Goal: Task Accomplishment & Management: Manage account settings

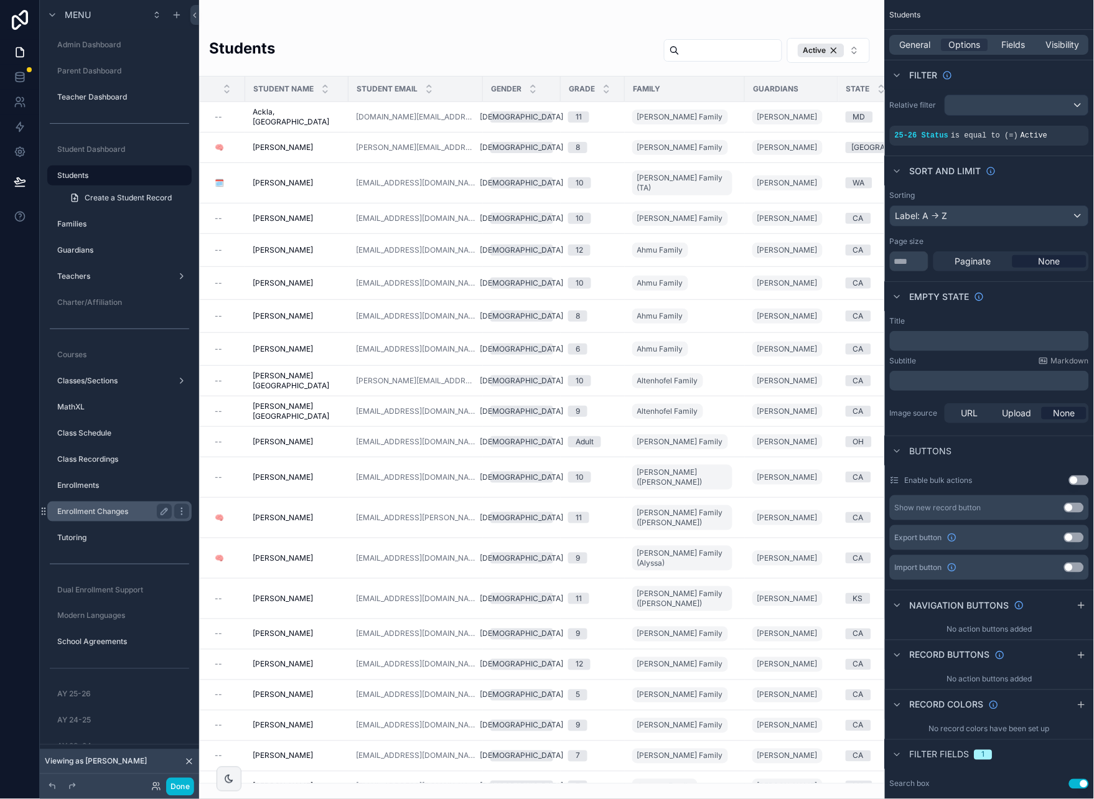
click at [103, 507] on label "Enrollment Changes" at bounding box center [112, 512] width 110 height 10
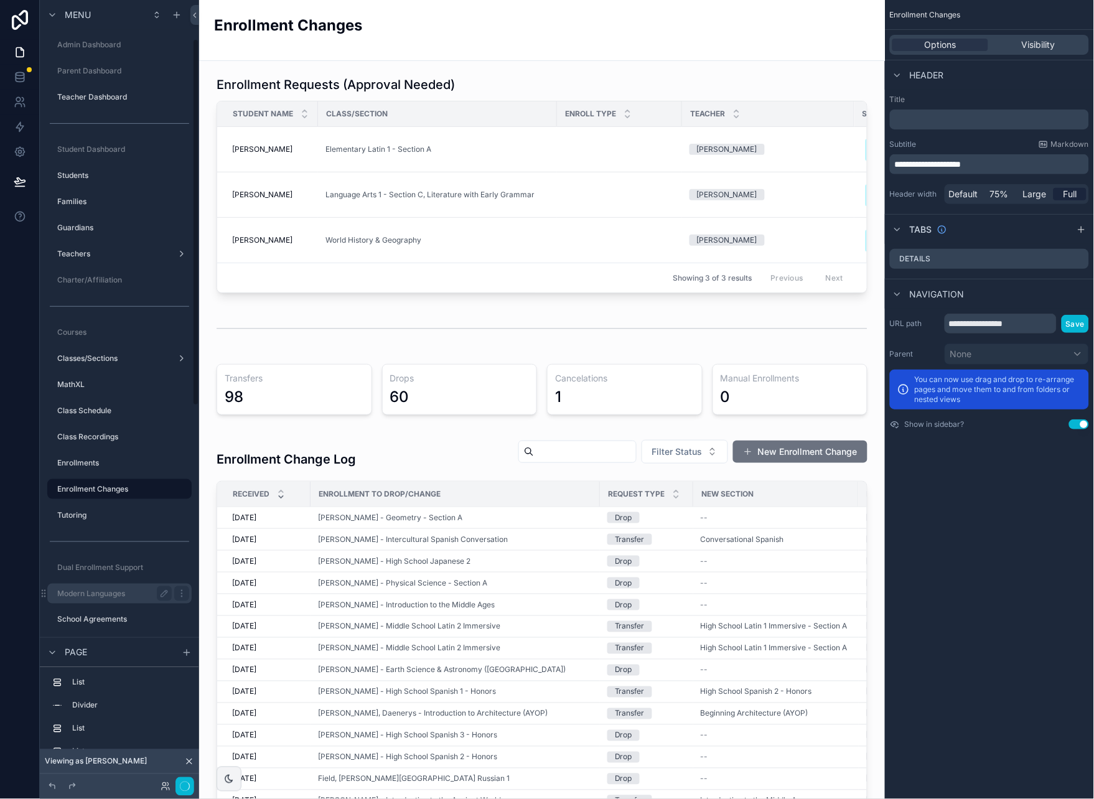
scroll to position [83, 0]
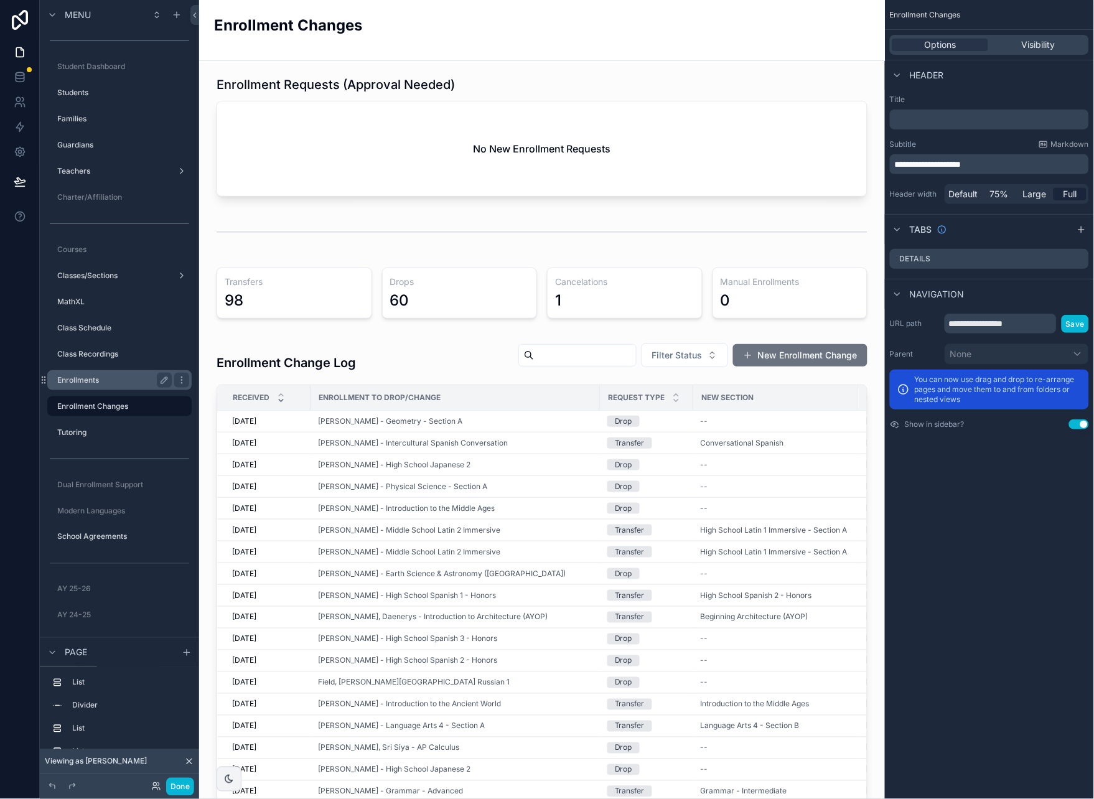
click at [98, 380] on label "Enrollments" at bounding box center [112, 380] width 110 height 10
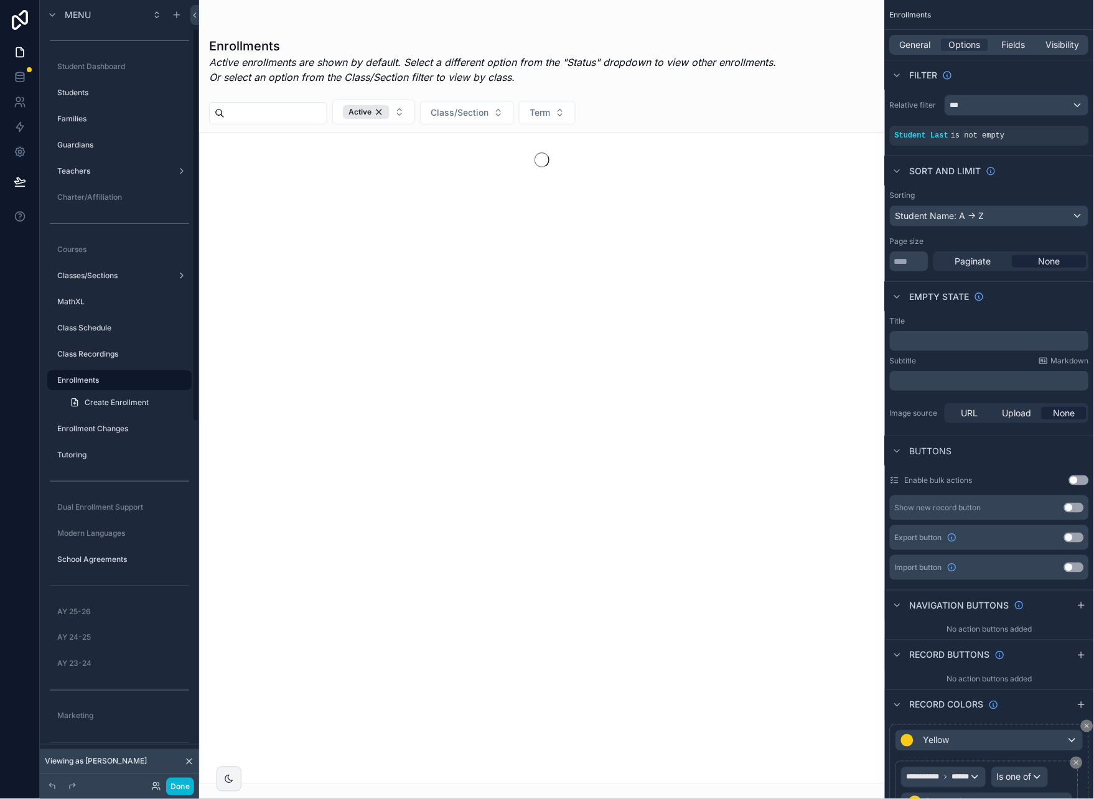
scroll to position [57, 0]
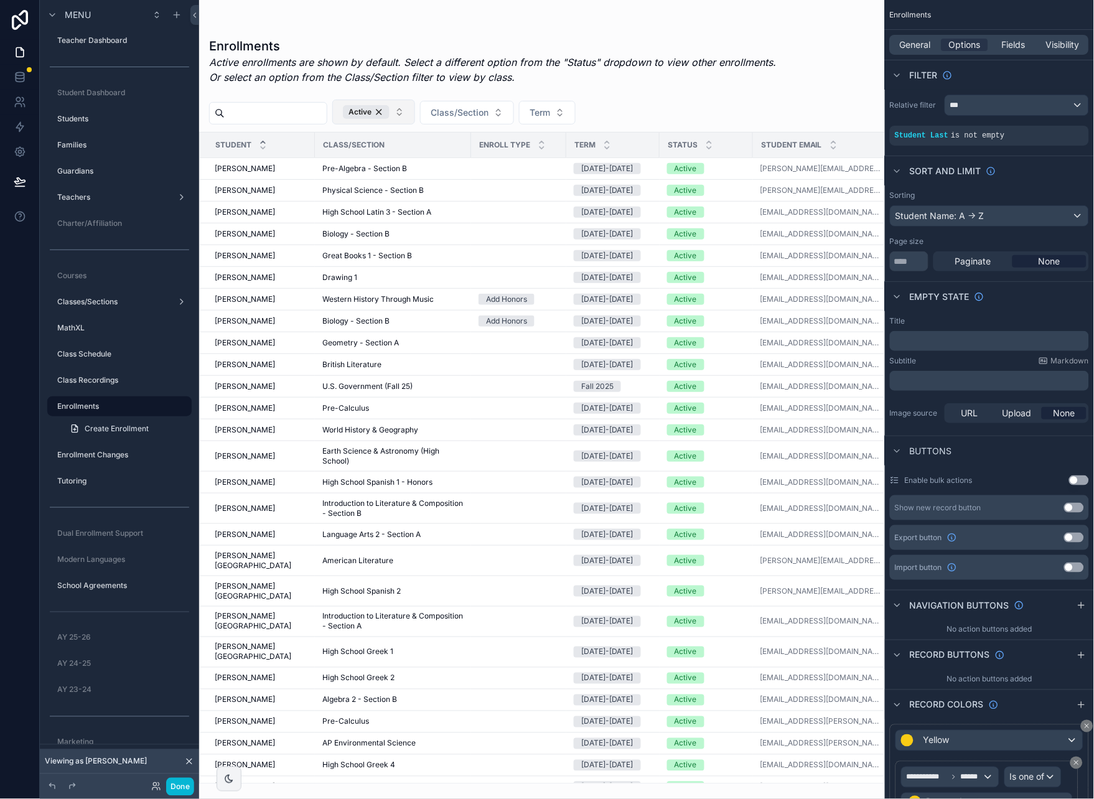
click at [409, 111] on button "Active" at bounding box center [373, 112] width 83 height 25
click at [652, 91] on div "Enrollments Active enrollments are shown by default. Select a different option …" at bounding box center [495, 64] width 573 height 55
click at [691, 102] on div "Active Class/Section Term" at bounding box center [542, 112] width 686 height 25
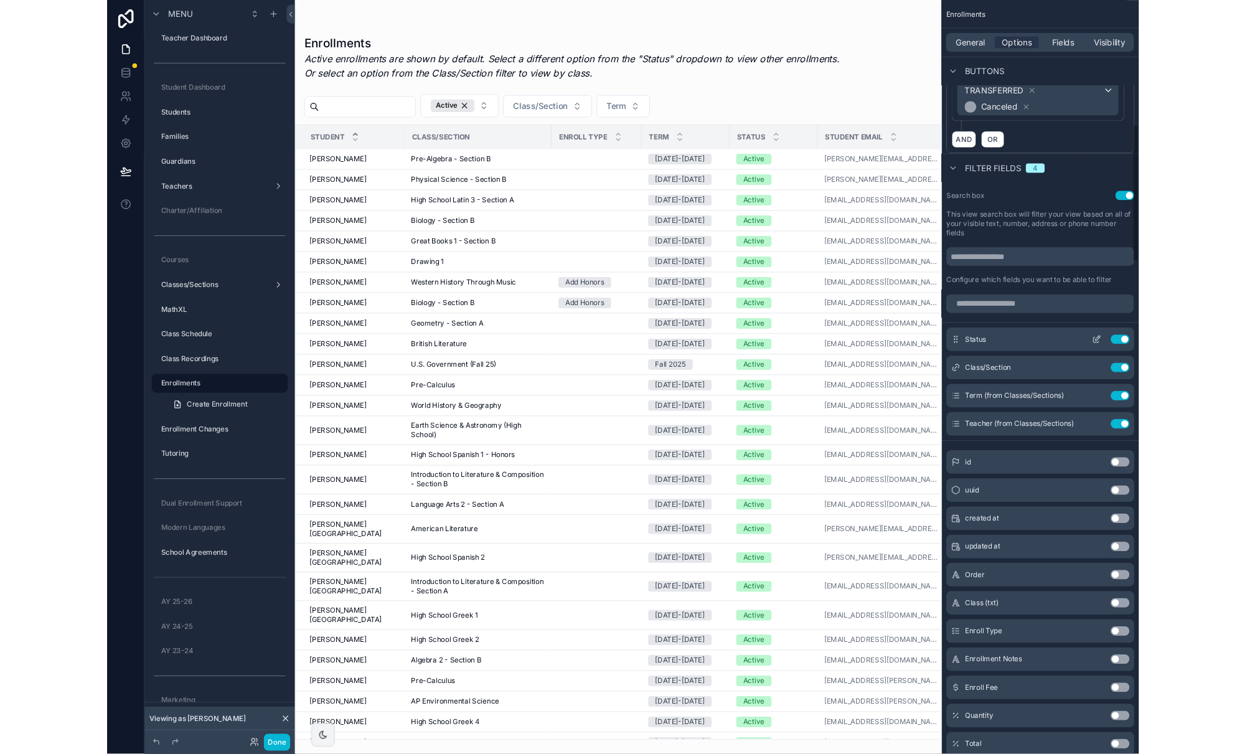
scroll to position [743, 0]
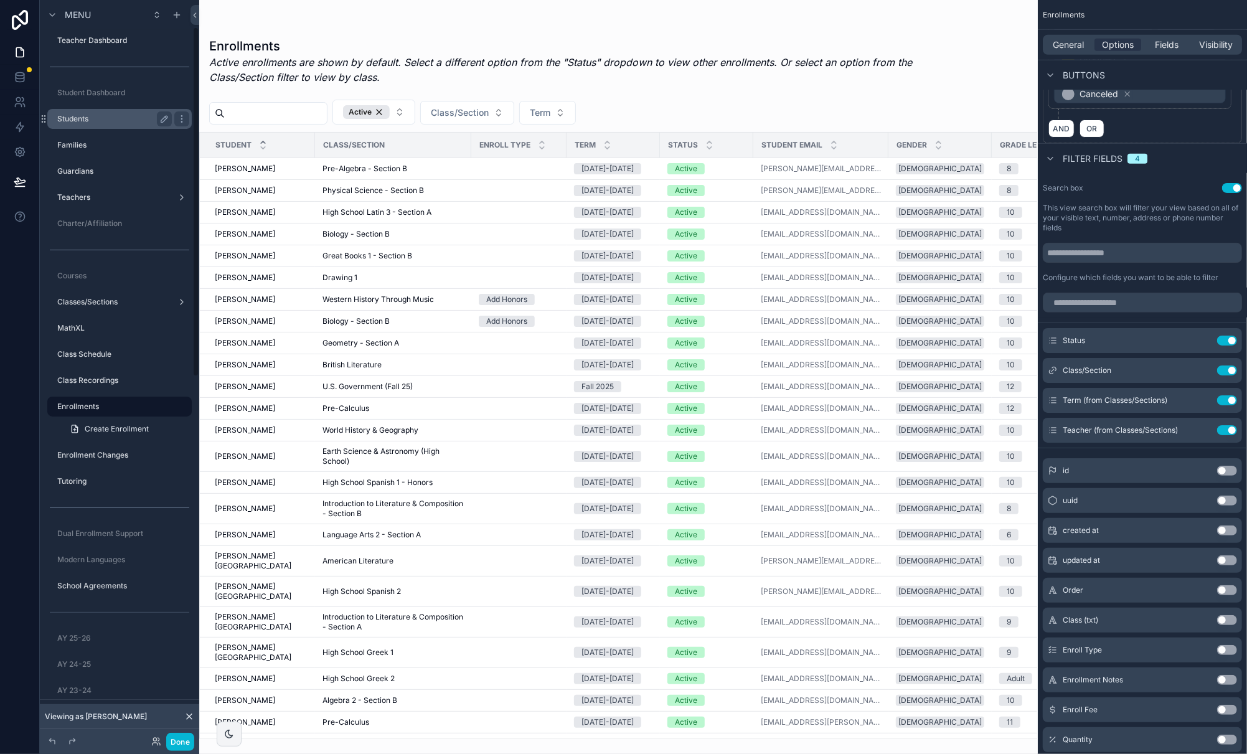
click at [94, 118] on label "Students" at bounding box center [112, 119] width 110 height 10
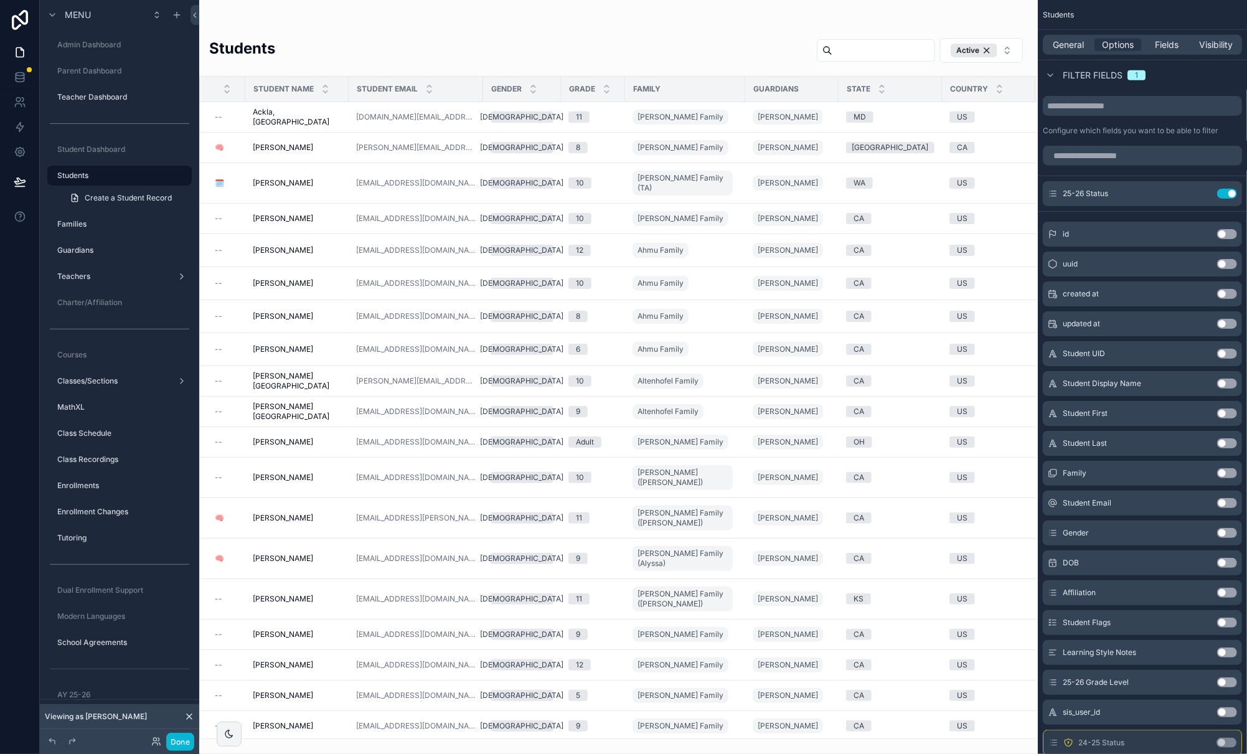
click at [371, 35] on div "scrollable content" at bounding box center [618, 377] width 838 height 754
click at [122, 380] on label "Classes/Sections" at bounding box center [112, 381] width 110 height 10
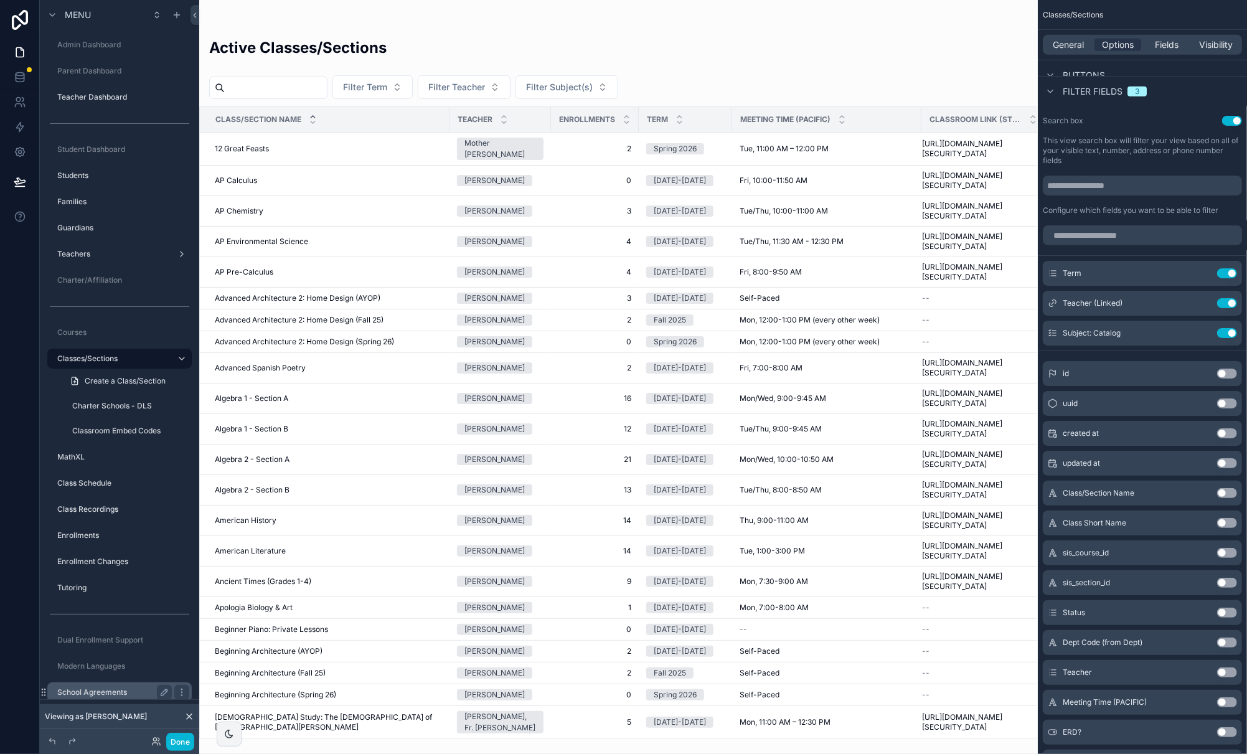
click at [123, 688] on label "School Agreements" at bounding box center [112, 692] width 110 height 10
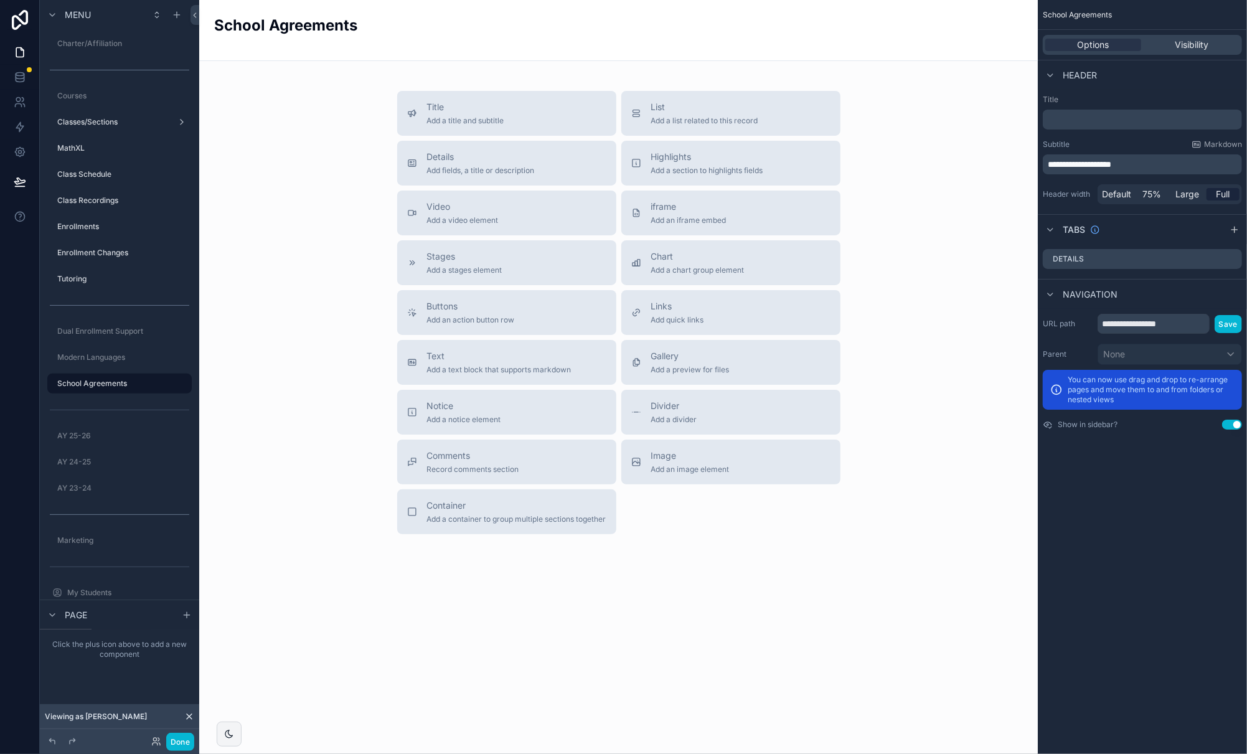
click at [227, 243] on div "Title Add a title and subtitle List Add a list related to this record Details A…" at bounding box center [618, 312] width 818 height 443
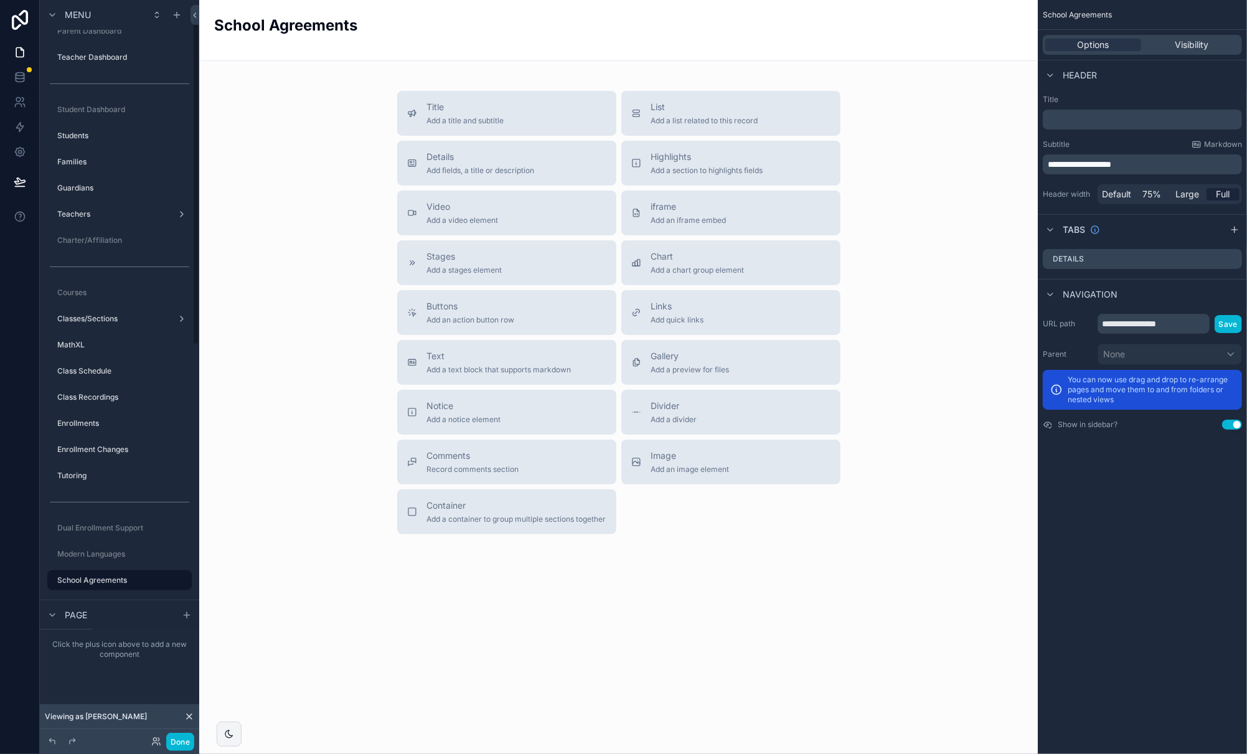
scroll to position [30, 0]
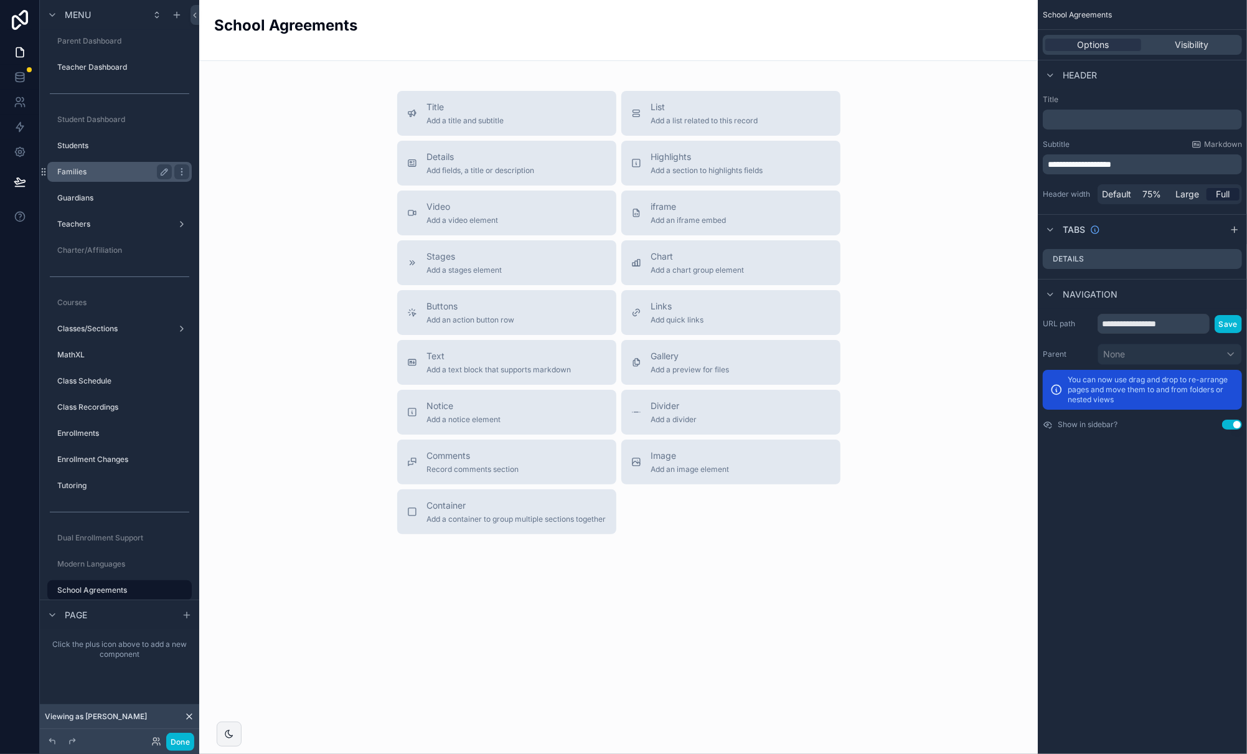
click at [85, 167] on label "Families" at bounding box center [112, 172] width 110 height 10
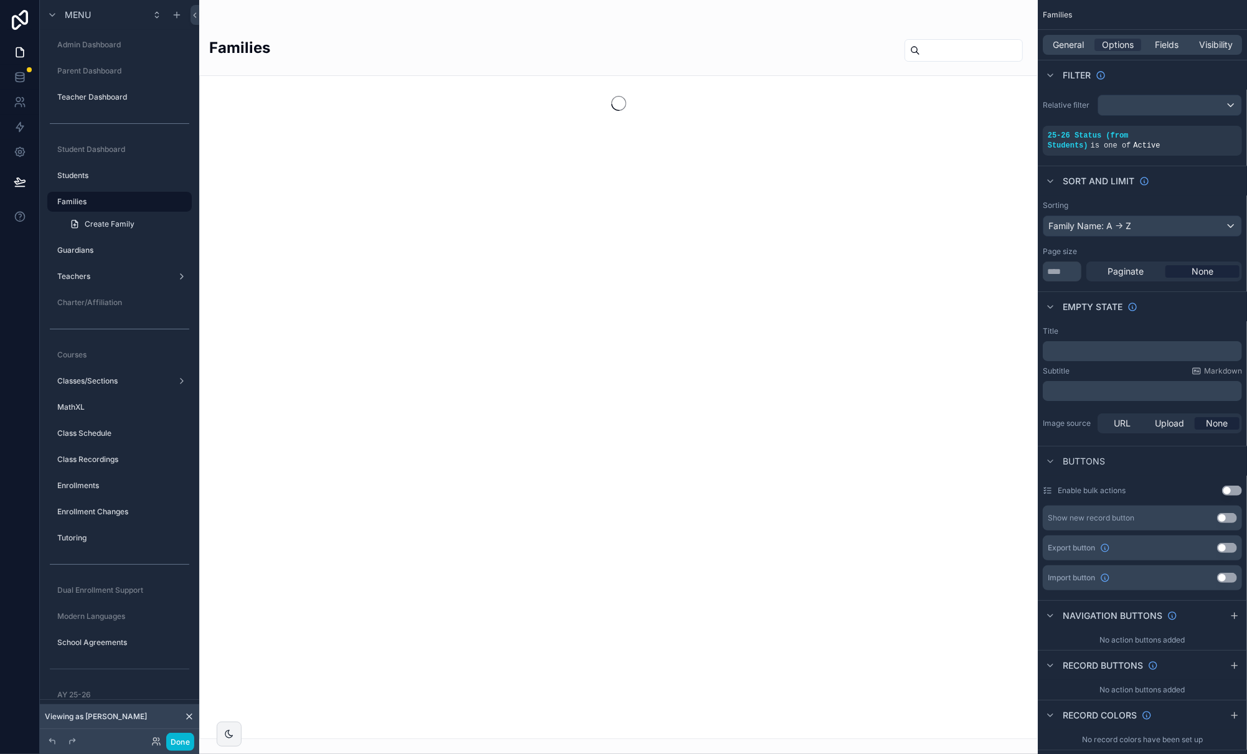
click at [927, 55] on div "scrollable content" at bounding box center [618, 377] width 838 height 754
click at [946, 49] on input "scrollable content" at bounding box center [971, 50] width 102 height 17
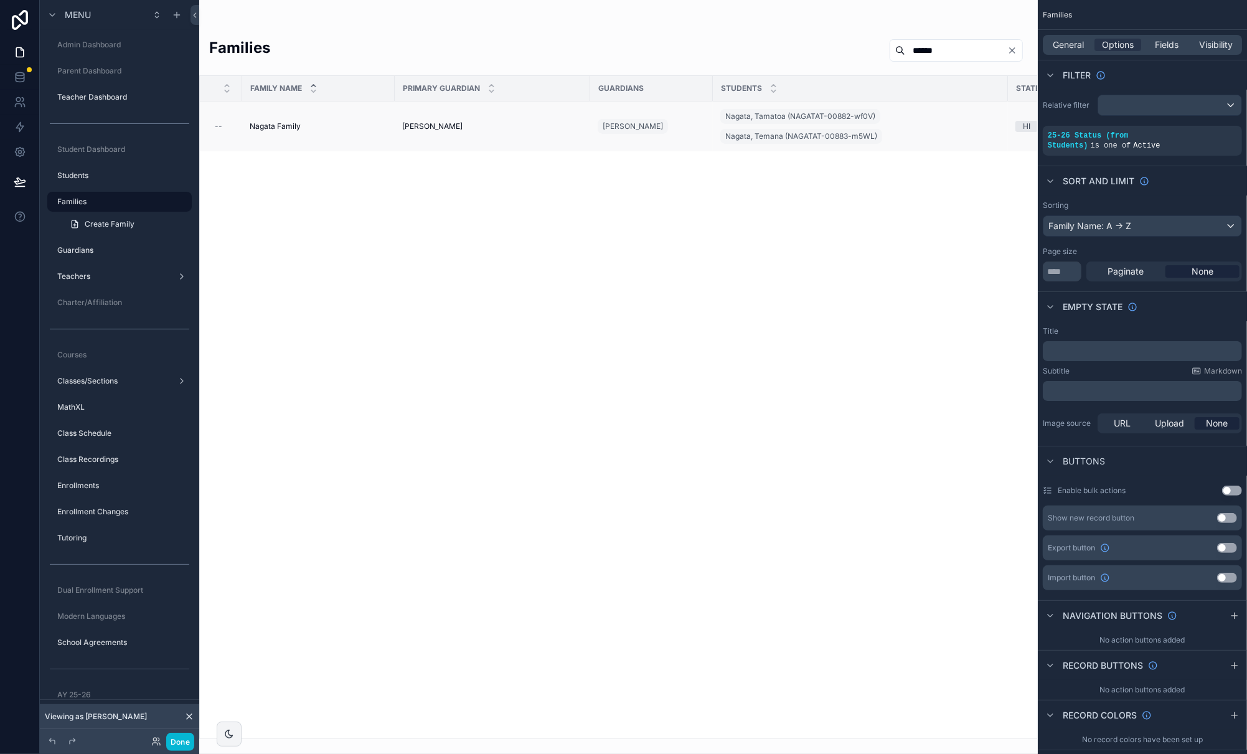
type input "******"
click at [285, 126] on span "Nagata Family" at bounding box center [275, 126] width 51 height 10
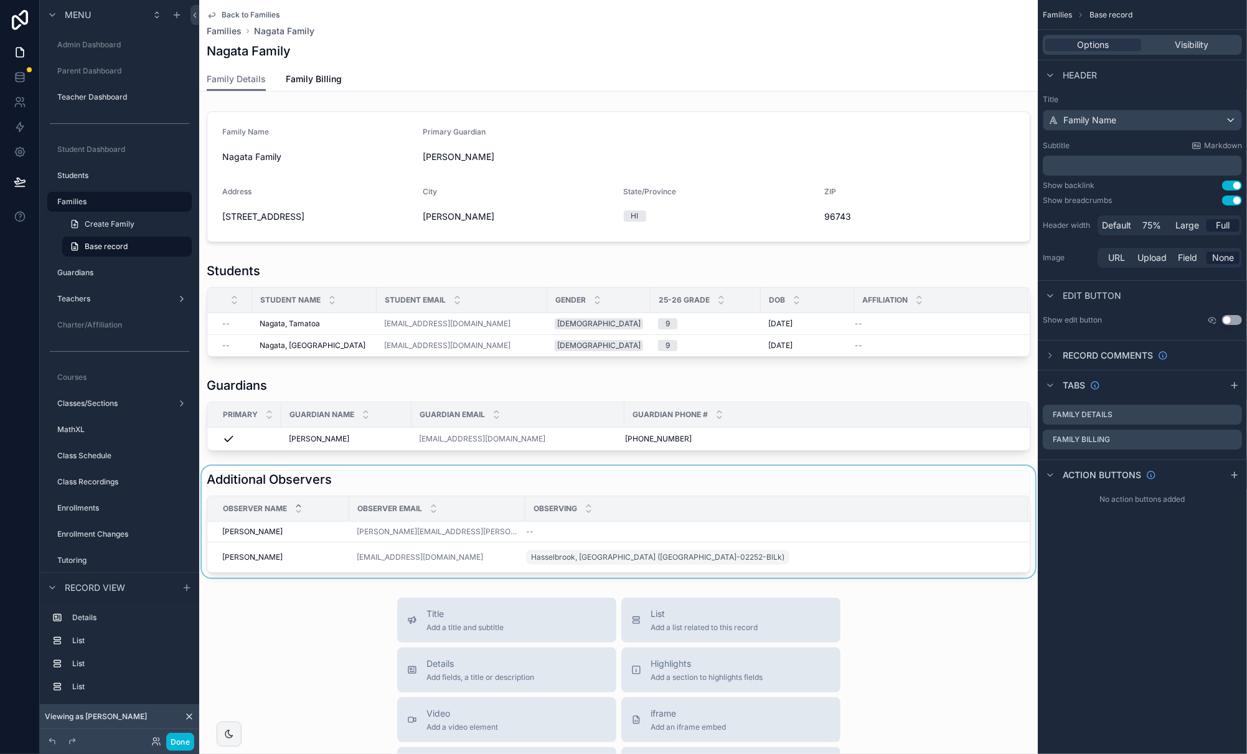
click at [375, 483] on div "scrollable content" at bounding box center [618, 522] width 838 height 112
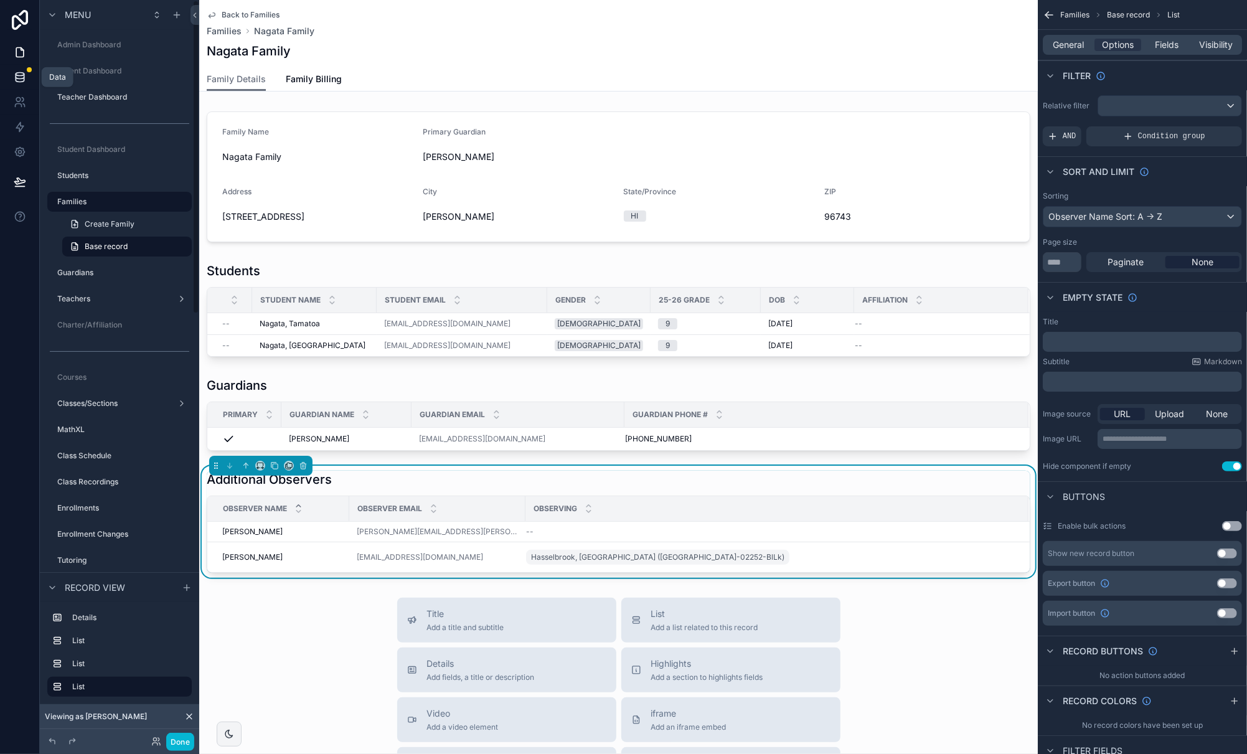
click at [19, 74] on icon at bounding box center [20, 77] width 12 height 12
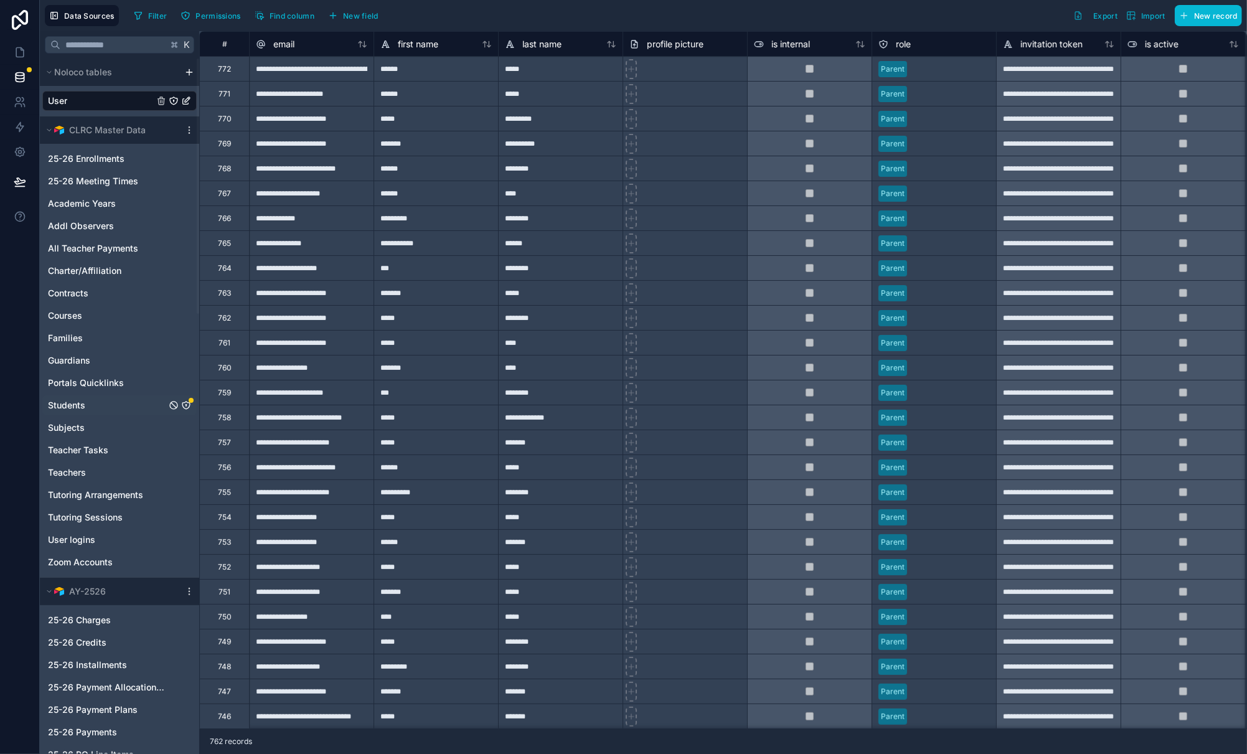
click at [187, 404] on icon "Students" at bounding box center [186, 405] width 10 height 10
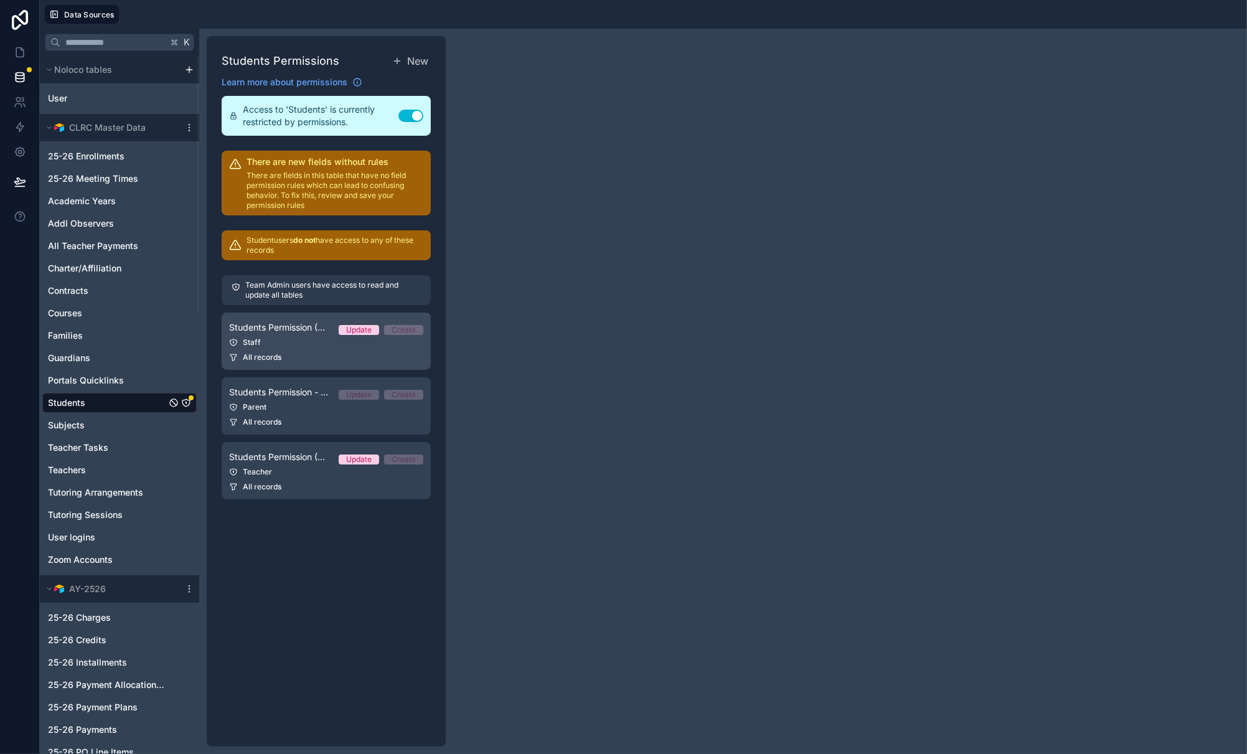
click at [296, 332] on span "Students Permission (Staff)" at bounding box center [279, 327] width 100 height 12
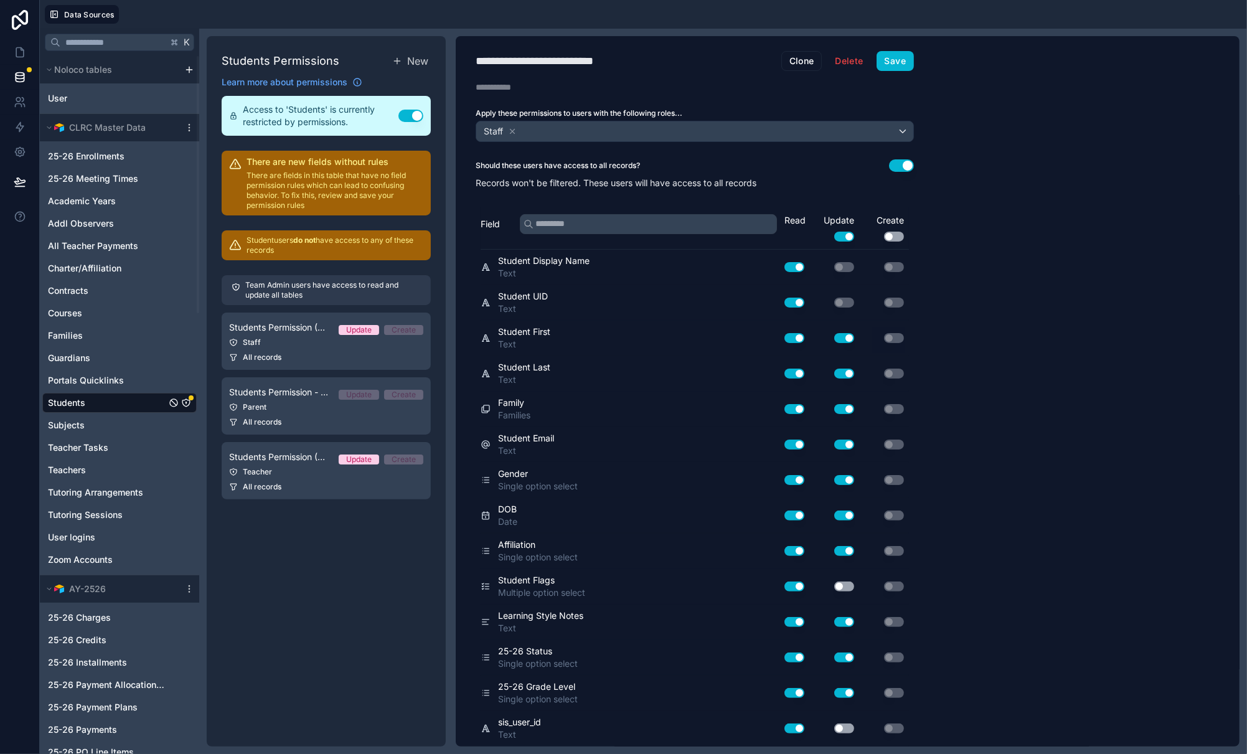
click at [186, 403] on icon "Students" at bounding box center [186, 403] width 10 height 10
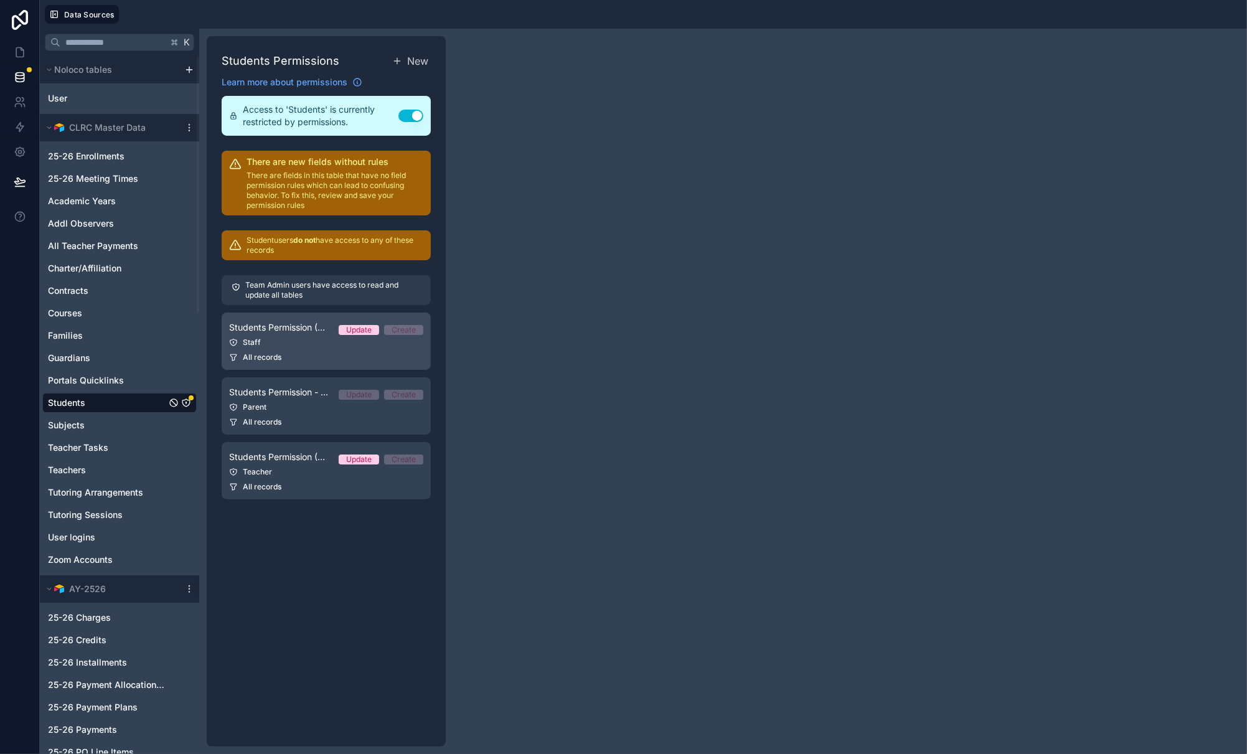
click at [313, 352] on div "All records" at bounding box center [326, 357] width 194 height 10
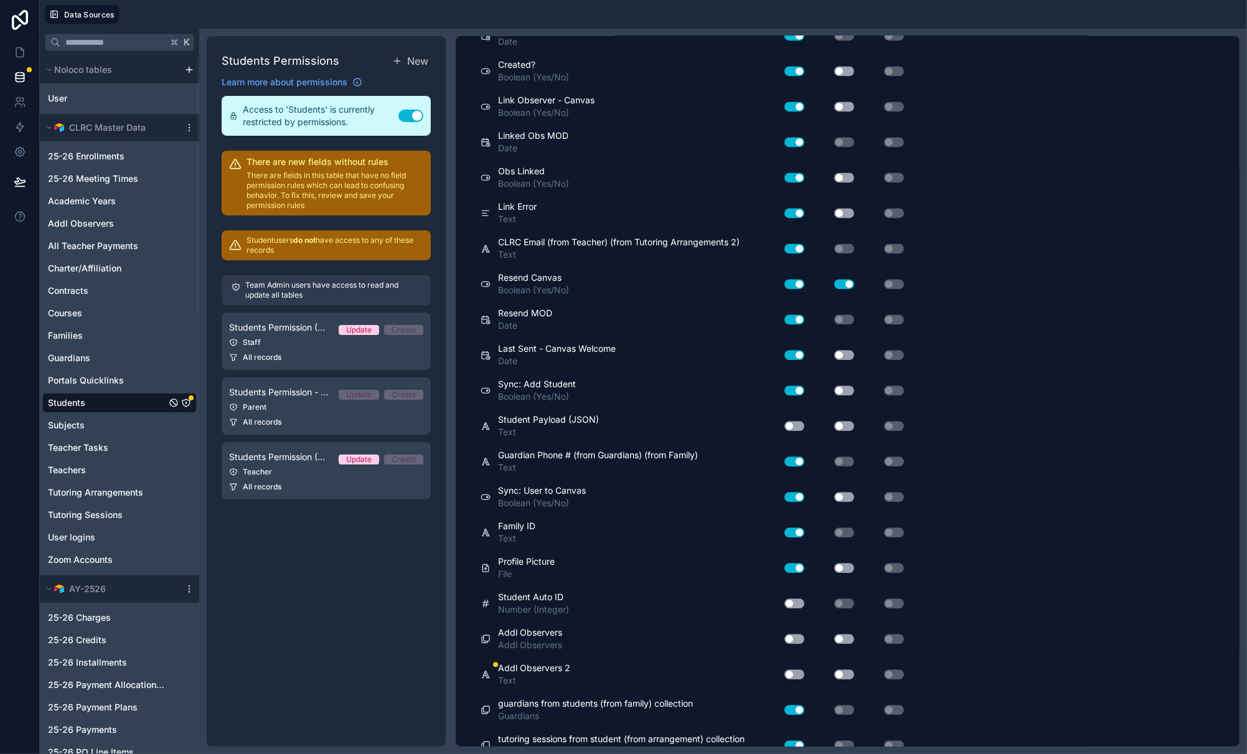
scroll to position [2130, 0]
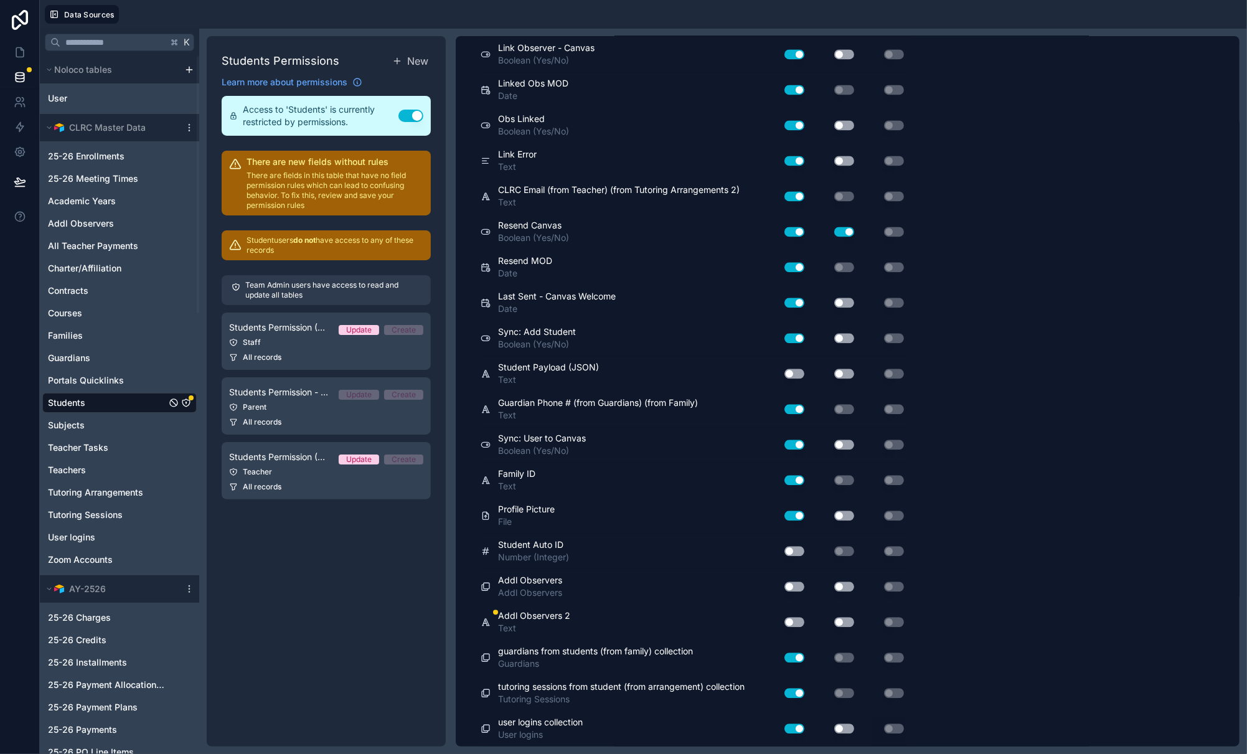
click at [791, 586] on button "Use setting" at bounding box center [794, 586] width 20 height 10
click at [796, 550] on button "Use setting" at bounding box center [794, 551] width 20 height 10
click at [790, 547] on button "Use setting" at bounding box center [794, 551] width 20 height 10
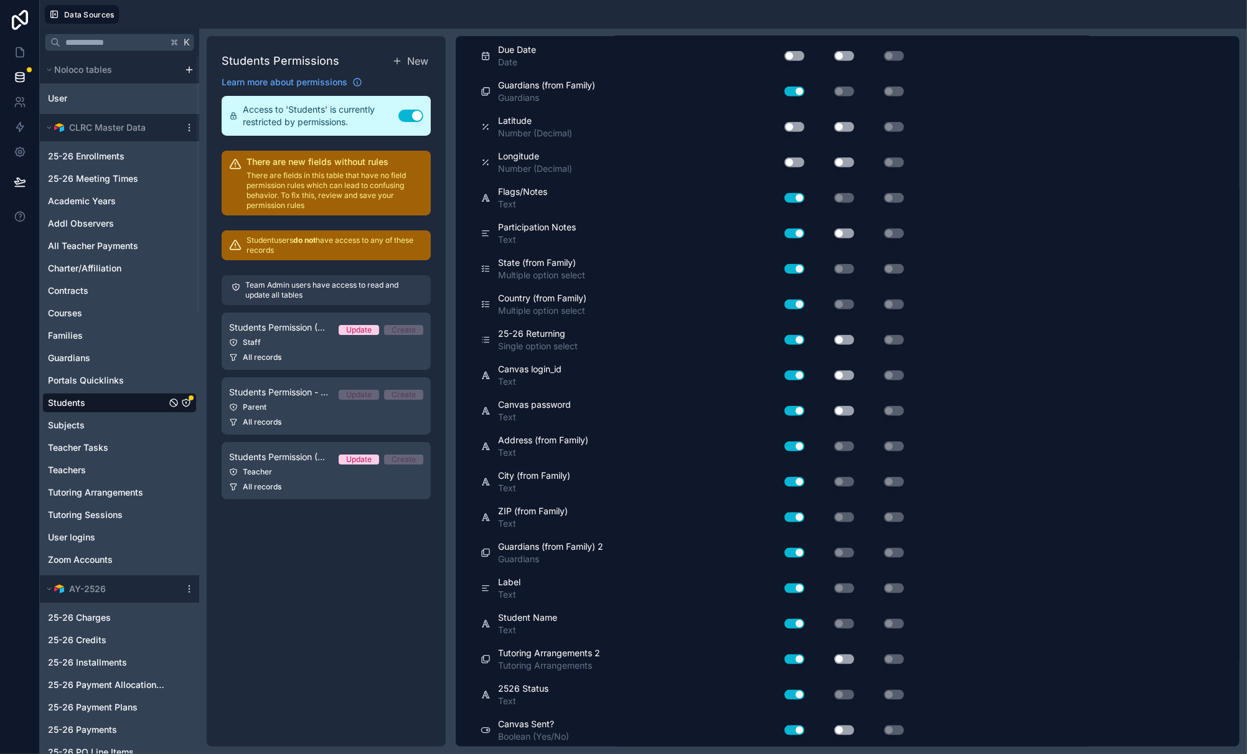
scroll to position [991, 0]
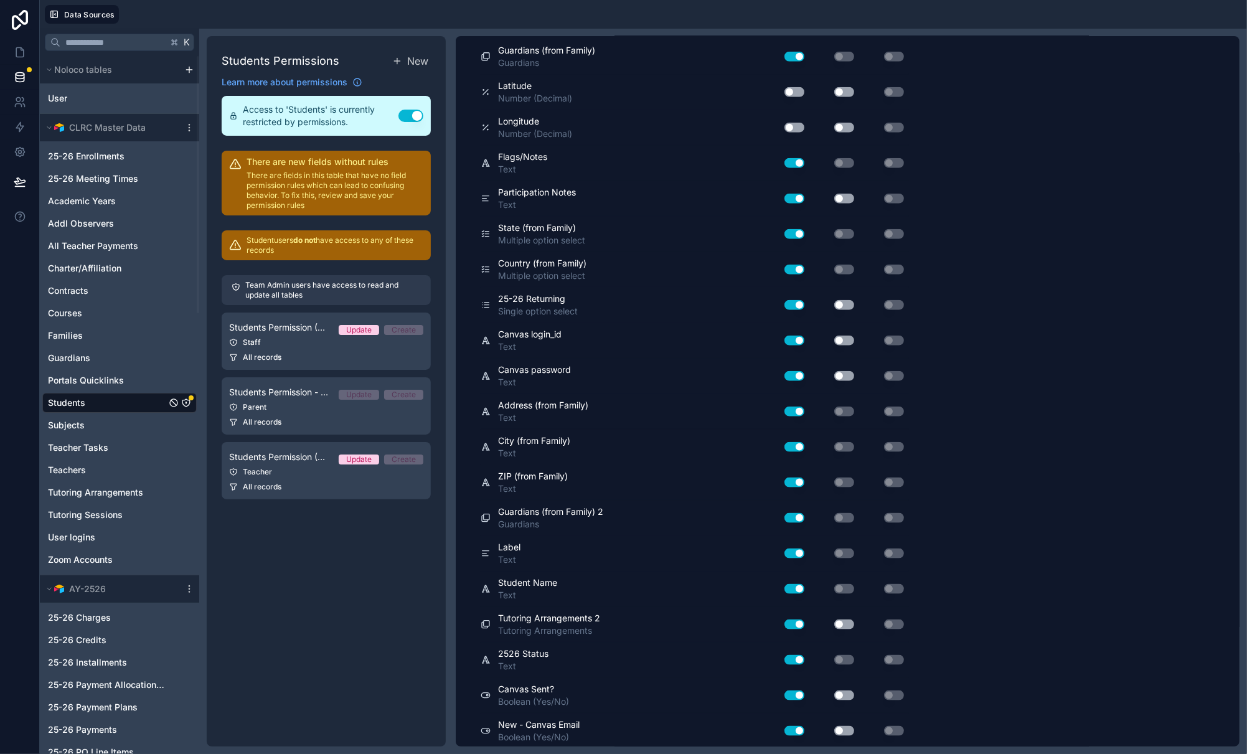
drag, startPoint x: 342, startPoint y: 555, endPoint x: 338, endPoint y: 546, distance: 9.5
click at [342, 555] on div "Students Permissions New Learn more about permissions Access to 'Students' is c…" at bounding box center [326, 391] width 239 height 710
click at [298, 469] on div "Teacher" at bounding box center [326, 472] width 194 height 10
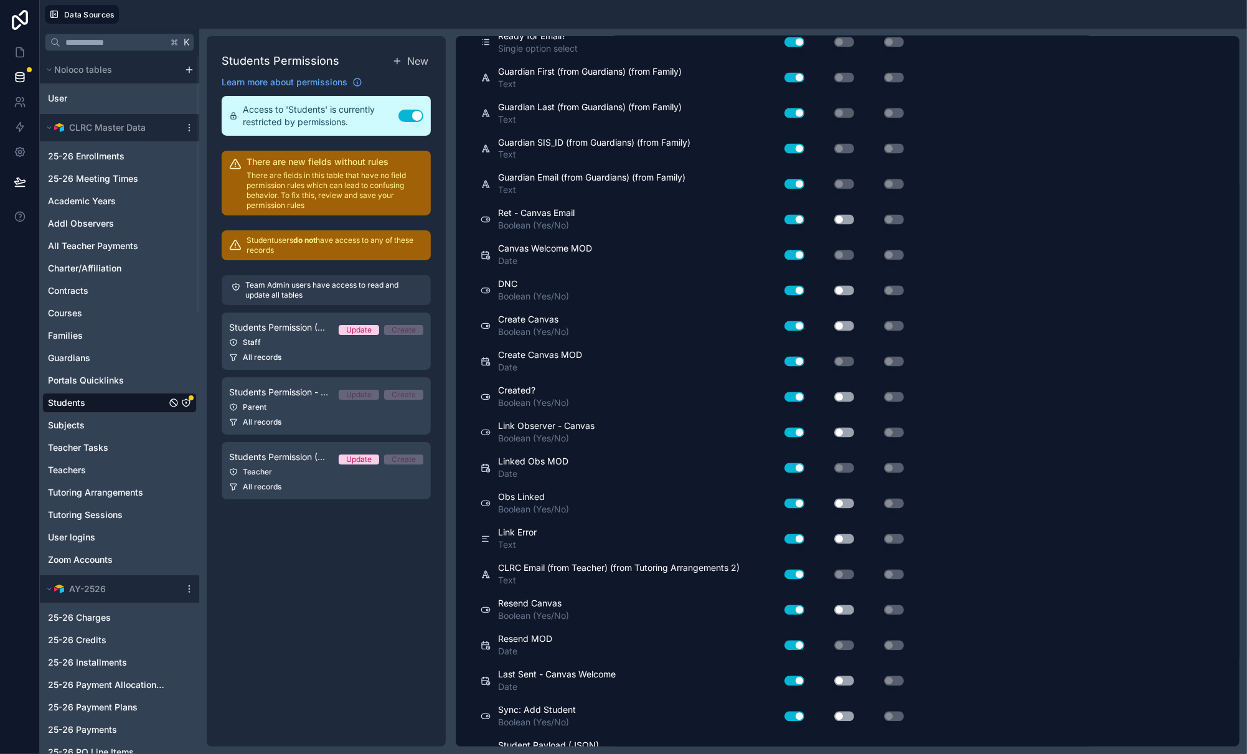
scroll to position [2130, 0]
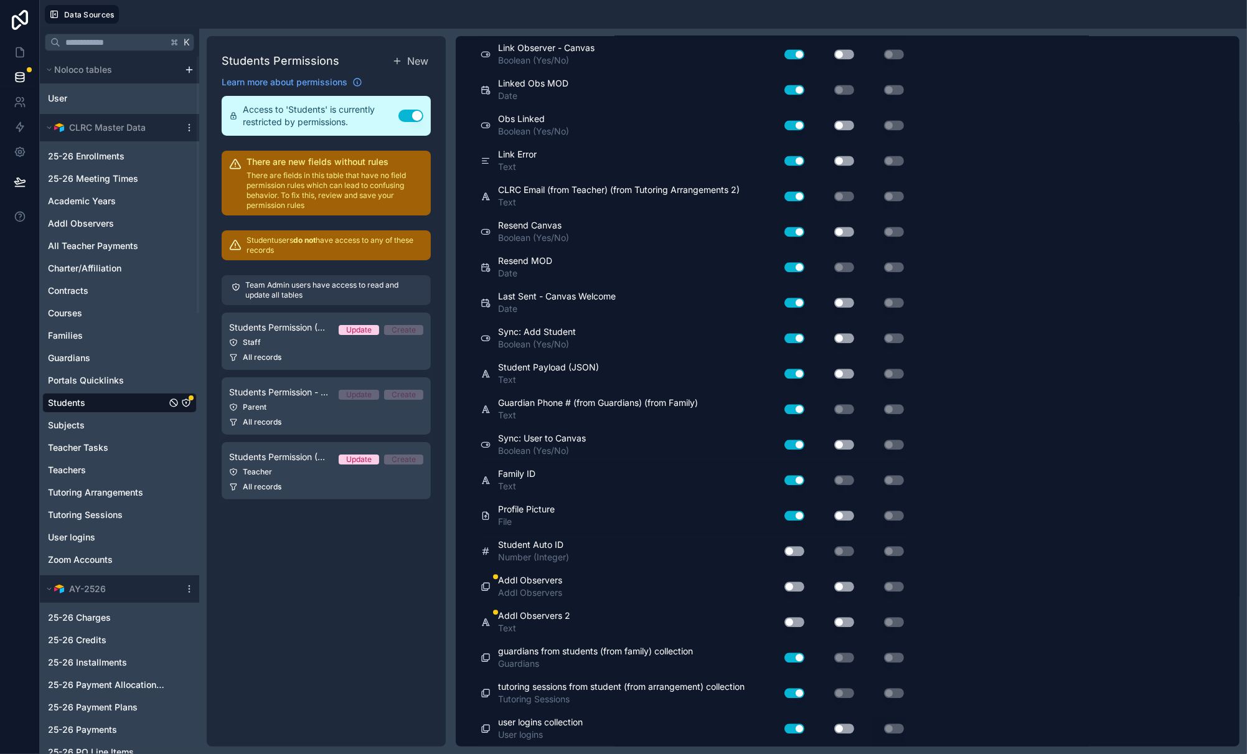
click at [793, 588] on button "Use setting" at bounding box center [794, 586] width 20 height 10
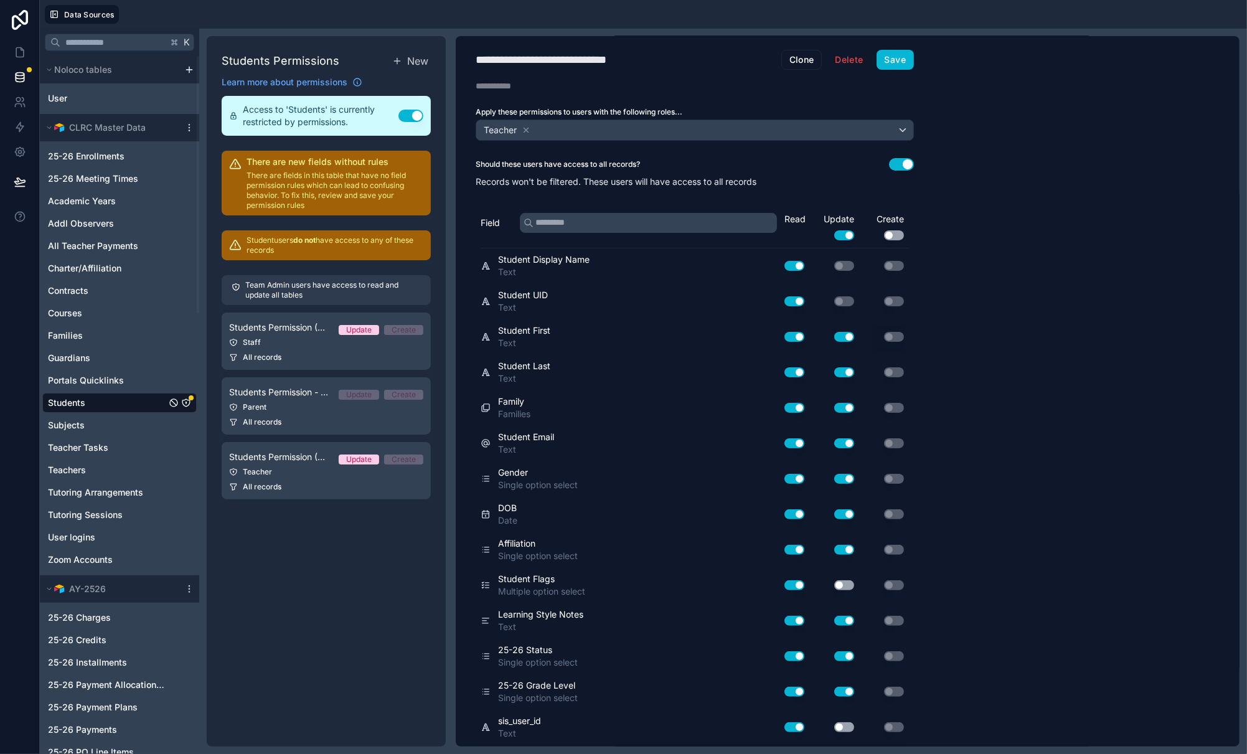
scroll to position [0, 0]
click at [901, 66] on button "Save" at bounding box center [894, 61] width 37 height 20
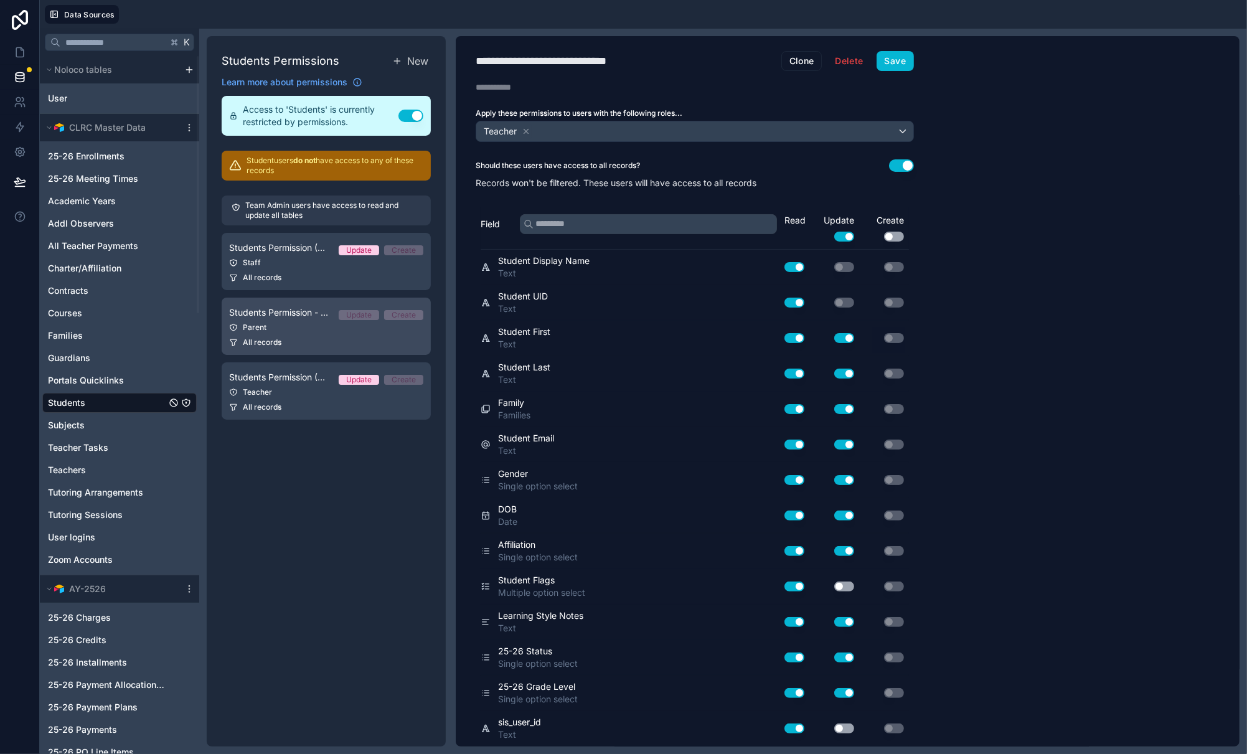
click at [301, 316] on span "Students Permission - Parent" at bounding box center [279, 312] width 100 height 12
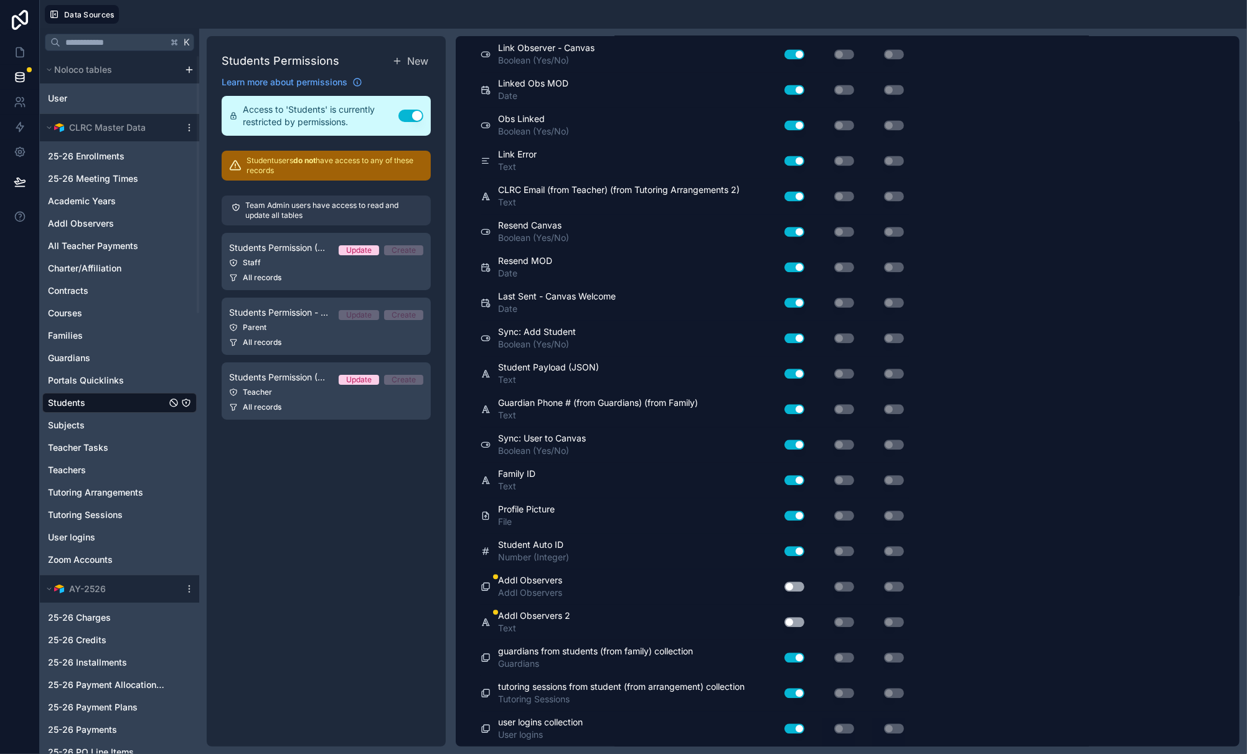
scroll to position [2130, 0]
click at [795, 587] on button "Use setting" at bounding box center [794, 586] width 20 height 10
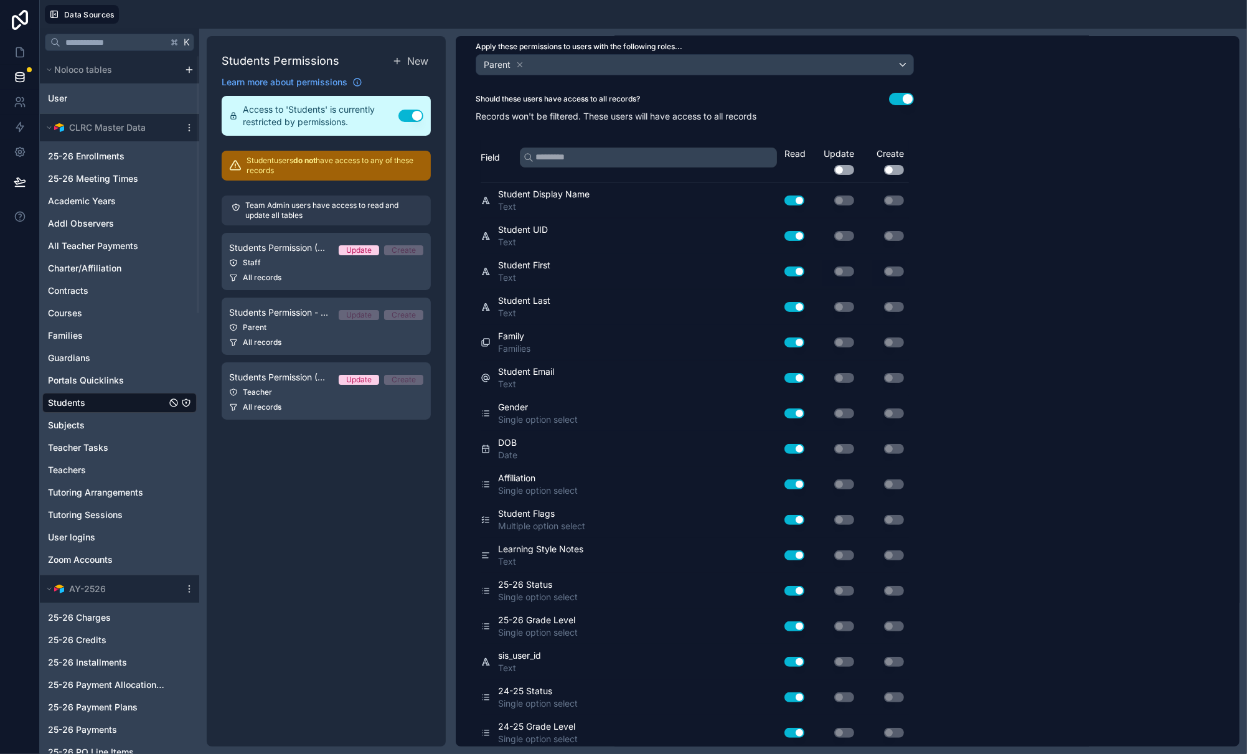
scroll to position [0, 0]
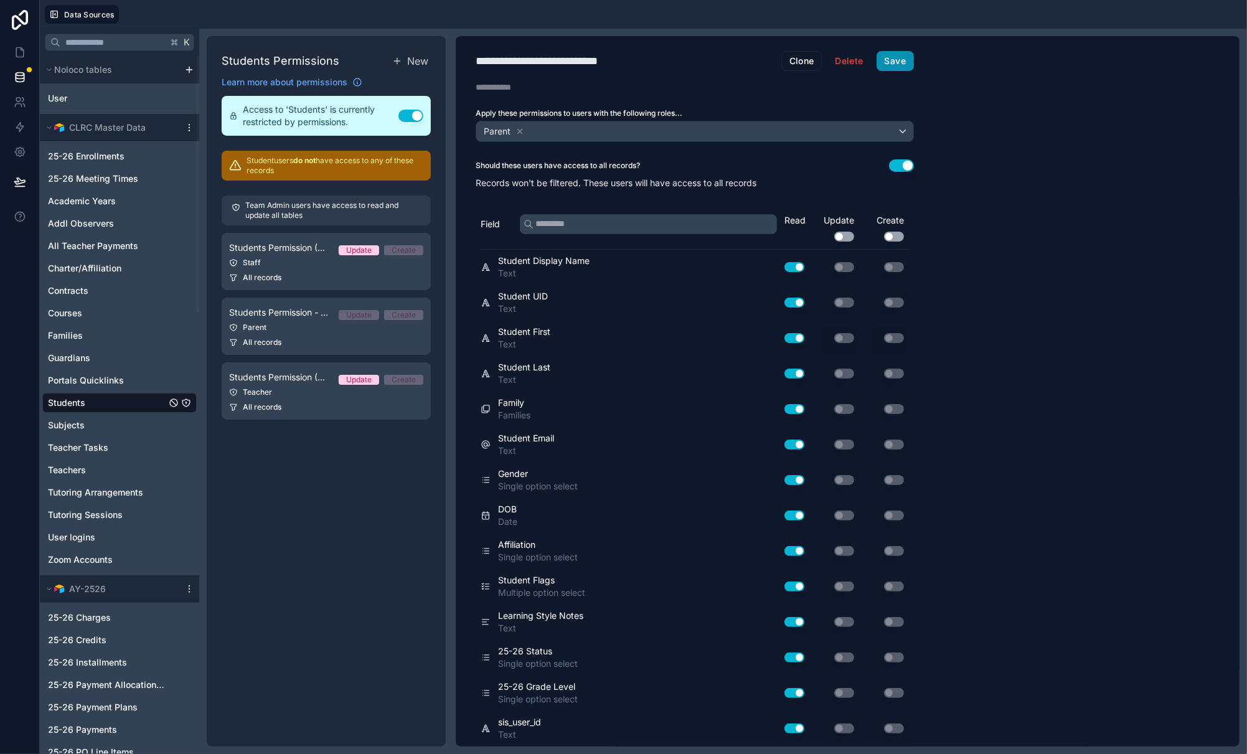
click at [898, 55] on button "Save" at bounding box center [894, 61] width 37 height 20
click at [21, 54] on icon at bounding box center [20, 52] width 12 height 12
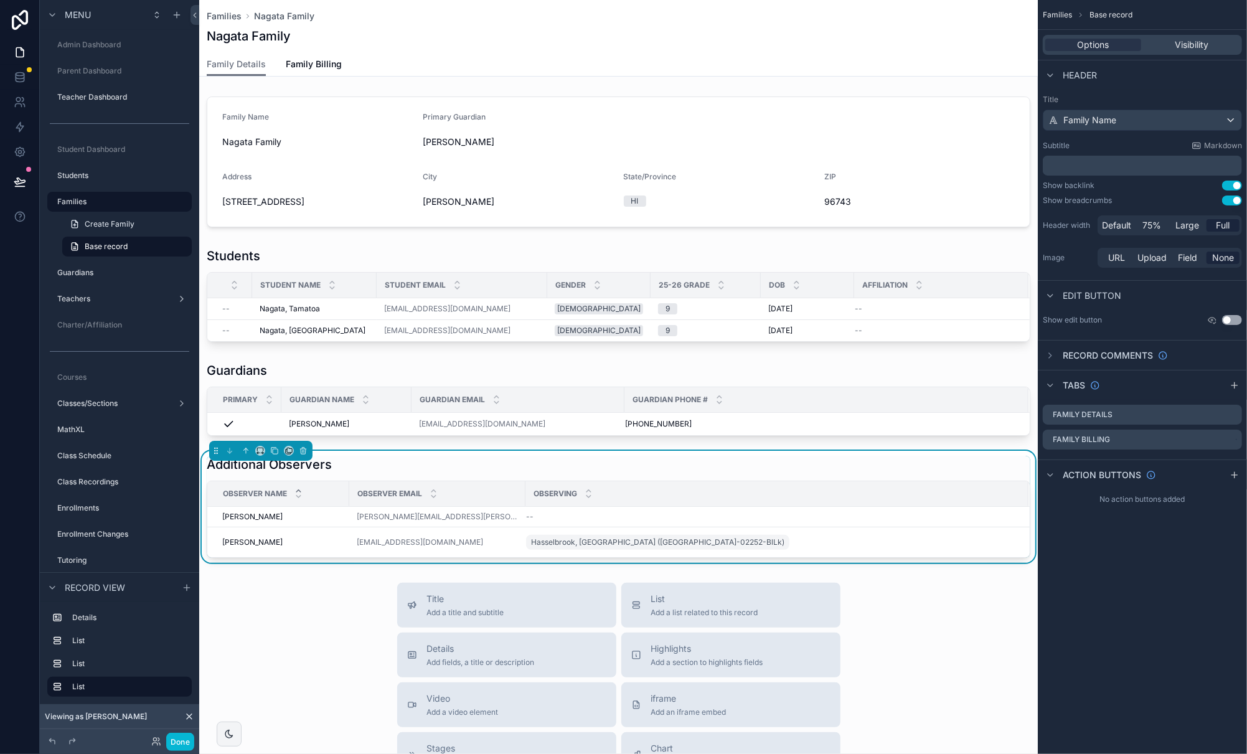
click at [719, 463] on div "Additional Observers" at bounding box center [618, 464] width 823 height 17
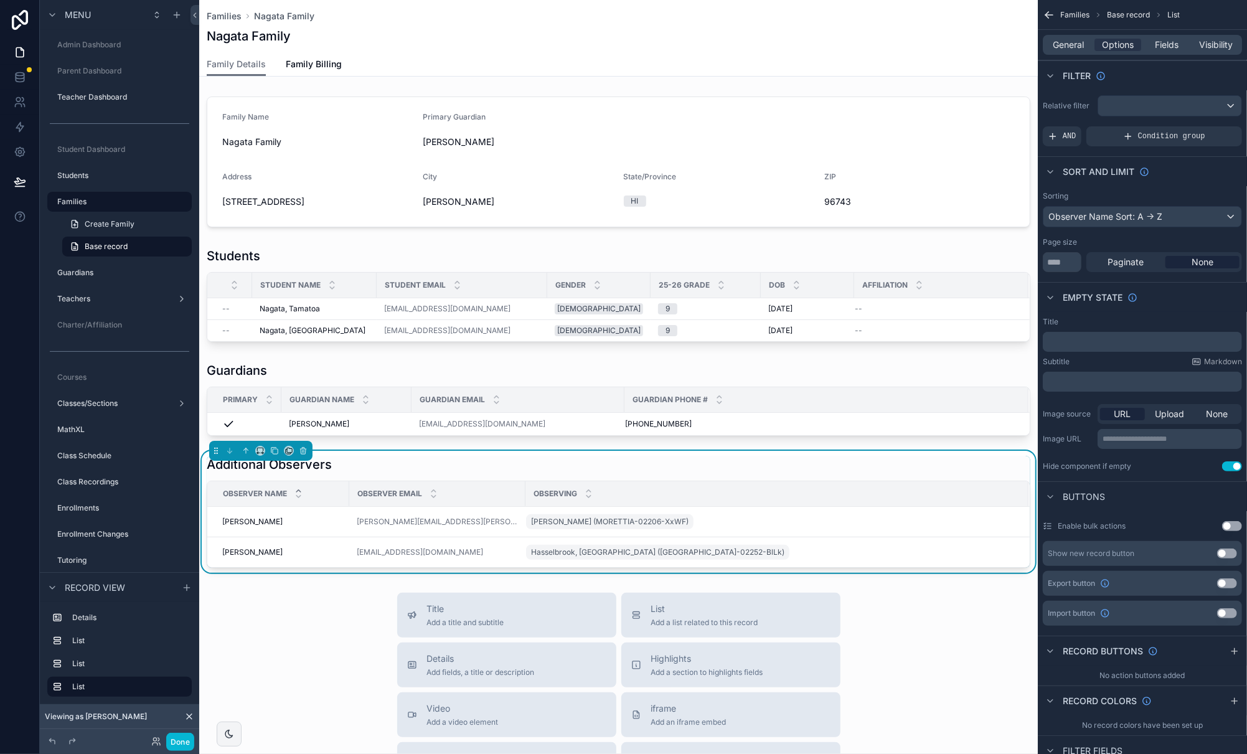
click at [678, 468] on div "Additional Observers" at bounding box center [618, 464] width 823 height 17
click at [1094, 106] on div "scrollable content" at bounding box center [1169, 106] width 143 height 20
click at [1064, 136] on div "scrollable content" at bounding box center [623, 377] width 1247 height 754
click at [1069, 133] on span "AND" at bounding box center [1069, 136] width 14 height 10
click at [1094, 126] on div "scrollable content" at bounding box center [1210, 127] width 17 height 17
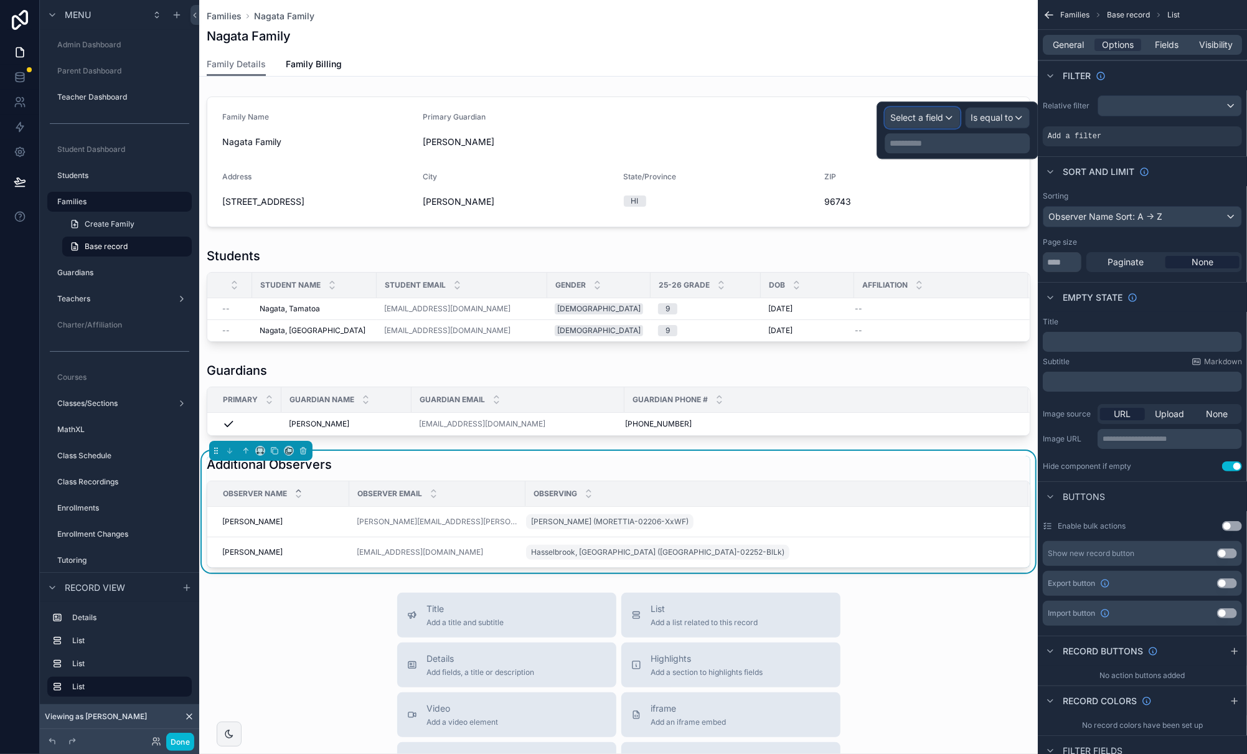
click at [940, 118] on span "Select a field" at bounding box center [916, 117] width 53 height 11
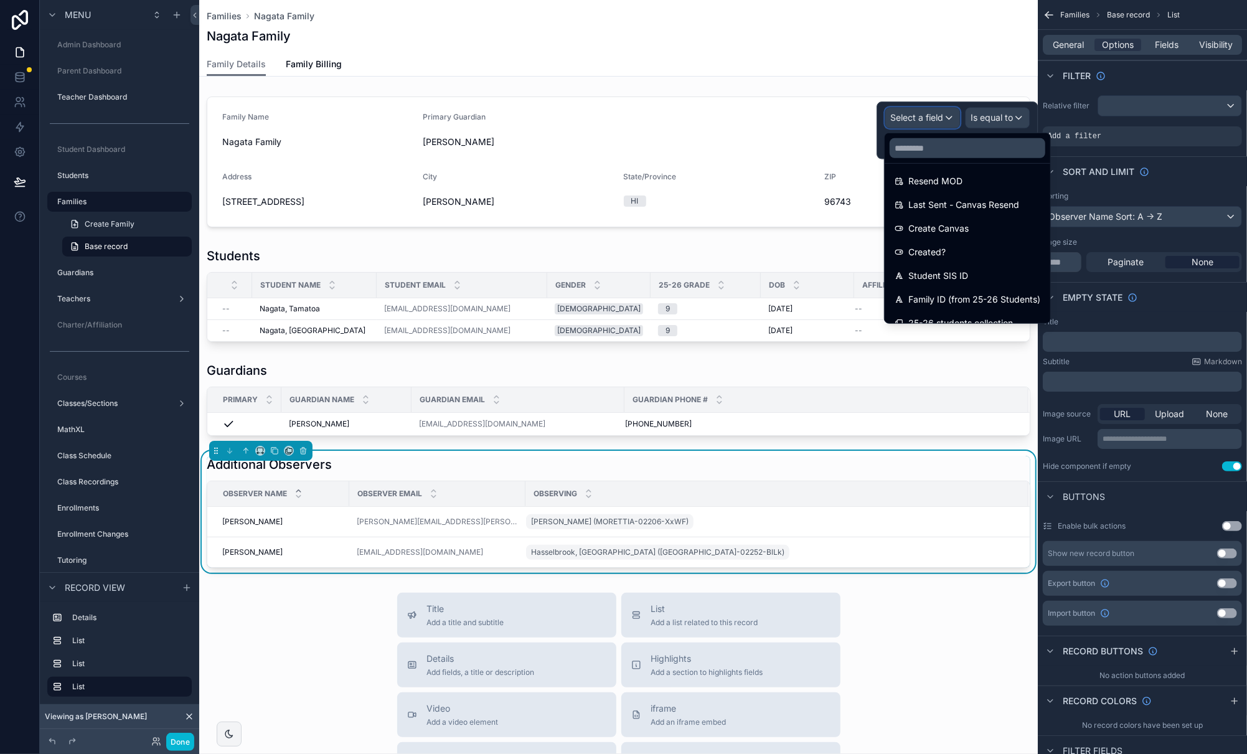
scroll to position [513, 0]
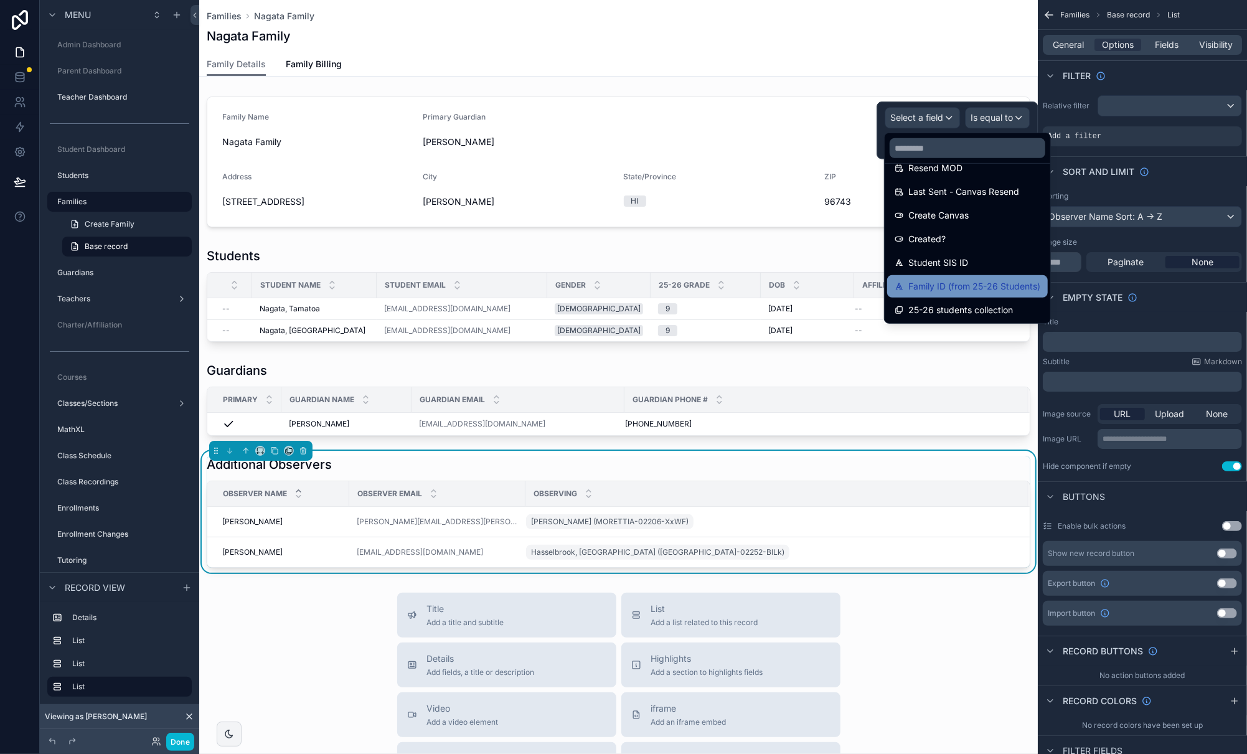
click at [993, 279] on span "Family ID (from 25-26 Students)" at bounding box center [974, 286] width 132 height 15
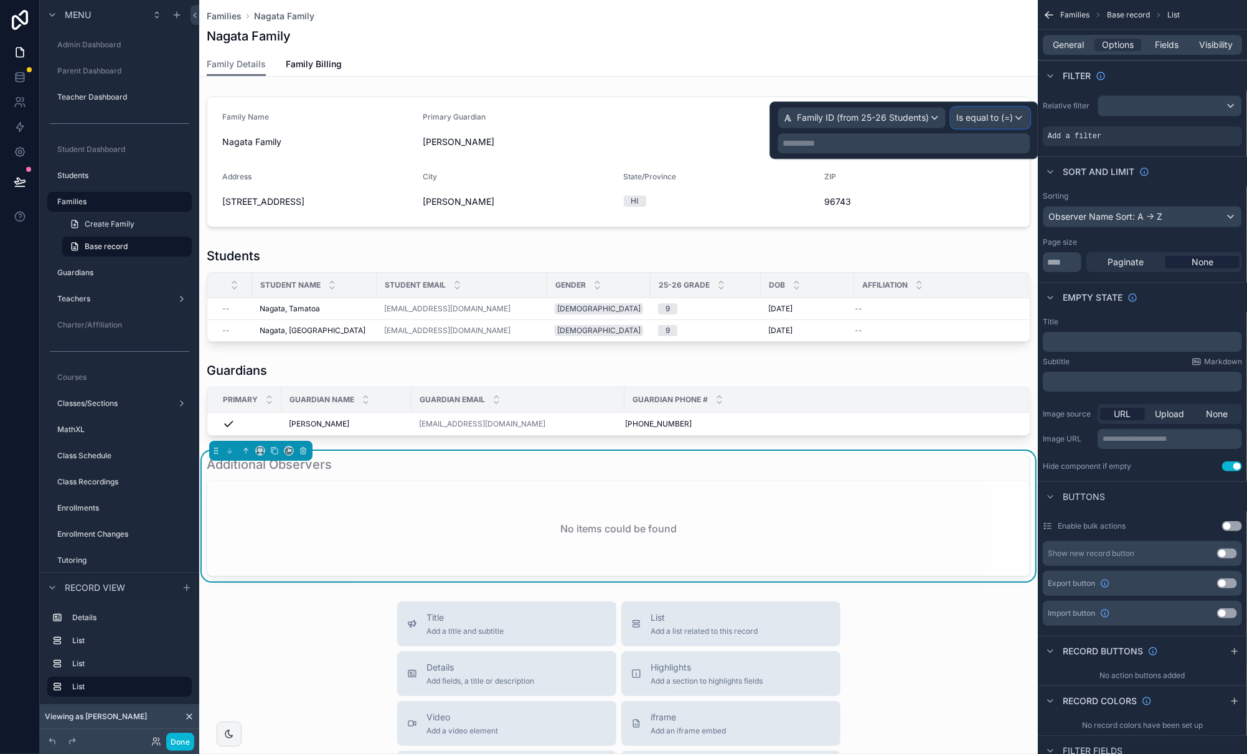
click at [997, 118] on span "Is equal to (=)" at bounding box center [984, 117] width 57 height 12
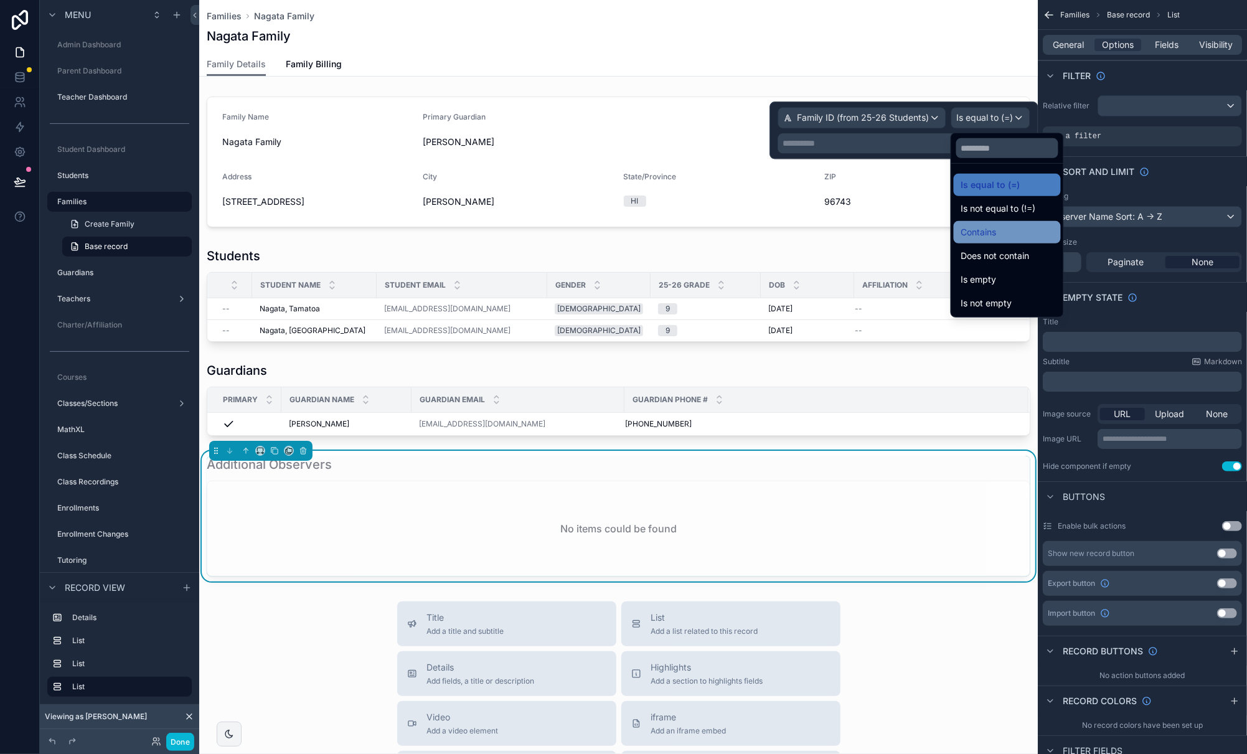
click at [1001, 230] on div "Contains" at bounding box center [1007, 232] width 92 height 15
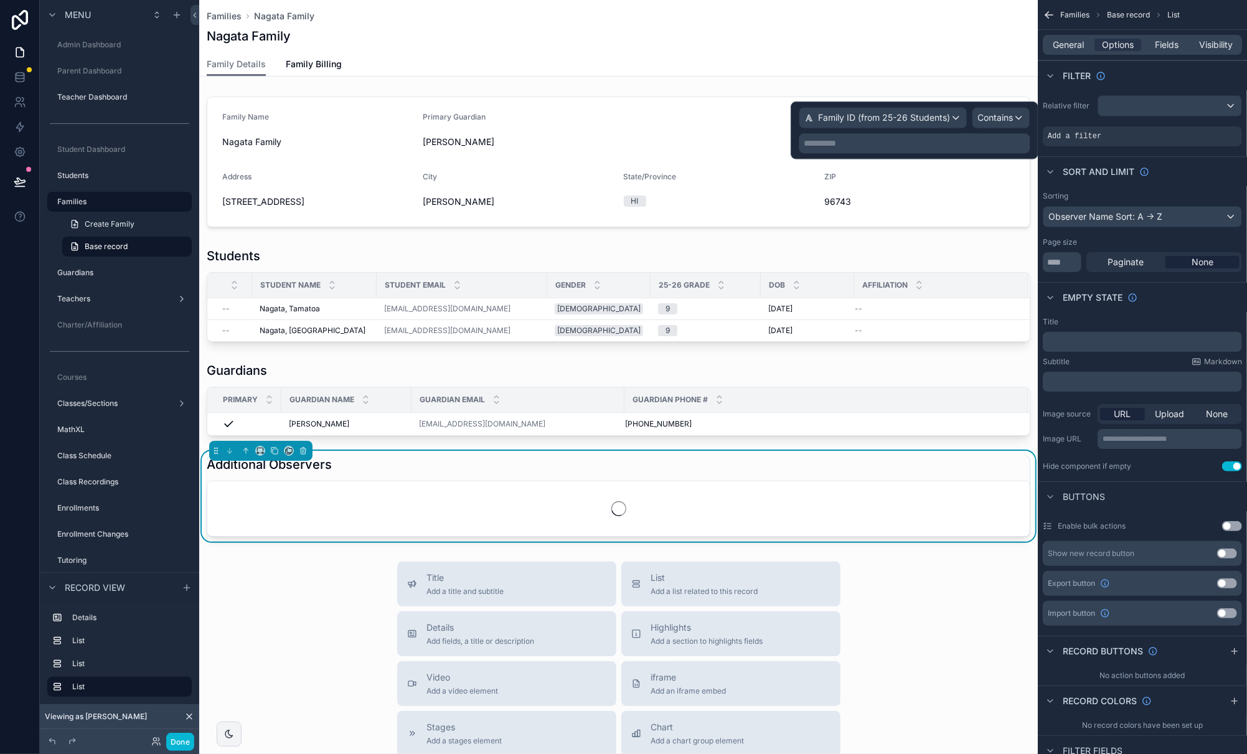
click at [906, 148] on p "**********" at bounding box center [915, 143] width 223 height 12
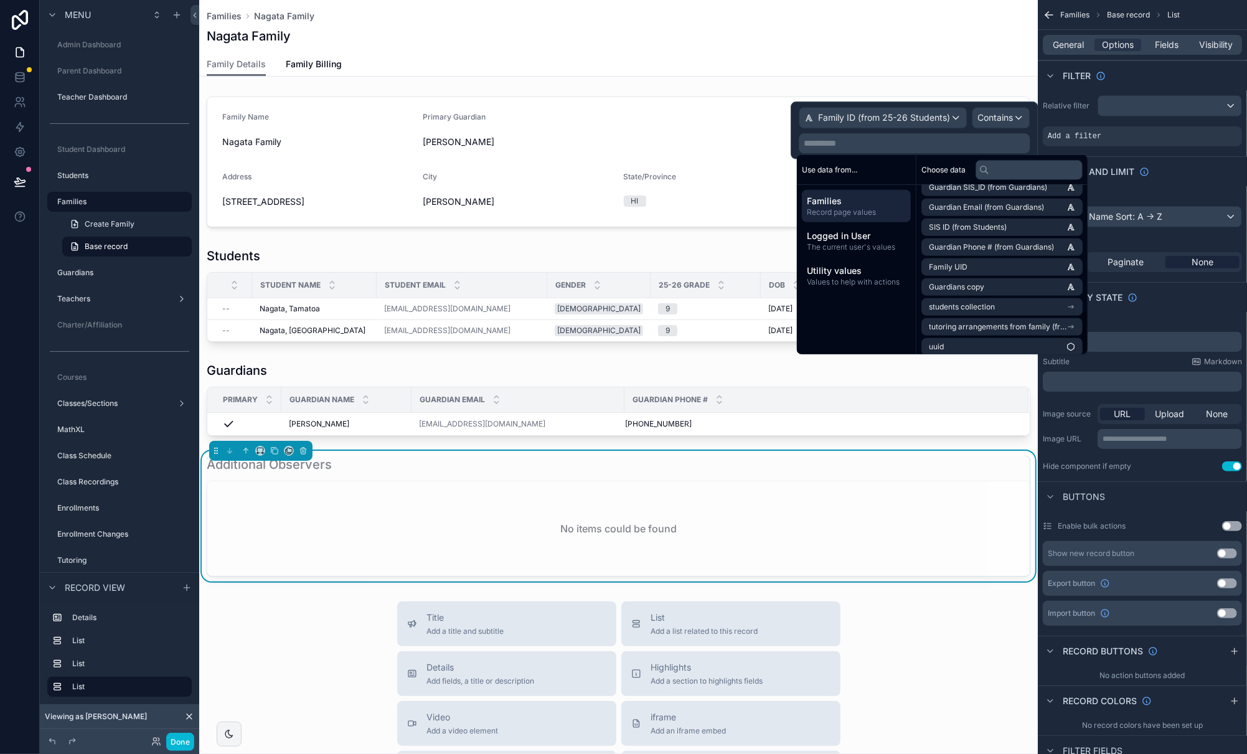
scroll to position [514, 0]
click at [1028, 257] on li "Family UID" at bounding box center [1001, 261] width 161 height 17
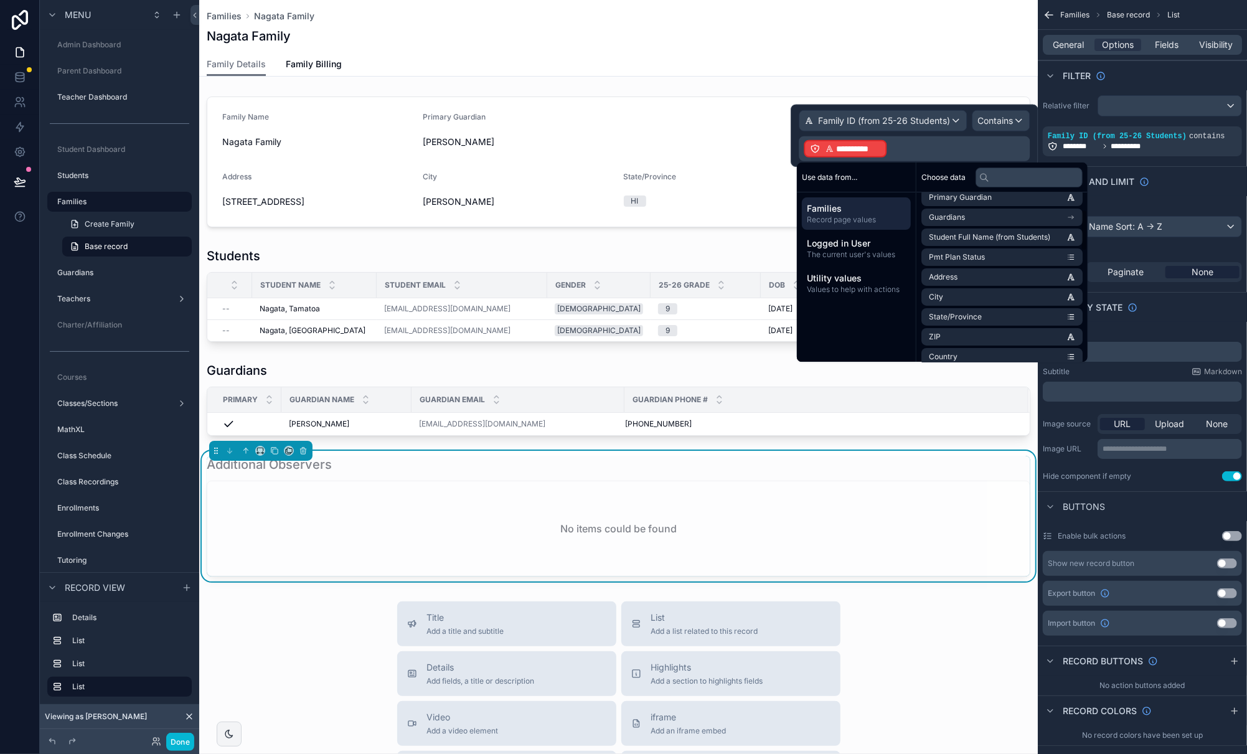
scroll to position [0, 0]
click at [941, 143] on p "**********" at bounding box center [915, 149] width 223 height 20
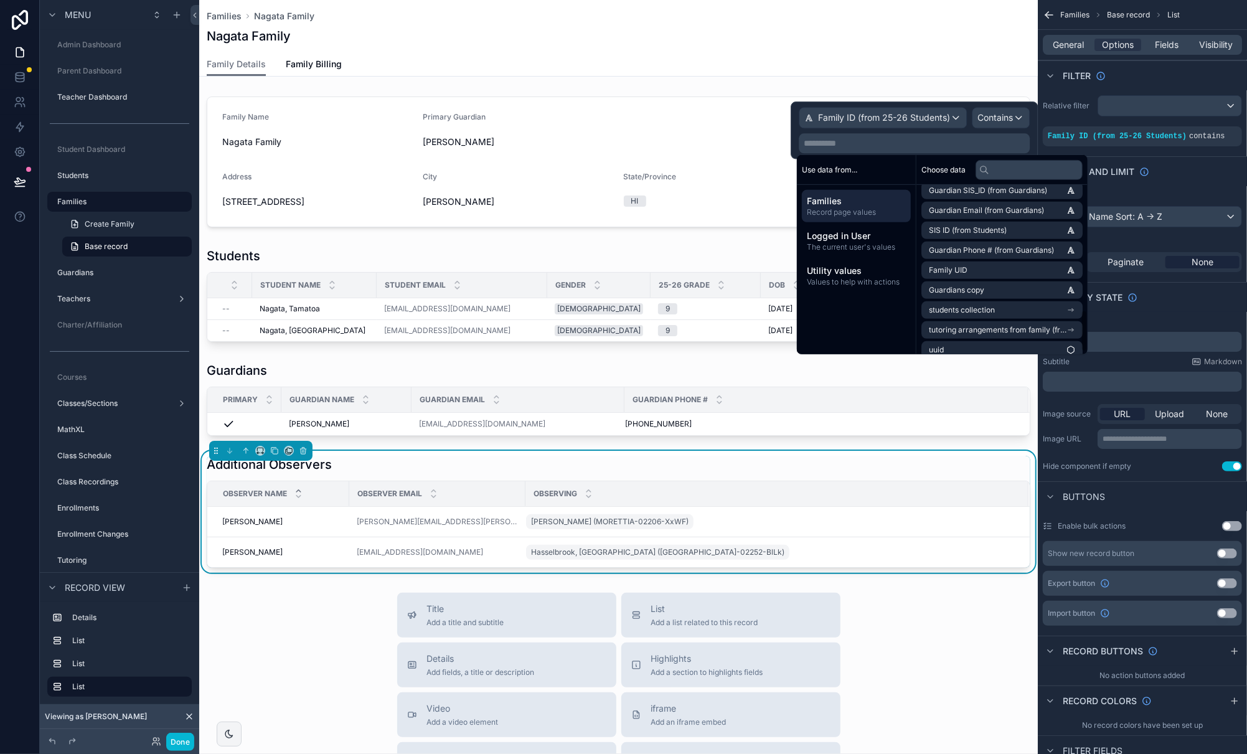
scroll to position [514, 0]
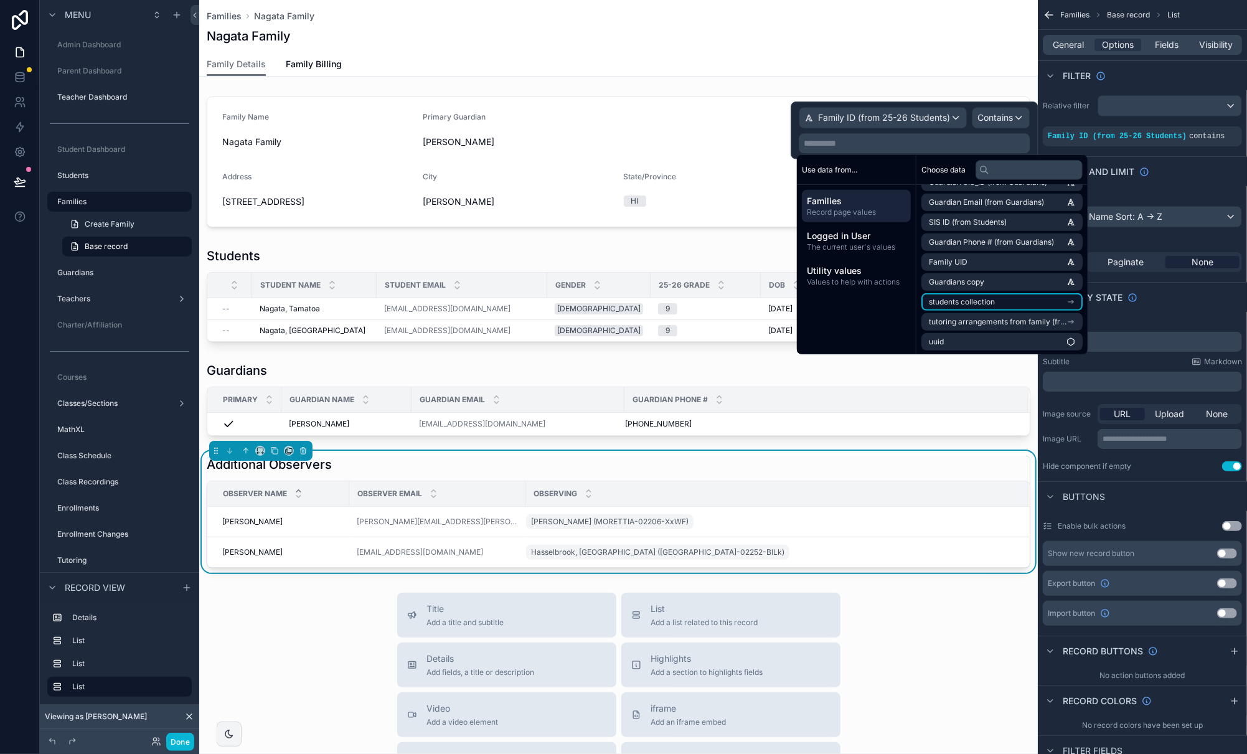
click at [1073, 302] on icon "scrollable content" at bounding box center [1070, 302] width 5 height 0
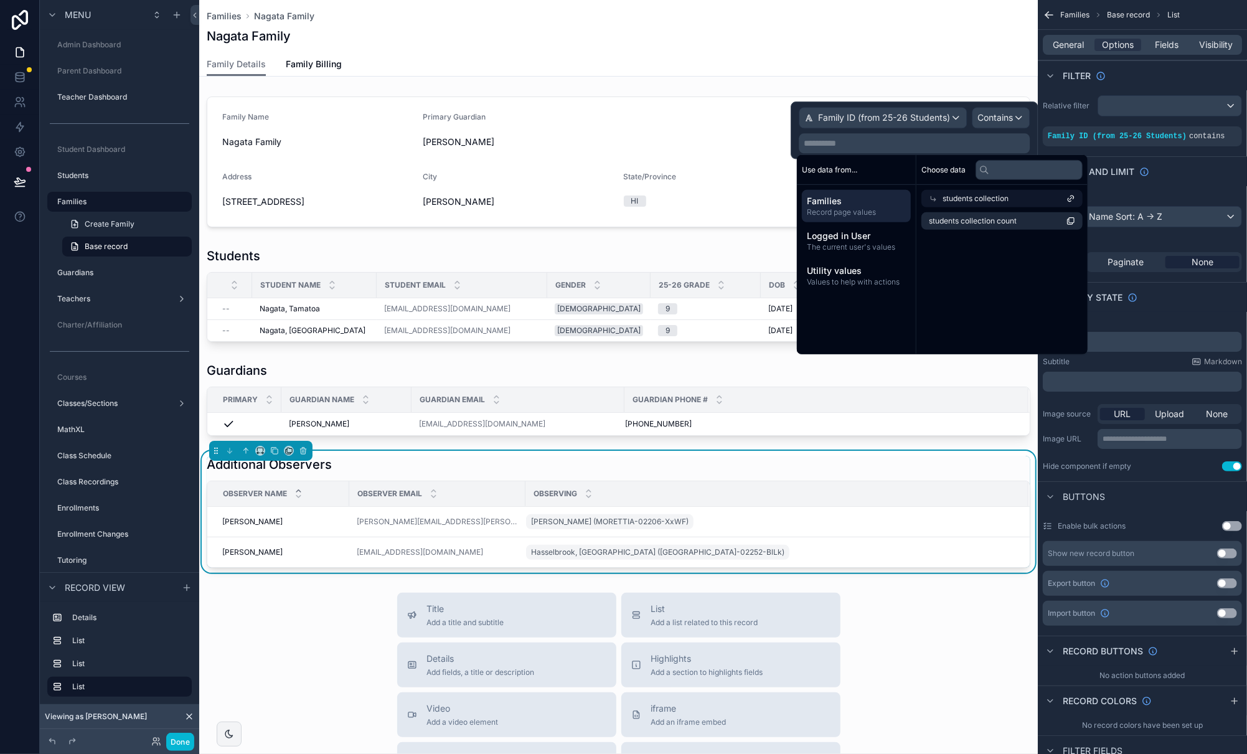
scroll to position [0, 0]
click at [939, 194] on div "students collection" at bounding box center [1001, 198] width 161 height 17
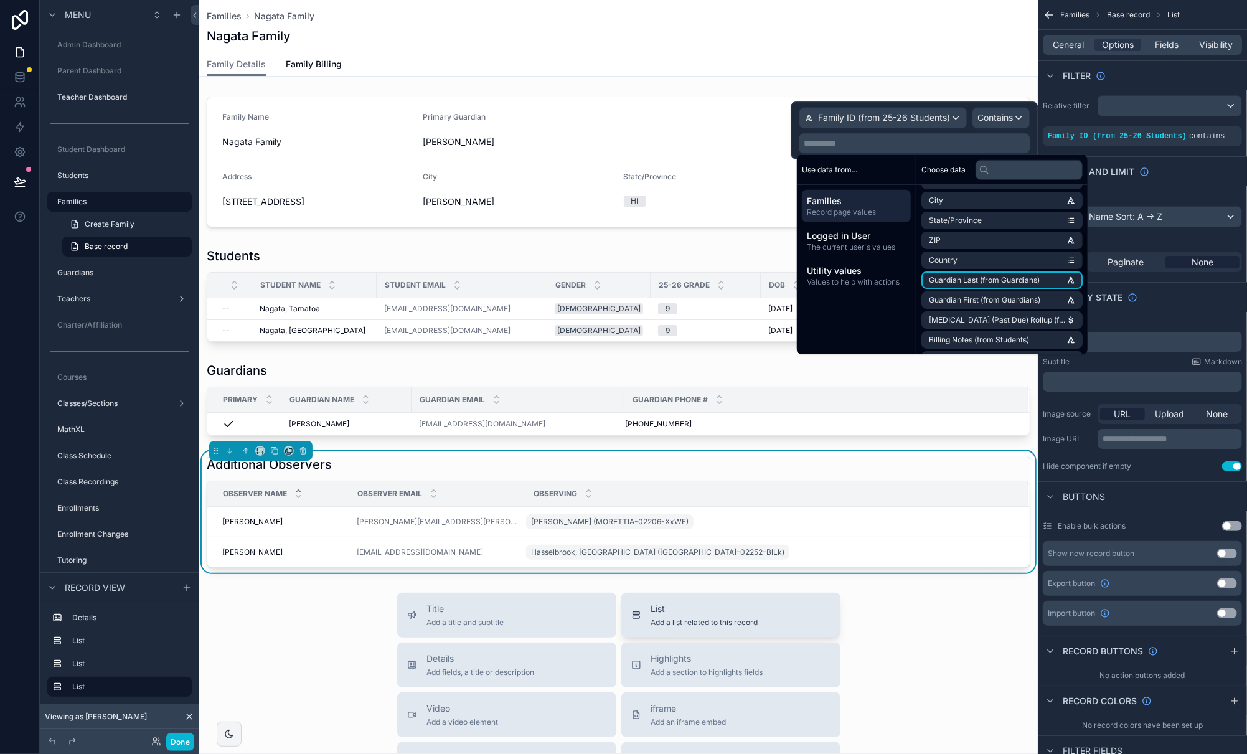
scroll to position [9, 0]
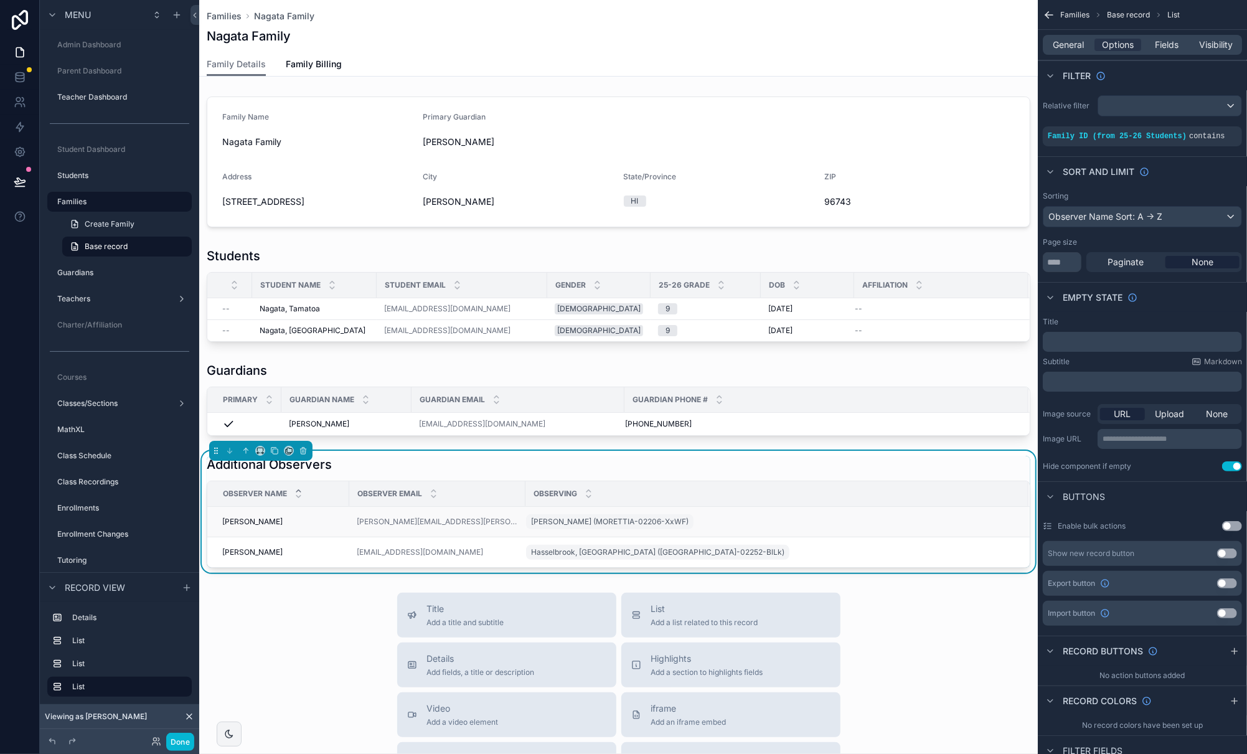
drag, startPoint x: 310, startPoint y: 654, endPoint x: 747, endPoint y: 512, distance: 459.4
click at [792, 467] on div "Additional Observers" at bounding box center [618, 464] width 823 height 17
click at [1094, 128] on icon "scrollable content" at bounding box center [1227, 127] width 7 height 7
click at [1066, 136] on span "AND" at bounding box center [1069, 136] width 14 height 10
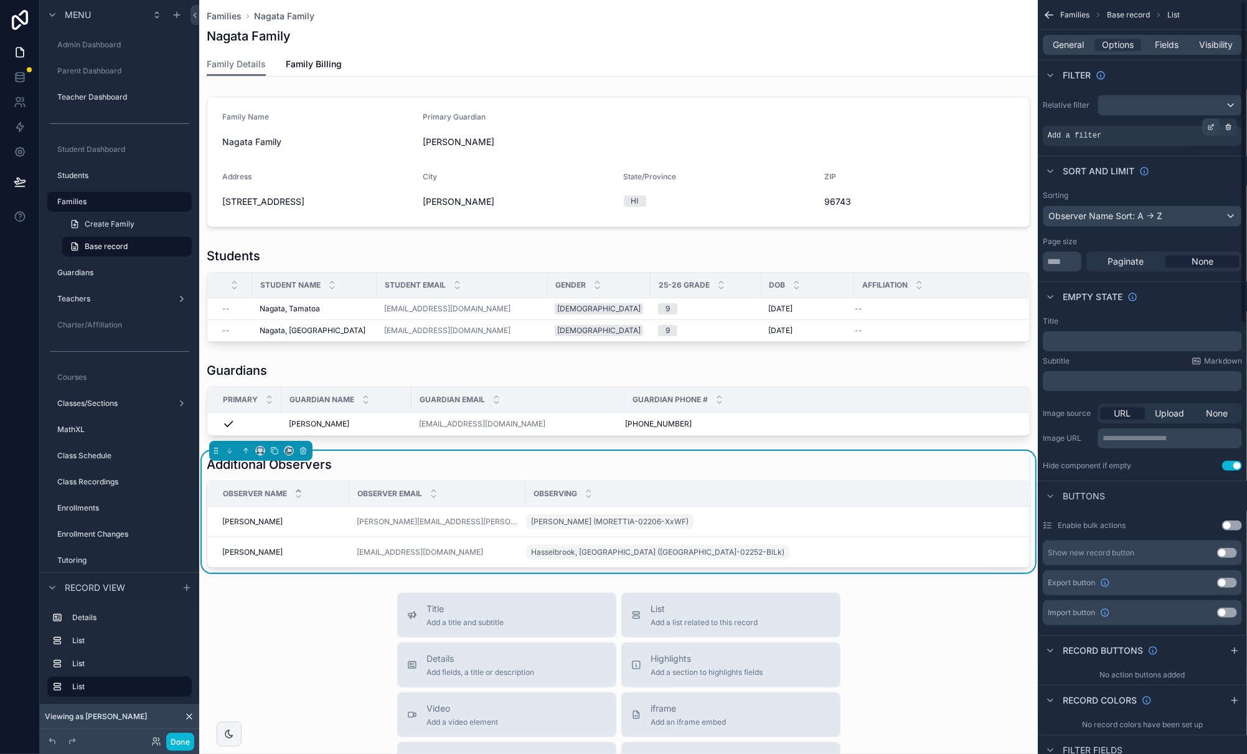
click at [1094, 127] on icon "scrollable content" at bounding box center [1210, 126] width 7 height 7
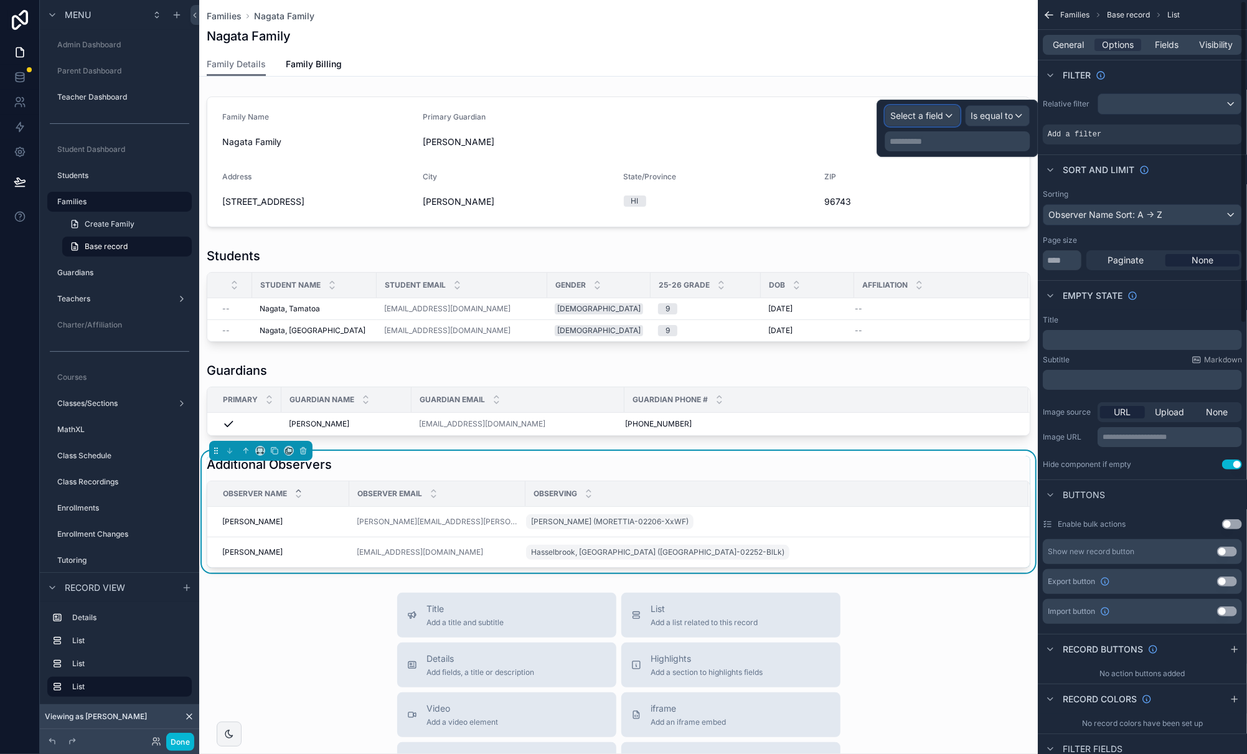
click at [939, 114] on span "Select a field" at bounding box center [916, 115] width 53 height 11
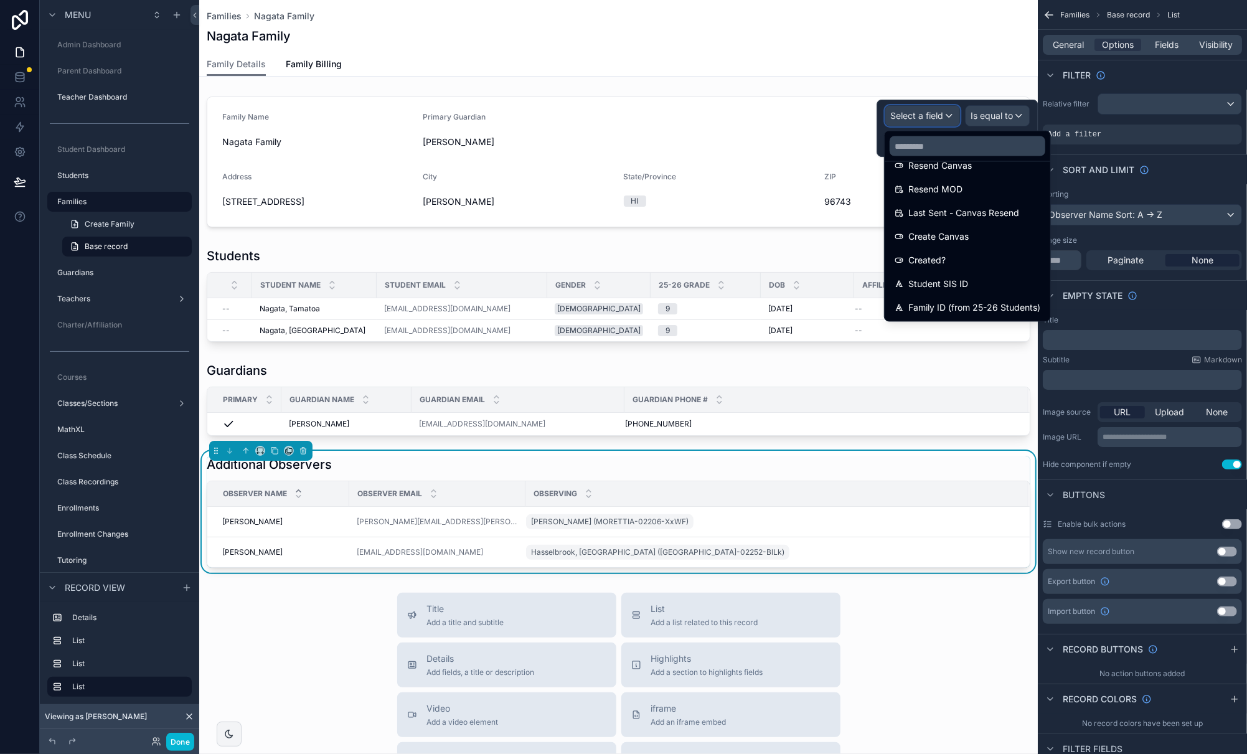
scroll to position [513, 0]
click at [971, 279] on span "Family ID (from 25-26 Students)" at bounding box center [974, 284] width 132 height 15
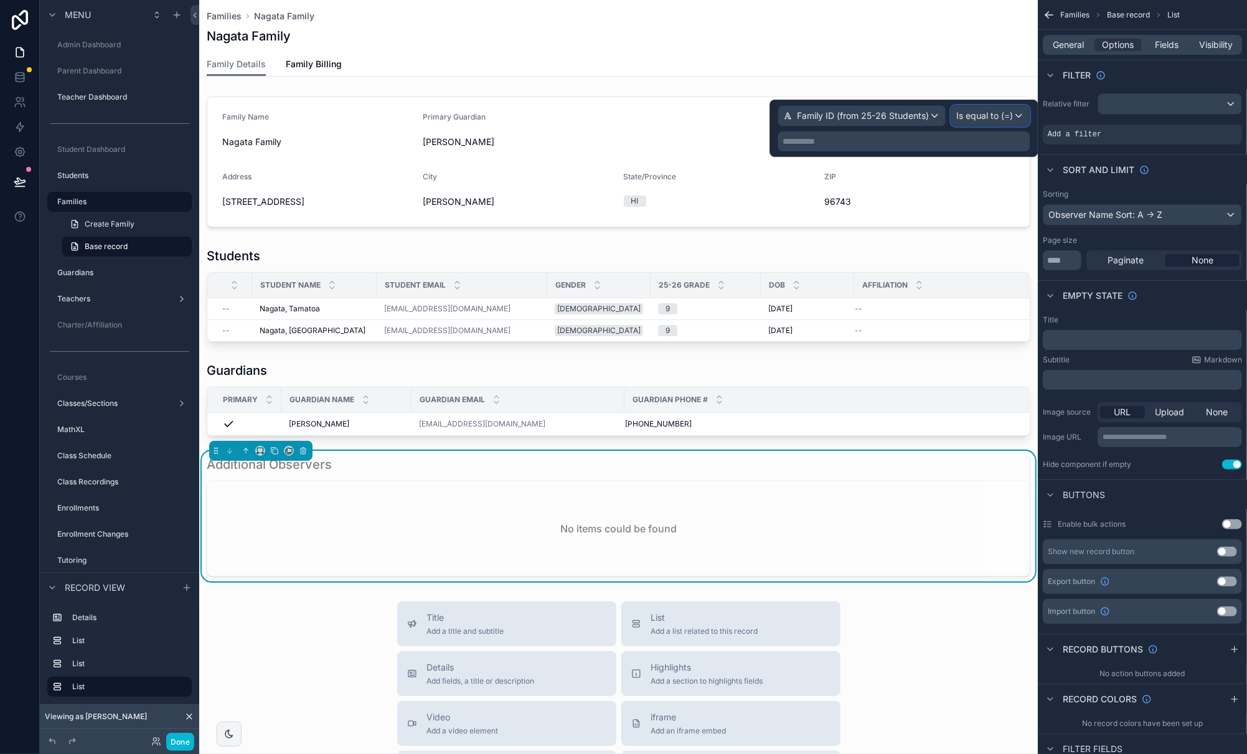
click at [1012, 118] on span "Is equal to (=)" at bounding box center [984, 116] width 57 height 12
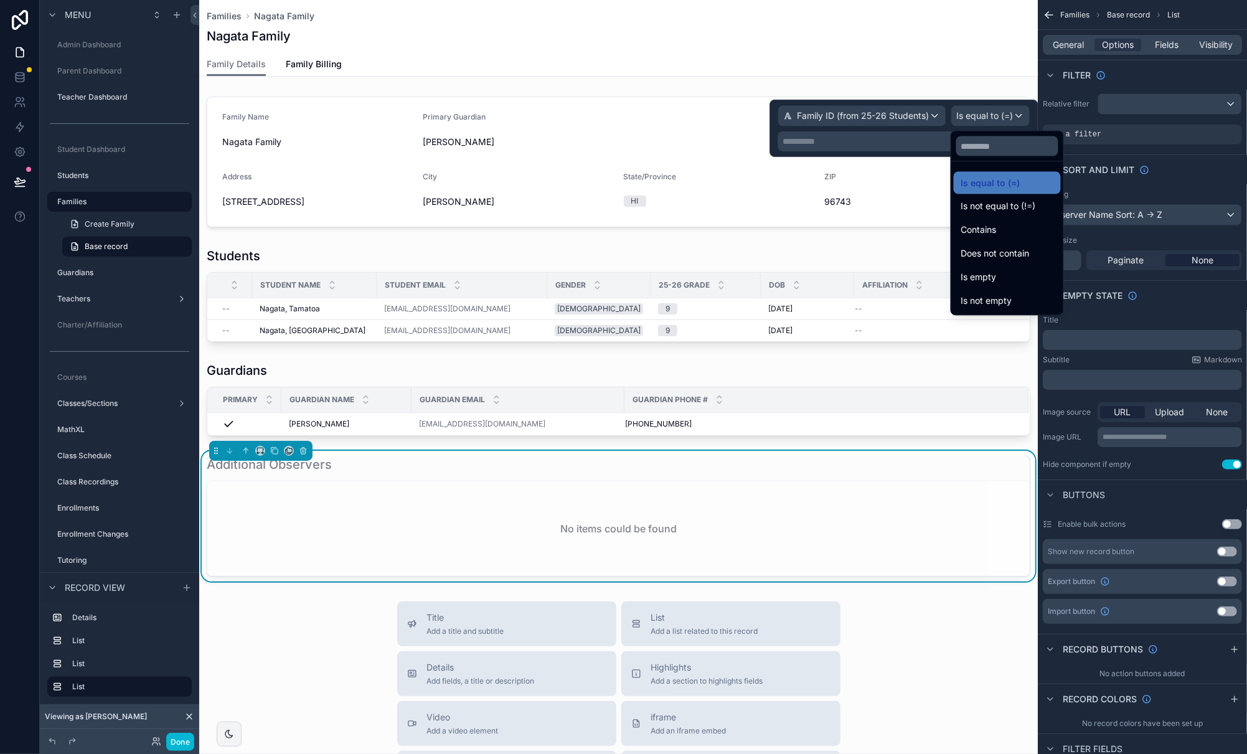
click at [854, 144] on div at bounding box center [903, 128] width 268 height 57
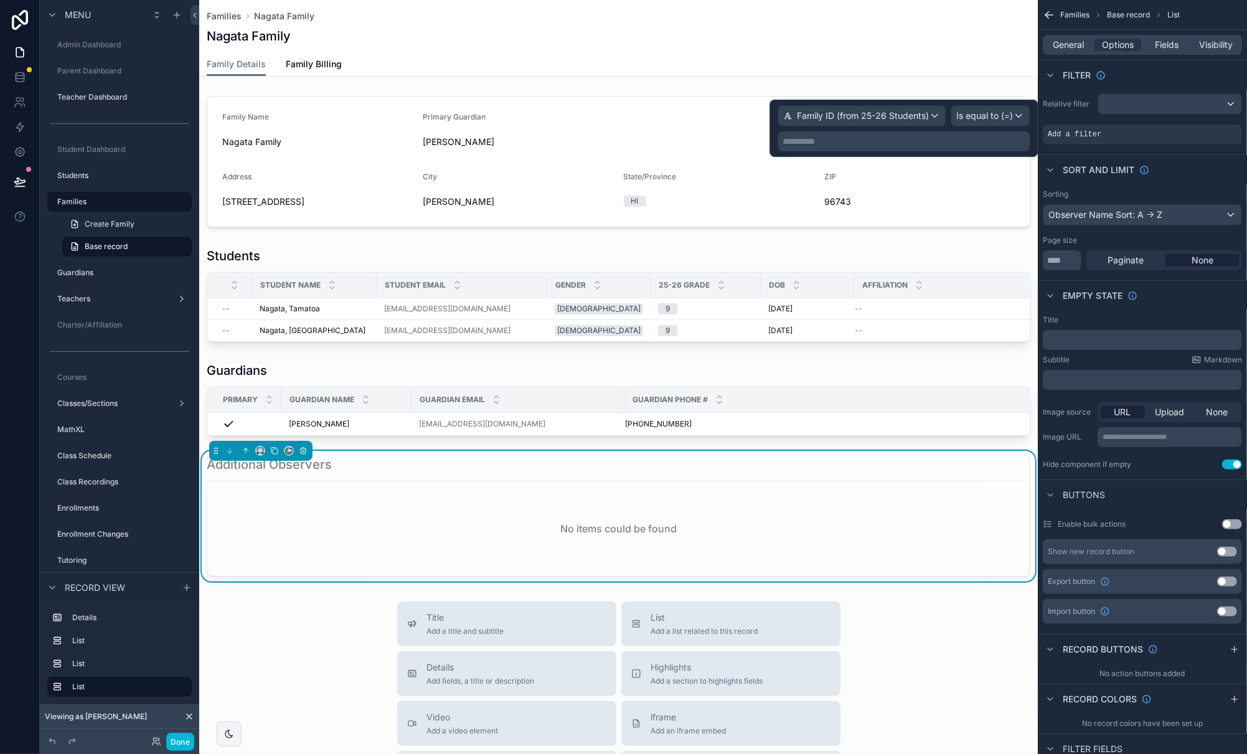
click at [823, 141] on p "**********" at bounding box center [904, 141] width 245 height 12
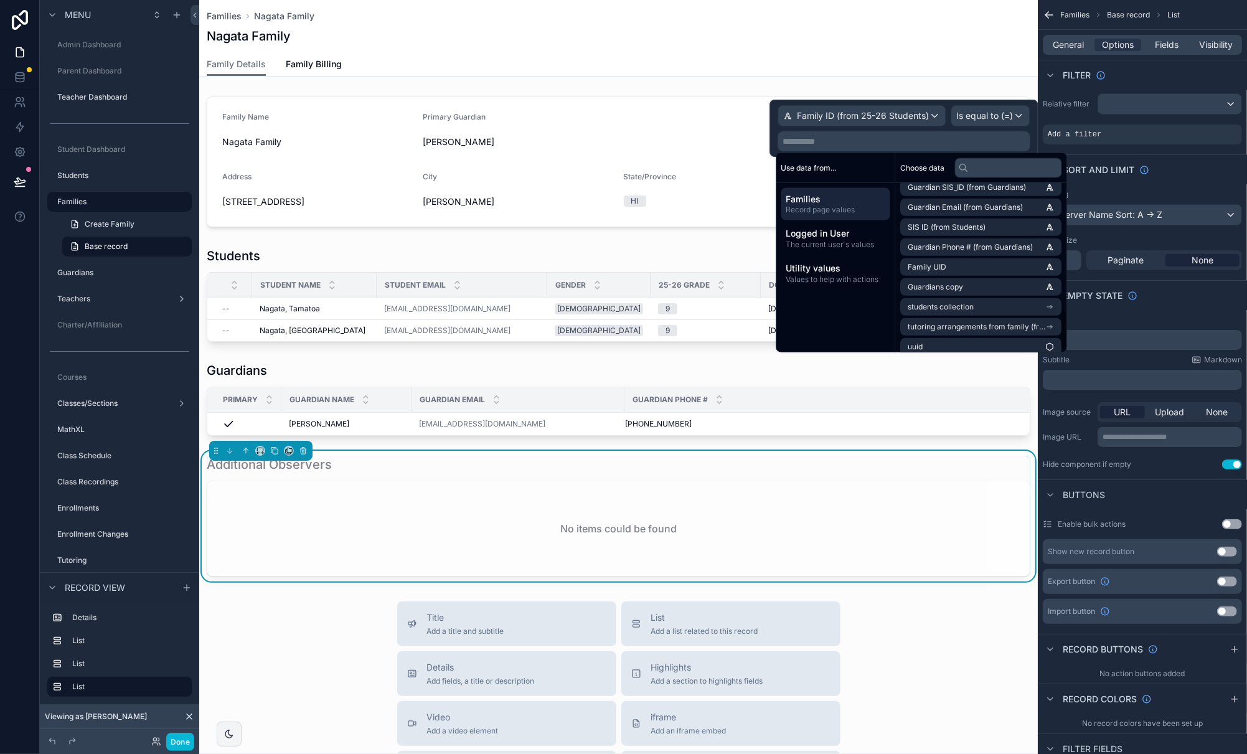
scroll to position [514, 0]
click at [1024, 258] on li "Family UID" at bounding box center [981, 259] width 161 height 17
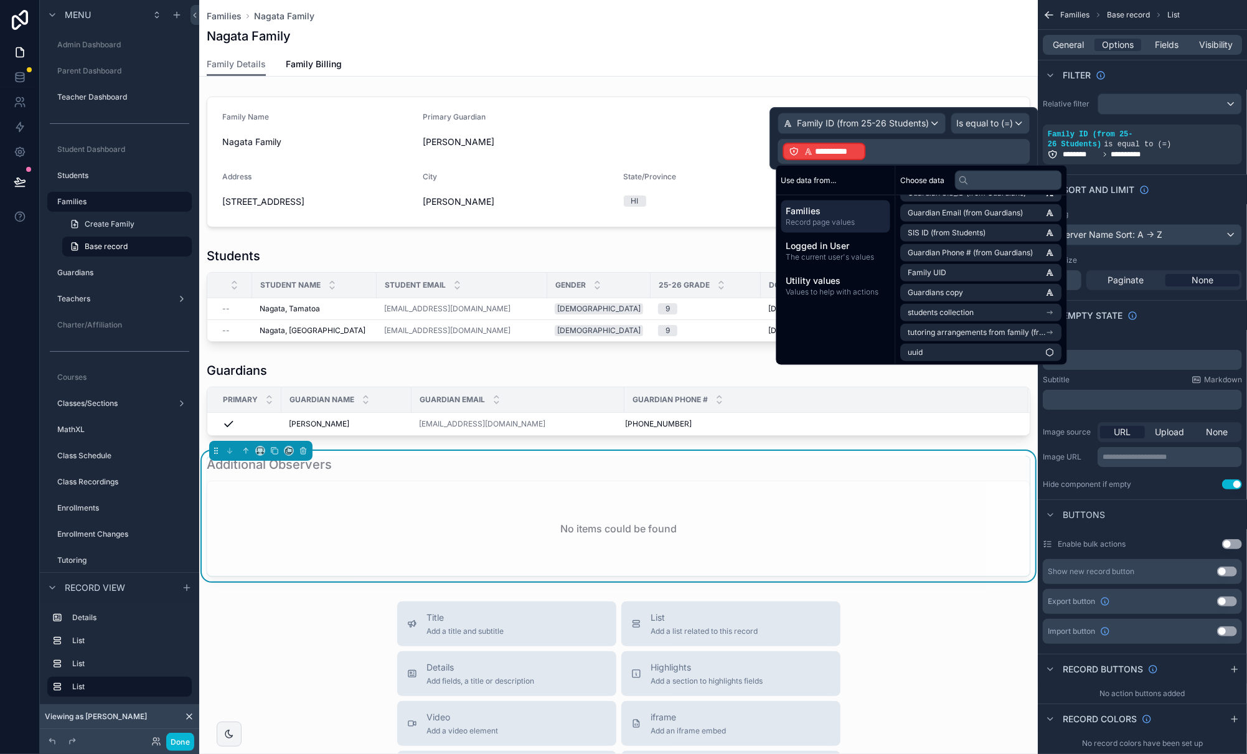
click at [847, 151] on span "**********" at bounding box center [837, 151] width 44 height 12
click at [909, 151] on div "**********" at bounding box center [921, 162] width 104 height 30
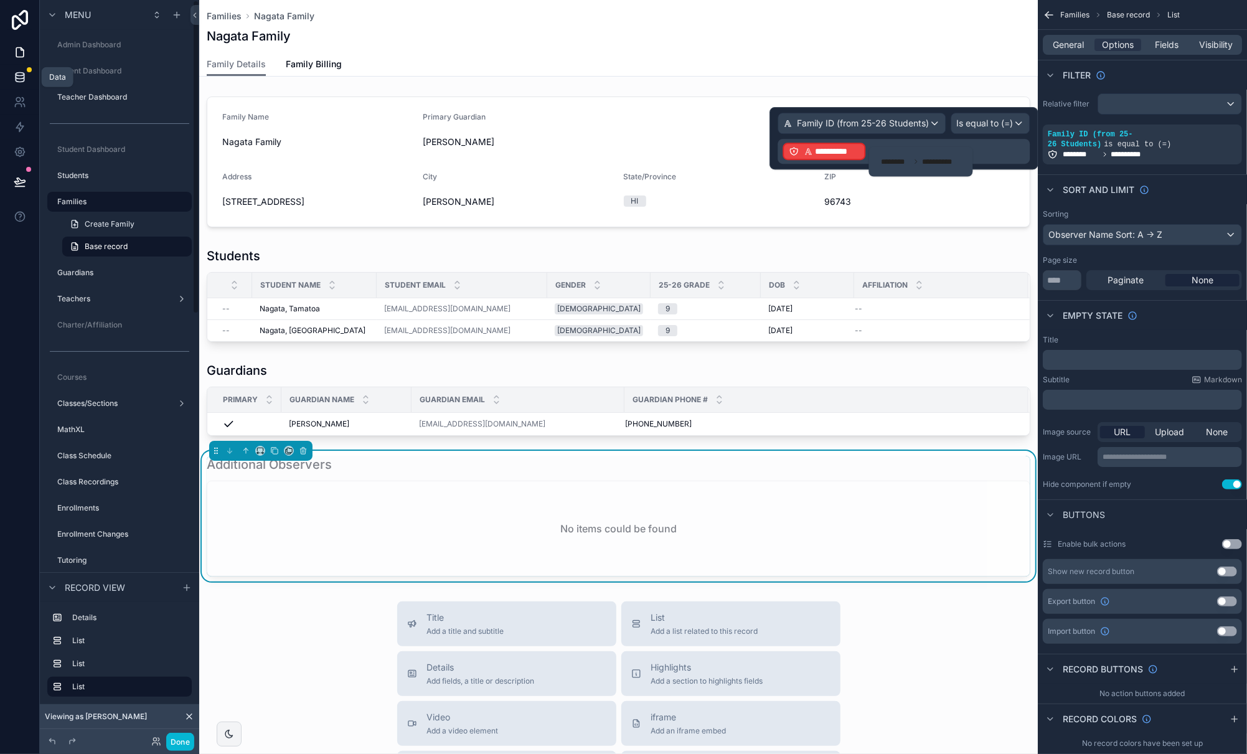
click at [16, 76] on icon at bounding box center [20, 77] width 12 height 12
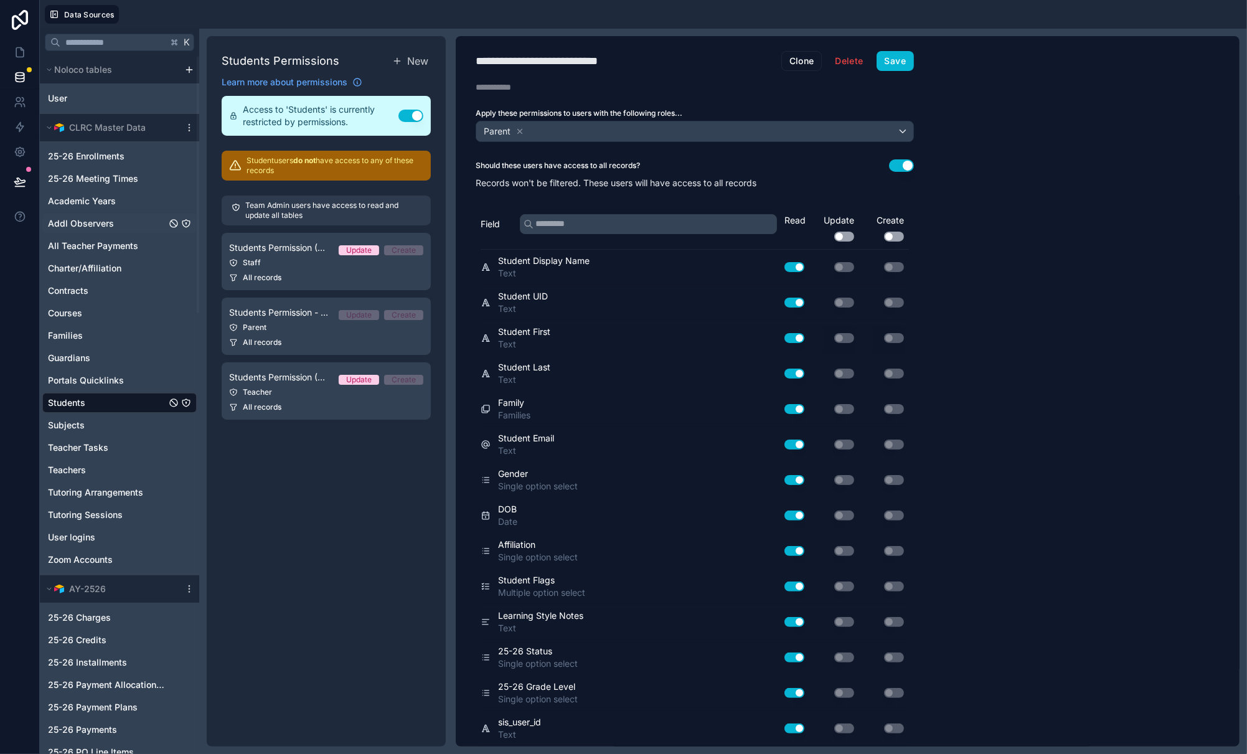
click at [185, 222] on icon "Addl Observers" at bounding box center [186, 223] width 10 height 10
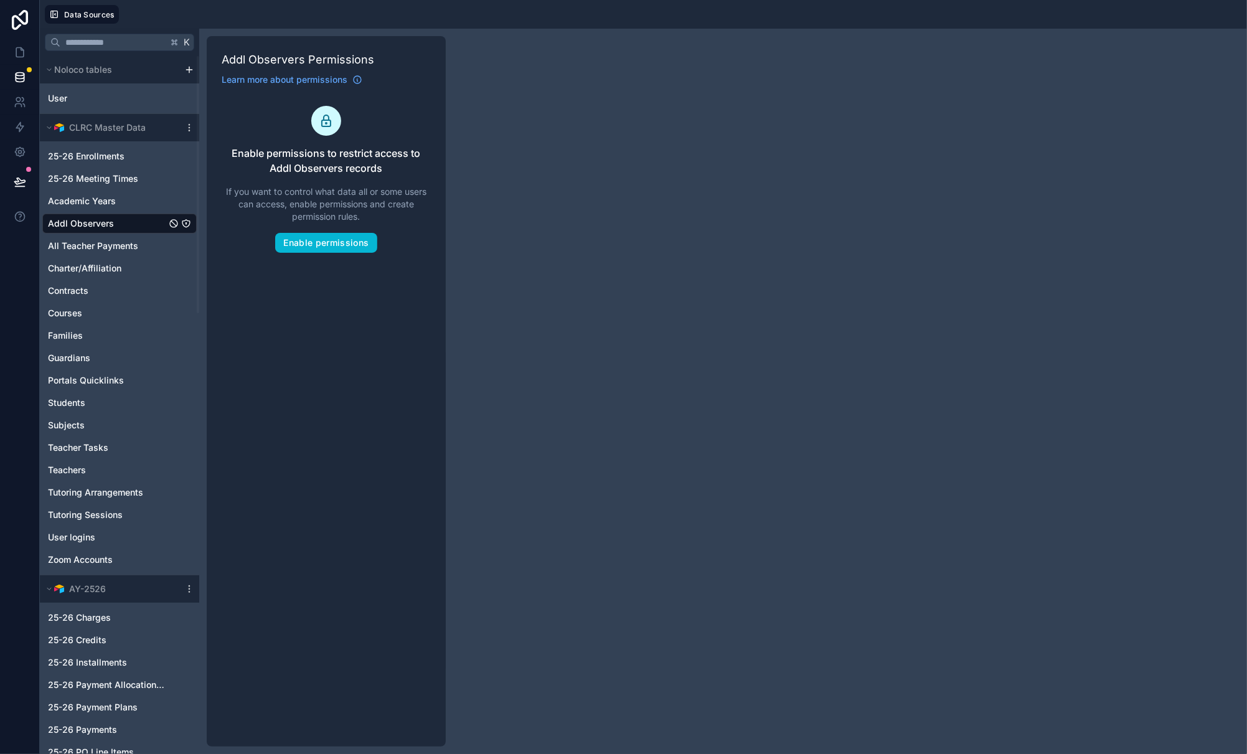
scroll to position [4, 0]
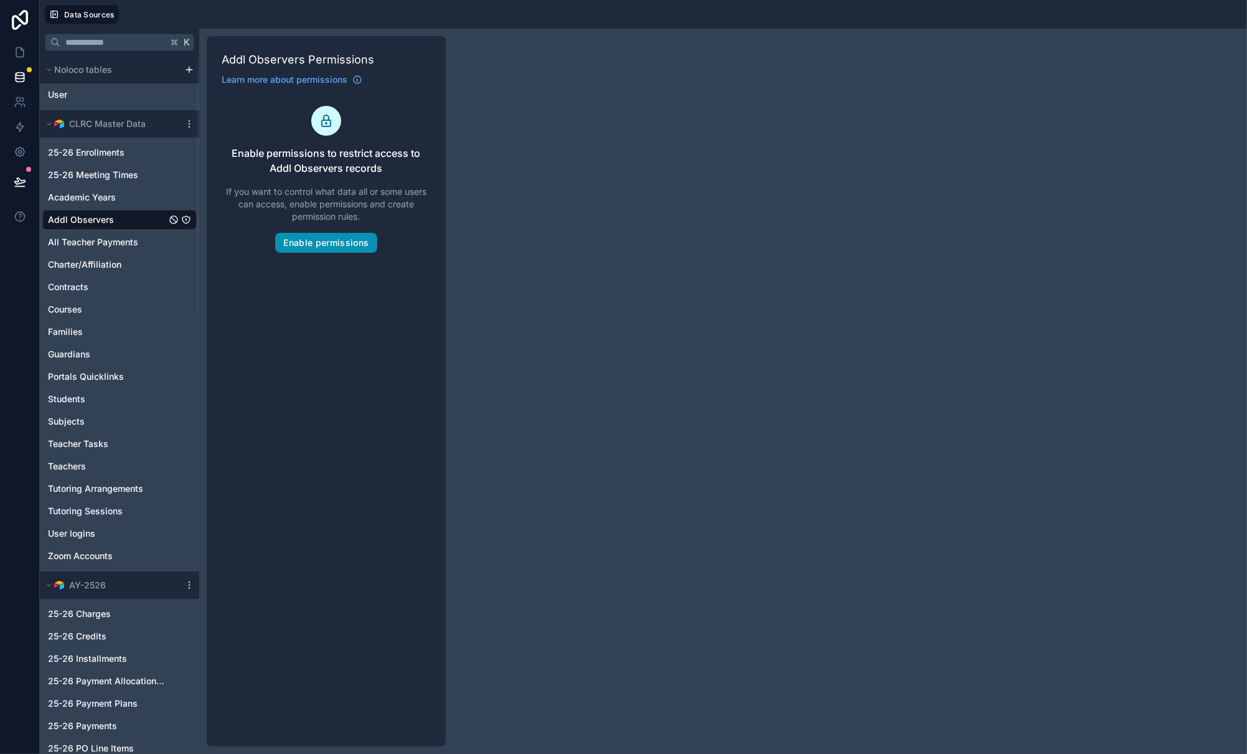
click at [333, 238] on button "Enable permissions" at bounding box center [325, 243] width 101 height 20
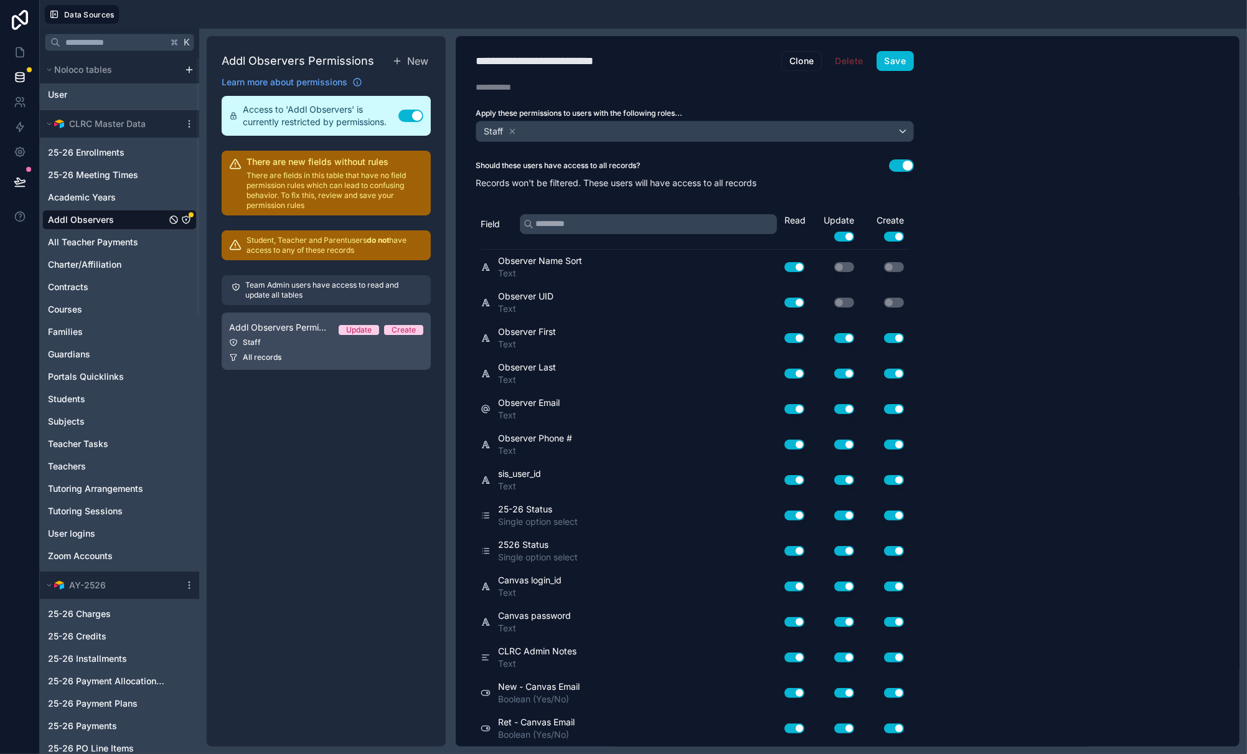
click at [290, 339] on div "Staff" at bounding box center [326, 342] width 194 height 10
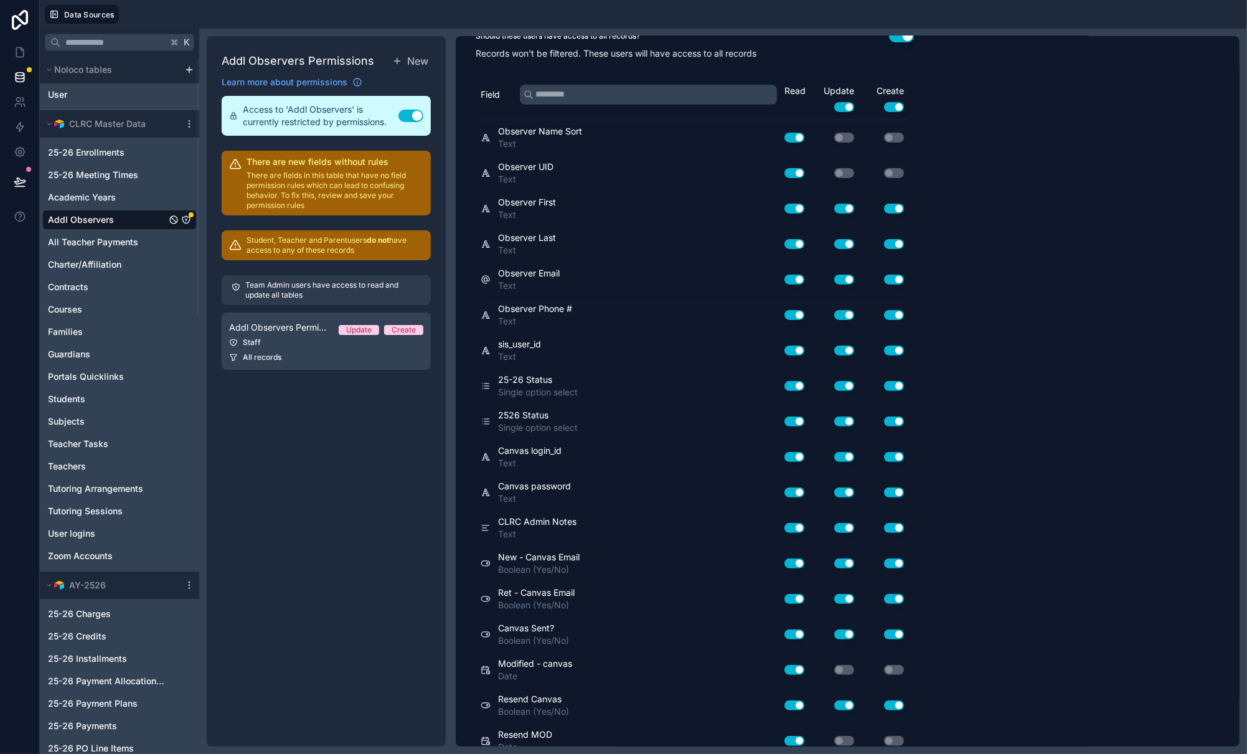
scroll to position [353, 0]
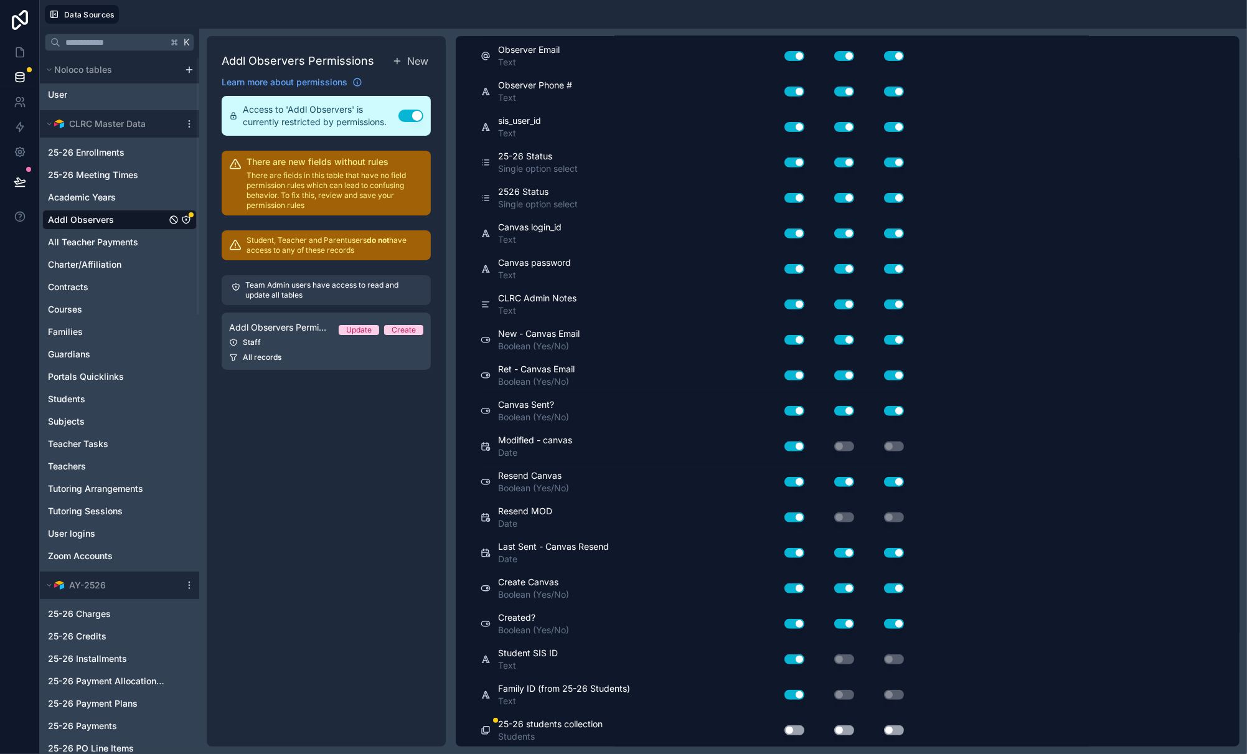
click at [795, 729] on button "Use setting" at bounding box center [794, 730] width 20 height 10
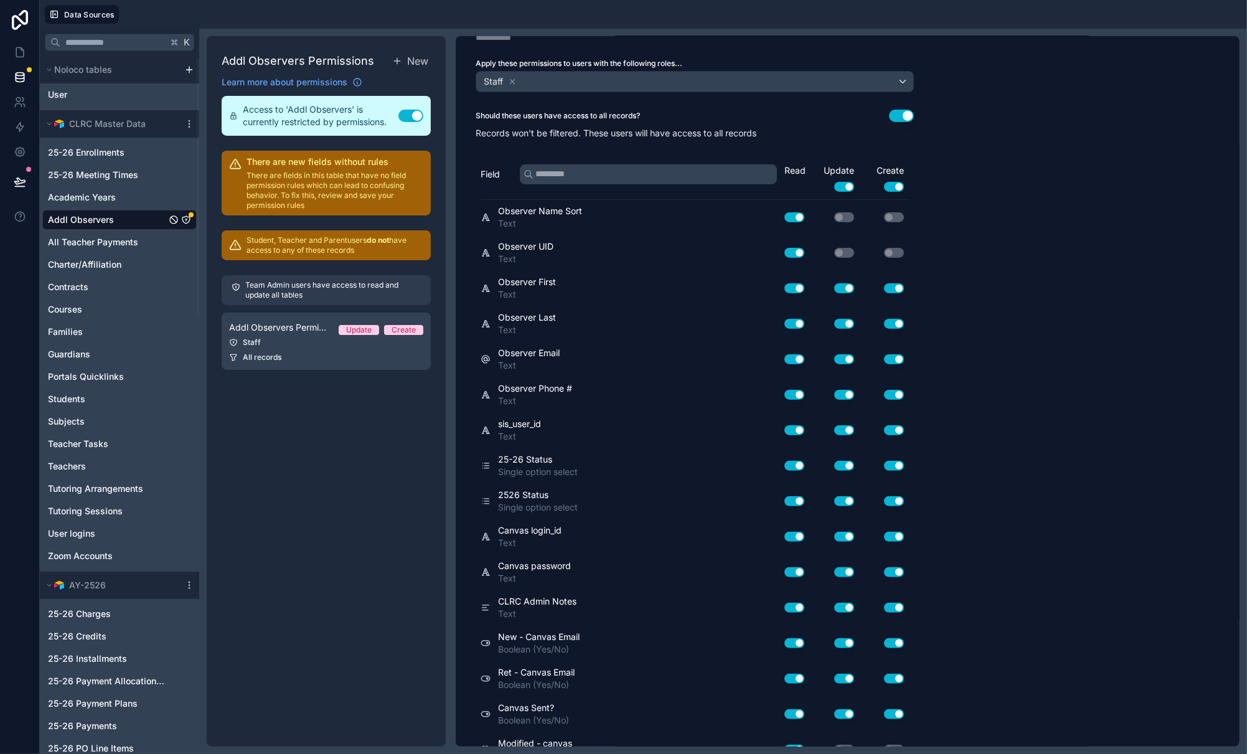
scroll to position [0, 0]
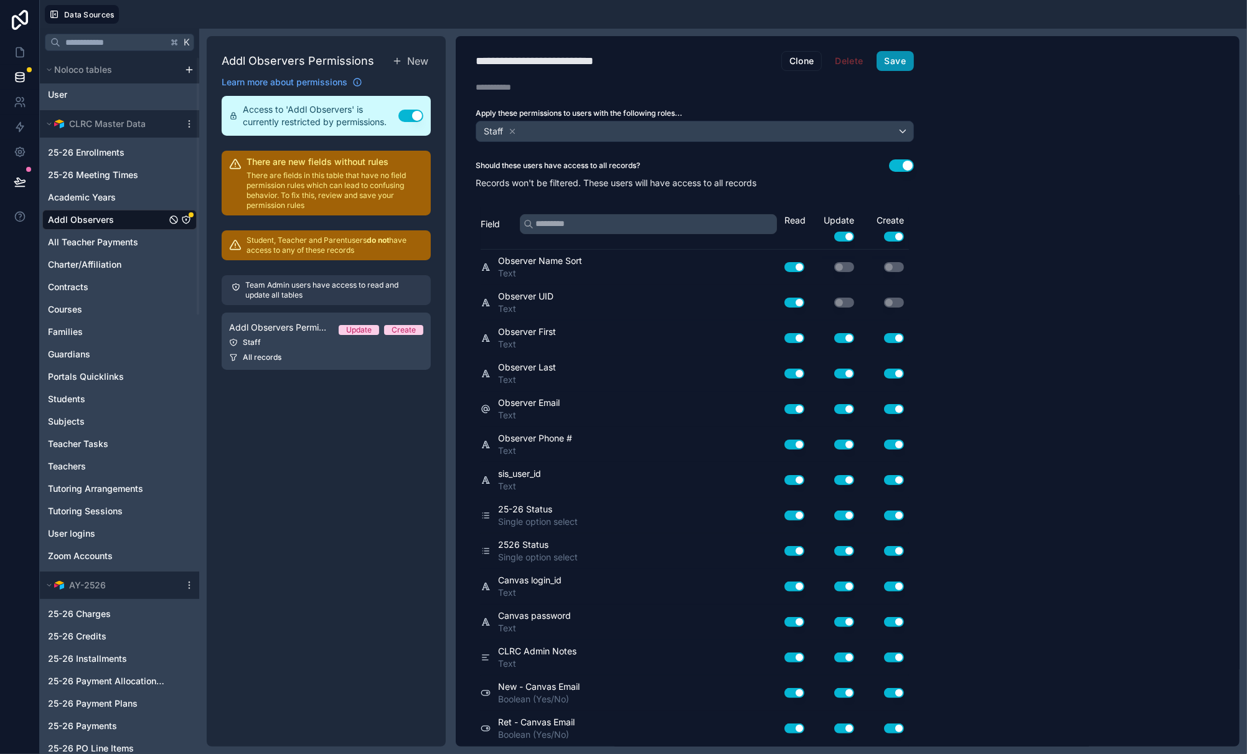
click at [895, 60] on button "Save" at bounding box center [894, 61] width 37 height 20
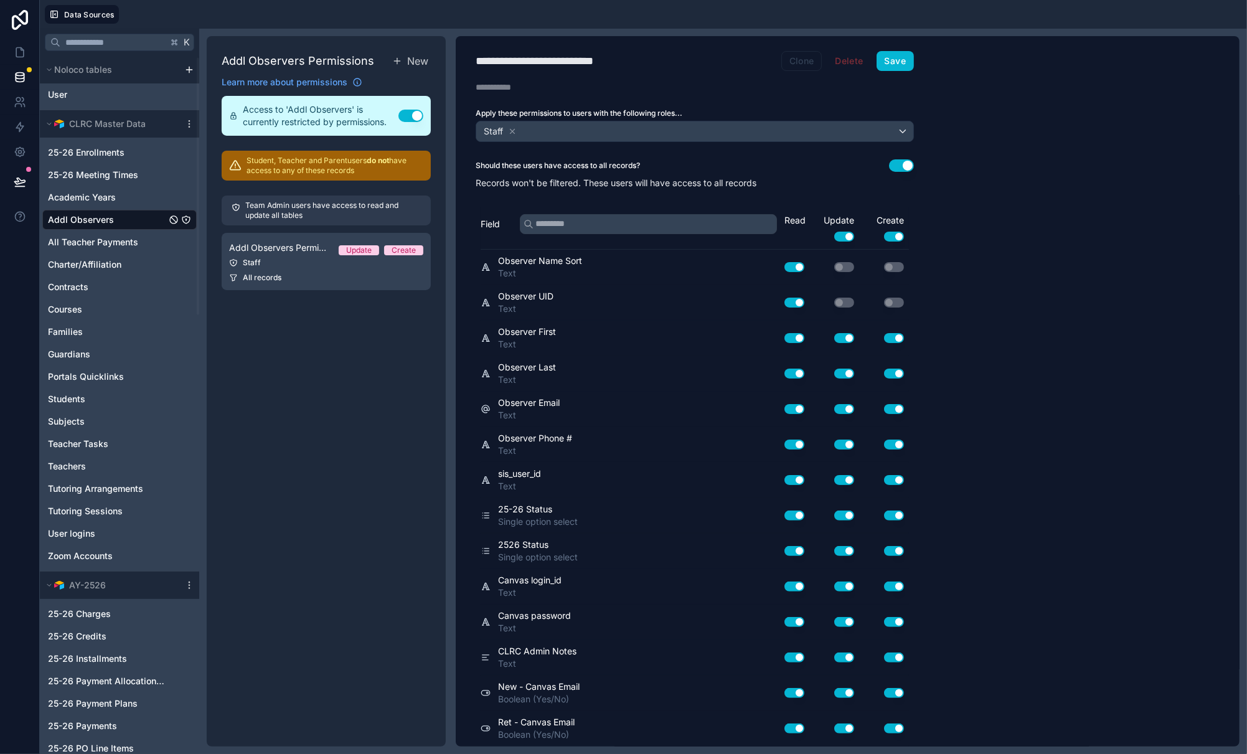
drag, startPoint x: 794, startPoint y: 62, endPoint x: 606, endPoint y: 68, distance: 188.1
click at [625, 85] on div "**********" at bounding box center [695, 391] width 478 height 710
drag, startPoint x: 631, startPoint y: 64, endPoint x: 649, endPoint y: 58, distance: 18.5
click at [631, 64] on div "**********" at bounding box center [556, 60] width 161 height 17
type div "**********"
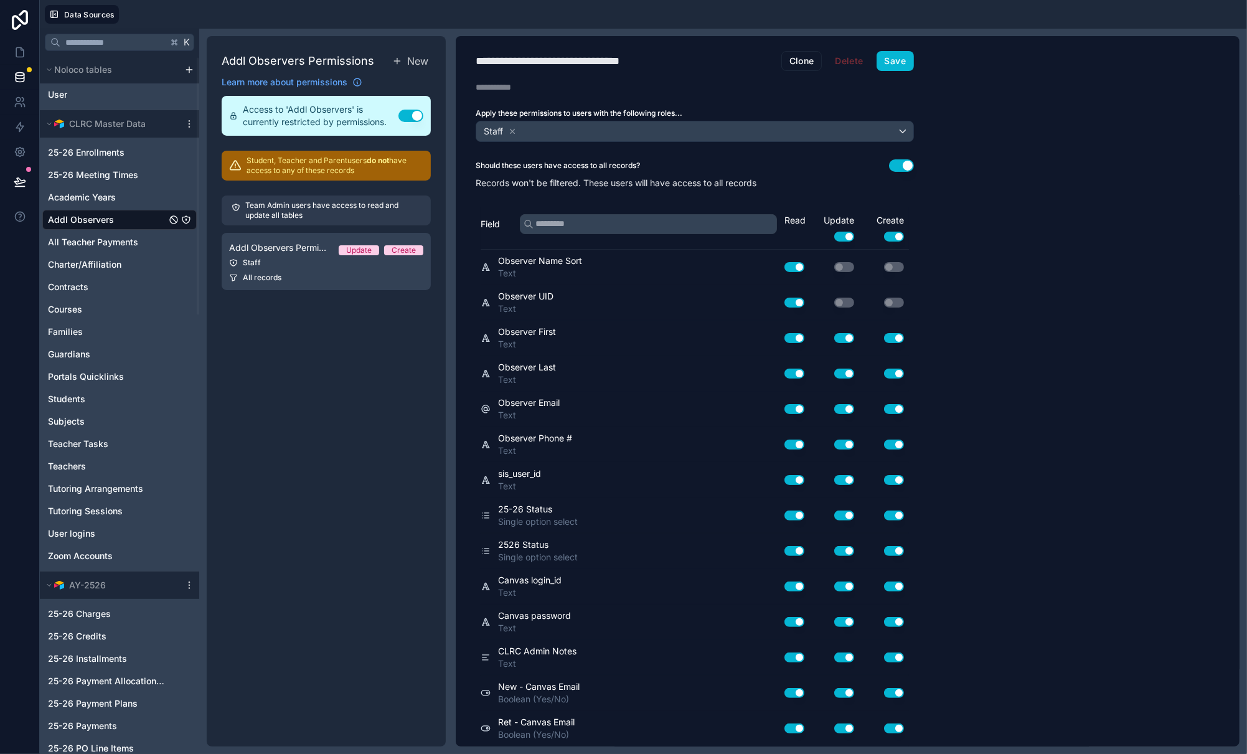
click at [962, 82] on div "**********" at bounding box center [848, 391] width 784 height 710
click at [797, 60] on button "Clone" at bounding box center [801, 61] width 41 height 20
click at [704, 59] on h1 "**********" at bounding box center [629, 60] width 306 height 17
click at [489, 63] on div "**********" at bounding box center [580, 60] width 209 height 17
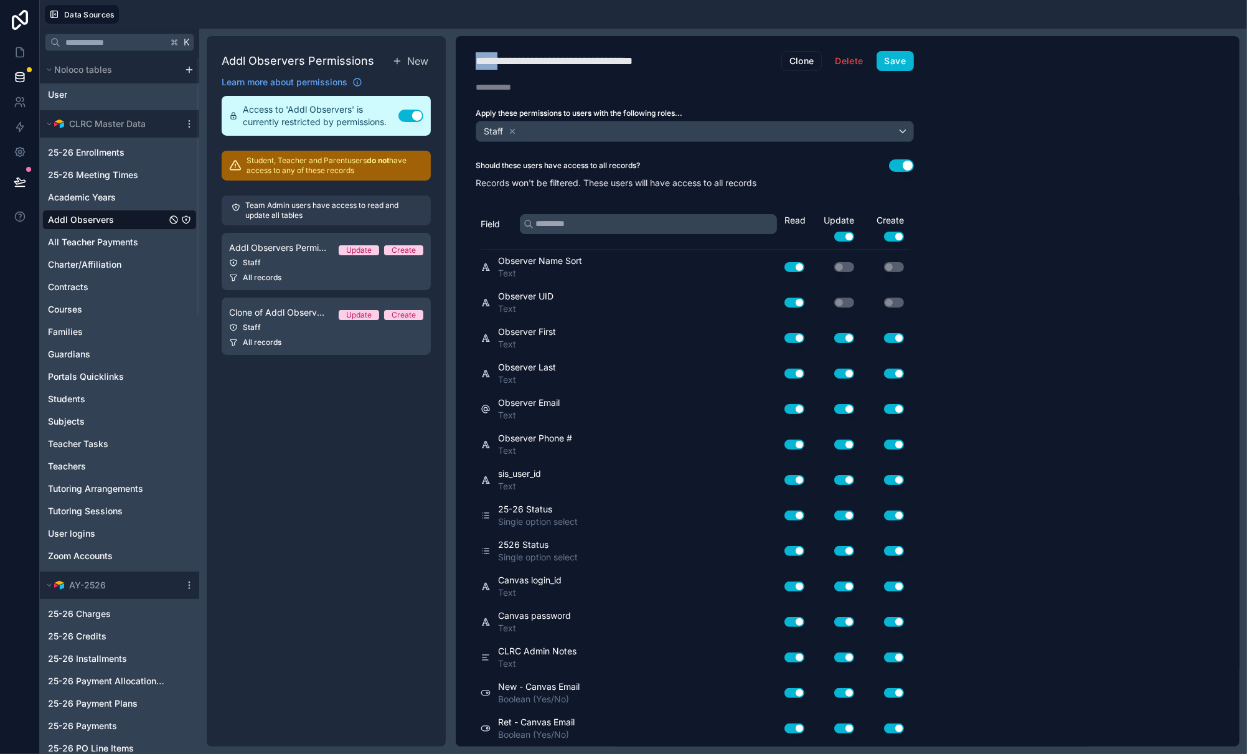
type div "**********"
click at [512, 132] on icon at bounding box center [512, 131] width 9 height 9
click at [525, 131] on span "Choose one or more roles" at bounding box center [532, 131] width 103 height 11
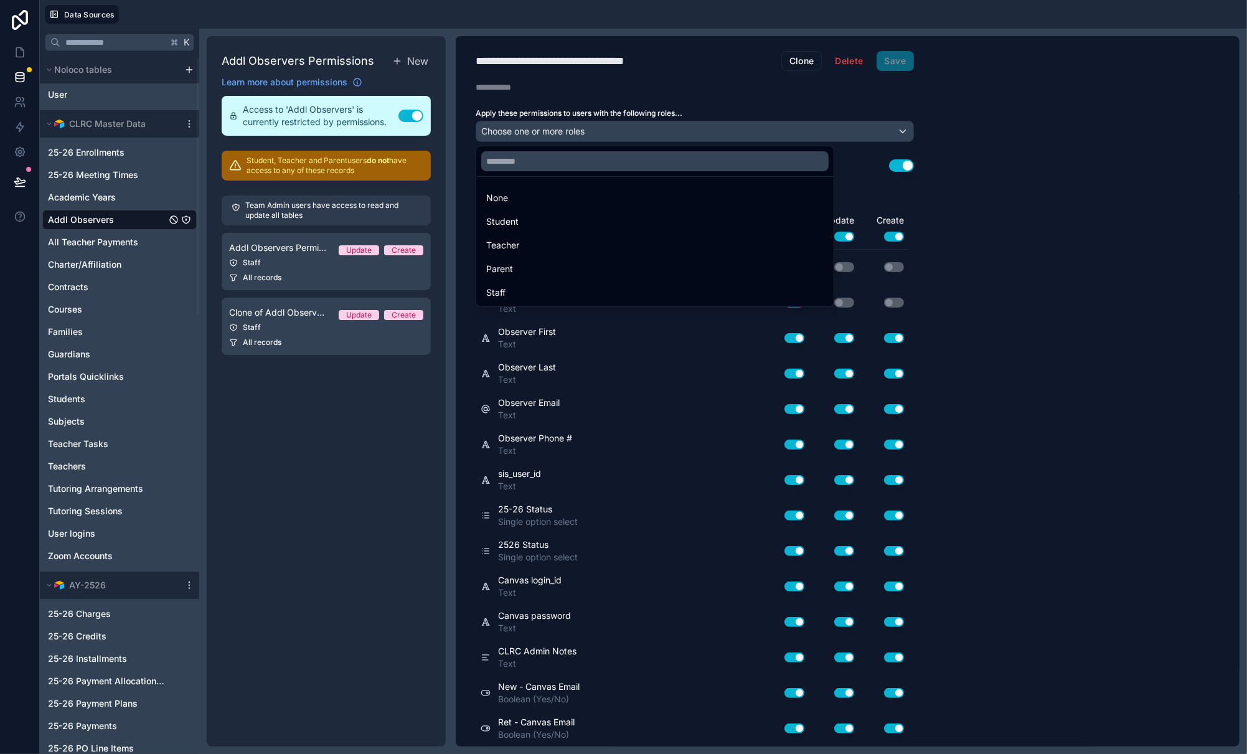
click at [514, 270] on div "Parent" at bounding box center [654, 268] width 337 height 15
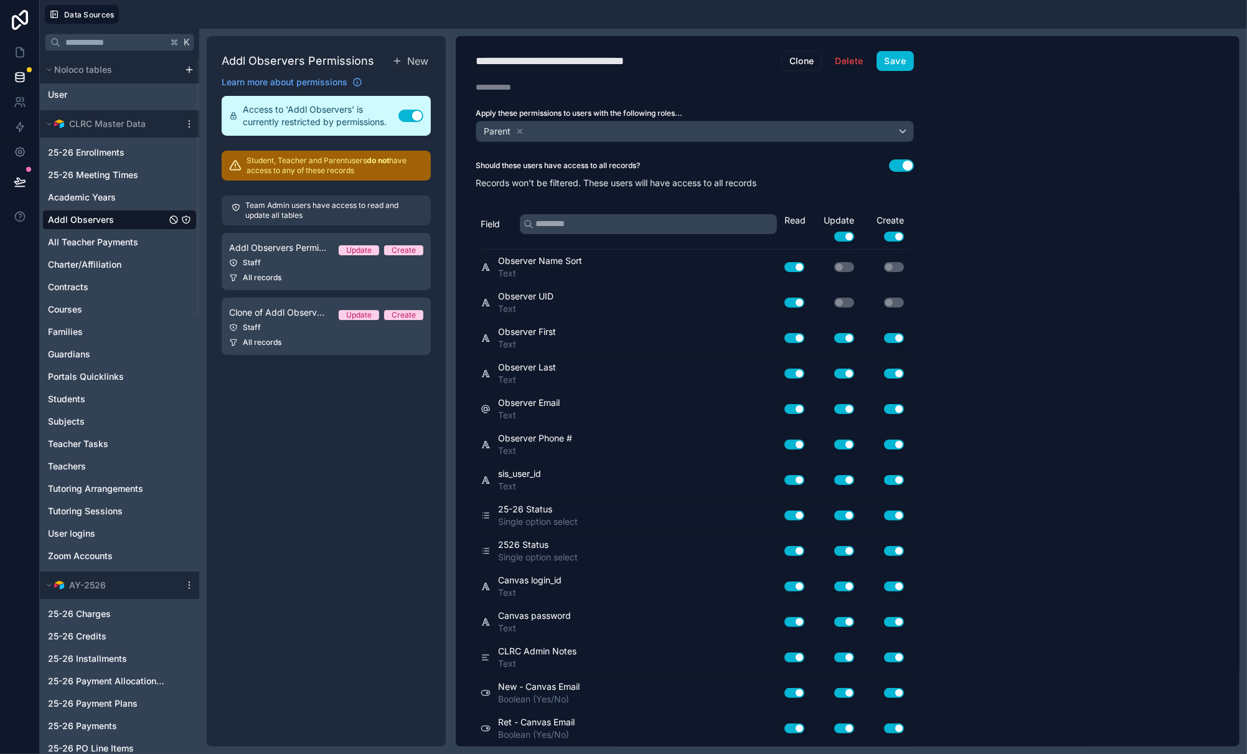
click at [886, 237] on button "Use setting" at bounding box center [894, 237] width 20 height 10
click at [843, 235] on button "Use setting" at bounding box center [844, 237] width 20 height 10
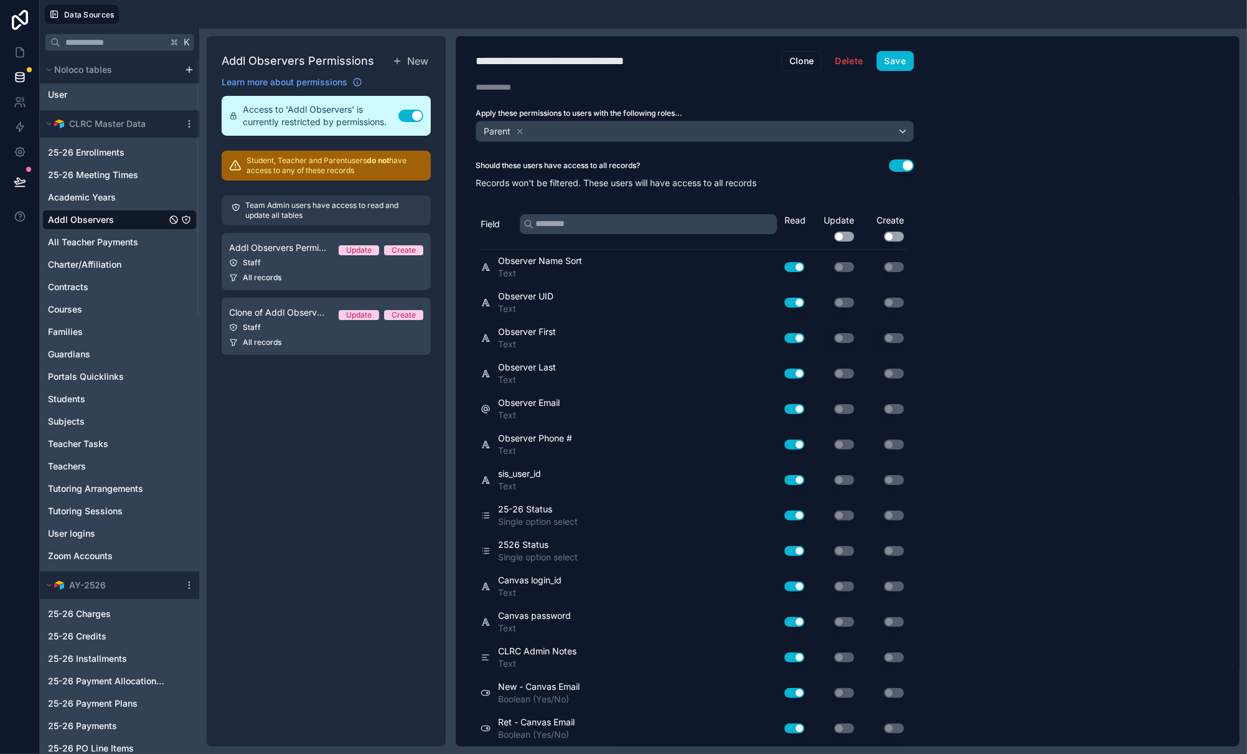
drag, startPoint x: 997, startPoint y: 260, endPoint x: 988, endPoint y: 296, distance: 37.1
click at [997, 260] on div "**********" at bounding box center [848, 391] width 784 height 710
click at [884, 54] on button "Save" at bounding box center [894, 61] width 37 height 20
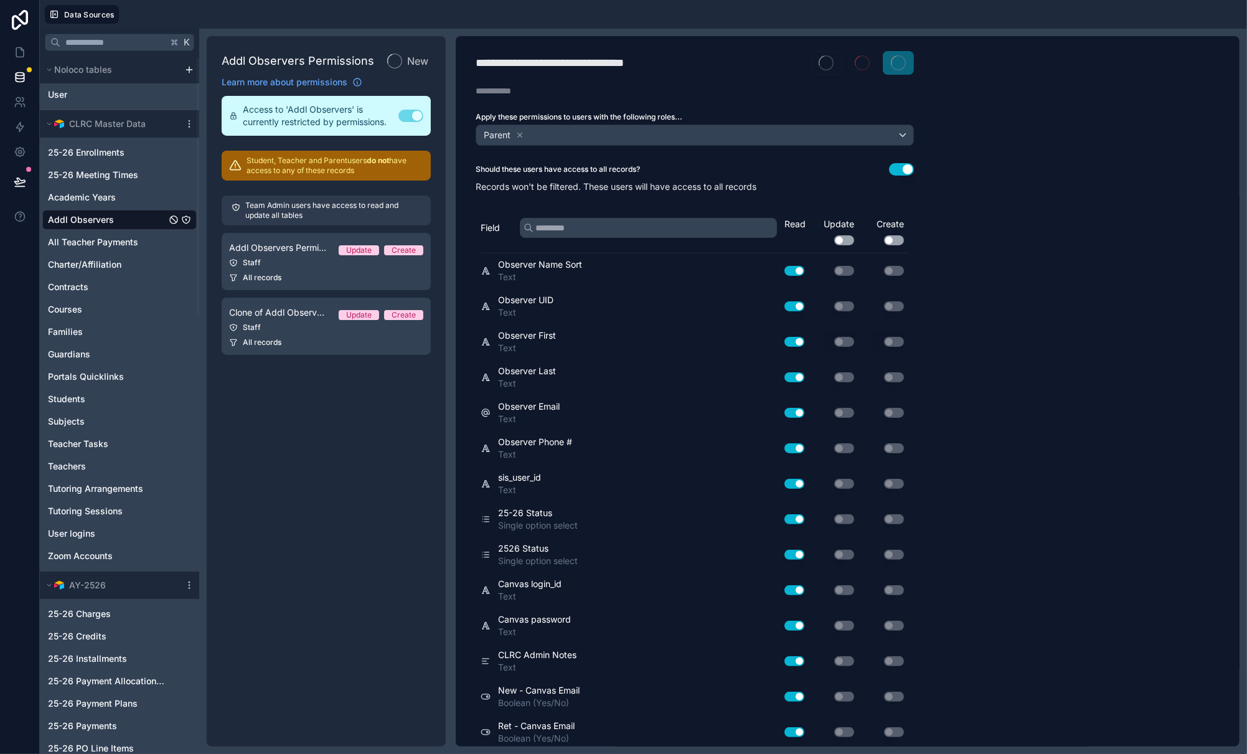
click at [305, 266] on div "Staff" at bounding box center [326, 263] width 194 height 10
click at [299, 251] on span "Addl Observers Permission 1" at bounding box center [279, 247] width 100 height 12
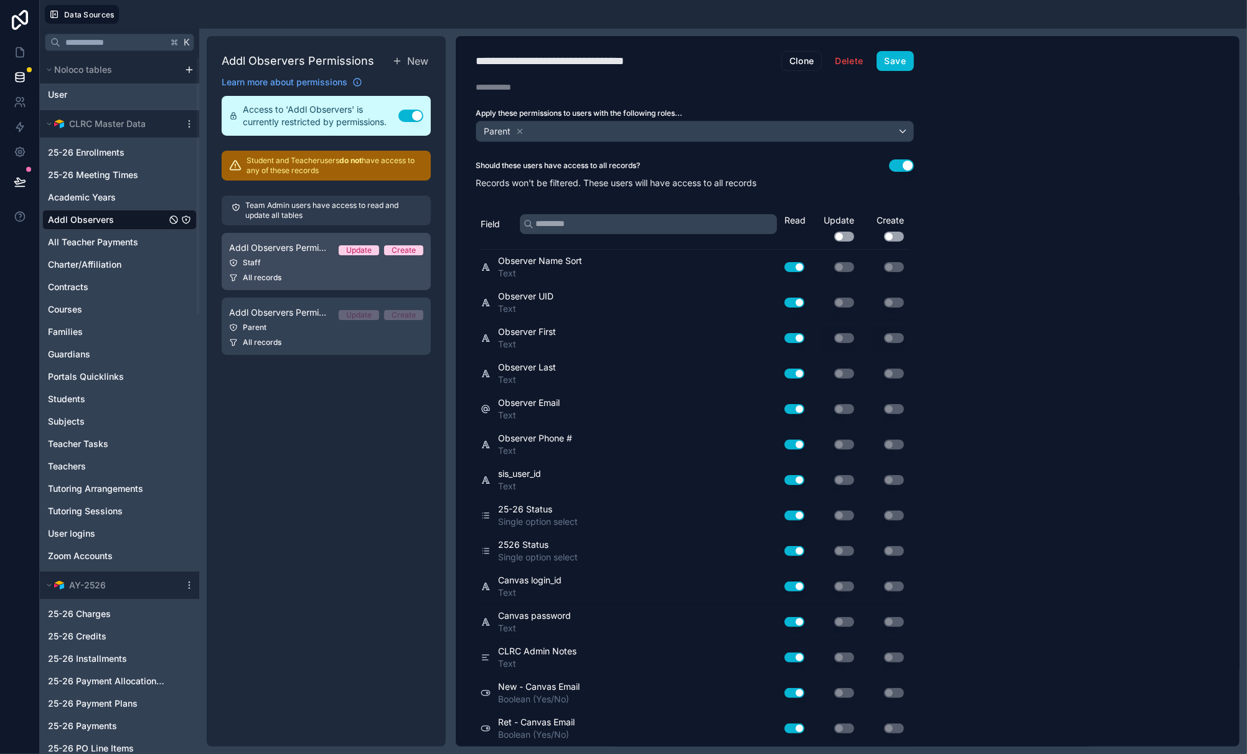
click at [282, 256] on link "Addl Observers Permission 1 Update Create Staff All records" at bounding box center [326, 261] width 209 height 57
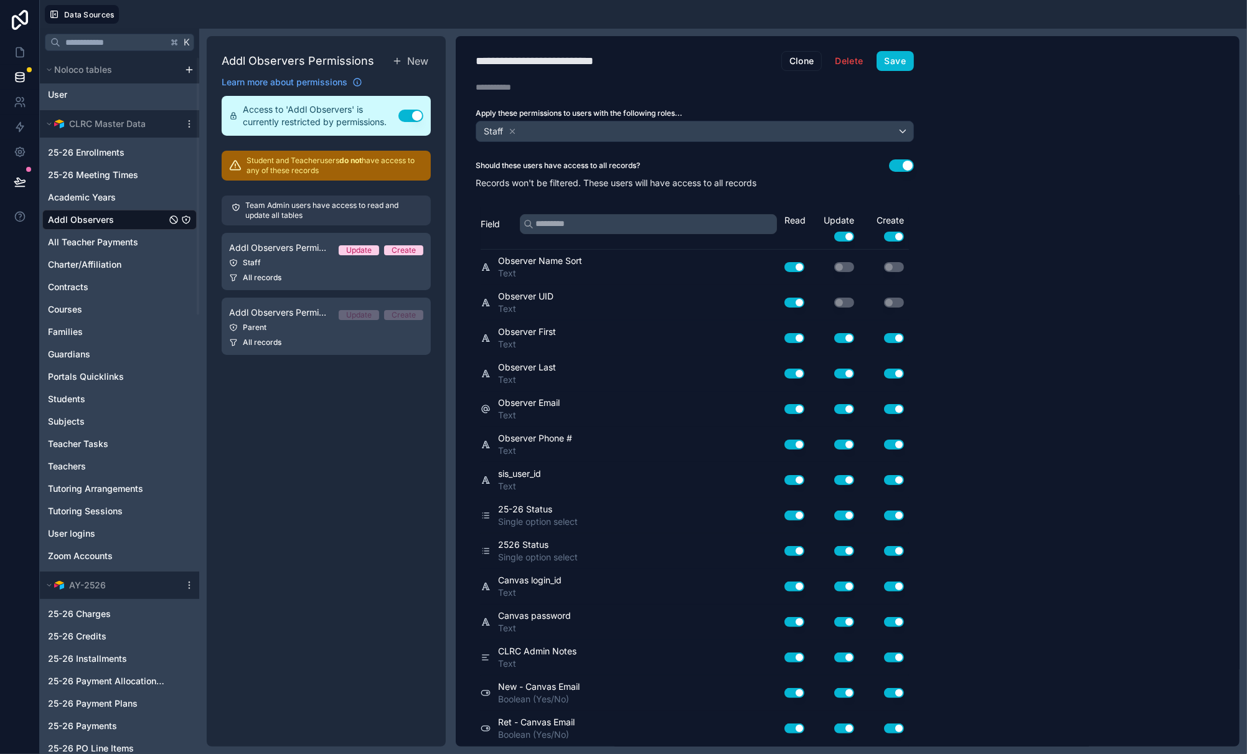
click at [627, 72] on div "**********" at bounding box center [695, 391] width 478 height 710
click at [639, 62] on h1 "**********" at bounding box center [629, 60] width 306 height 17
click at [630, 63] on div "**********" at bounding box center [556, 60] width 161 height 17
type div "**********"
drag, startPoint x: 891, startPoint y: 59, endPoint x: 851, endPoint y: 74, distance: 43.1
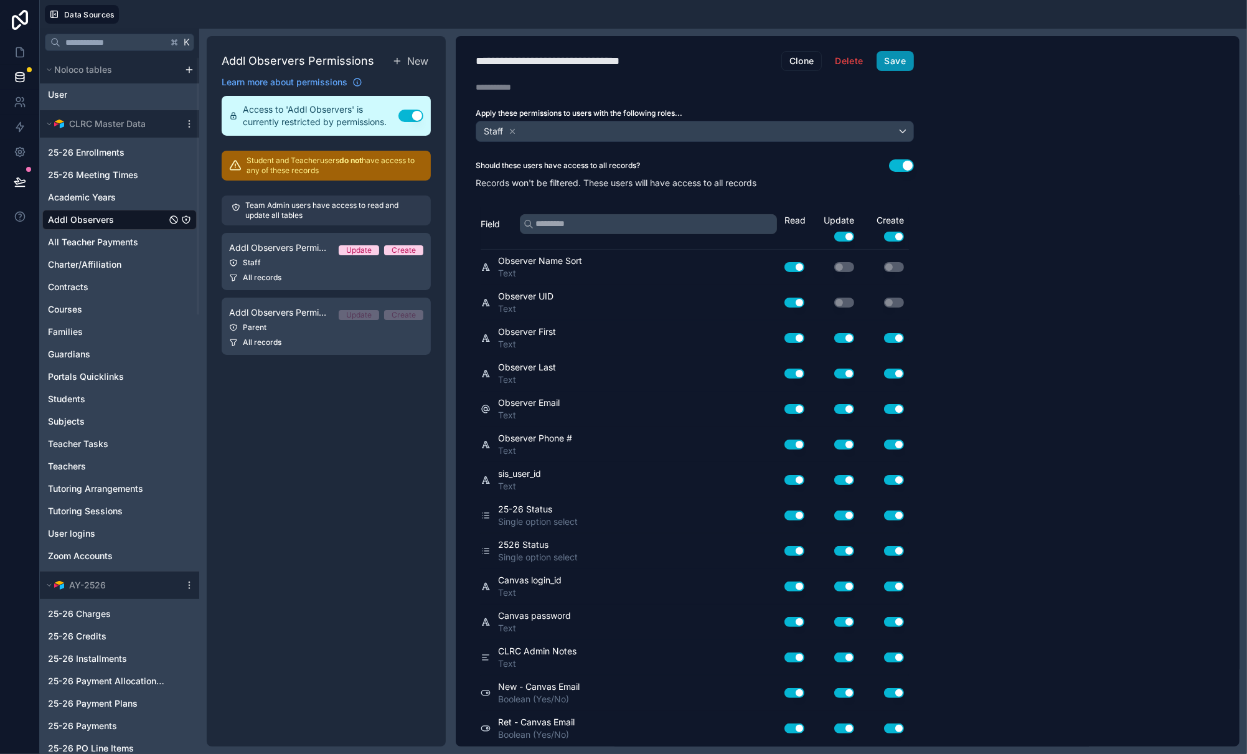
click at [891, 59] on button "Save" at bounding box center [894, 61] width 37 height 20
click at [258, 413] on div "Addl Observers Permissions New Learn more about permissions Access to 'Addl Obs…" at bounding box center [326, 391] width 239 height 710
click at [899, 64] on button "Save" at bounding box center [894, 61] width 37 height 20
click at [808, 60] on button "Clone" at bounding box center [801, 61] width 41 height 20
drag, startPoint x: 688, startPoint y: 61, endPoint x: 553, endPoint y: 70, distance: 136.0
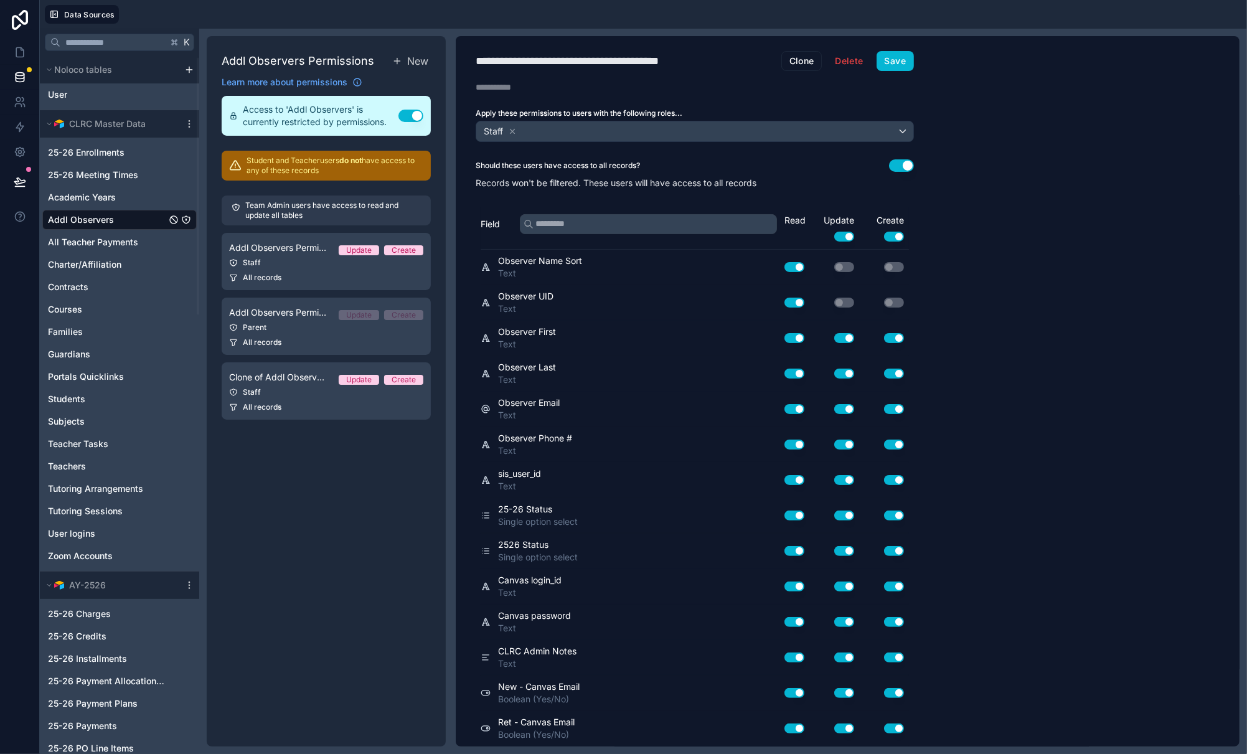
click at [688, 61] on div "**********" at bounding box center [595, 60] width 238 height 17
click at [495, 62] on div "**********" at bounding box center [595, 60] width 238 height 17
type div "**********"
click at [514, 128] on icon at bounding box center [512, 131] width 9 height 9
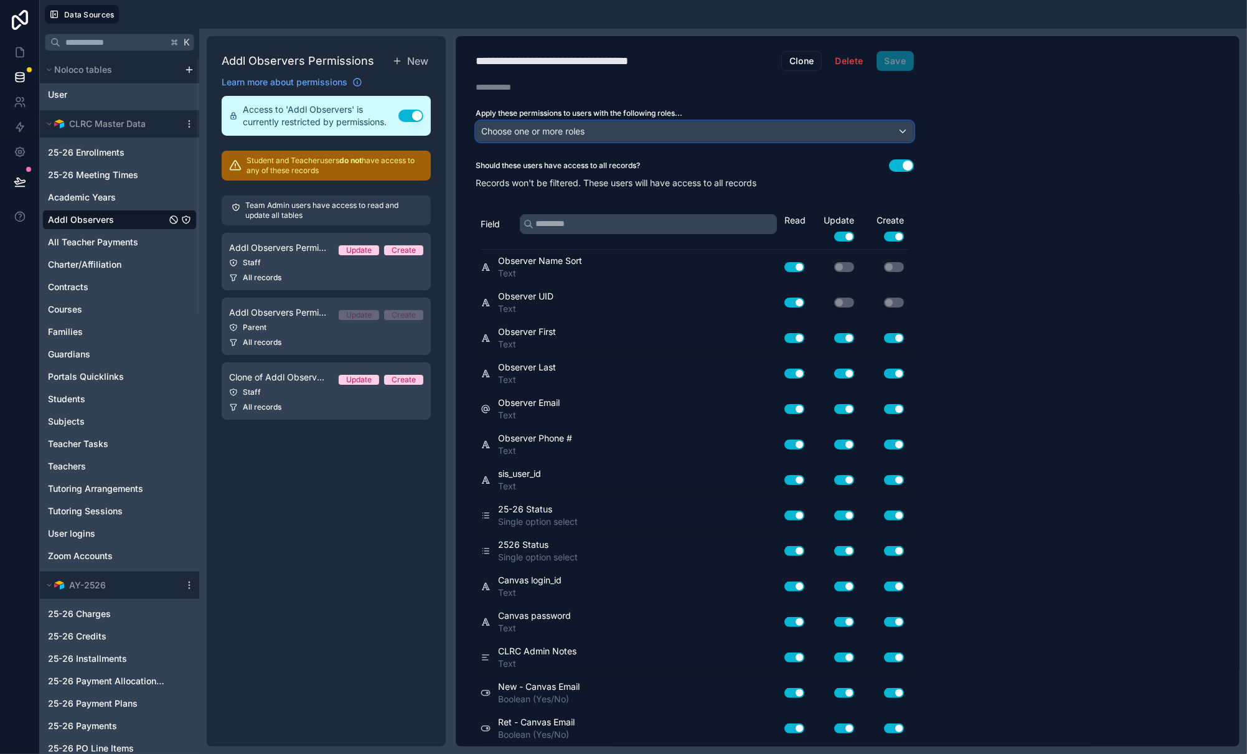
click at [518, 128] on span "Choose one or more roles" at bounding box center [532, 131] width 103 height 11
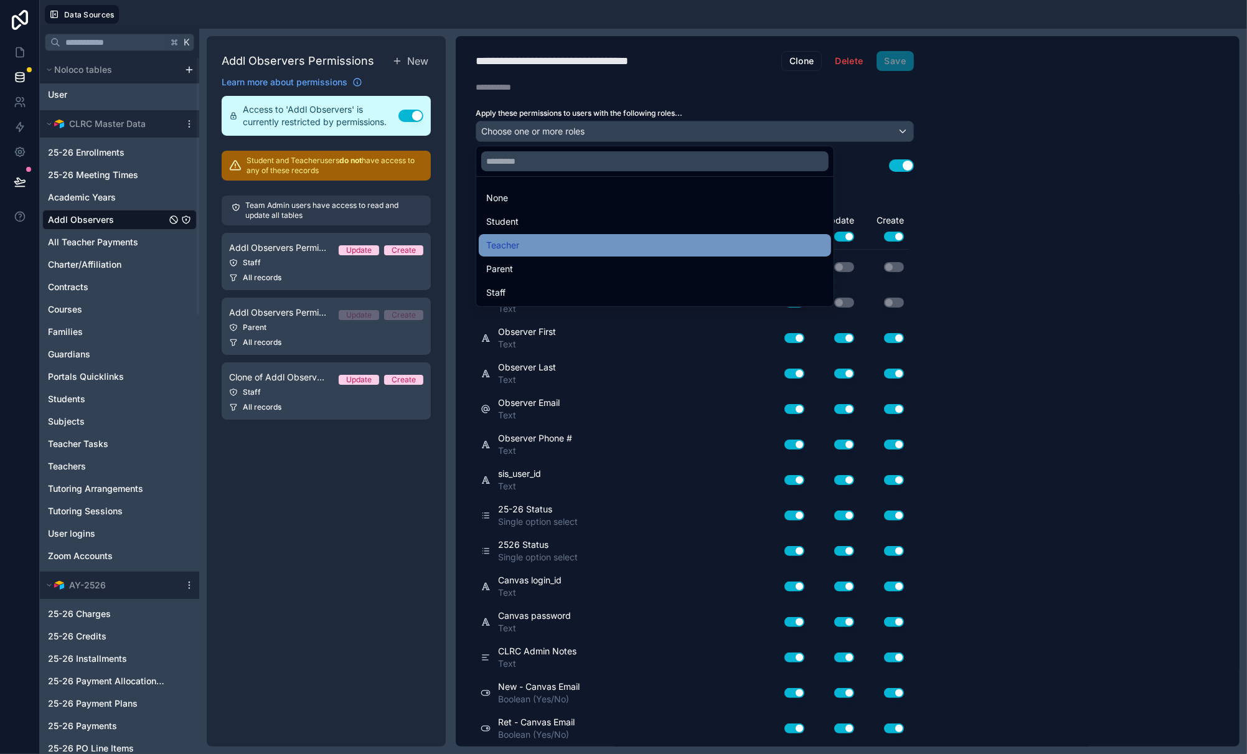
click at [518, 238] on span "Teacher" at bounding box center [502, 245] width 33 height 15
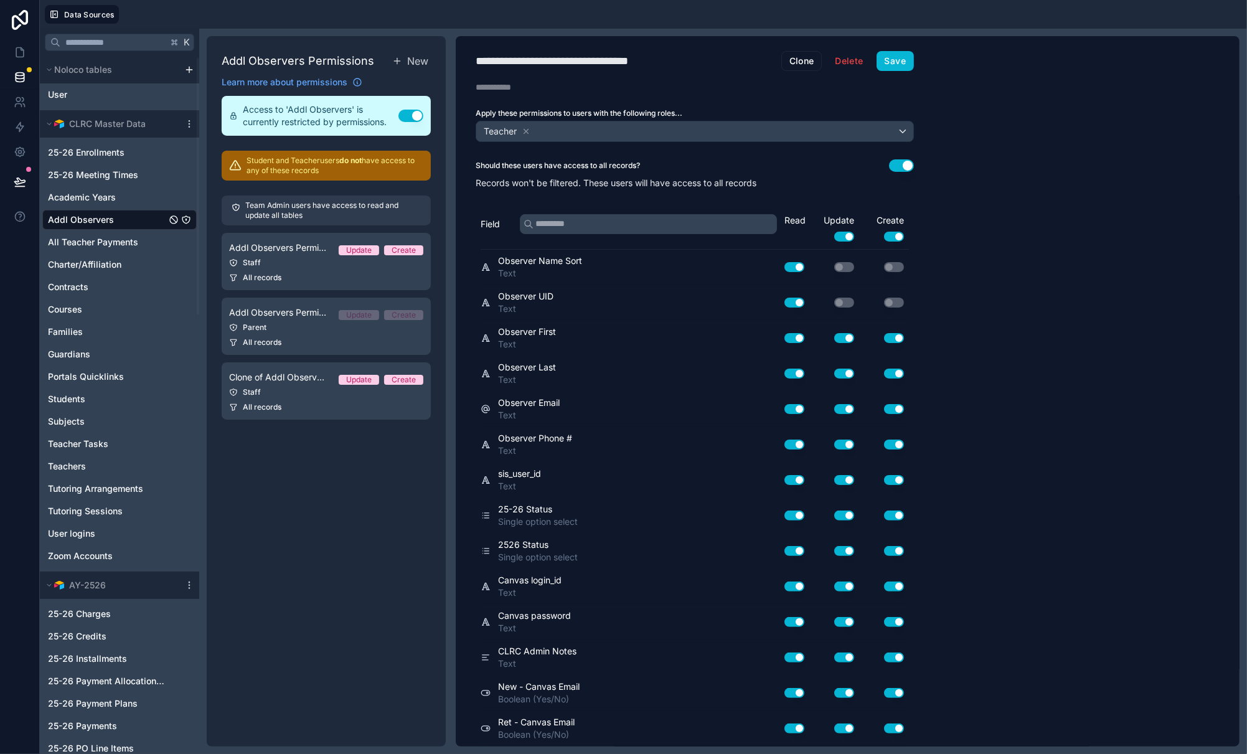
click at [887, 232] on button "Use setting" at bounding box center [894, 237] width 20 height 10
click at [843, 237] on button "Use setting" at bounding box center [844, 237] width 20 height 10
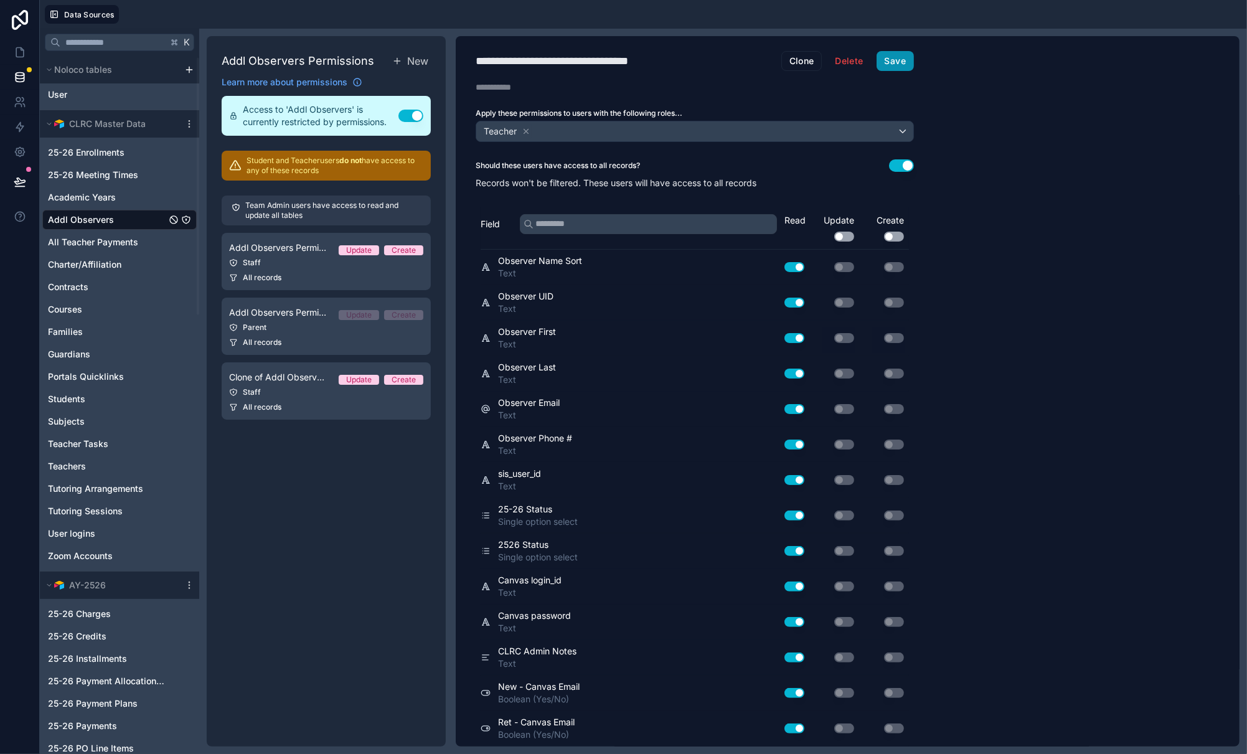
click at [899, 57] on button "Save" at bounding box center [894, 61] width 37 height 20
click at [331, 471] on div "Addl Observers Permissions New Learn more about permissions Access to 'Addl Obs…" at bounding box center [326, 391] width 239 height 710
click at [21, 181] on icon at bounding box center [20, 182] width 12 height 12
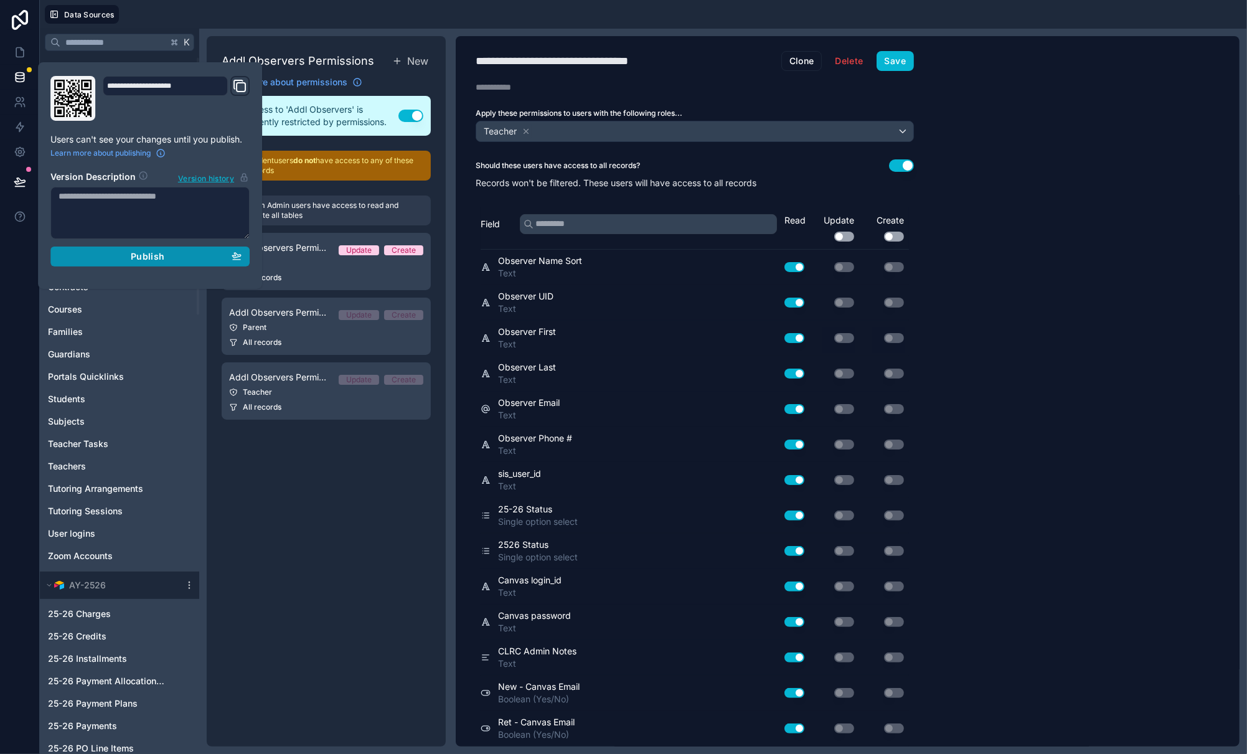
click at [151, 251] on span "Publish" at bounding box center [148, 256] width 34 height 11
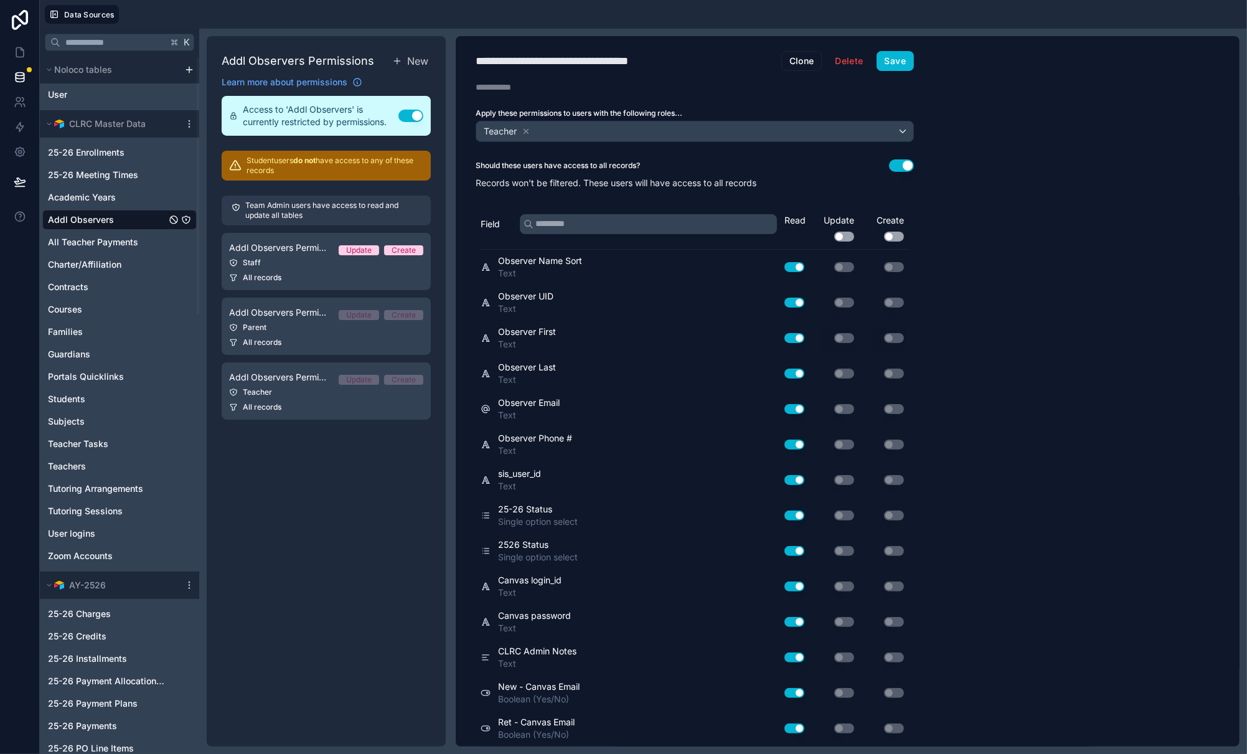
drag, startPoint x: 1115, startPoint y: 145, endPoint x: 638, endPoint y: 141, distance: 476.8
click at [1094, 145] on div "**********" at bounding box center [848, 391] width 784 height 710
drag, startPoint x: 375, startPoint y: 532, endPoint x: 360, endPoint y: 471, distance: 62.7
click at [375, 532] on div "Addl Observers Permissions New Learn more about permissions Access to 'Addl Obs…" at bounding box center [326, 391] width 239 height 710
click at [337, 455] on div "Addl Observers Permissions New Learn more about permissions Access to 'Addl Obs…" at bounding box center [326, 391] width 239 height 710
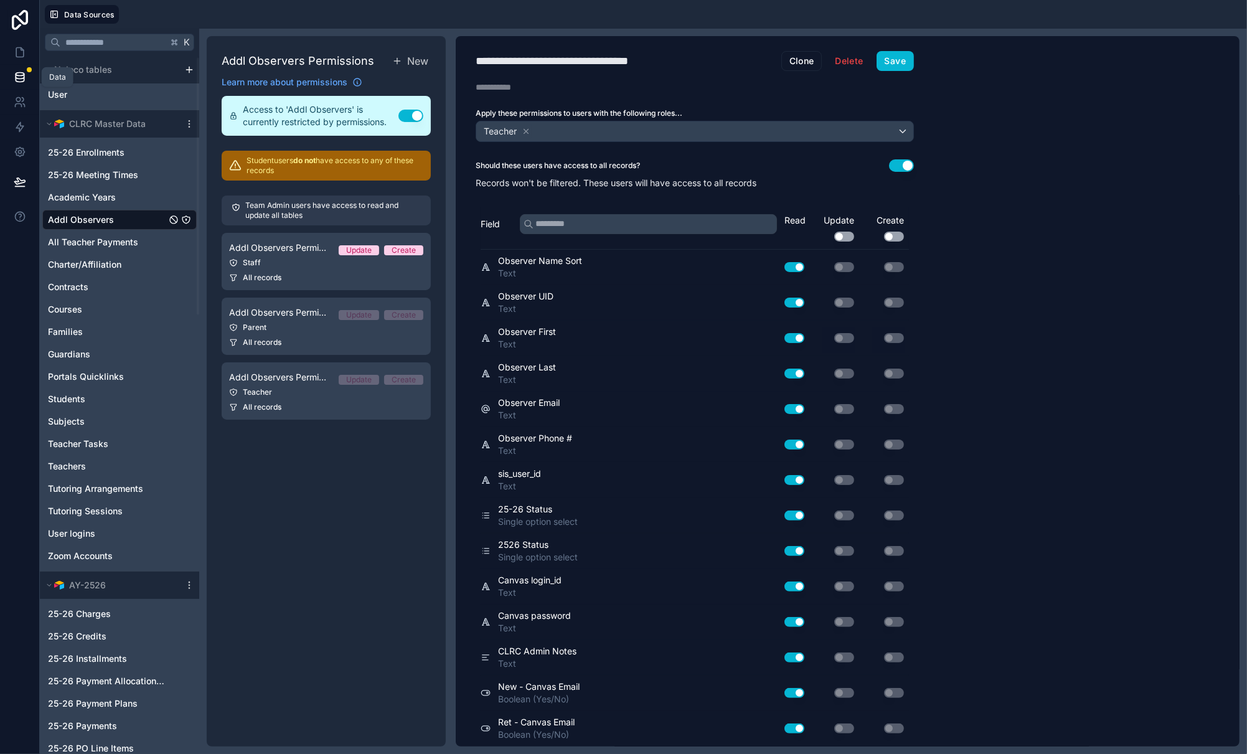
click at [23, 75] on icon at bounding box center [20, 76] width 8 height 5
click at [21, 50] on icon at bounding box center [22, 49] width 2 height 2
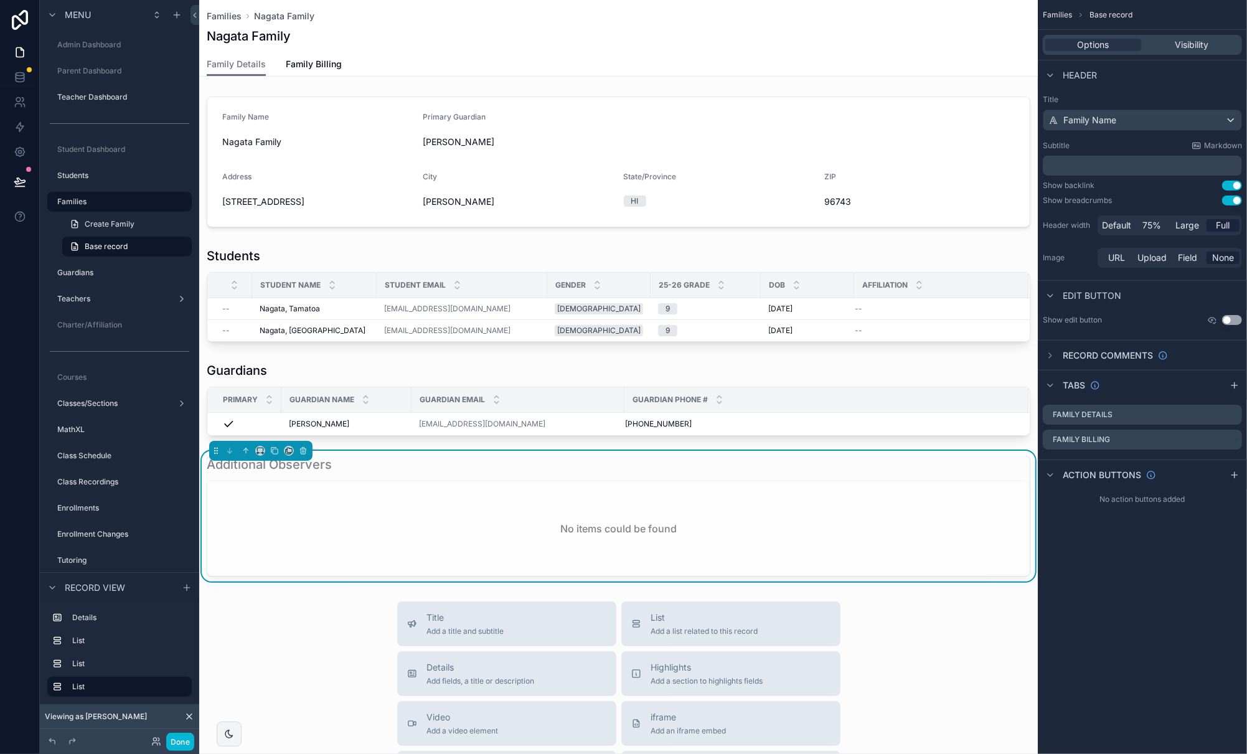
click at [631, 494] on div "No items could be found" at bounding box center [618, 528] width 822 height 95
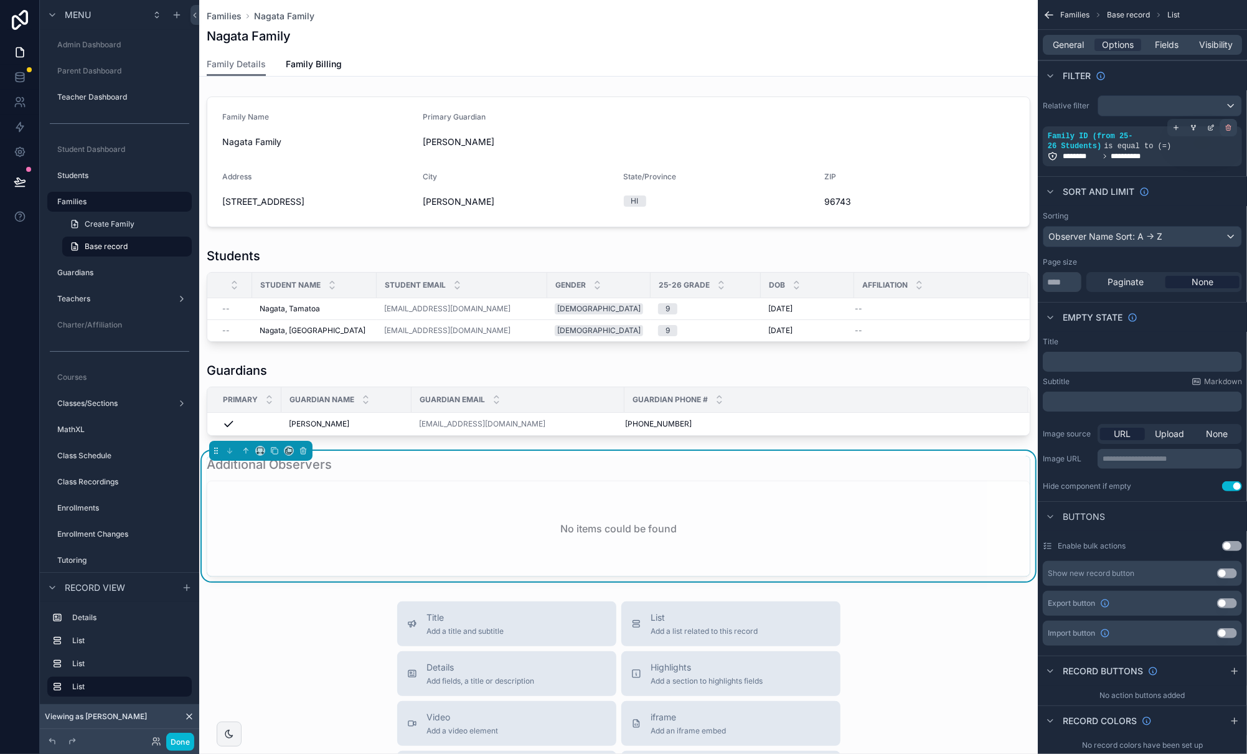
click at [1094, 127] on icon "scrollable content" at bounding box center [1227, 127] width 7 height 7
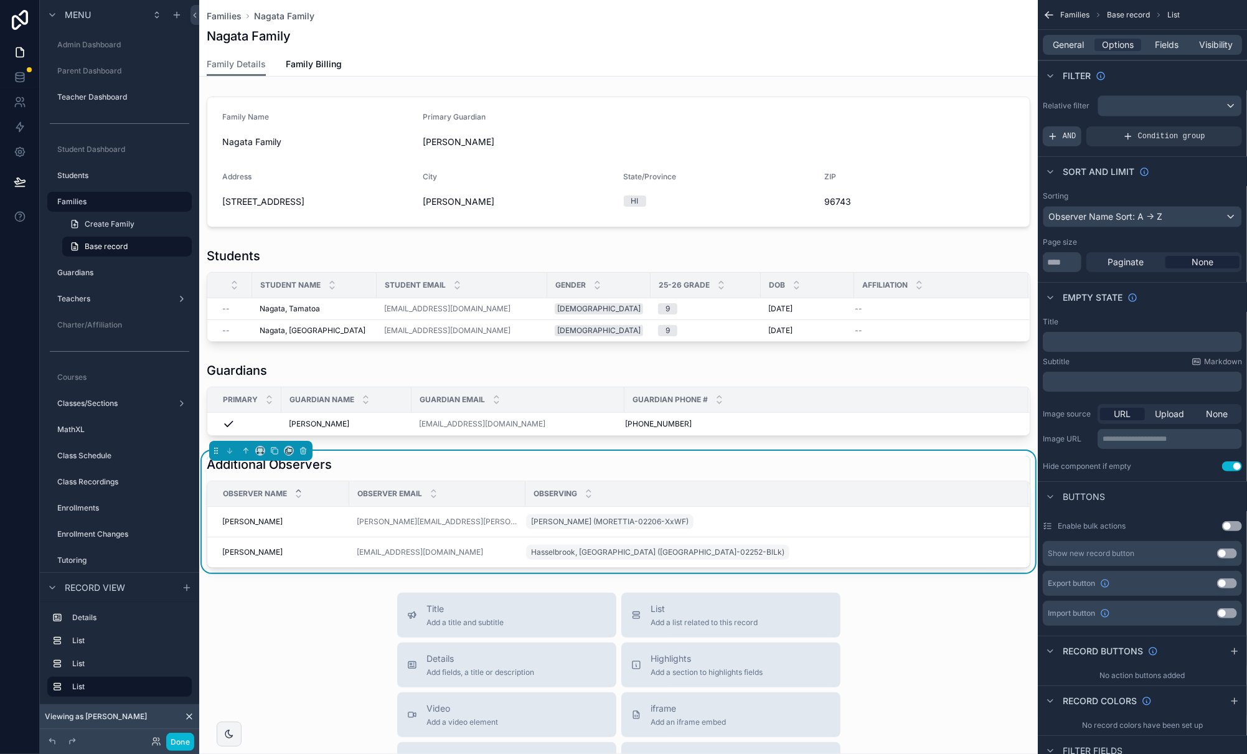
click at [1074, 133] on span "AND" at bounding box center [1069, 136] width 14 height 10
click at [1094, 126] on icon "scrollable content" at bounding box center [1210, 127] width 7 height 7
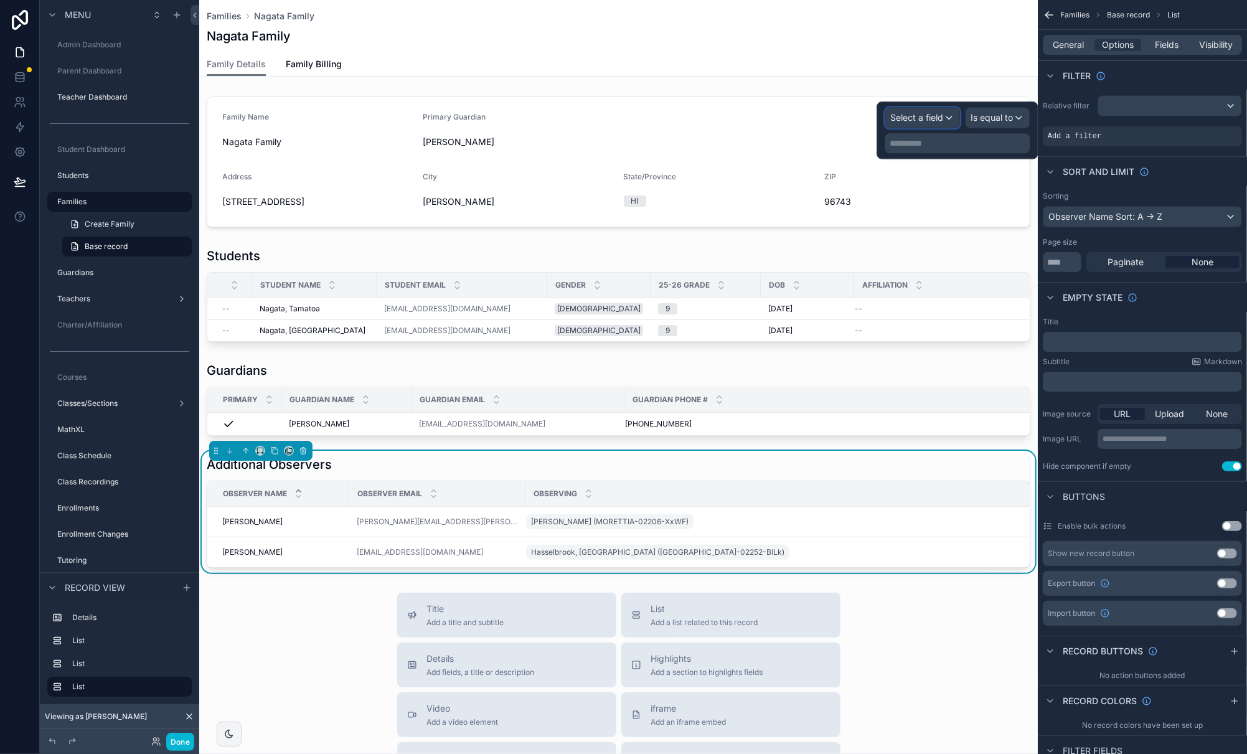
click at [940, 115] on span "Select a field" at bounding box center [916, 117] width 53 height 11
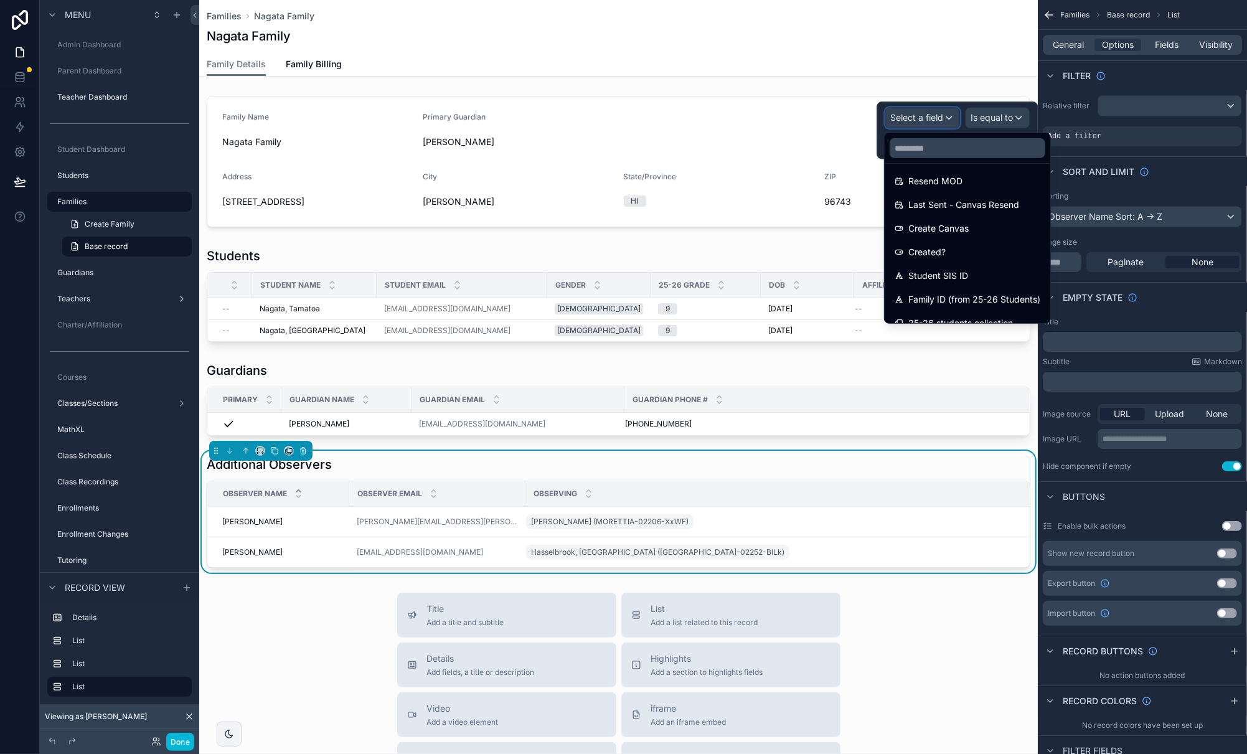
scroll to position [513, 0]
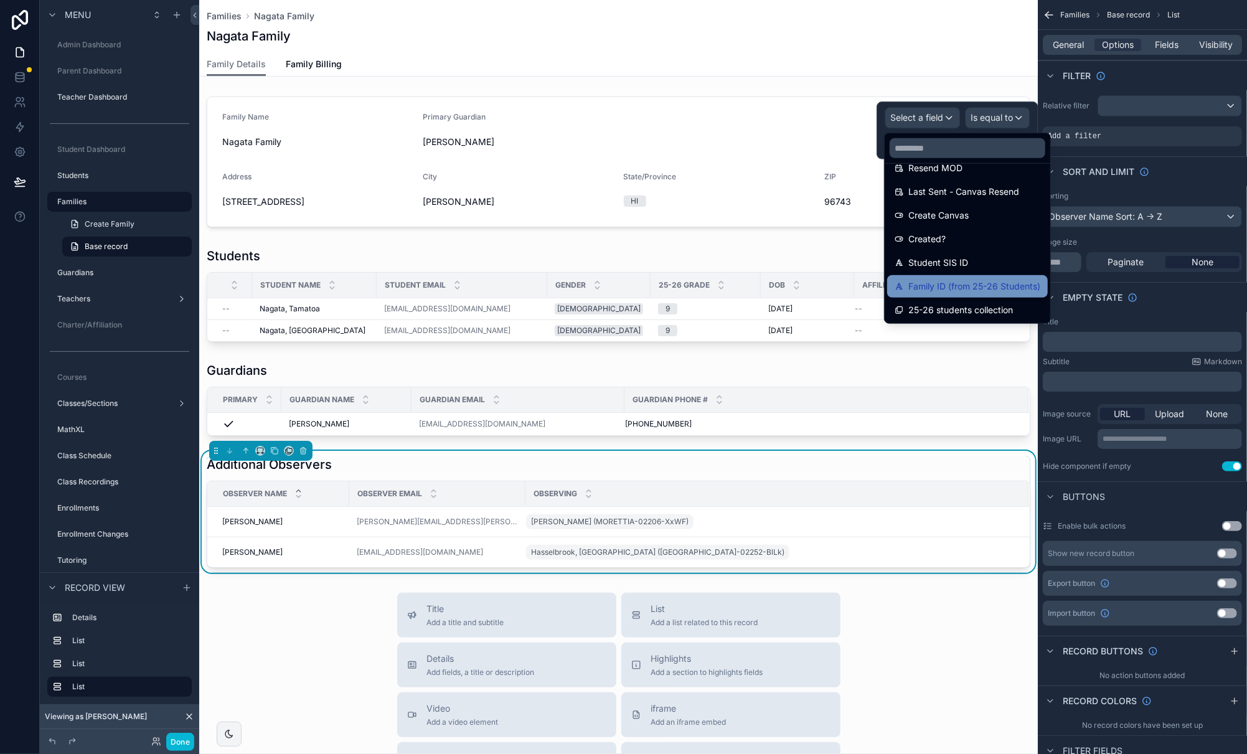
click at [991, 281] on span "Family ID (from 25-26 Students)" at bounding box center [974, 286] width 132 height 15
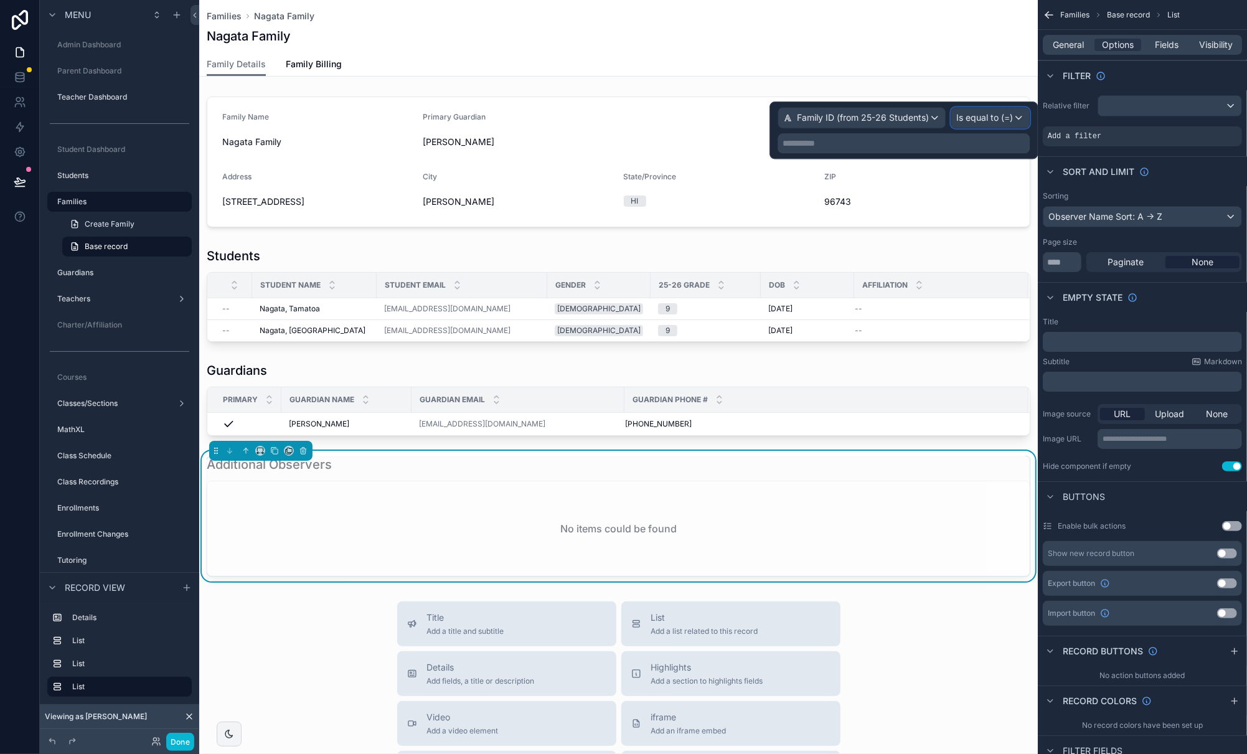
click at [991, 121] on span "Is equal to (=)" at bounding box center [984, 117] width 57 height 12
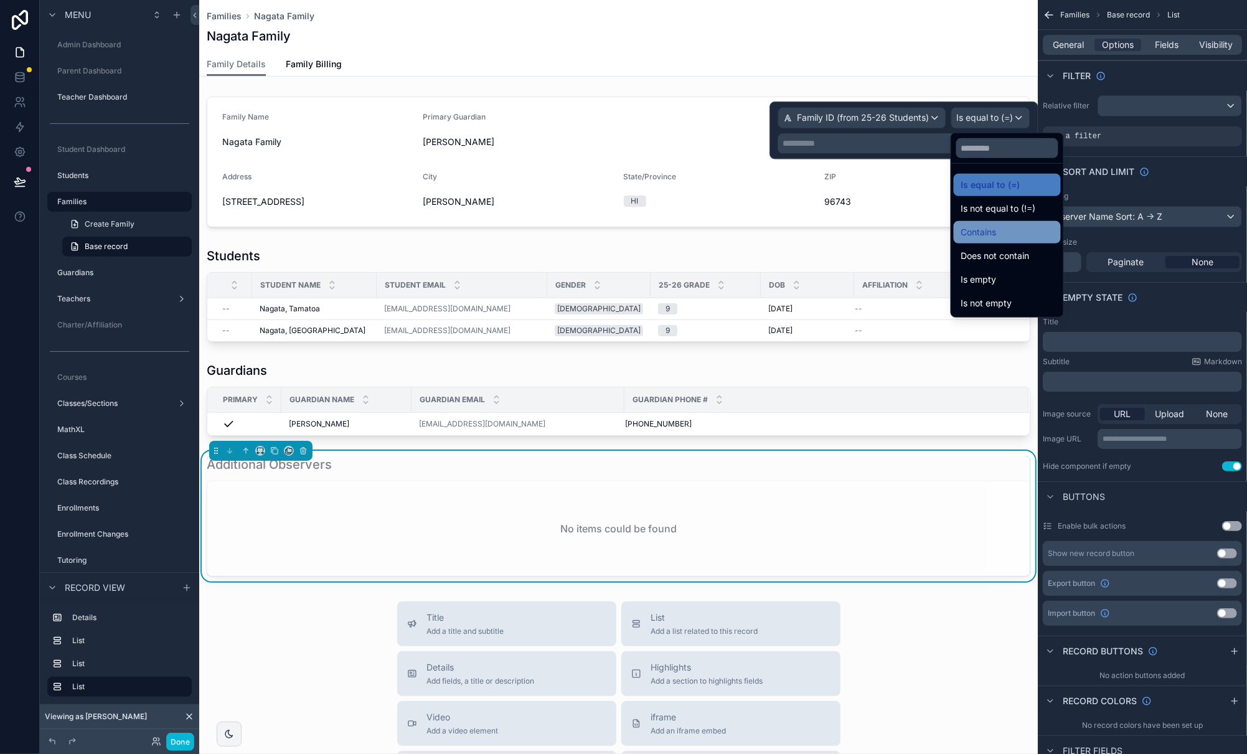
click at [1008, 232] on div "Contains" at bounding box center [1007, 232] width 92 height 15
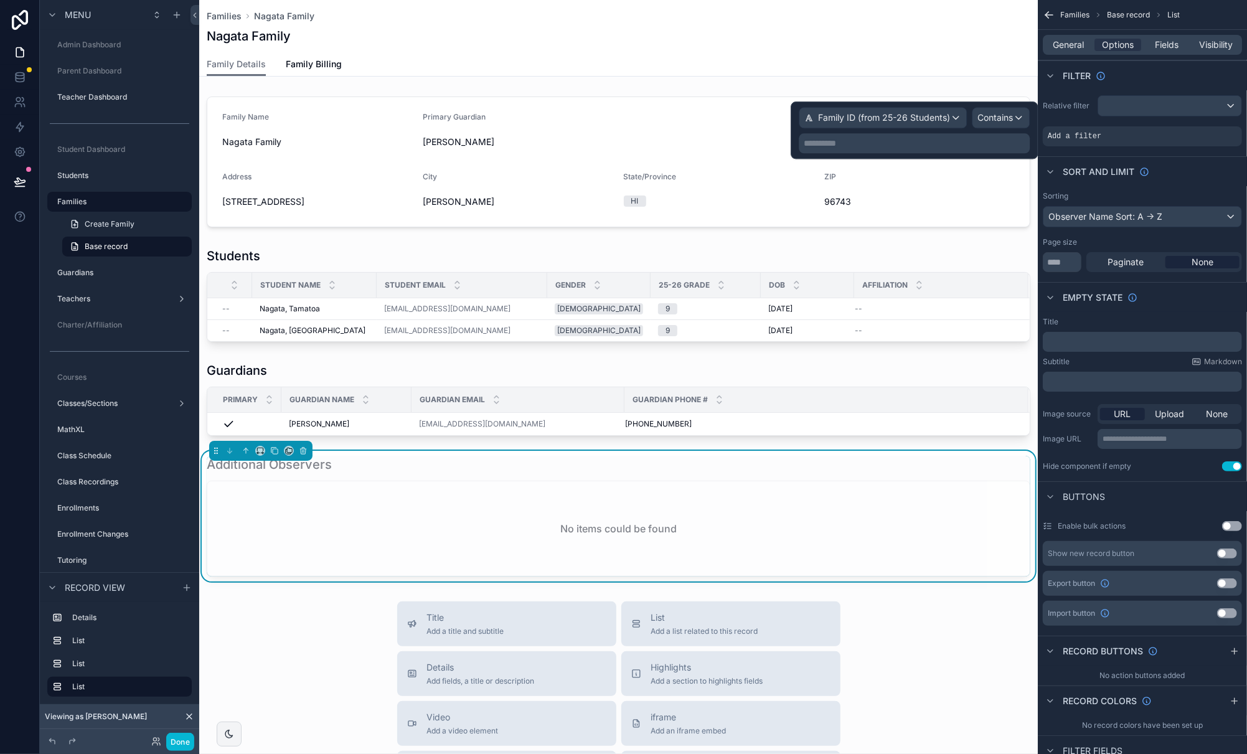
click at [931, 144] on p "**********" at bounding box center [915, 143] width 223 height 12
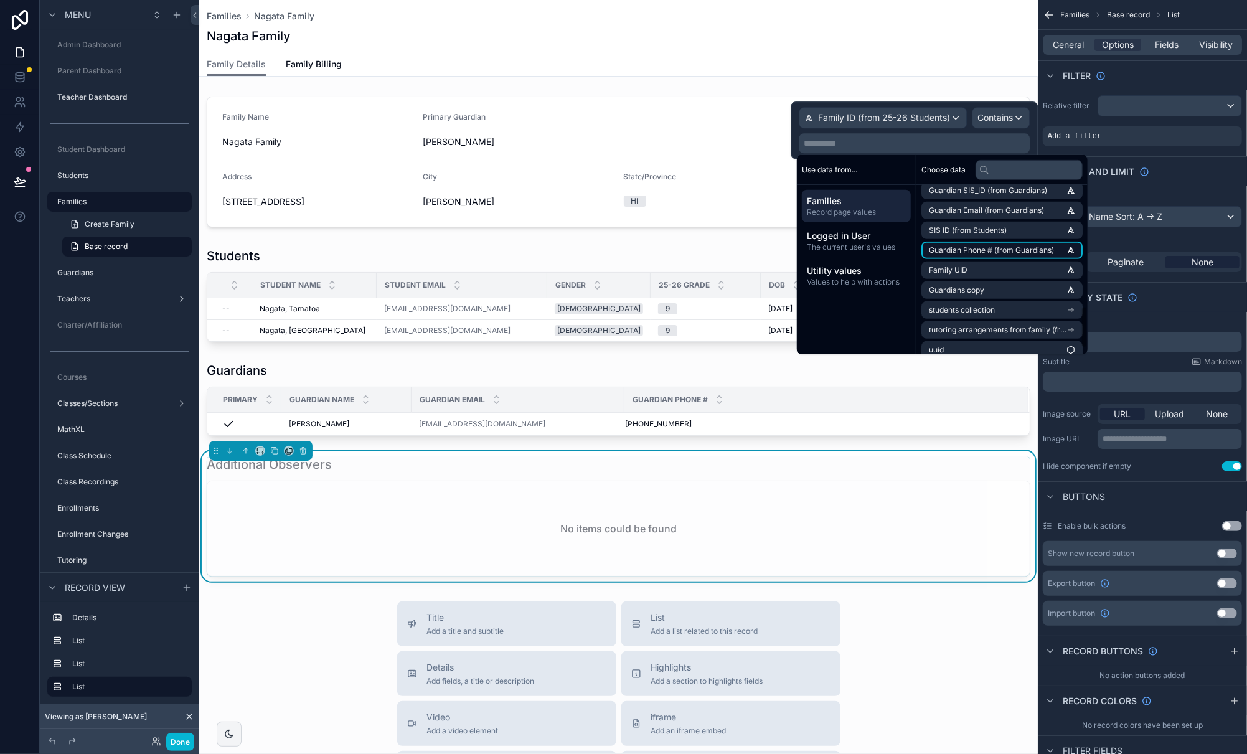
scroll to position [514, 0]
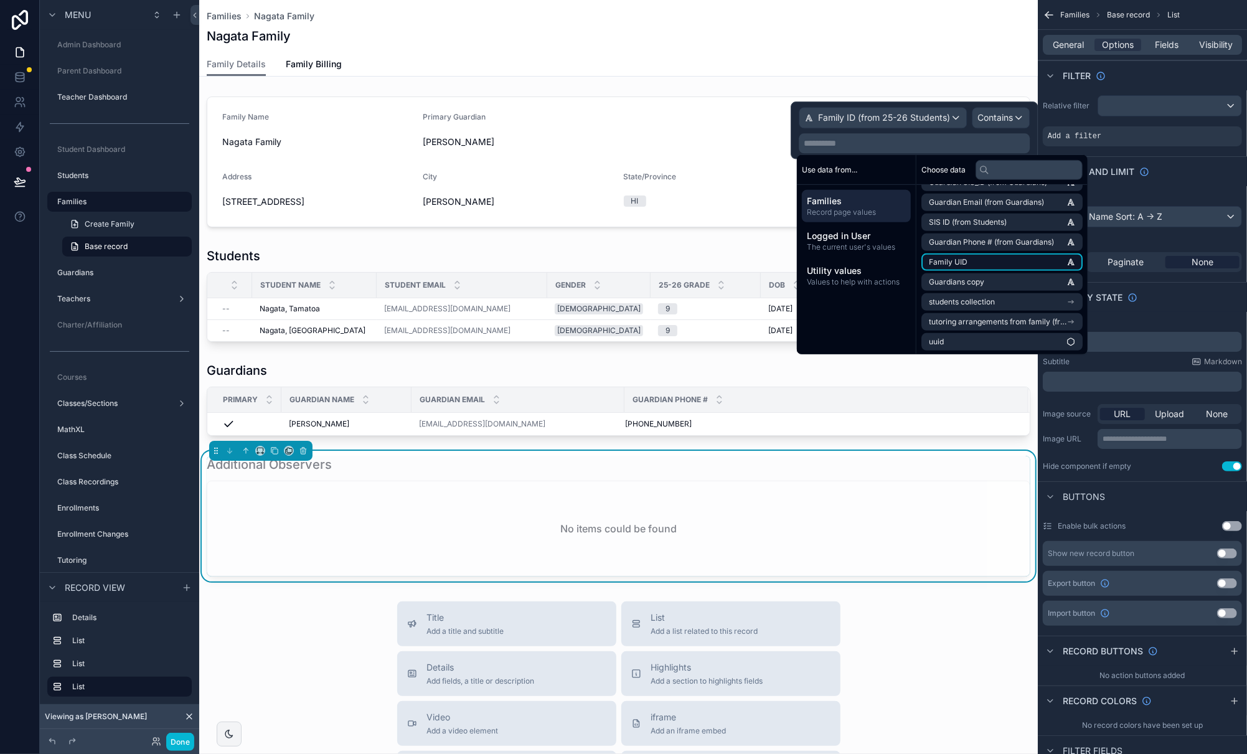
click at [1067, 259] on li "Family UID" at bounding box center [1001, 261] width 161 height 17
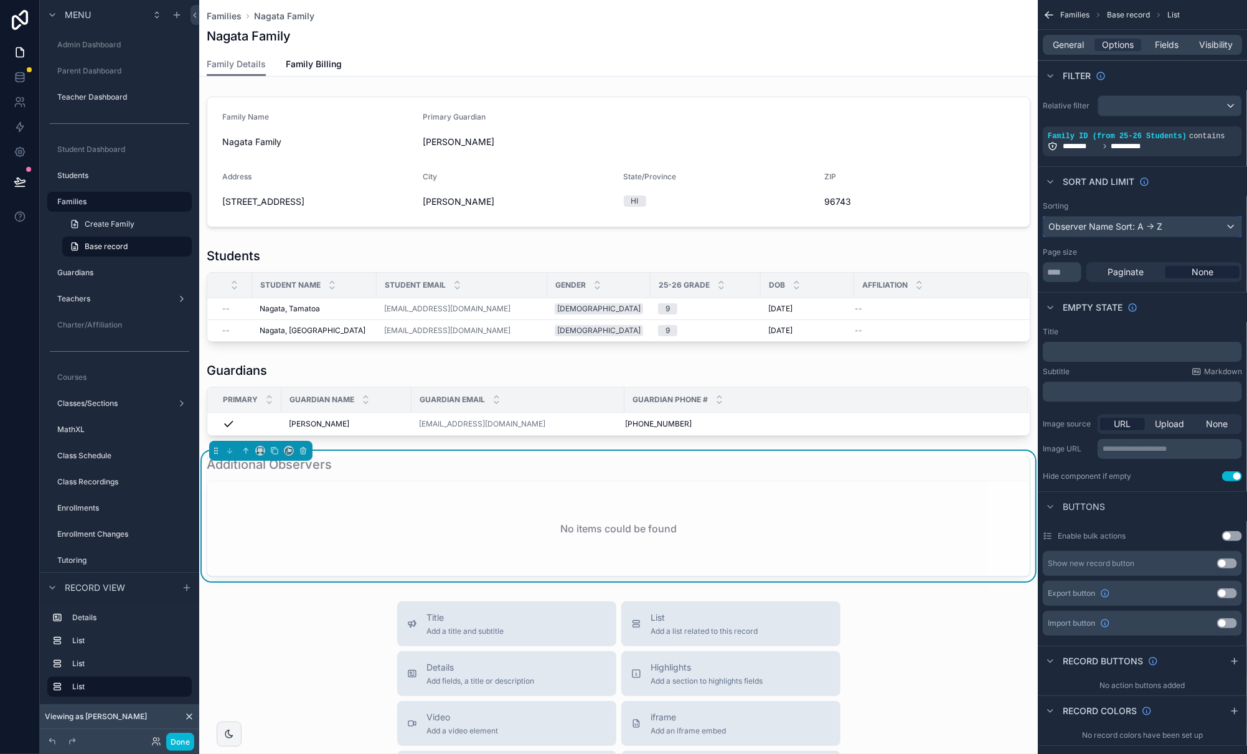
click at [1094, 227] on div "Observer Name Sort: A -> Z" at bounding box center [1142, 227] width 198 height 20
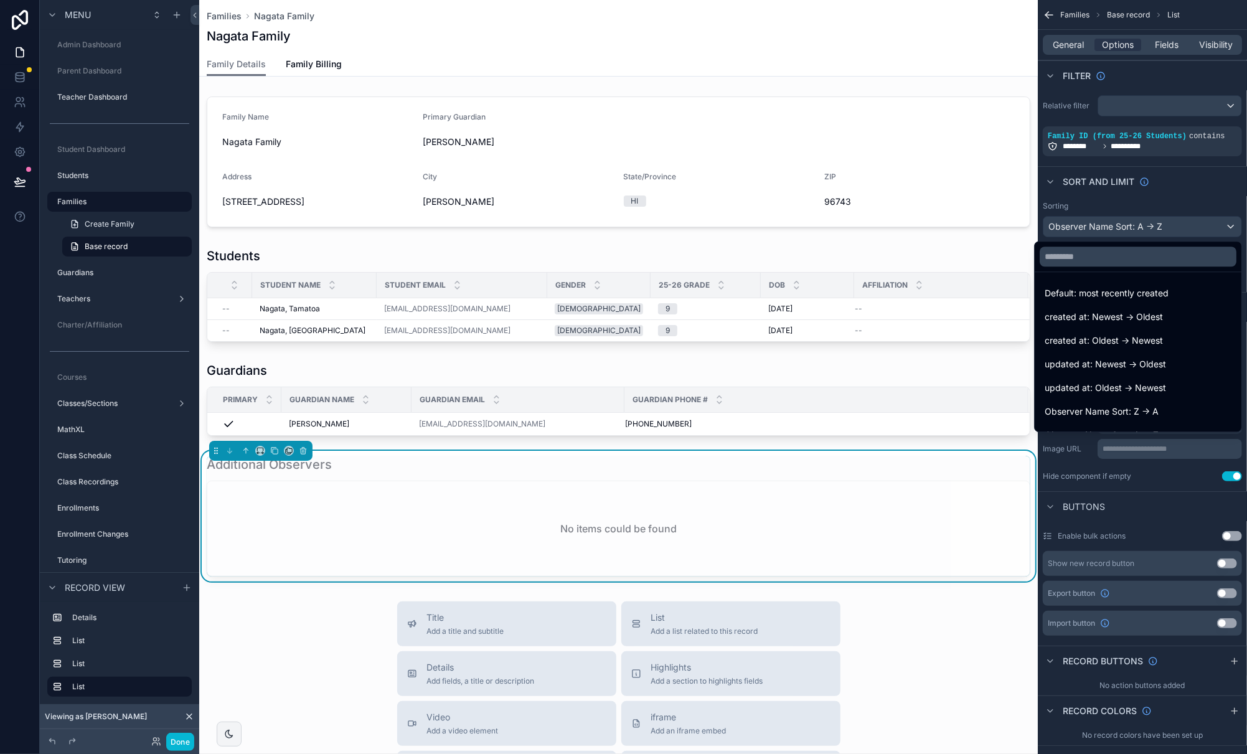
click at [1094, 200] on div "scrollable content" at bounding box center [623, 377] width 1247 height 754
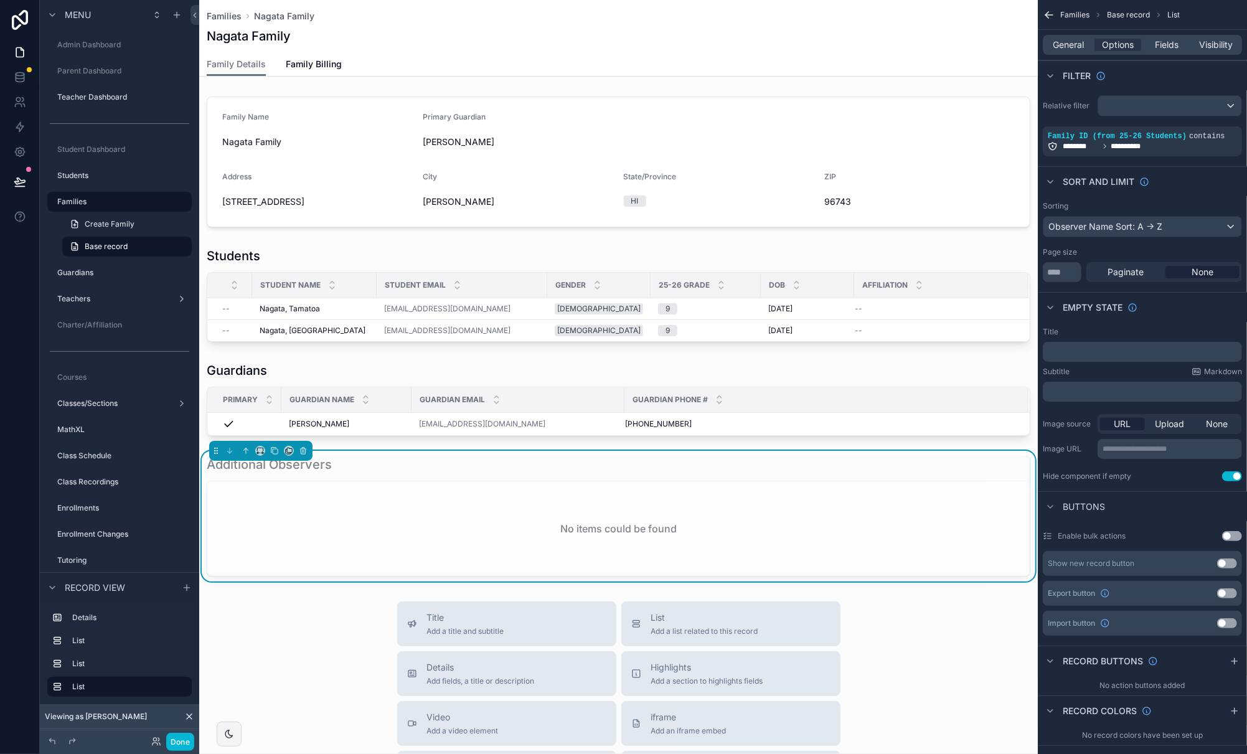
click at [1094, 354] on p "﻿" at bounding box center [1144, 352] width 192 height 10
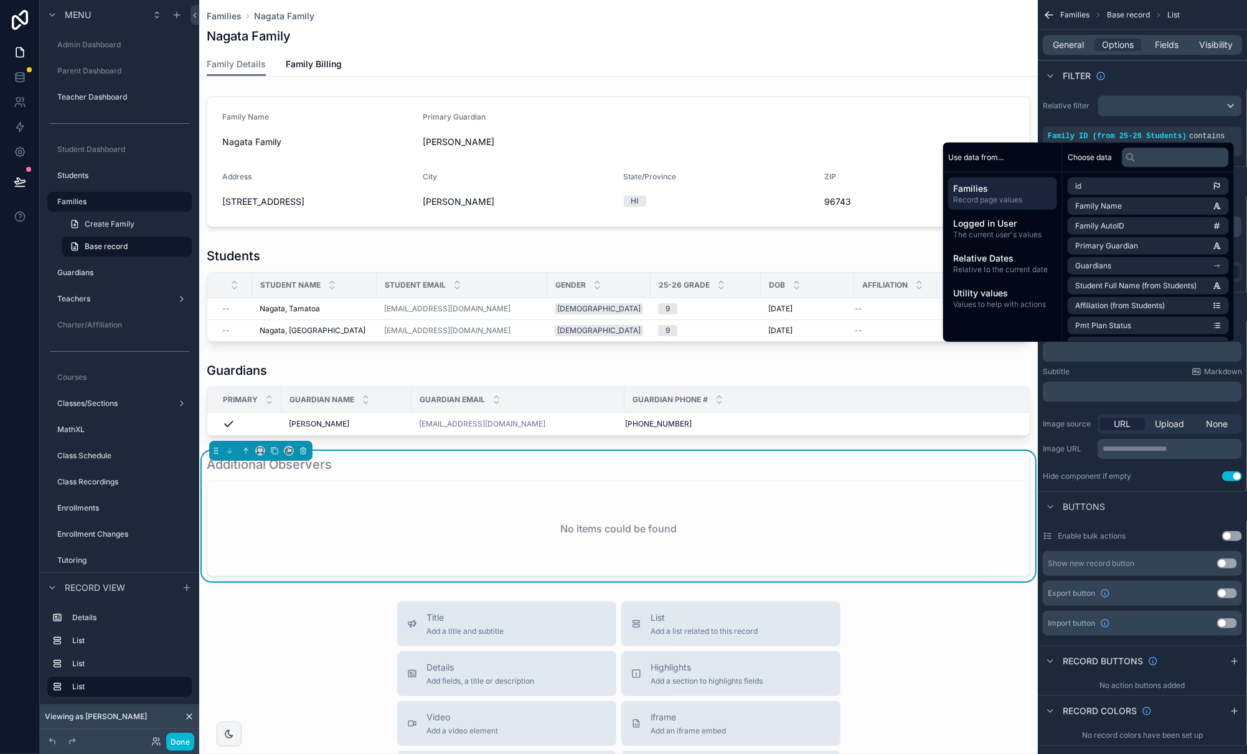
click at [1094, 484] on div "**********" at bounding box center [1142, 404] width 209 height 164
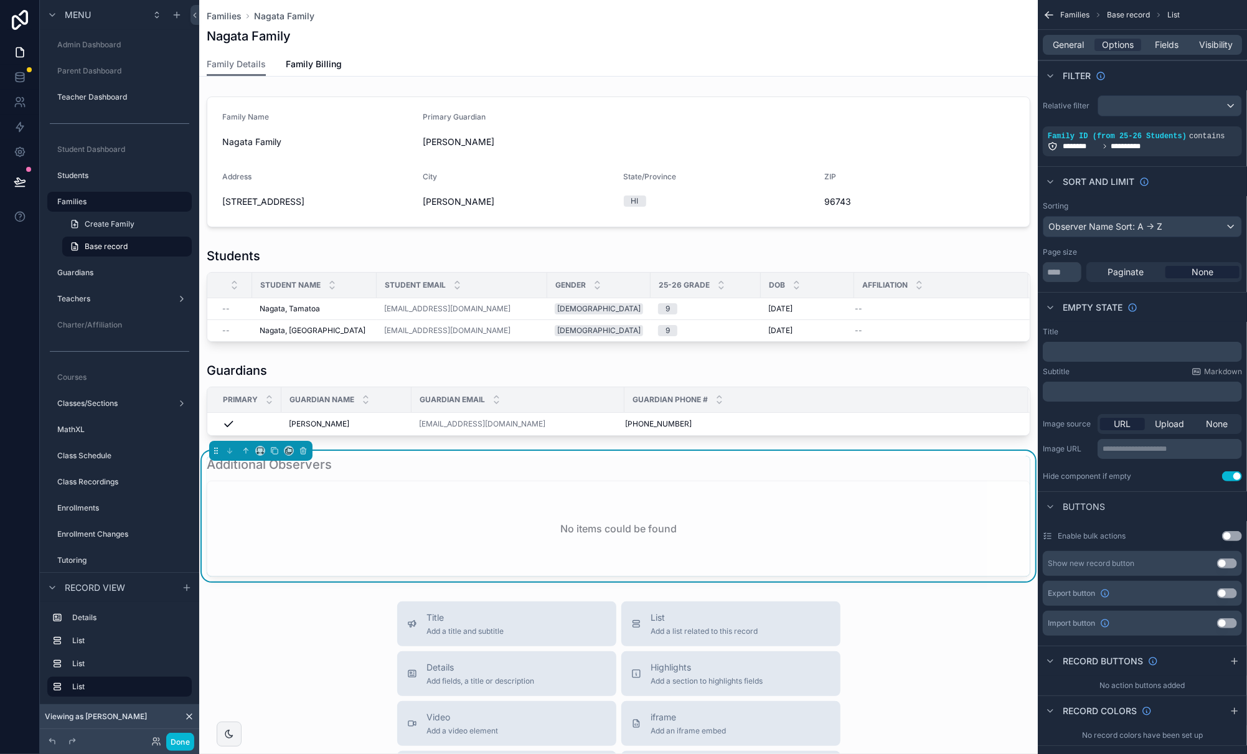
drag, startPoint x: 291, startPoint y: 631, endPoint x: 105, endPoint y: 715, distance: 204.2
drag, startPoint x: 179, startPoint y: 743, endPoint x: 474, endPoint y: 622, distance: 319.4
click at [179, 743] on button "Done" at bounding box center [180, 742] width 28 height 18
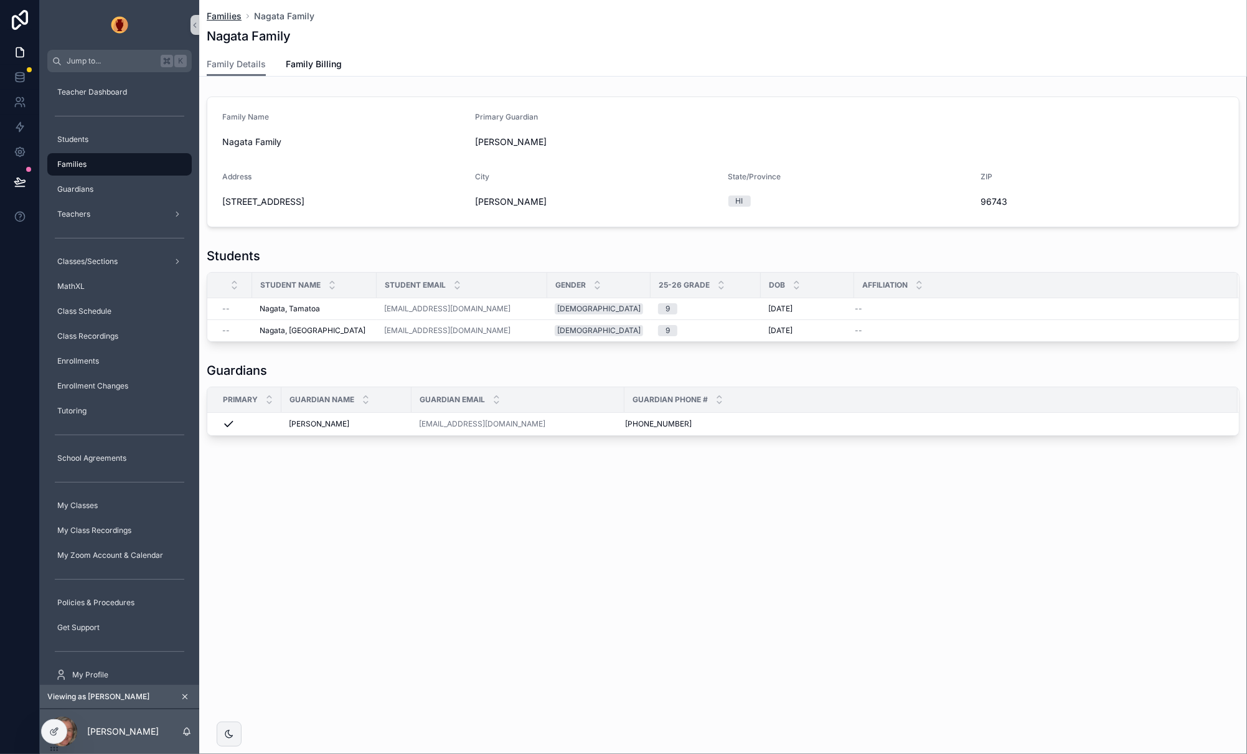
click at [237, 13] on span "Families" at bounding box center [224, 16] width 35 height 12
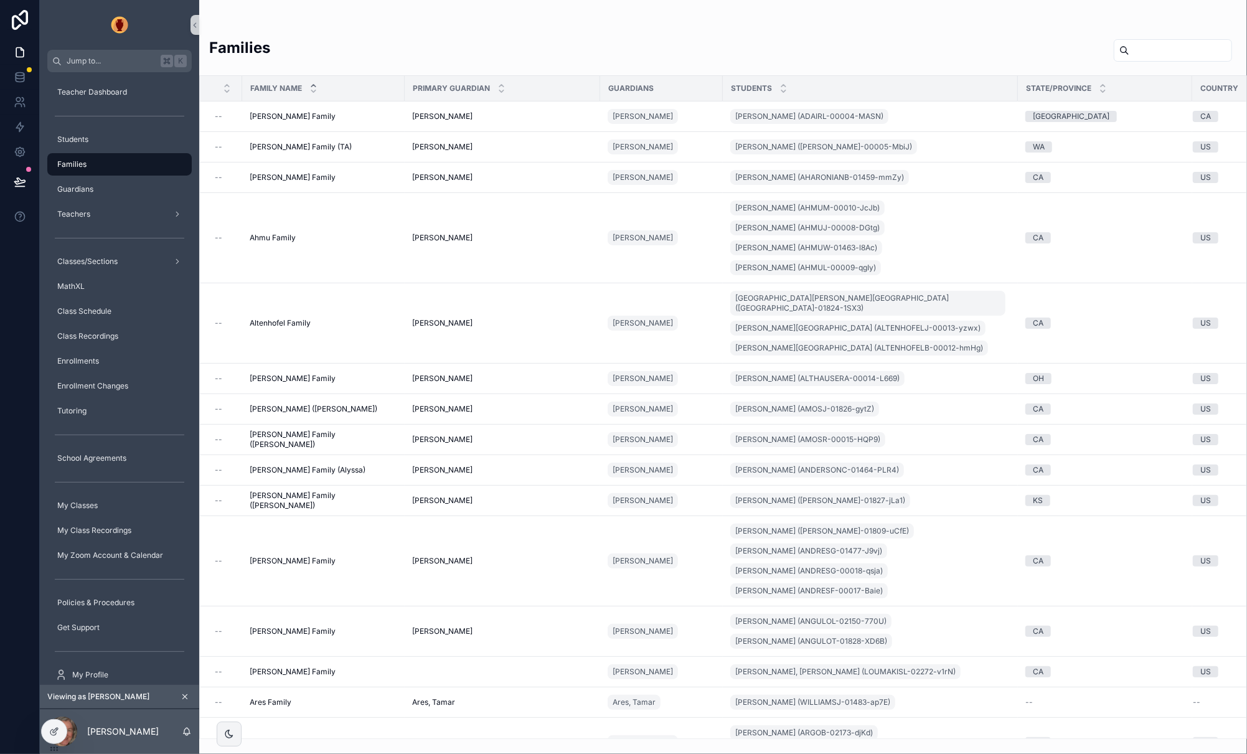
click at [1094, 56] on input "scrollable content" at bounding box center [1180, 50] width 102 height 17
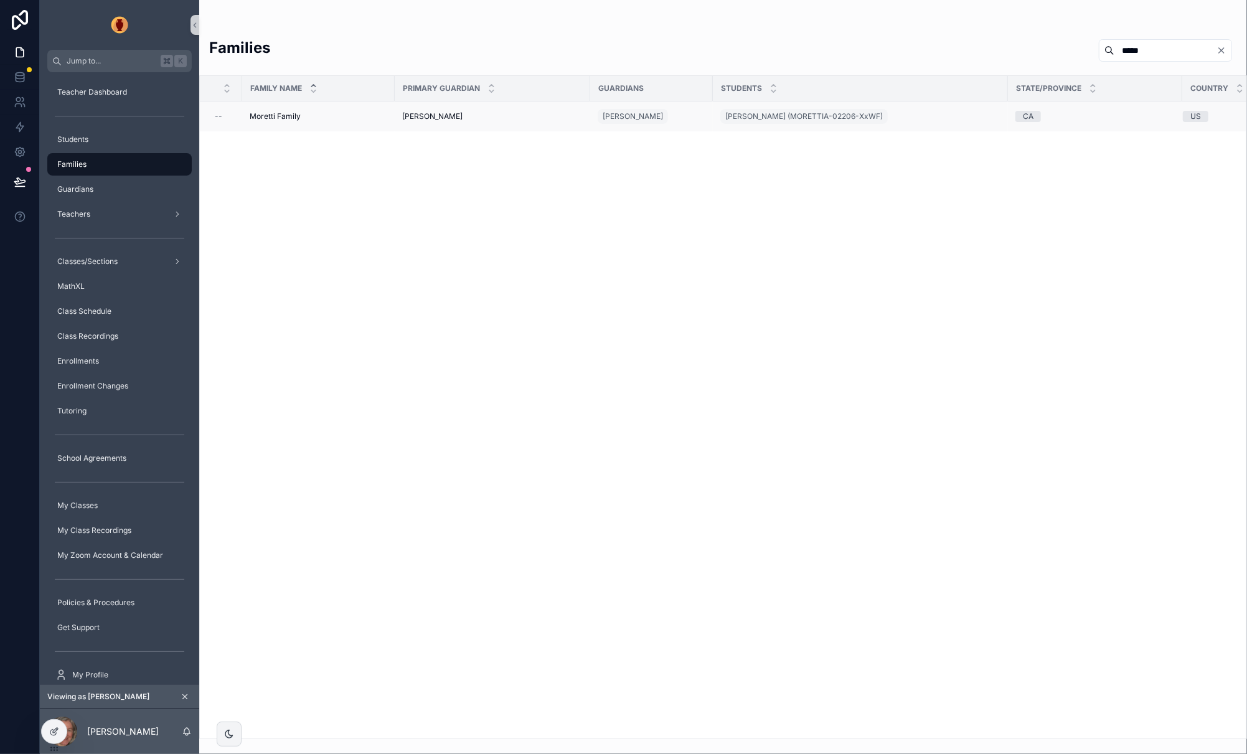
type input "*****"
click at [289, 114] on span "Moretti Family" at bounding box center [275, 116] width 51 height 10
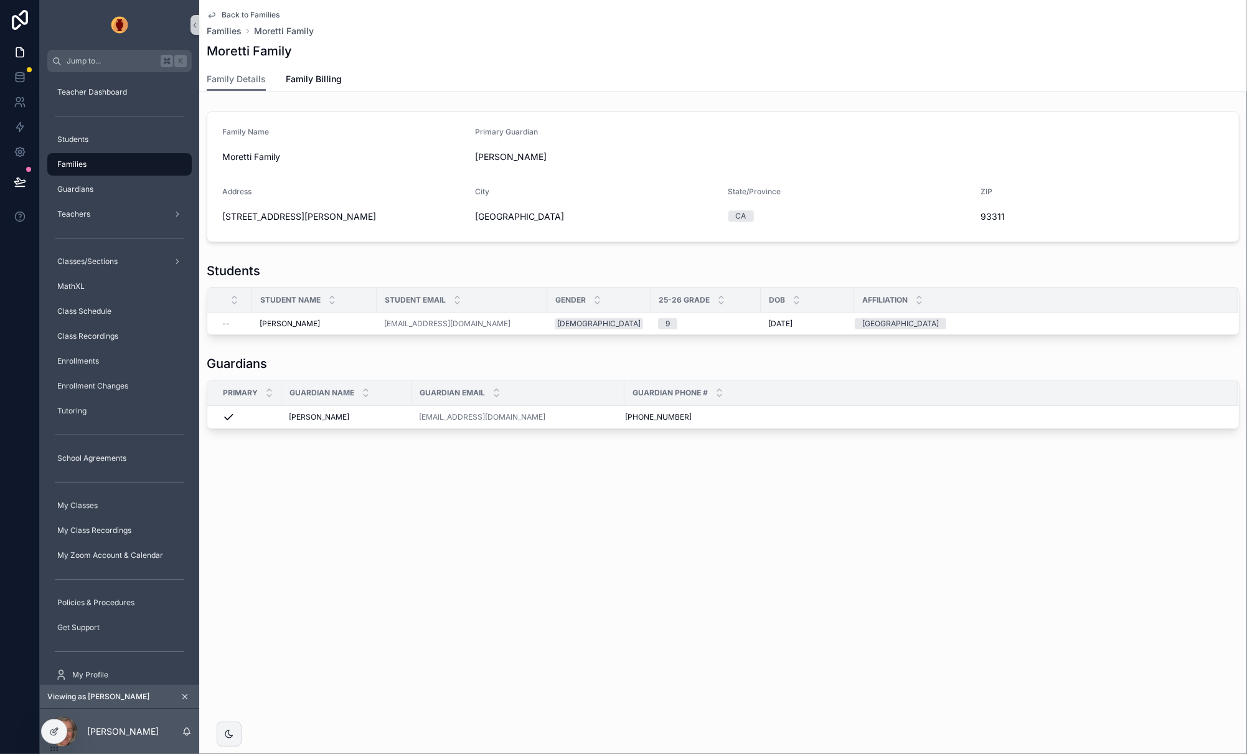
click at [602, 475] on div "Back to Families Families Moretti Family Moretti Family Family Details Family D…" at bounding box center [723, 266] width 1048 height 533
click at [296, 80] on span "Family Billing" at bounding box center [314, 79] width 56 height 12
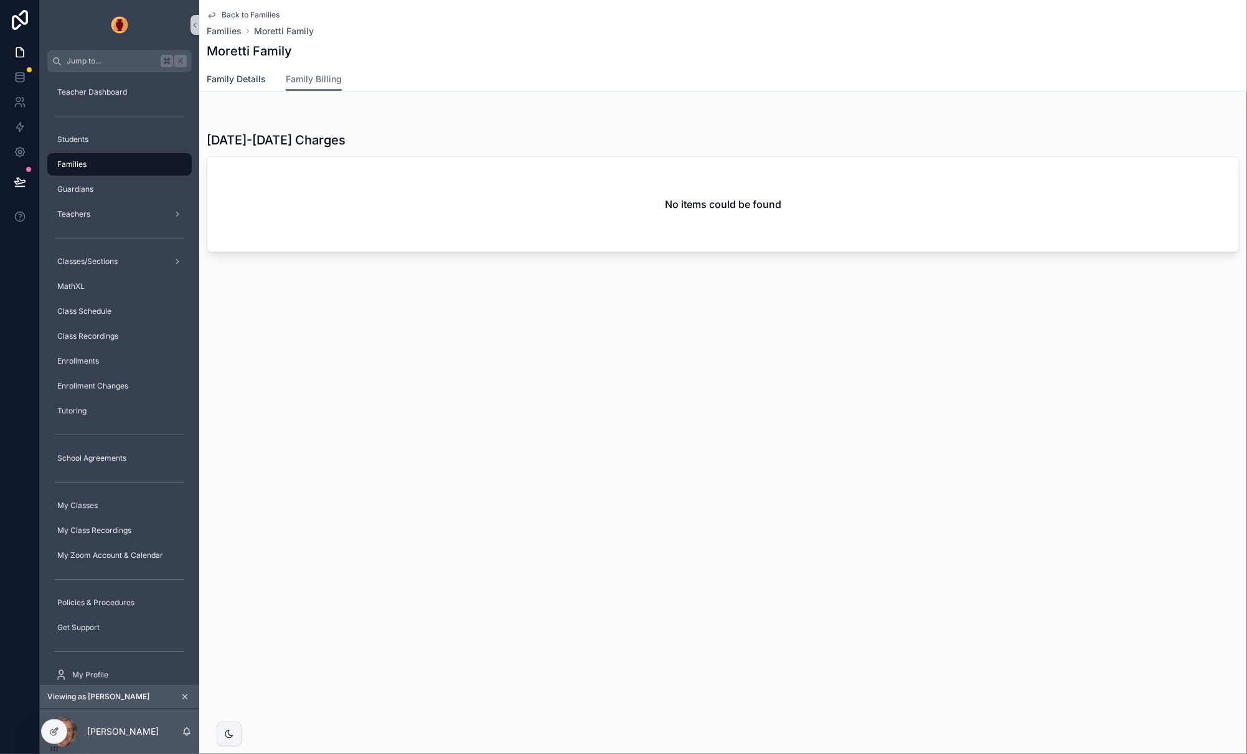
click at [245, 78] on span "Family Details" at bounding box center [236, 79] width 59 height 12
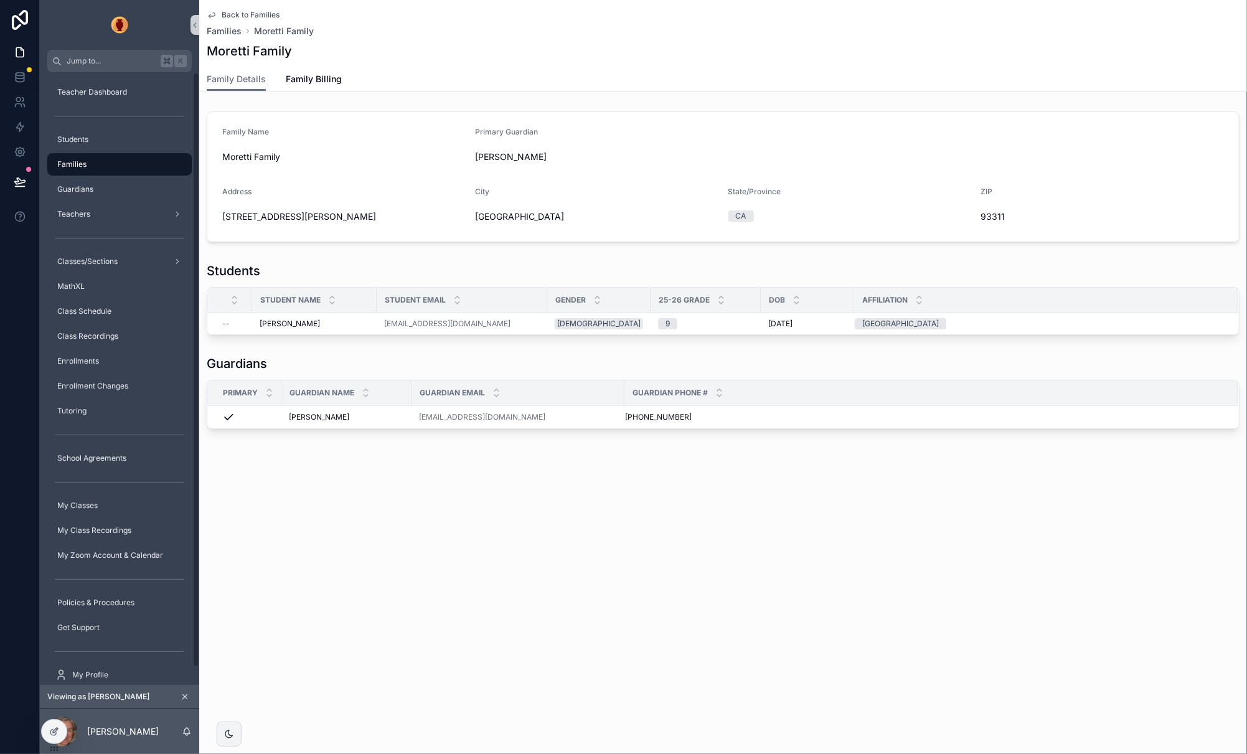
click at [245, 13] on span "Back to Families" at bounding box center [251, 15] width 58 height 10
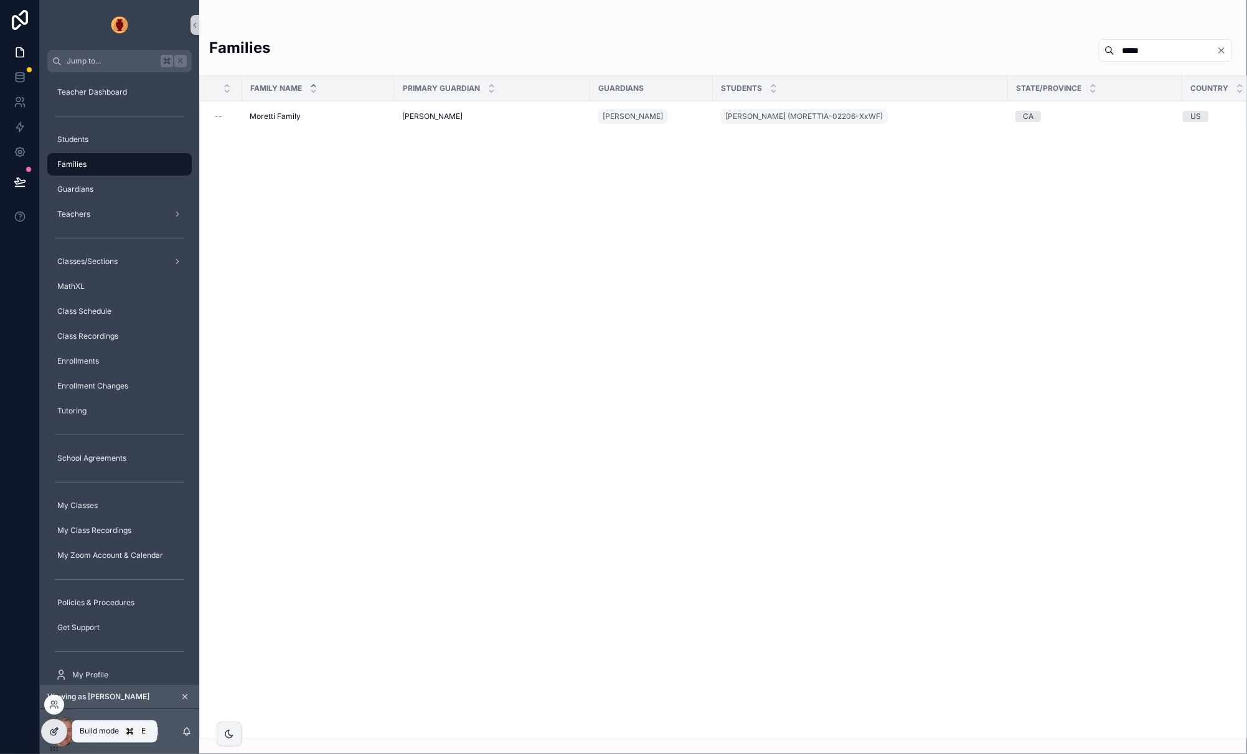
click at [58, 731] on icon at bounding box center [54, 731] width 10 height 10
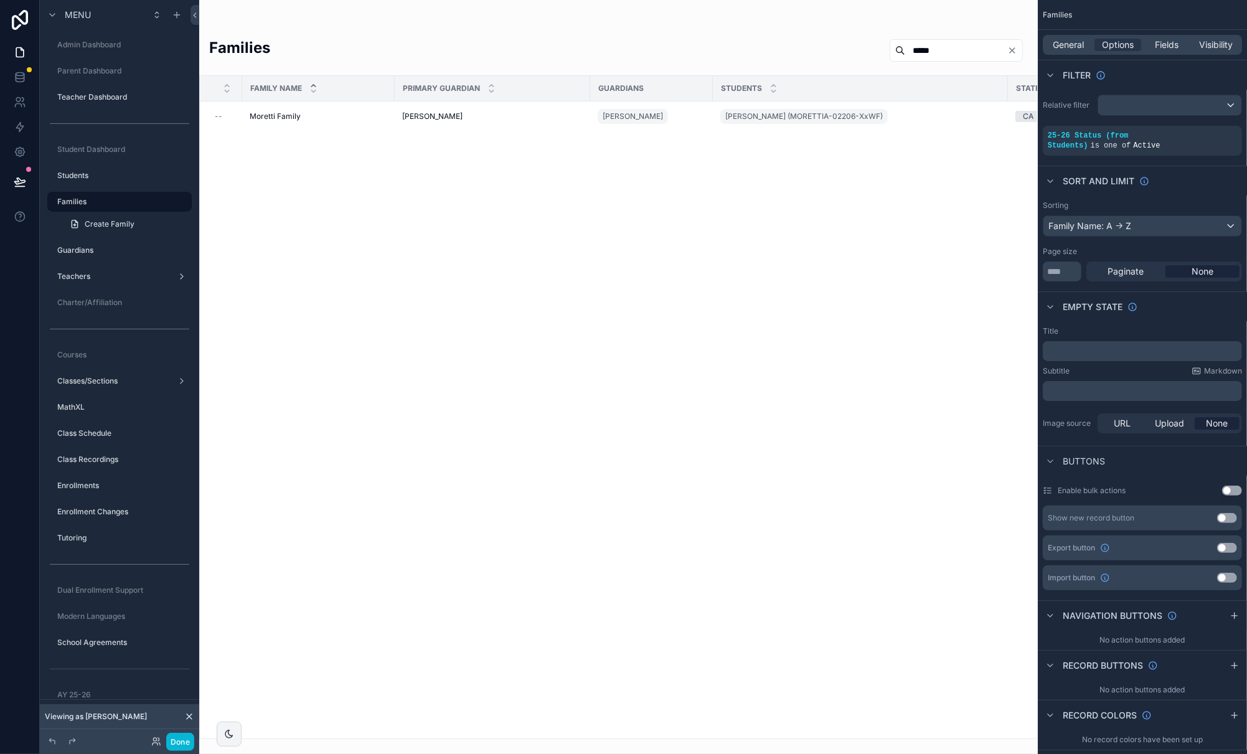
click at [284, 118] on div "scrollable content" at bounding box center [618, 377] width 838 height 754
click at [284, 118] on span "Moretti Family" at bounding box center [275, 116] width 51 height 10
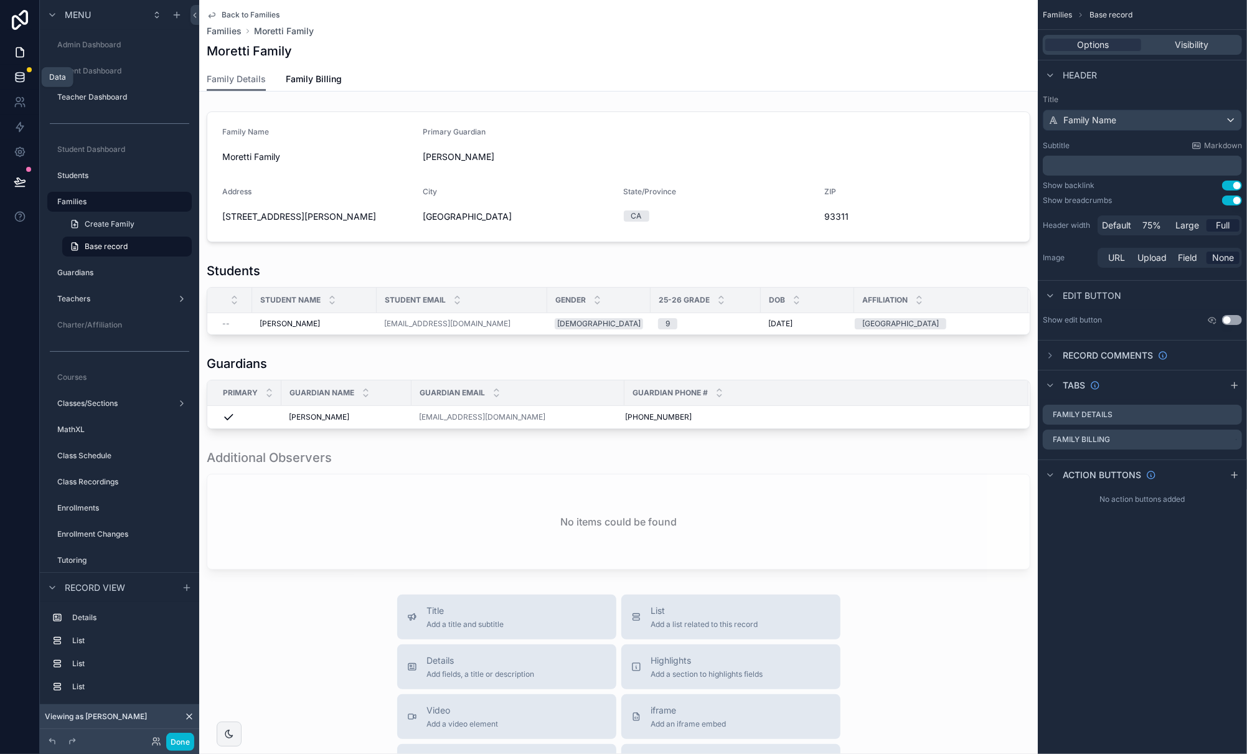
click at [19, 77] on icon at bounding box center [20, 77] width 12 height 12
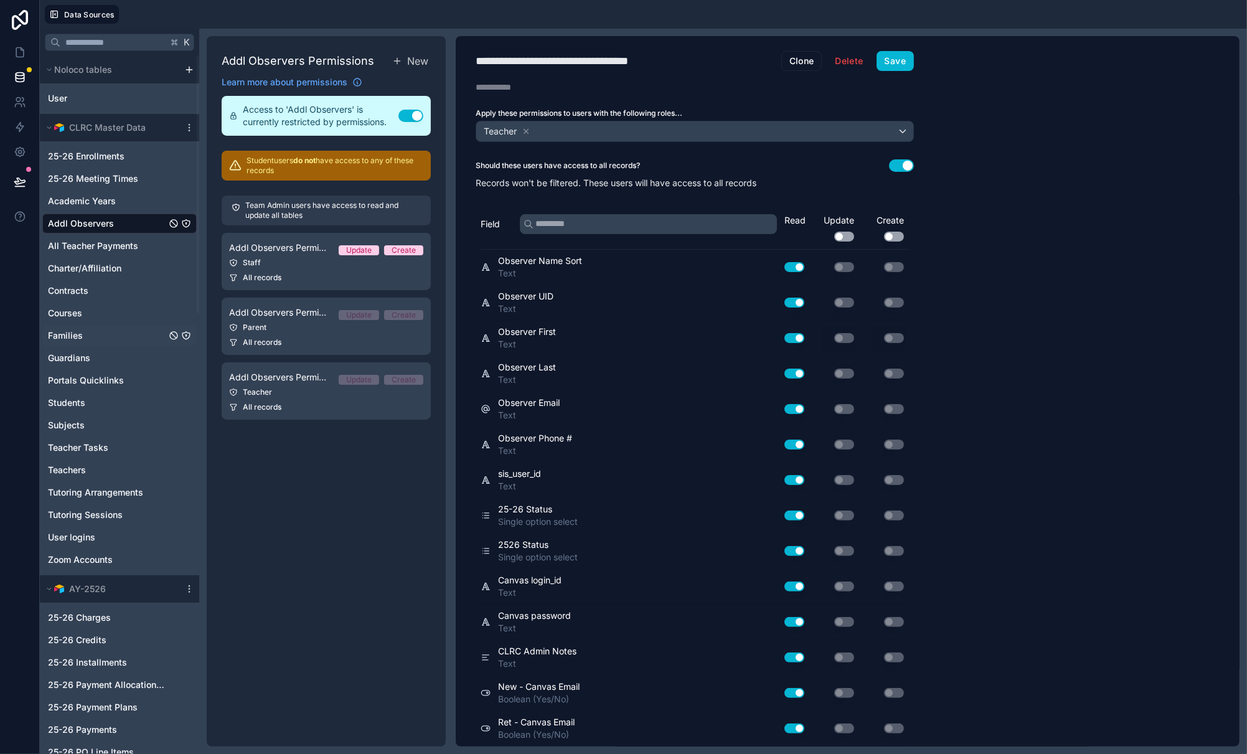
click at [124, 337] on link "Families" at bounding box center [107, 335] width 118 height 12
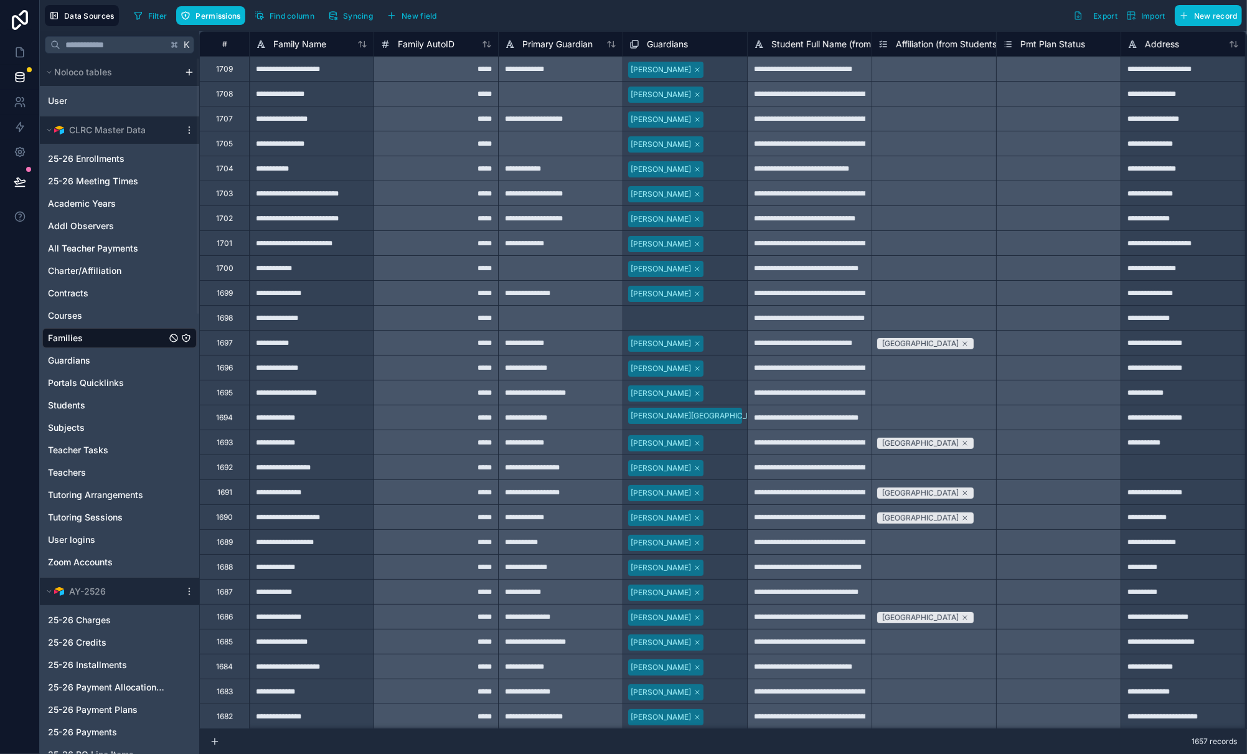
click at [184, 338] on icon "Families" at bounding box center [186, 338] width 10 height 10
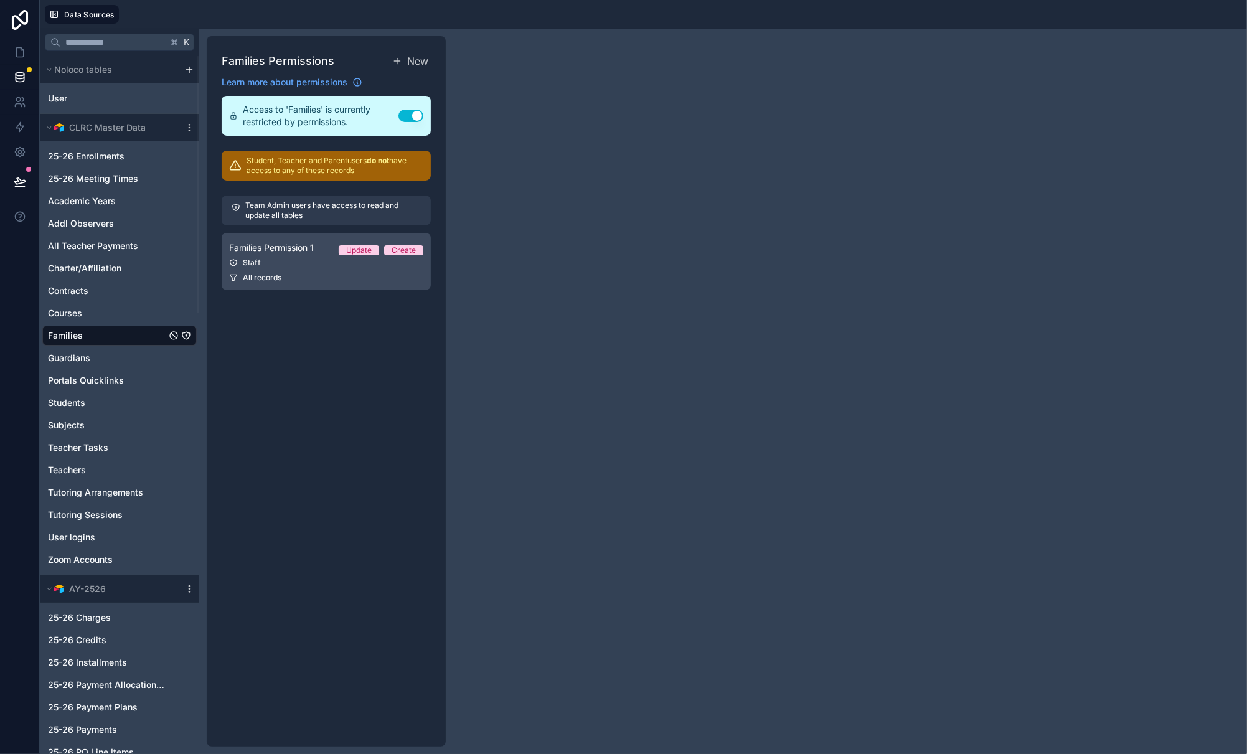
click at [282, 261] on div "Staff" at bounding box center [326, 263] width 194 height 10
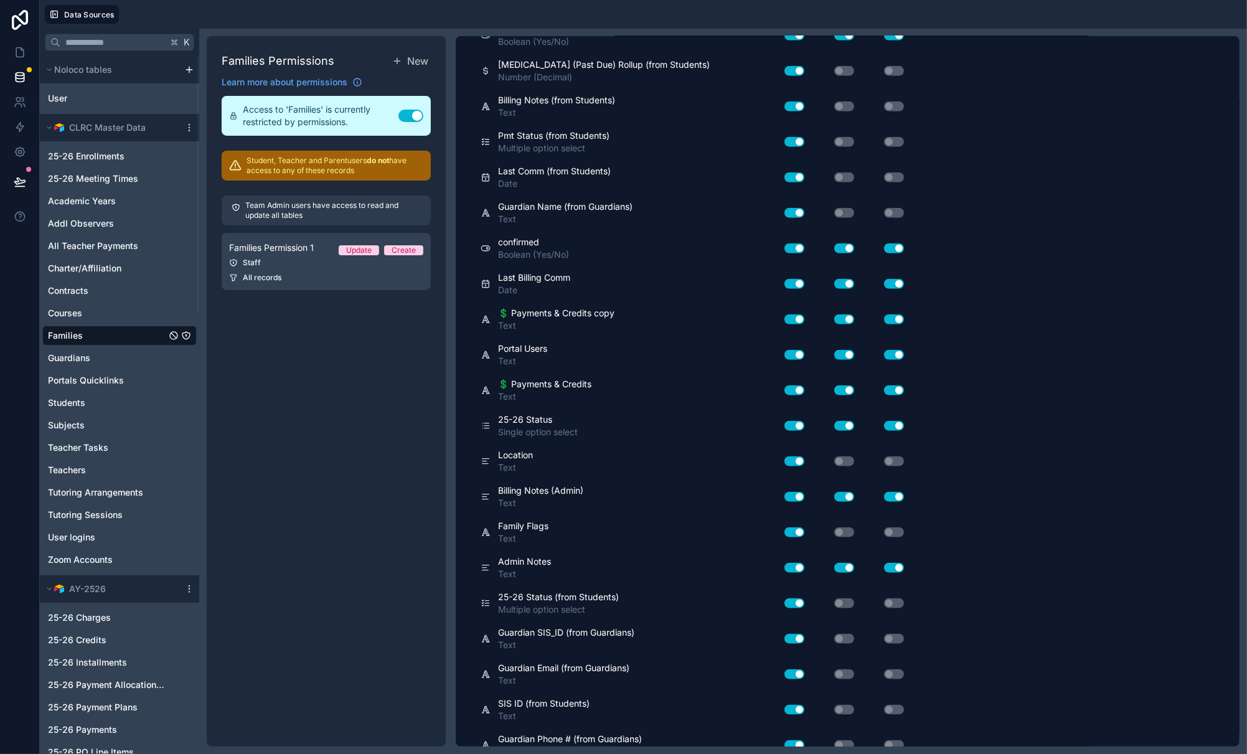
scroll to position [886, 0]
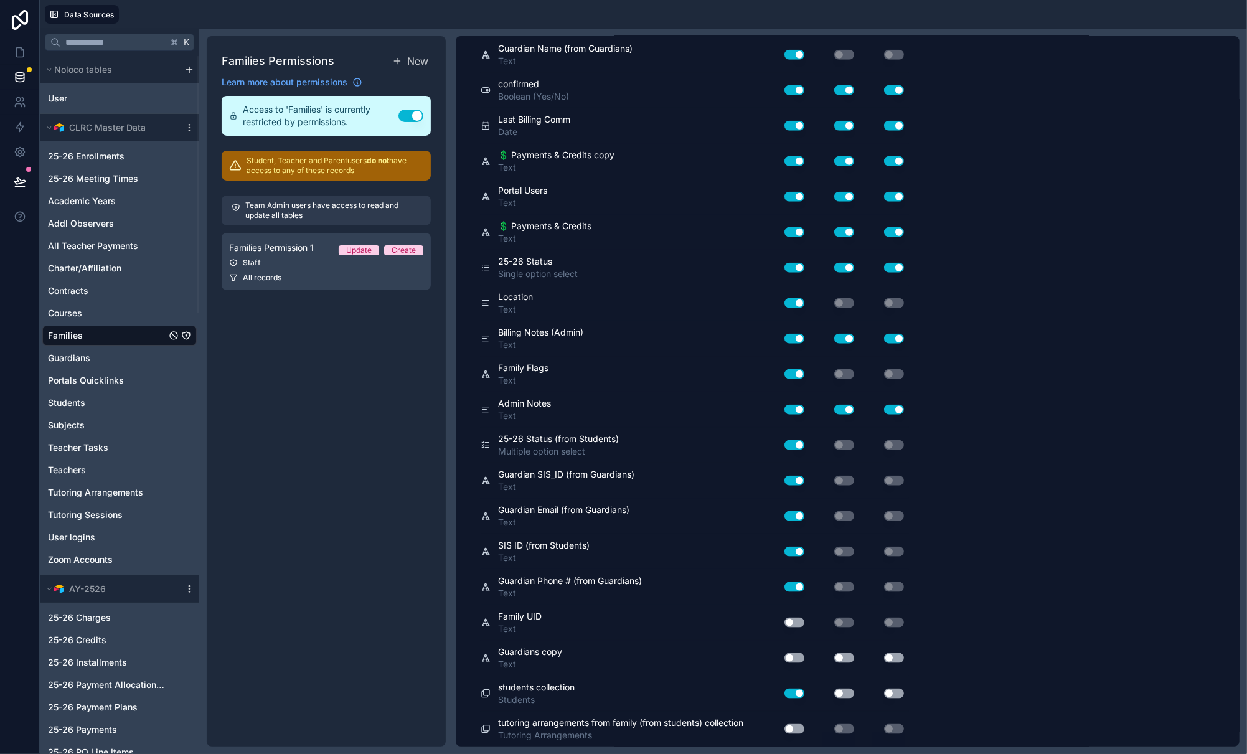
click at [793, 624] on button "Use setting" at bounding box center [794, 622] width 20 height 10
click at [791, 730] on button "Use setting" at bounding box center [794, 729] width 20 height 10
click at [795, 654] on button "Use setting" at bounding box center [794, 658] width 20 height 10
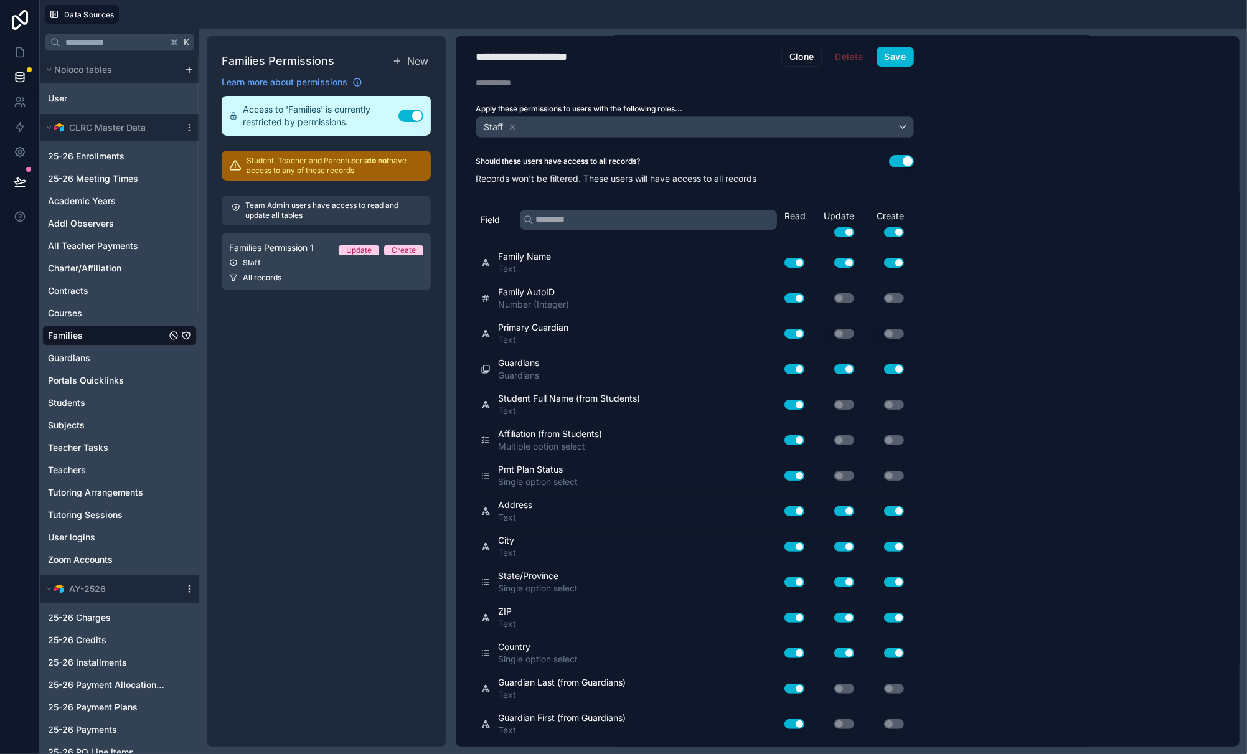
scroll to position [0, 0]
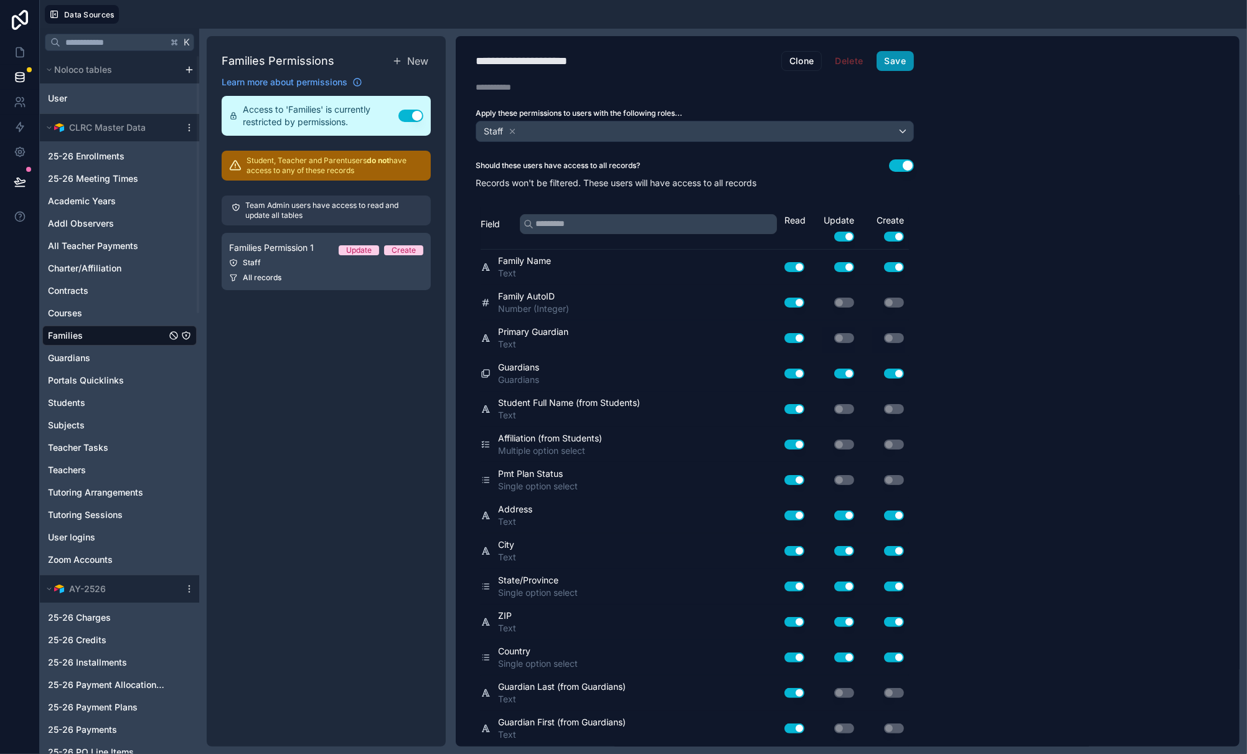
click at [893, 60] on button "Save" at bounding box center [894, 61] width 37 height 20
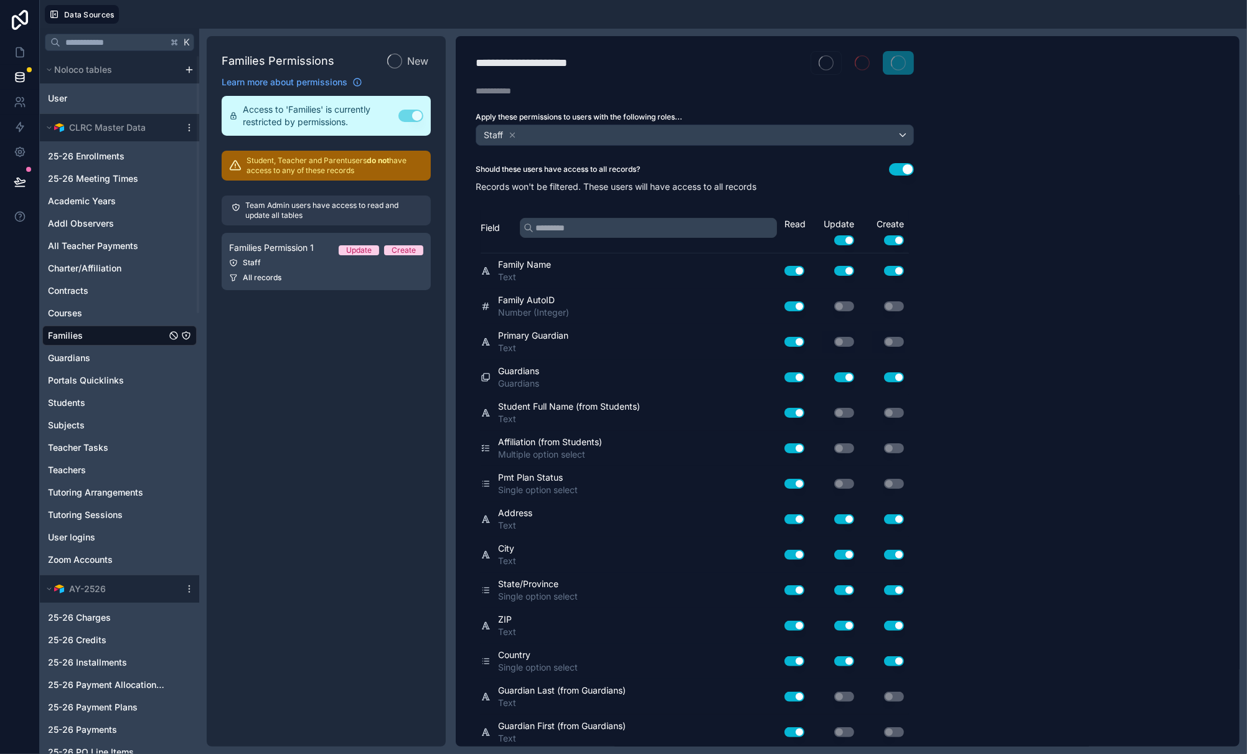
click at [334, 370] on div "Families Permissions New Learn more about permissions Access to 'Families' is c…" at bounding box center [326, 391] width 239 height 710
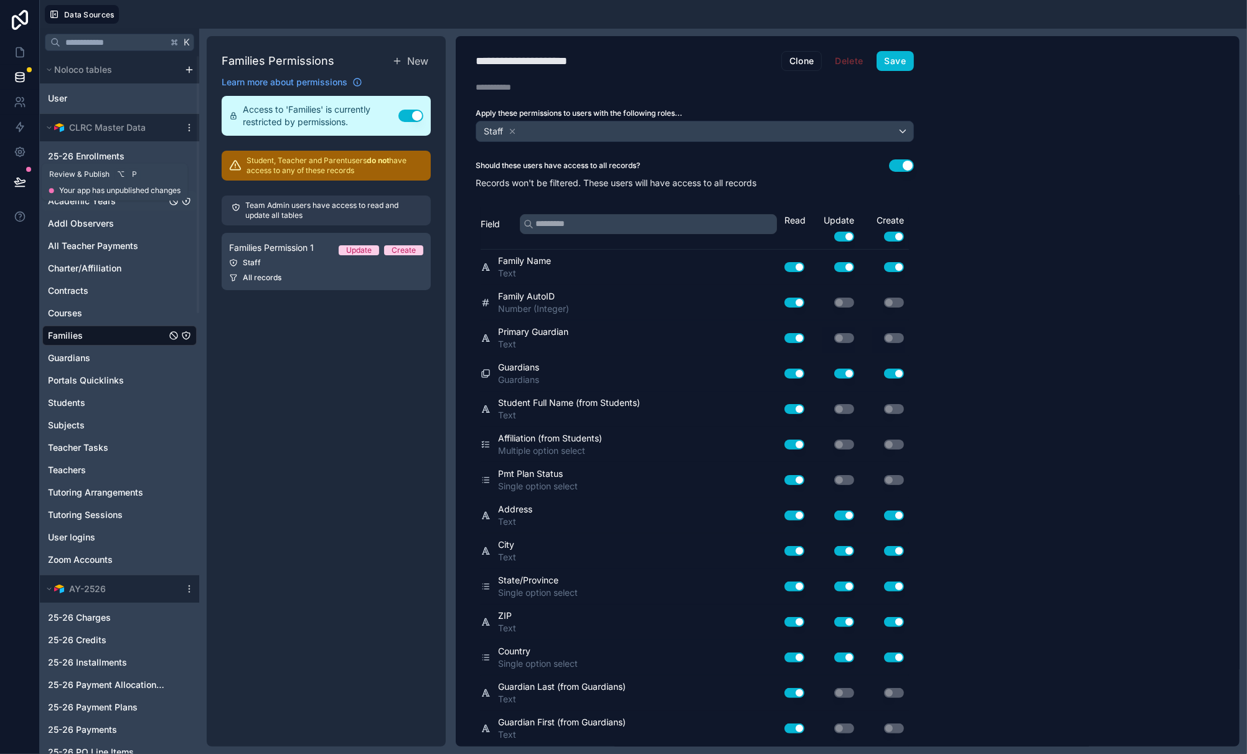
drag, startPoint x: 22, startPoint y: 178, endPoint x: 72, endPoint y: 197, distance: 53.4
click at [22, 178] on icon at bounding box center [20, 182] width 12 height 12
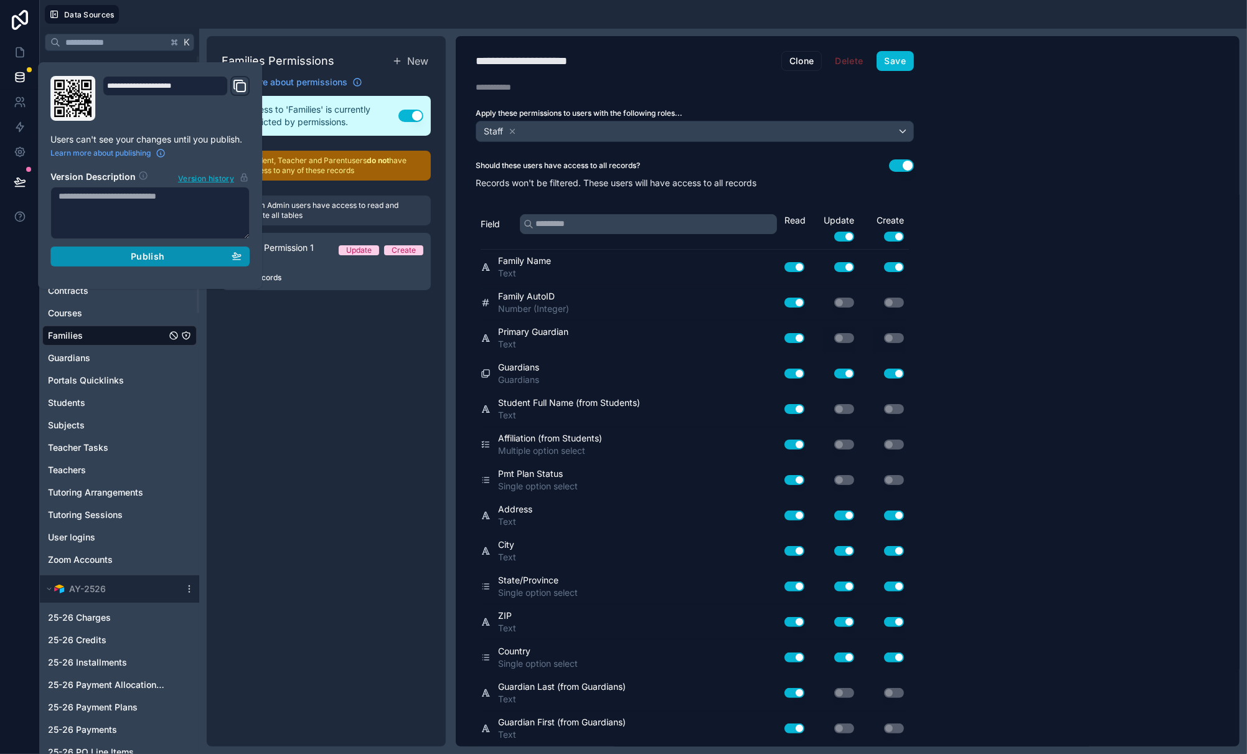
click at [152, 258] on span "Publish" at bounding box center [148, 256] width 34 height 11
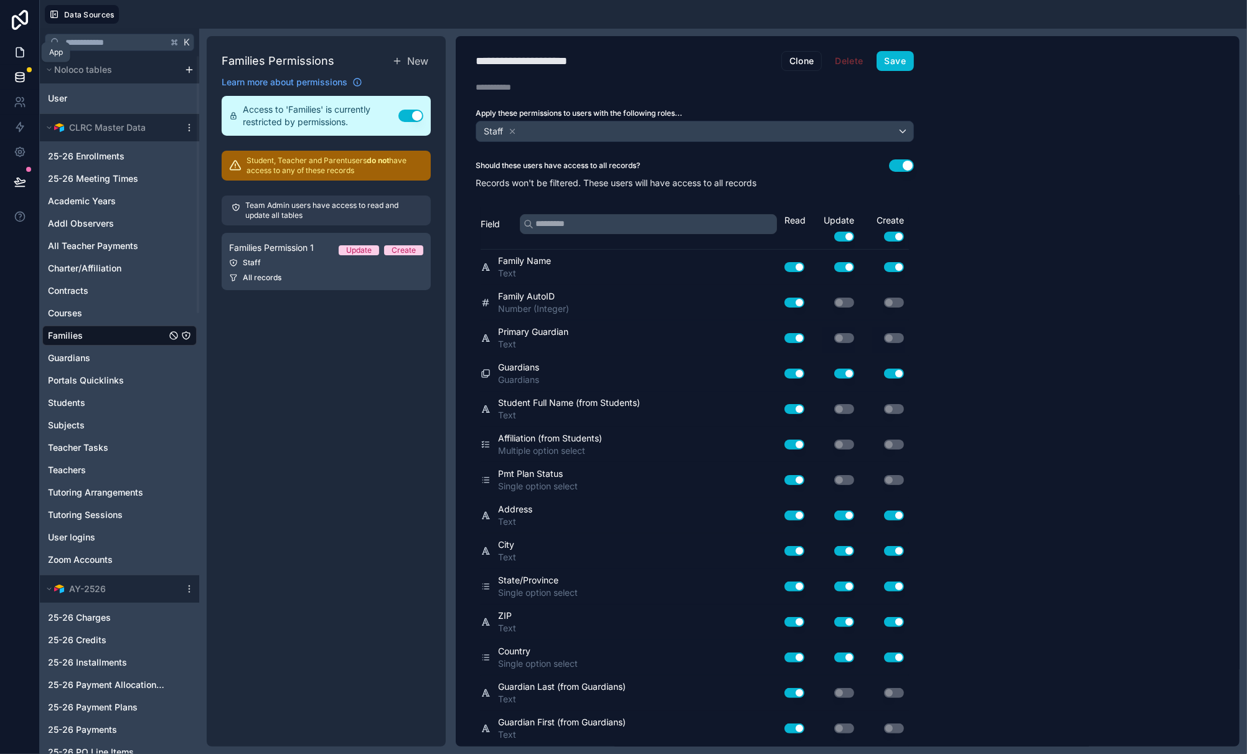
click at [14, 50] on icon at bounding box center [20, 52] width 12 height 12
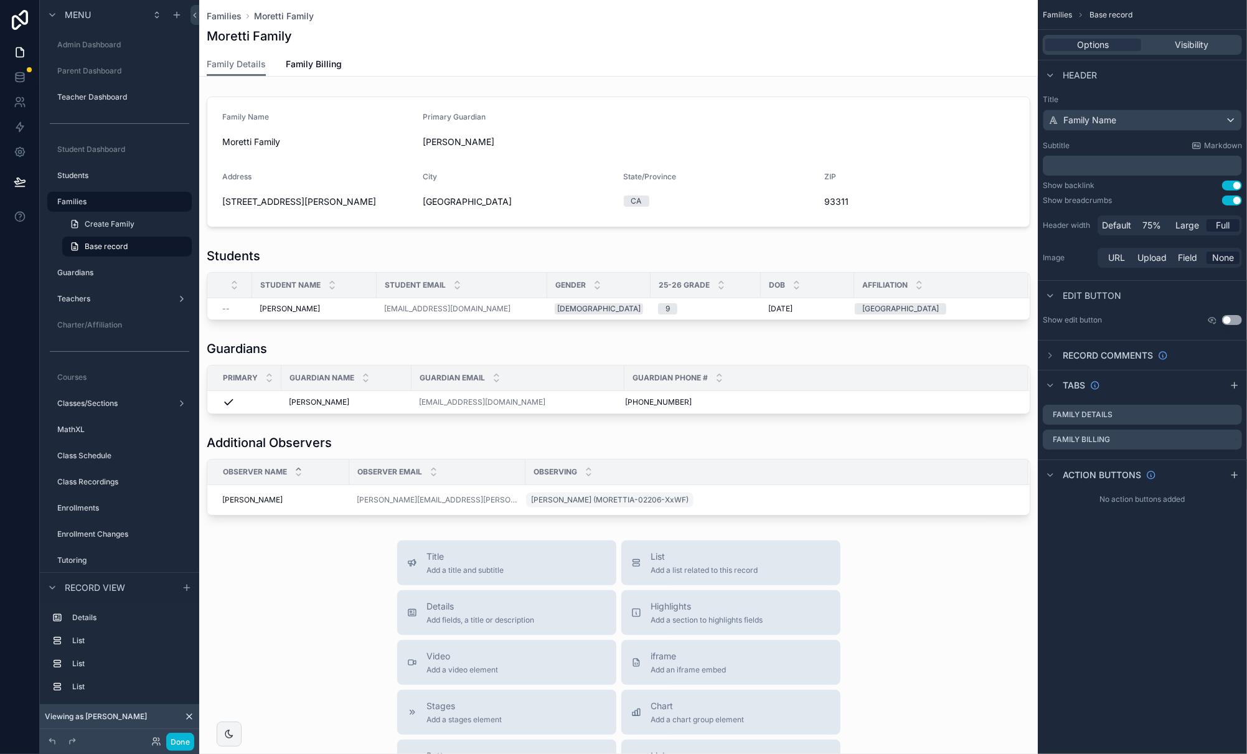
click at [316, 598] on div "Title Add a title and subtitle List Add a list related to this record Details A…" at bounding box center [618, 761] width 838 height 443
drag, startPoint x: 518, startPoint y: 469, endPoint x: 349, endPoint y: 473, distance: 168.7
click at [583, 471] on tr "Observer Name Observer Email Observing" at bounding box center [618, 472] width 822 height 26
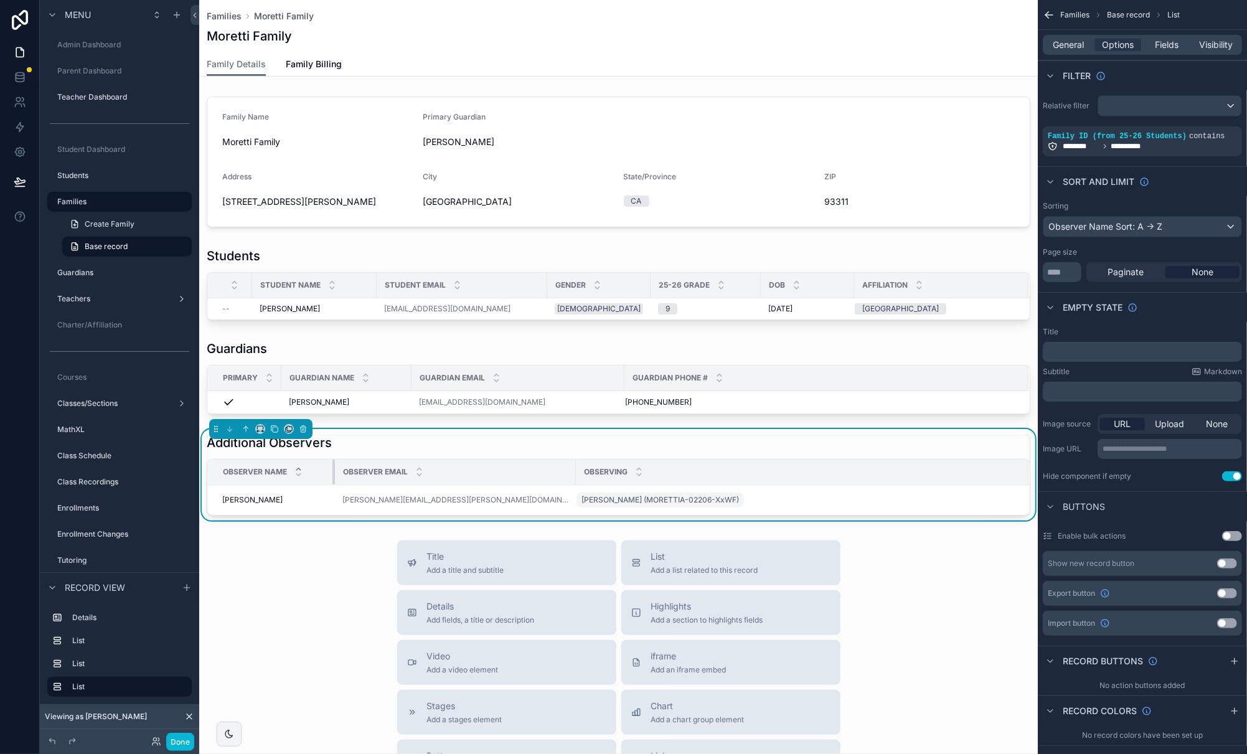
click at [334, 473] on div "scrollable content" at bounding box center [334, 471] width 5 height 25
drag, startPoint x: 901, startPoint y: 591, endPoint x: 648, endPoint y: 496, distance: 270.0
click at [900, 591] on div "Title Add a title and subtitle List Add a list related to this record Details A…" at bounding box center [618, 761] width 838 height 443
click at [648, 495] on span "[PERSON_NAME] (MORETTIA-02206-XxWF)" at bounding box center [659, 500] width 157 height 10
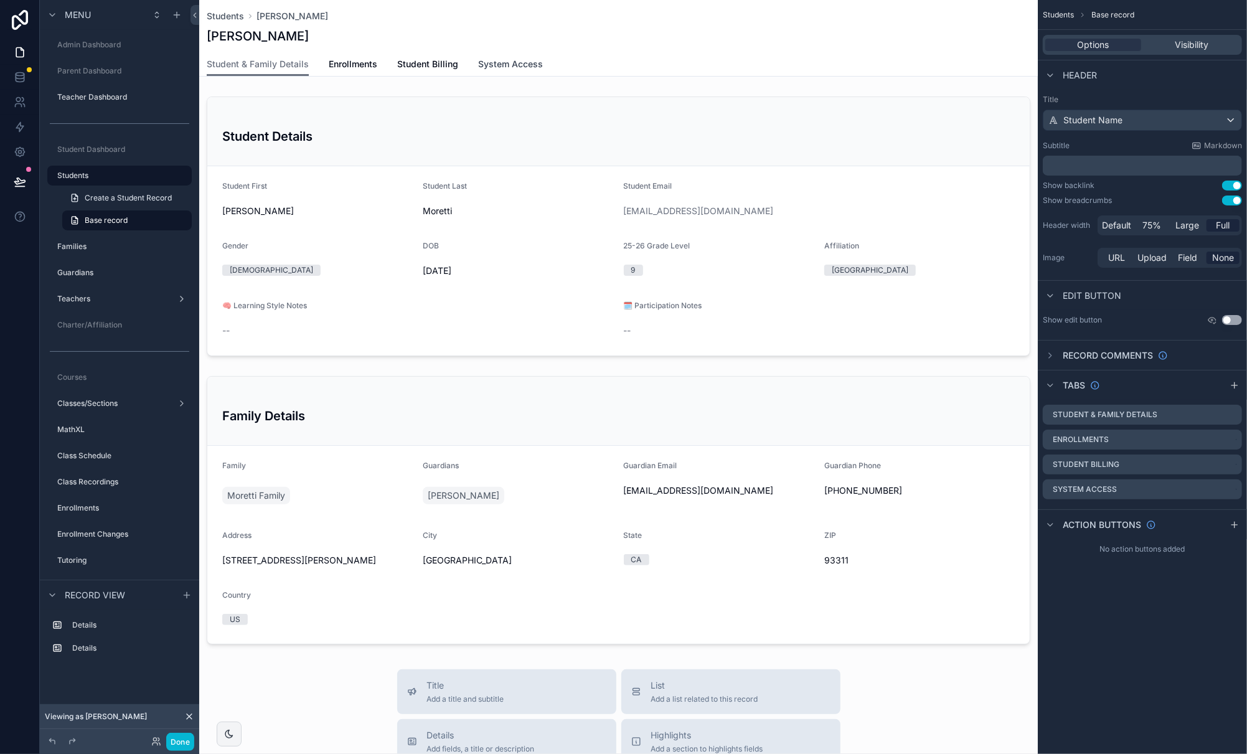
click at [515, 64] on span "System Access" at bounding box center [510, 64] width 65 height 12
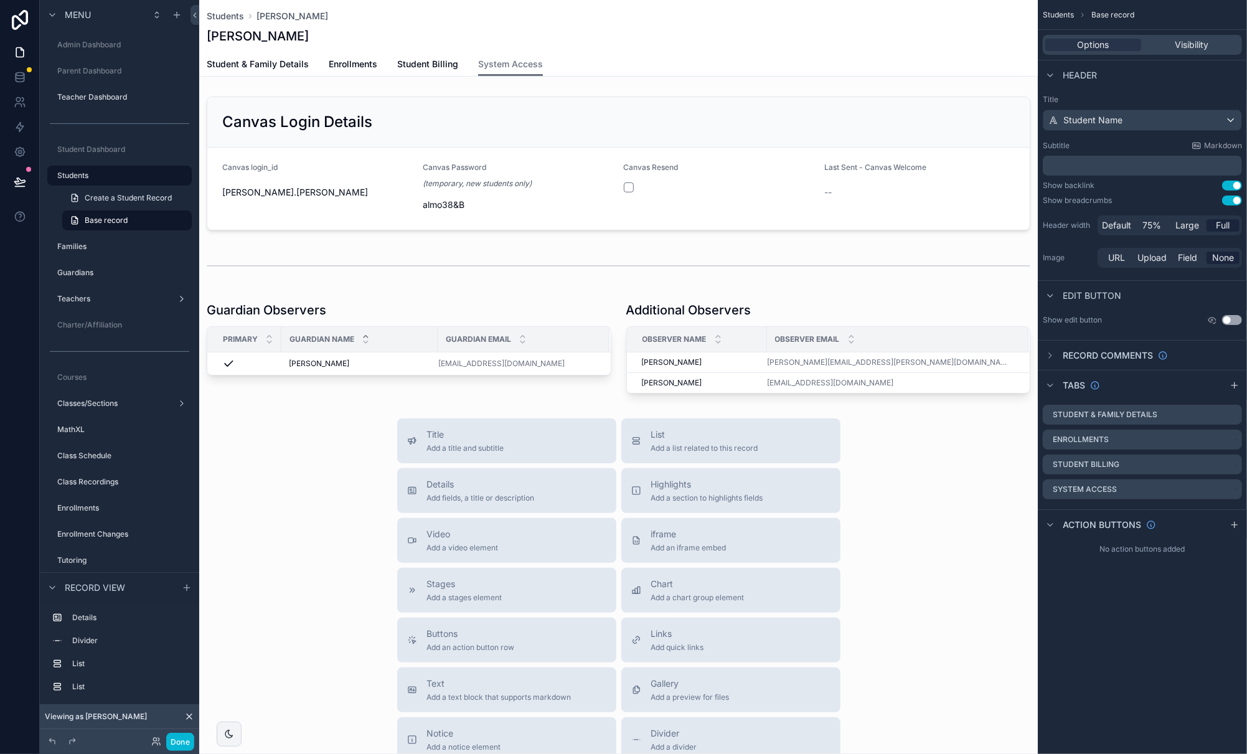
click at [342, 434] on div "Title Add a title and subtitle List Add a list related to this record Details A…" at bounding box center [618, 639] width 838 height 443
click at [579, 63] on div "Student & Family Details Enrollments Student Billing System Access" at bounding box center [618, 64] width 823 height 24
click at [1094, 45] on div "Options" at bounding box center [1093, 45] width 96 height 12
click at [1094, 44] on span "Visibility" at bounding box center [1191, 45] width 34 height 12
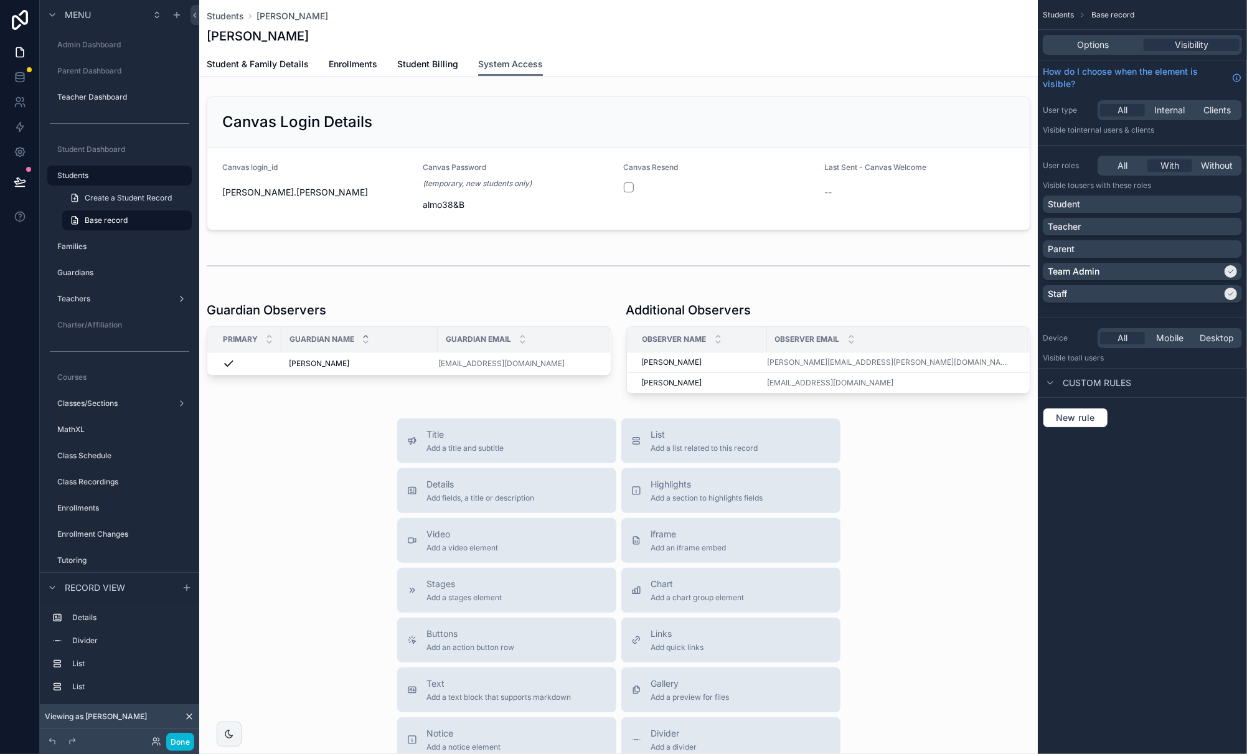
click at [512, 63] on span "System Access" at bounding box center [510, 64] width 65 height 12
click at [382, 36] on div "[PERSON_NAME]" at bounding box center [618, 35] width 823 height 17
click at [1094, 47] on span "Options" at bounding box center [1093, 45] width 32 height 12
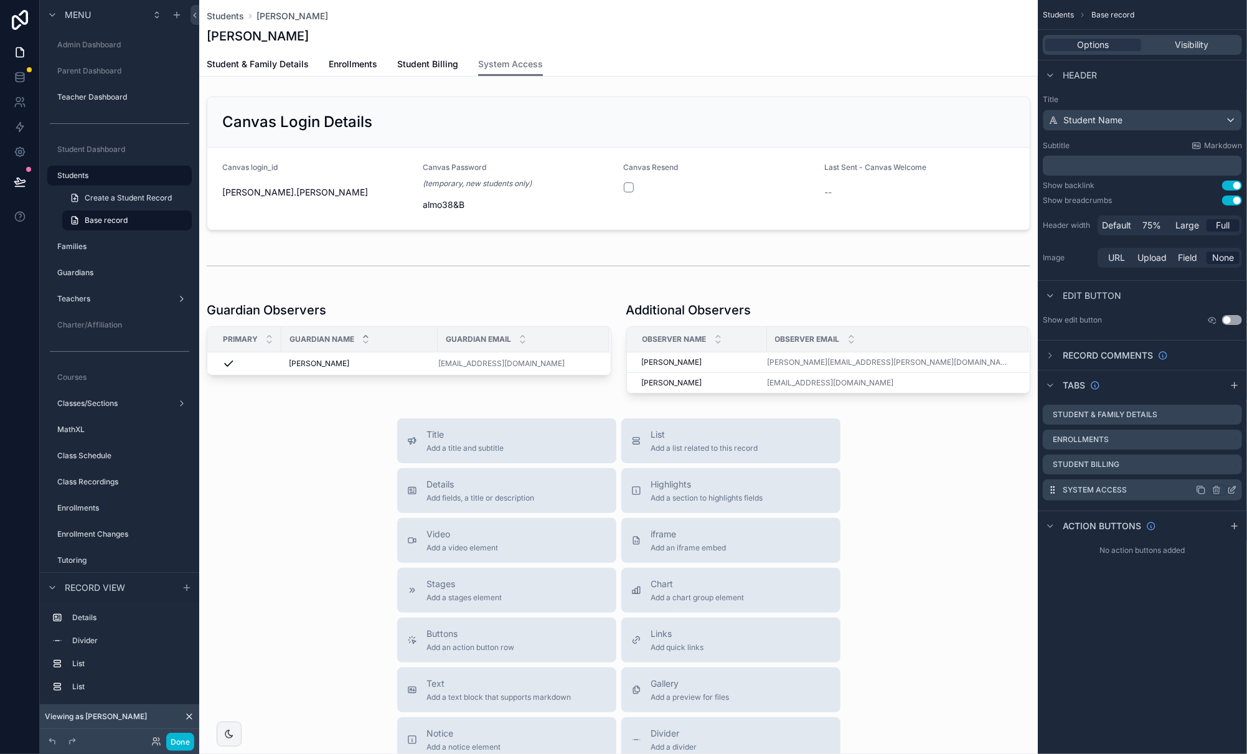
click at [1094, 492] on icon "scrollable content" at bounding box center [1232, 490] width 10 height 10
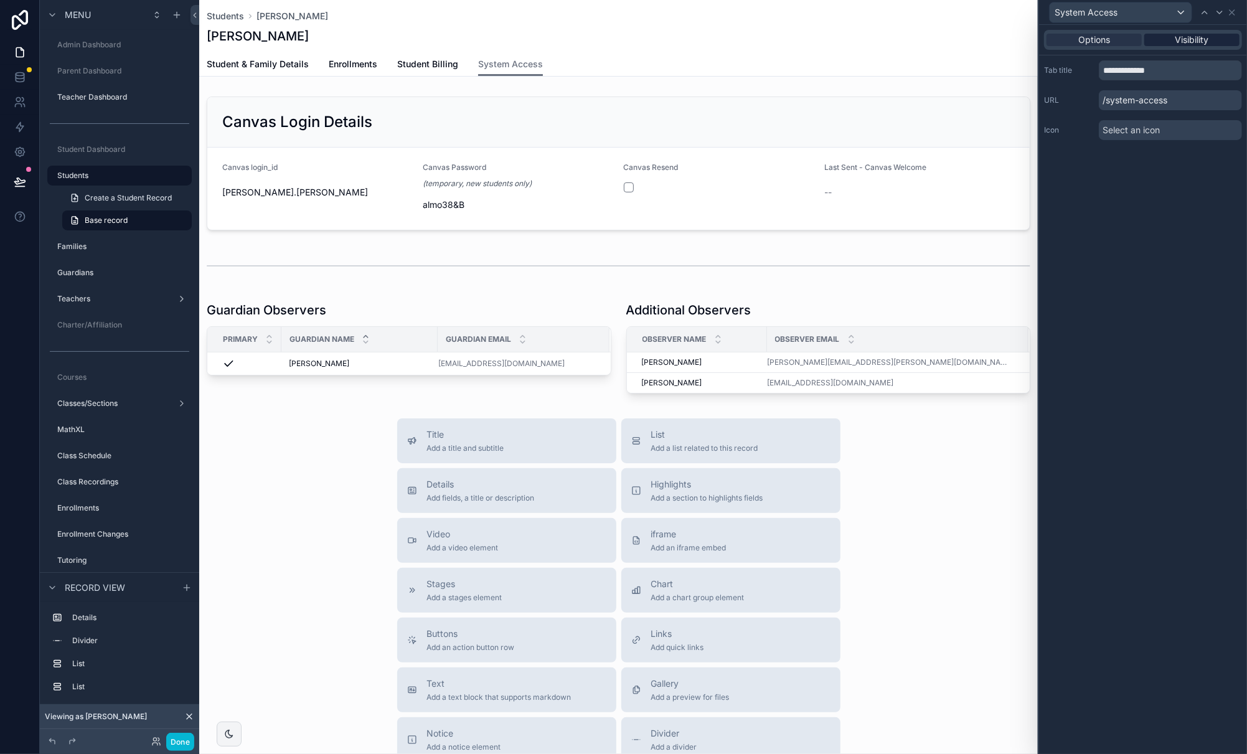
click at [1094, 44] on span "Visibility" at bounding box center [1192, 40] width 34 height 12
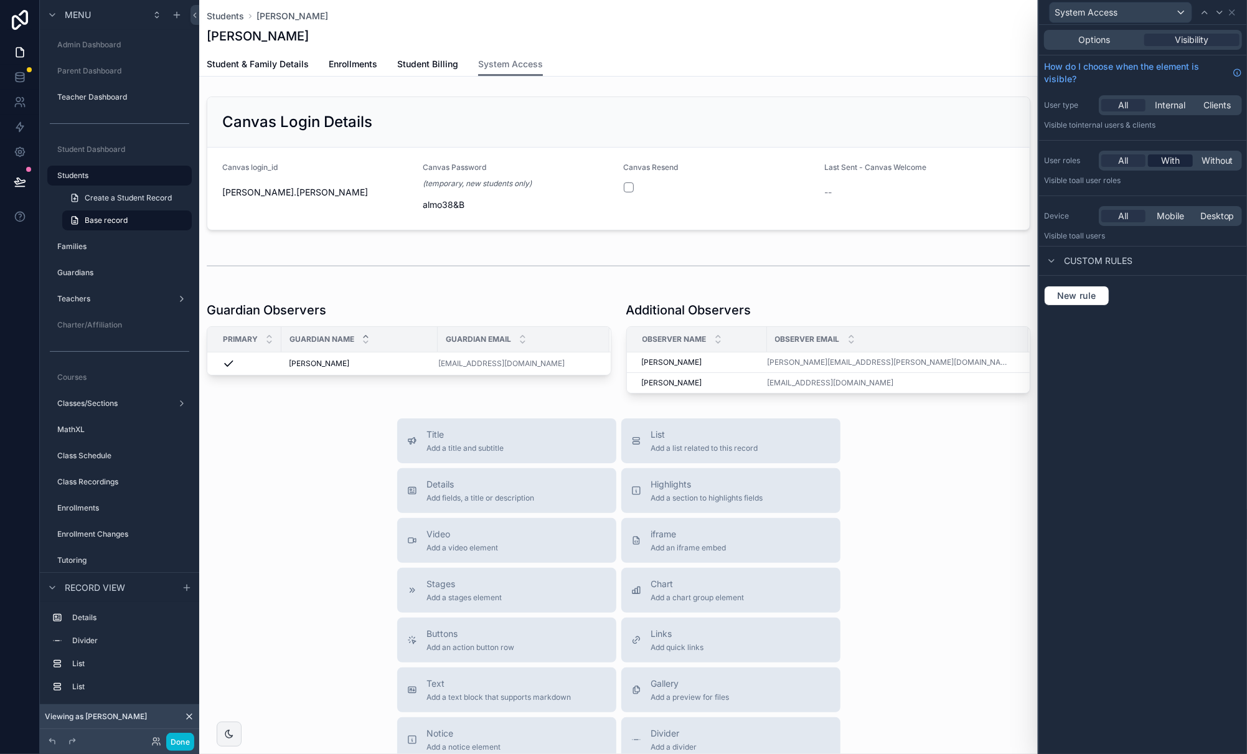
click at [1094, 158] on span "With" at bounding box center [1170, 160] width 19 height 12
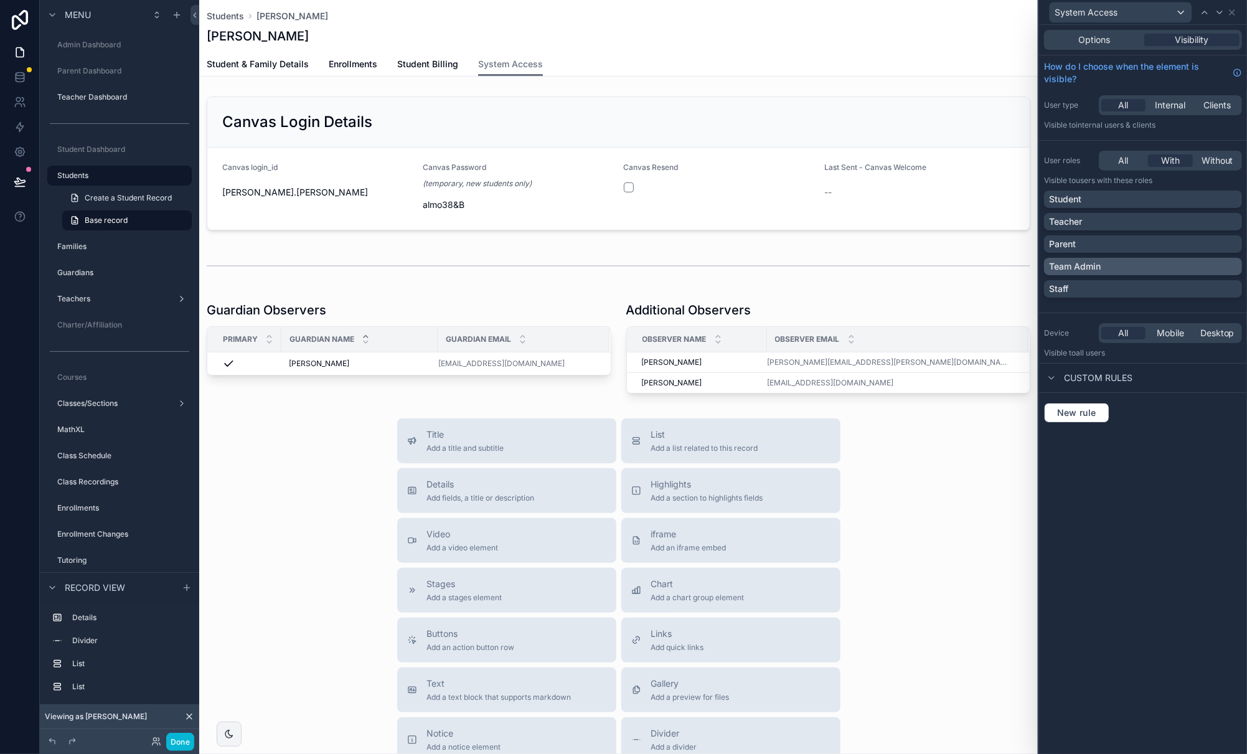
click at [1094, 263] on div "Team Admin" at bounding box center [1143, 266] width 188 height 12
click at [1094, 284] on div "Staff" at bounding box center [1143, 289] width 188 height 12
click at [340, 485] on div "Title Add a title and subtitle List Add a list related to this record Details A…" at bounding box center [618, 639] width 838 height 443
click at [182, 740] on button "Done" at bounding box center [180, 742] width 28 height 18
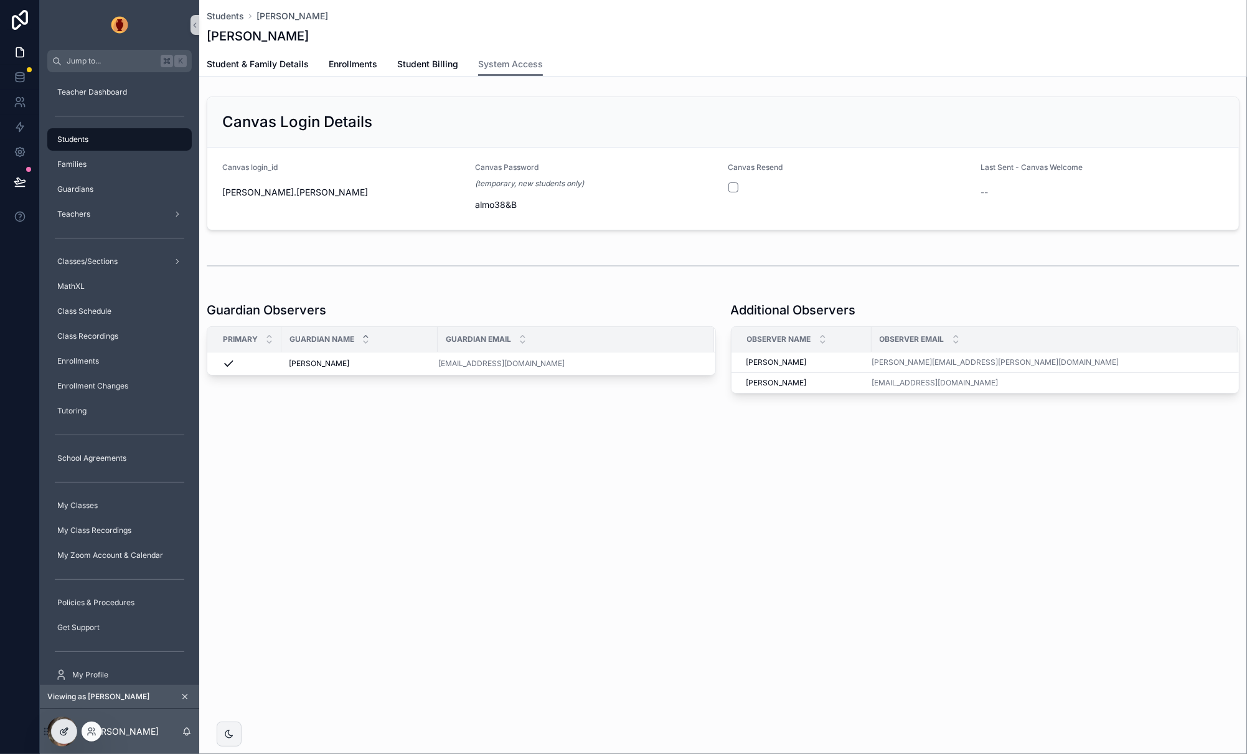
click at [63, 731] on icon at bounding box center [65, 730] width 5 height 5
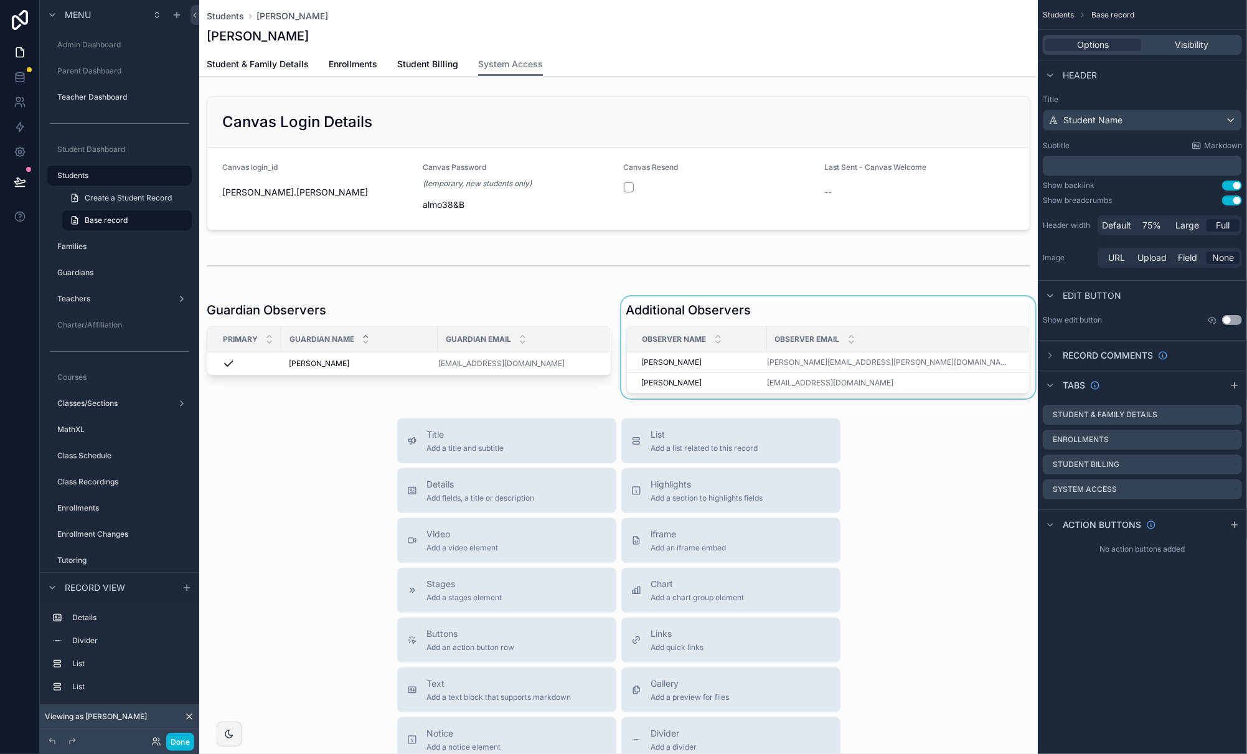
click at [823, 312] on div "scrollable content" at bounding box center [829, 347] width 420 height 102
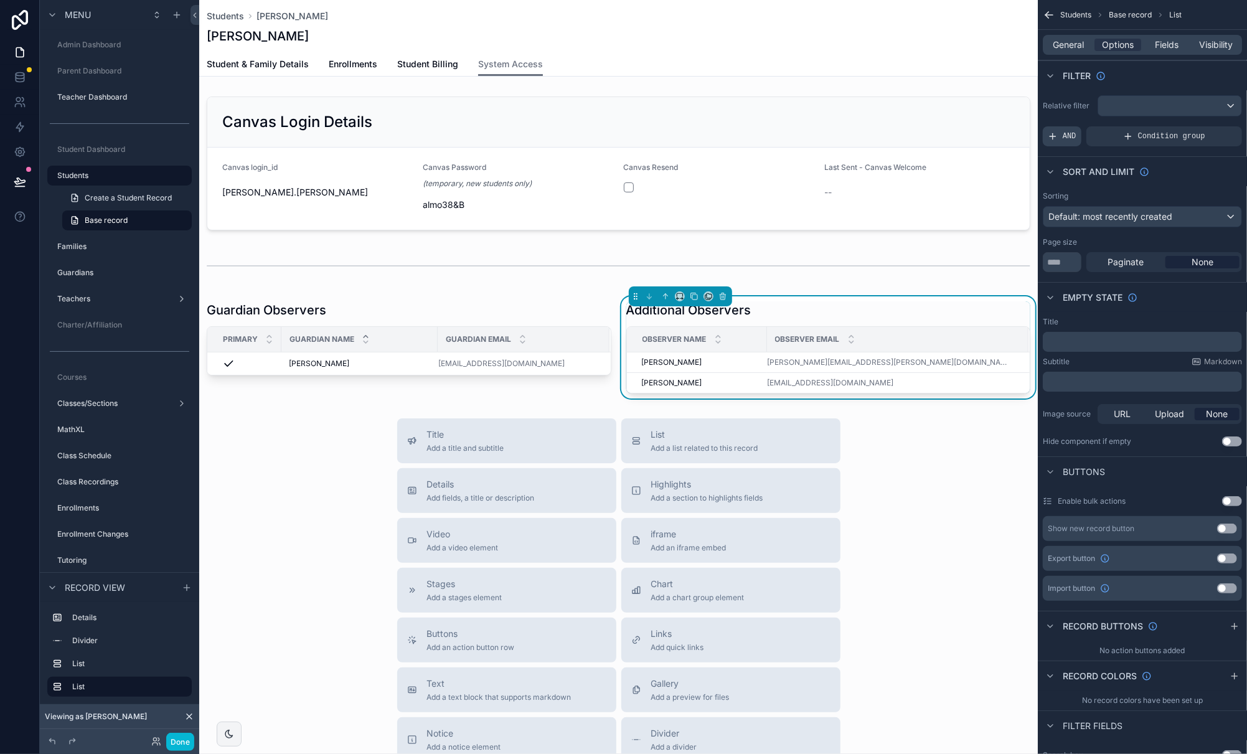
click at [1069, 131] on span "AND" at bounding box center [1069, 136] width 14 height 10
drag, startPoint x: 1208, startPoint y: 125, endPoint x: 1180, endPoint y: 124, distance: 28.0
click at [0, 0] on icon "scrollable content" at bounding box center [0, 0] width 0 height 0
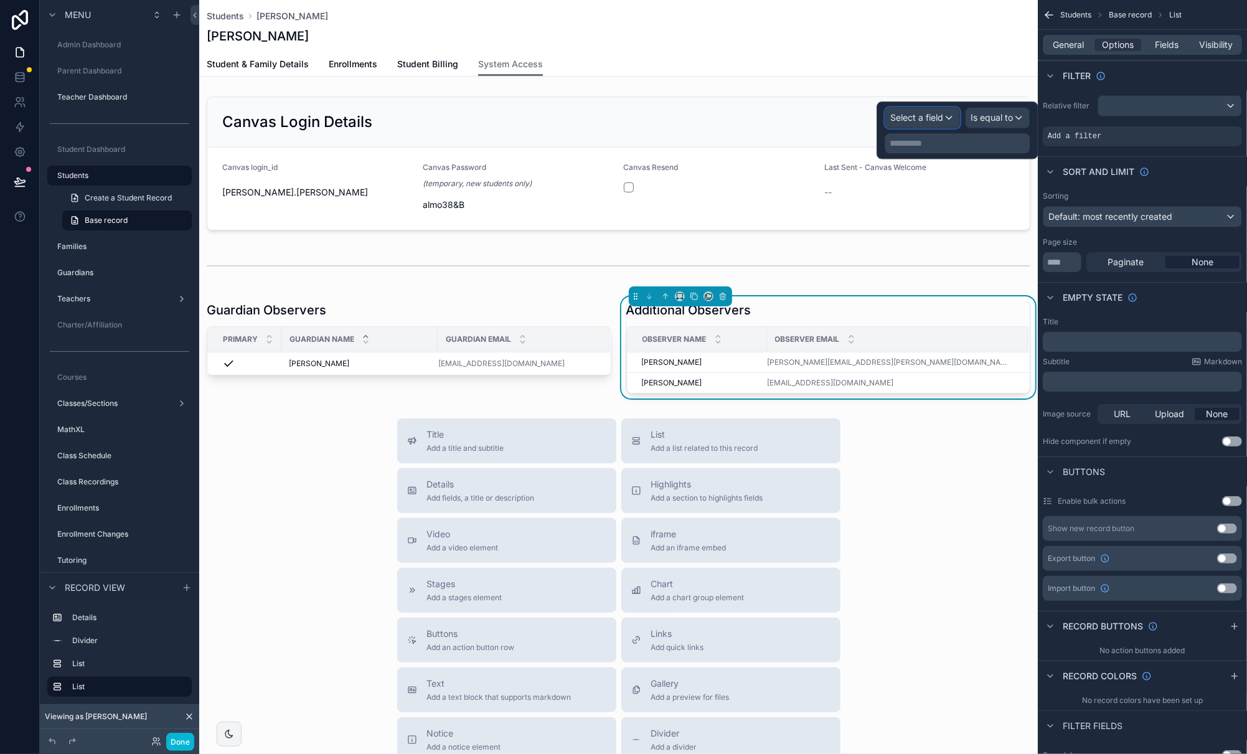
click at [924, 116] on span "Select a field" at bounding box center [916, 117] width 53 height 11
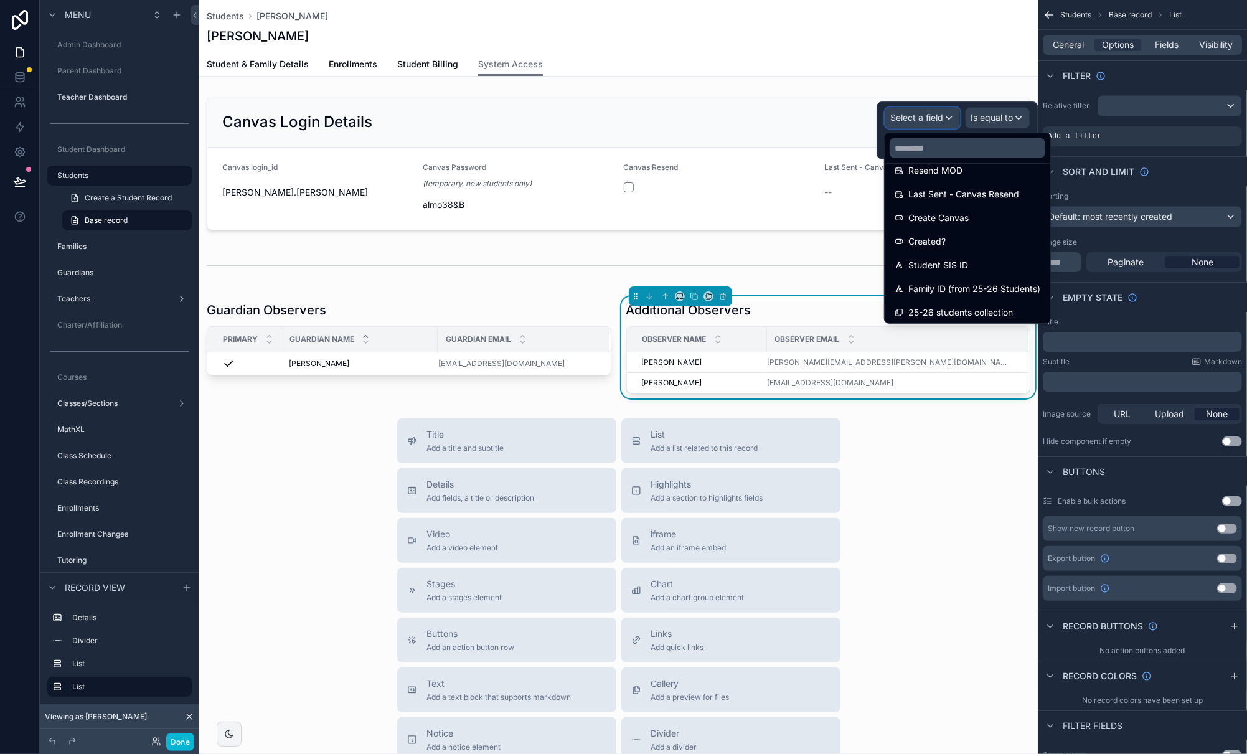
scroll to position [513, 0]
click at [965, 281] on span "Family ID (from 25-26 Students)" at bounding box center [974, 286] width 132 height 15
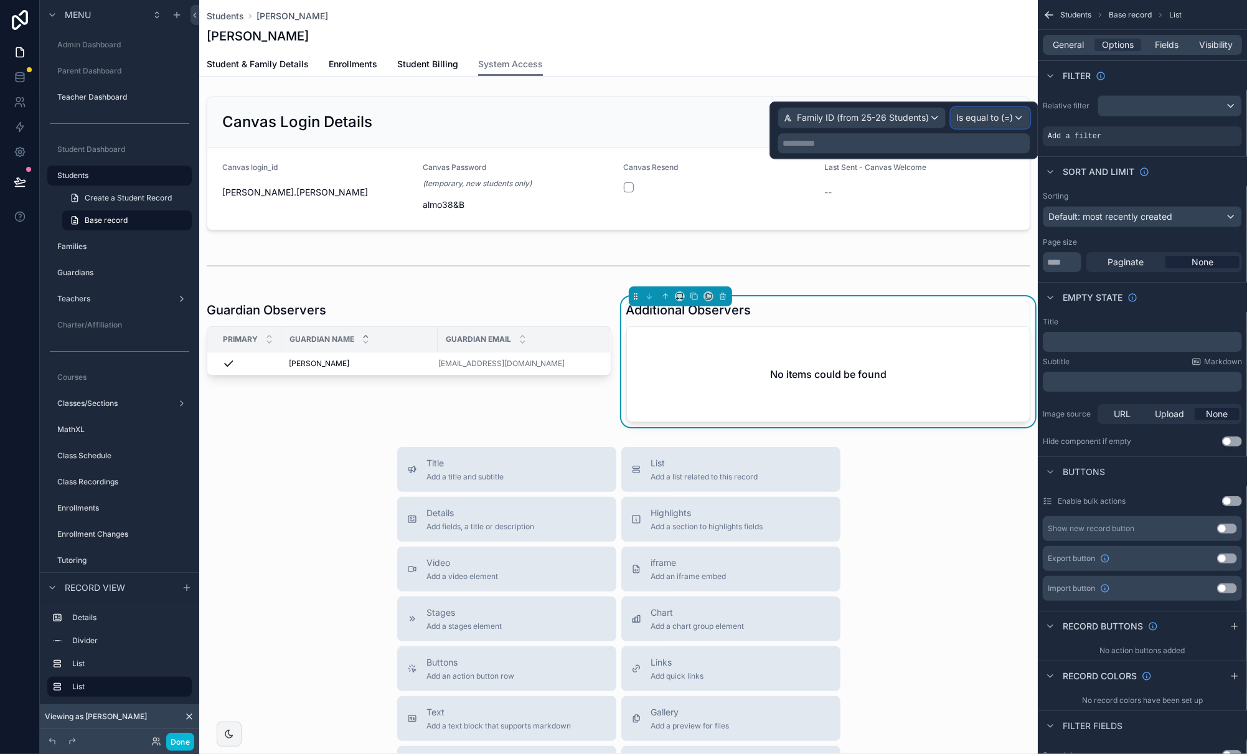
click at [999, 115] on span "Is equal to (=)" at bounding box center [984, 117] width 57 height 12
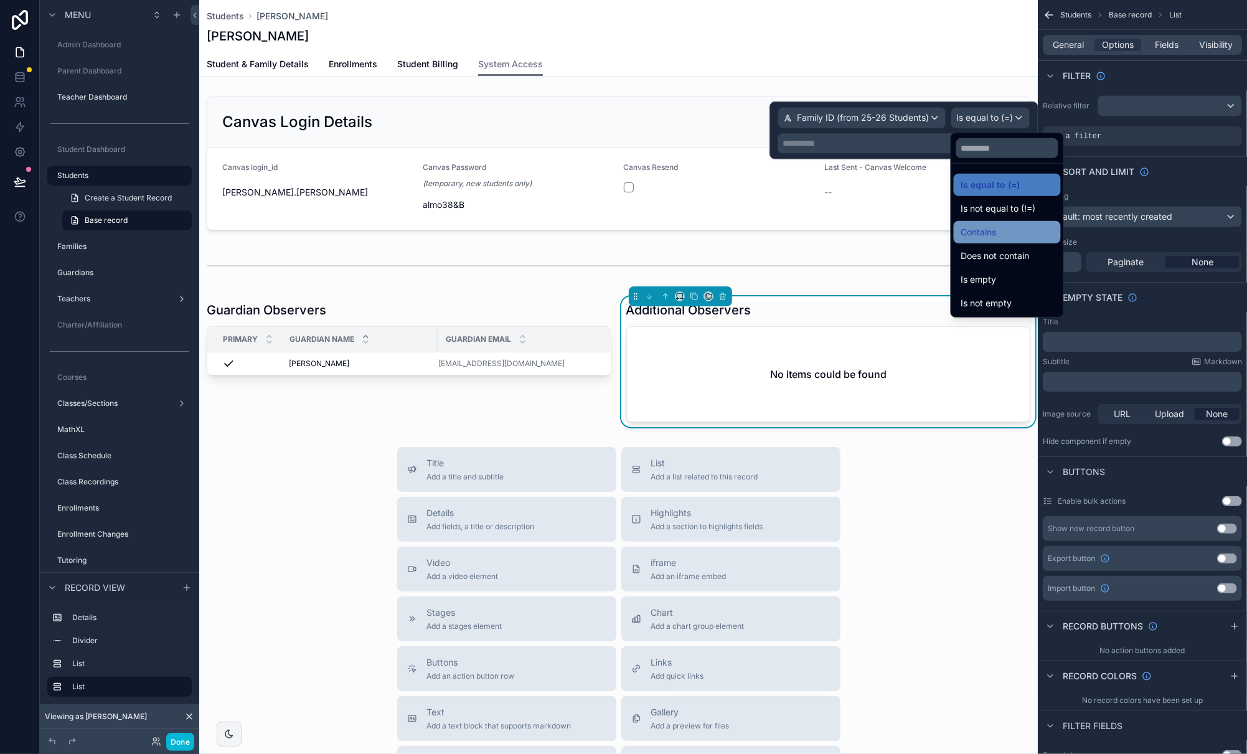
click at [983, 232] on span "Contains" at bounding box center [978, 232] width 35 height 15
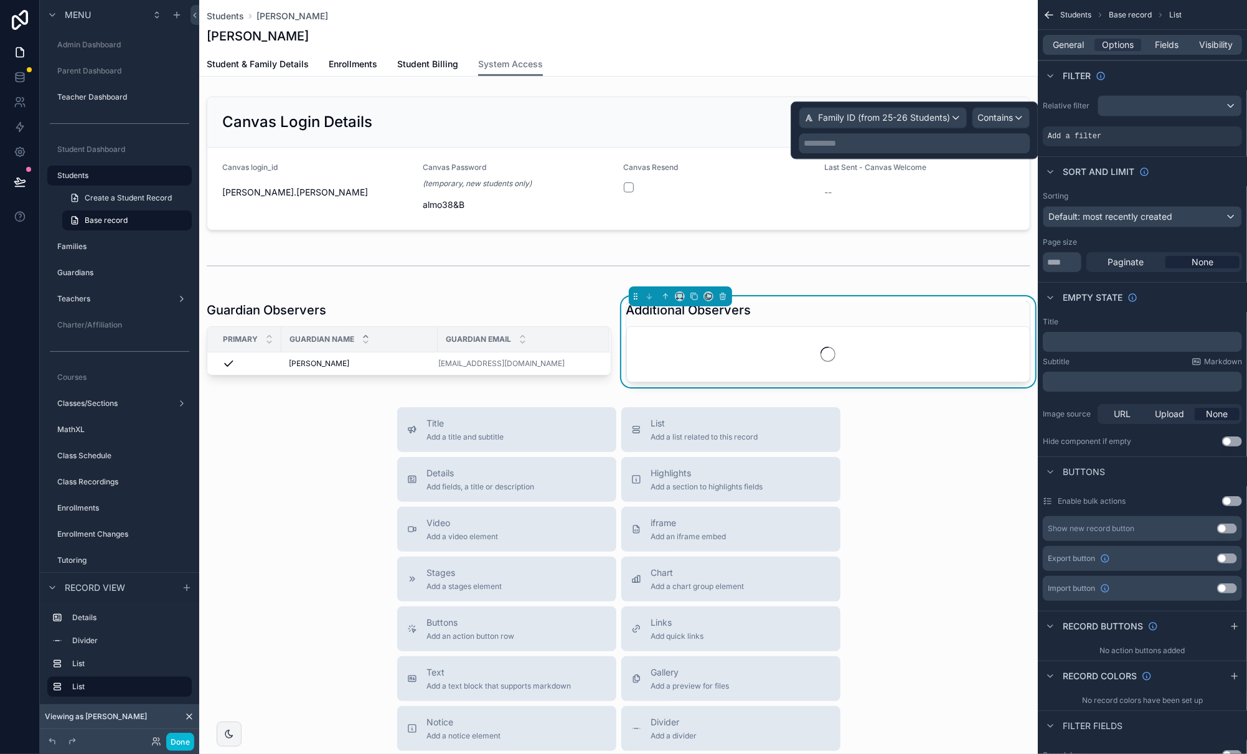
click at [916, 145] on p "**********" at bounding box center [915, 143] width 223 height 12
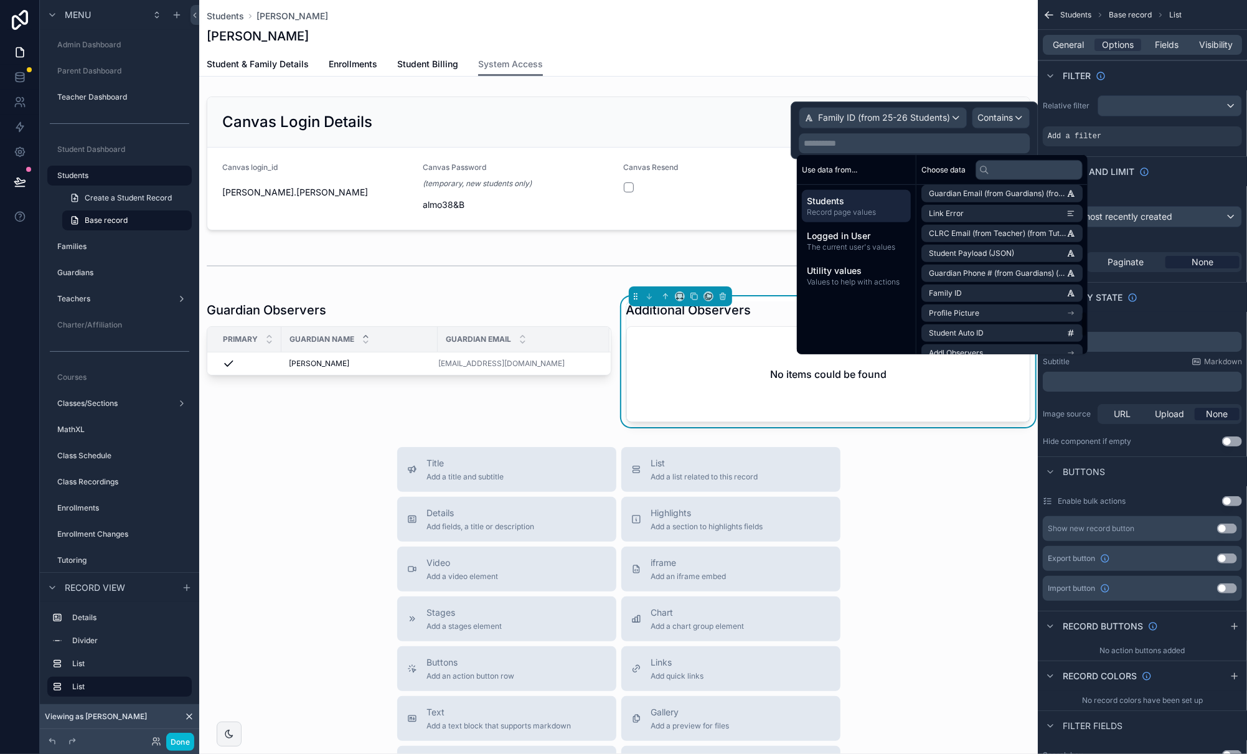
scroll to position [823, 0]
click at [993, 296] on li "Family ID" at bounding box center [1001, 291] width 161 height 17
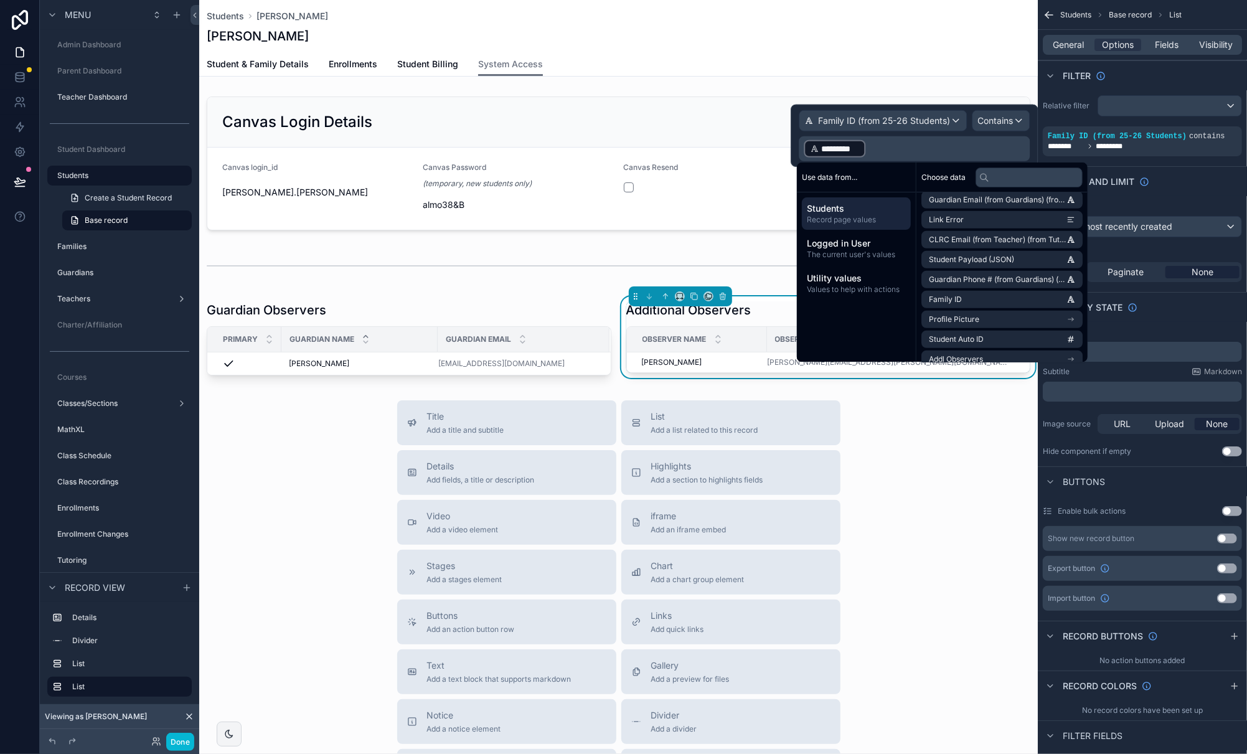
click at [962, 484] on div "Title Add a title and subtitle List Add a list related to this record Details A…" at bounding box center [618, 621] width 838 height 443
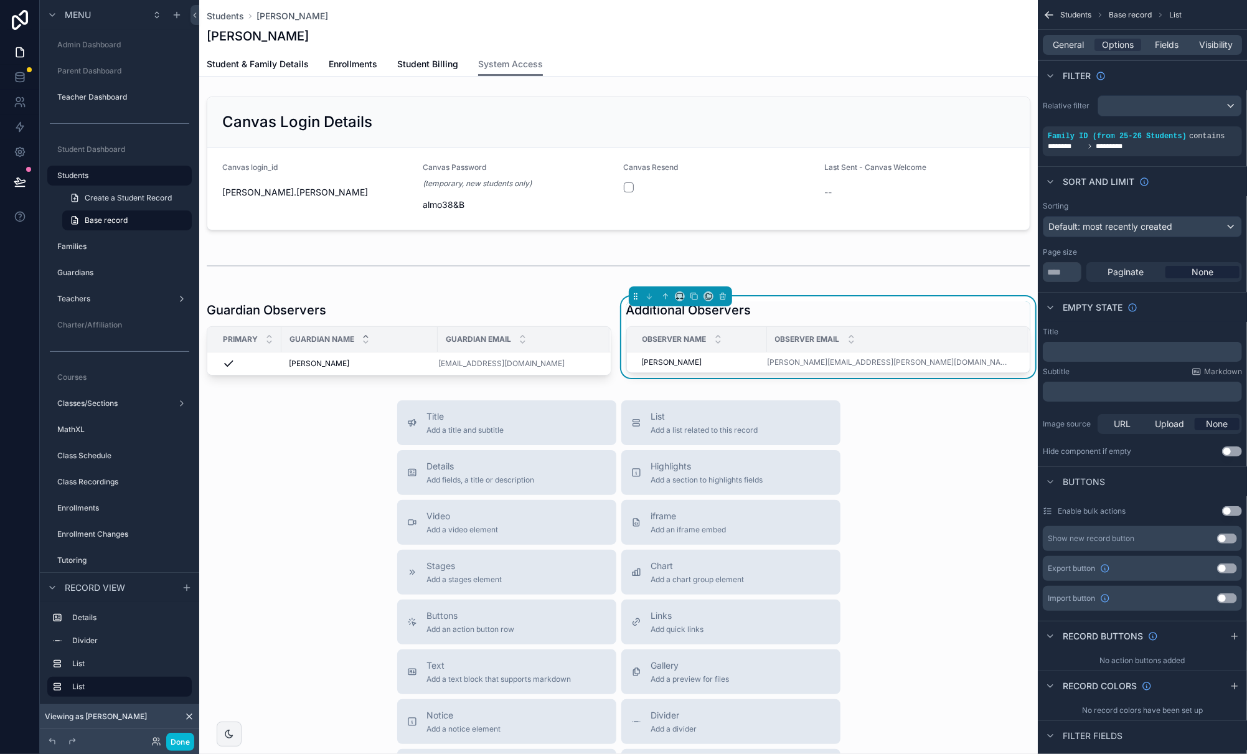
click at [1094, 354] on p "﻿" at bounding box center [1144, 352] width 192 height 10
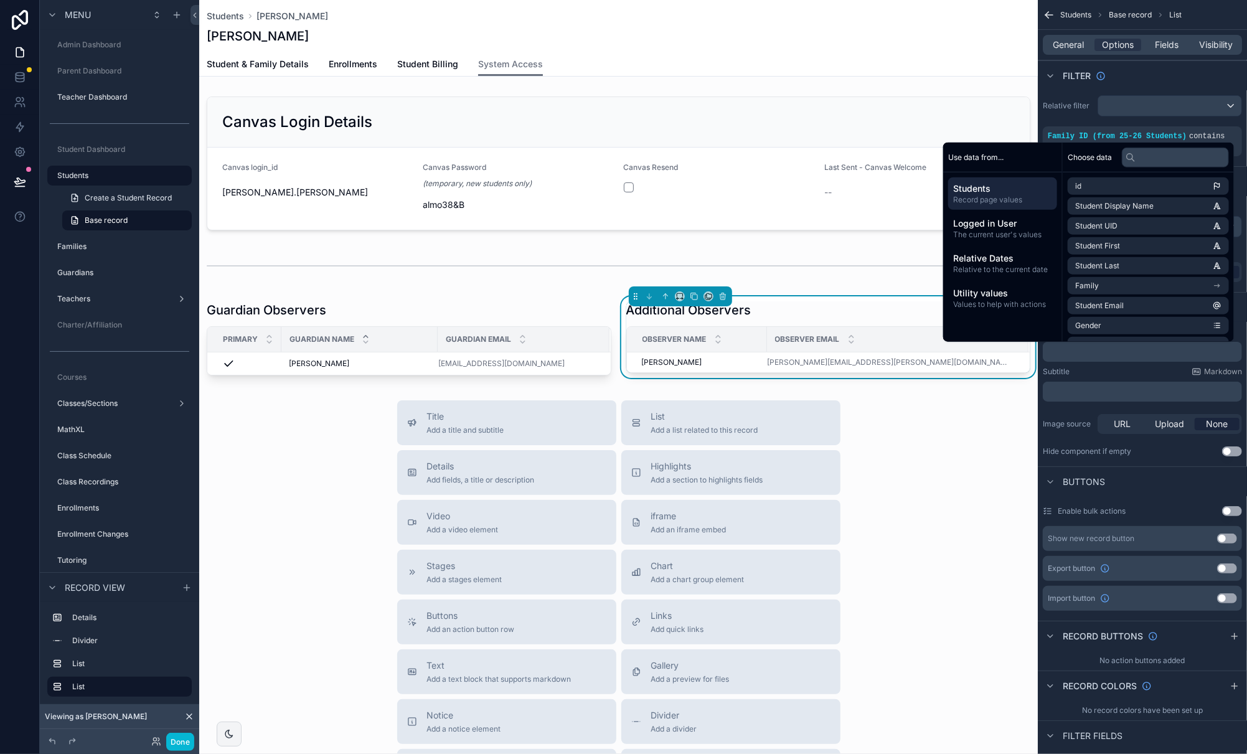
click at [998, 472] on div "Title Add a title and subtitle List Add a list related to this record Details A…" at bounding box center [618, 621] width 838 height 443
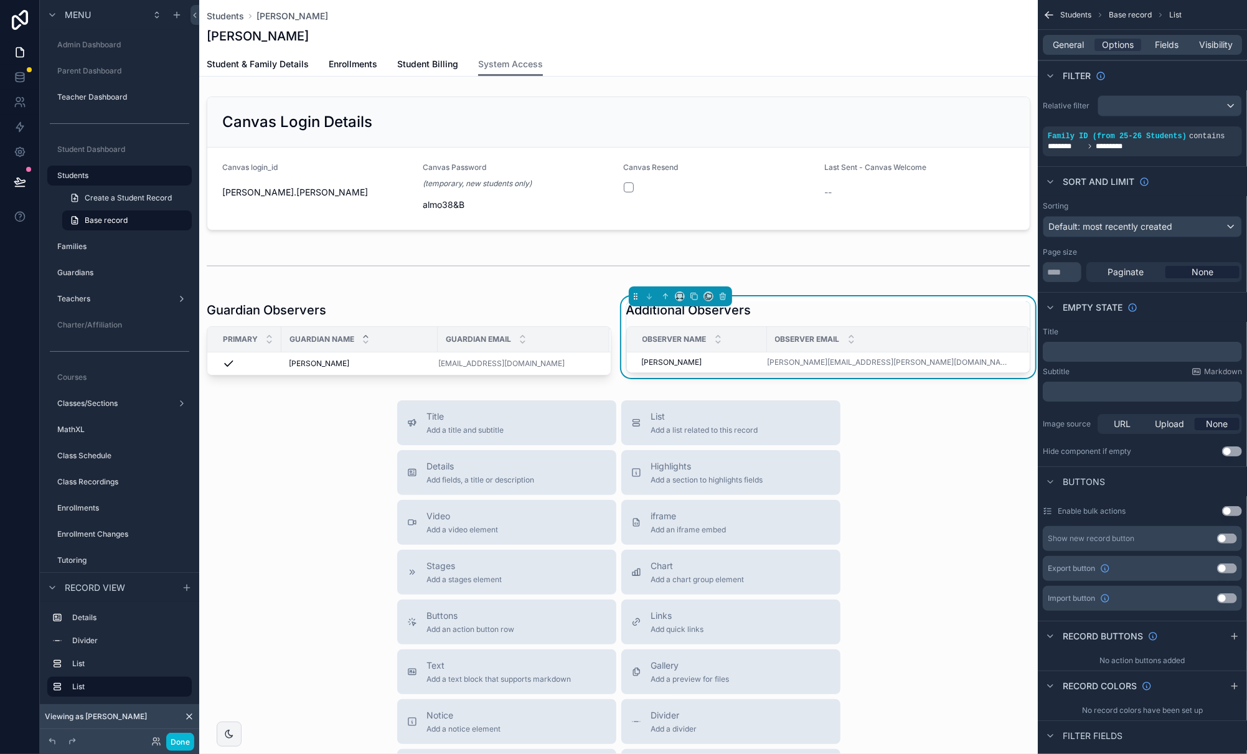
click at [1094, 451] on button "Use setting" at bounding box center [1232, 451] width 20 height 10
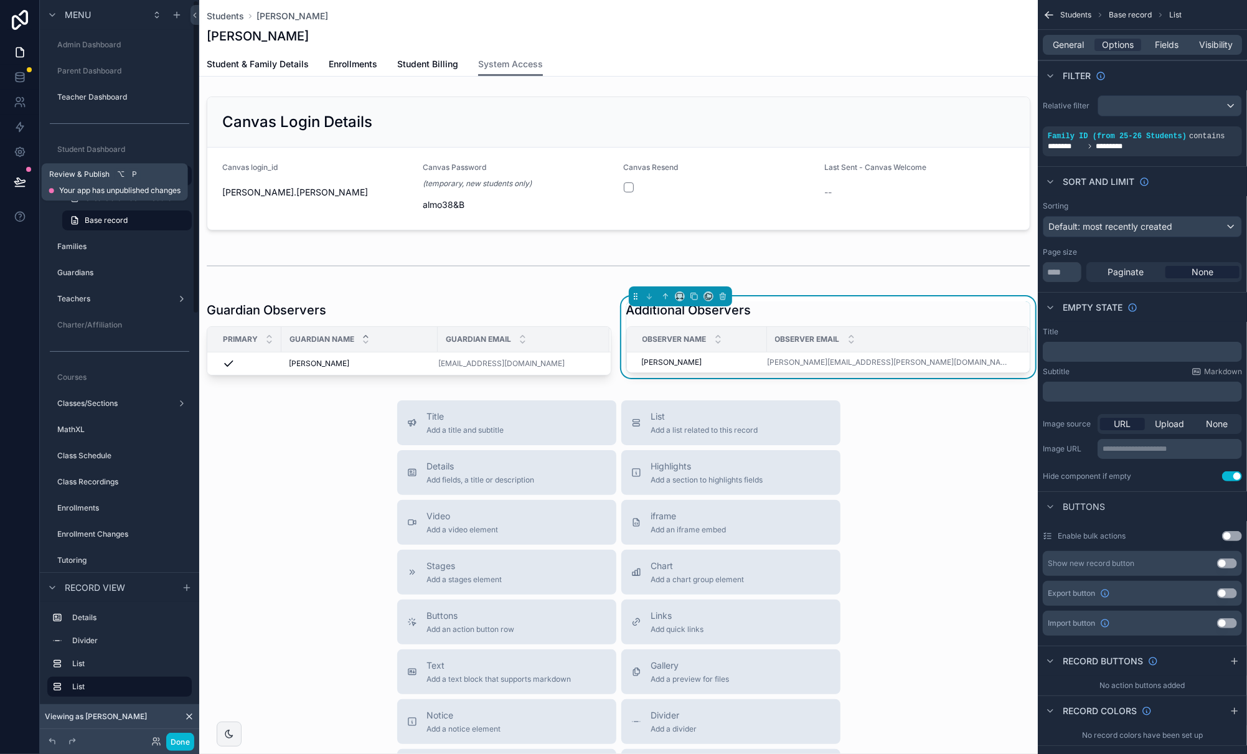
click at [18, 182] on icon at bounding box center [20, 182] width 12 height 12
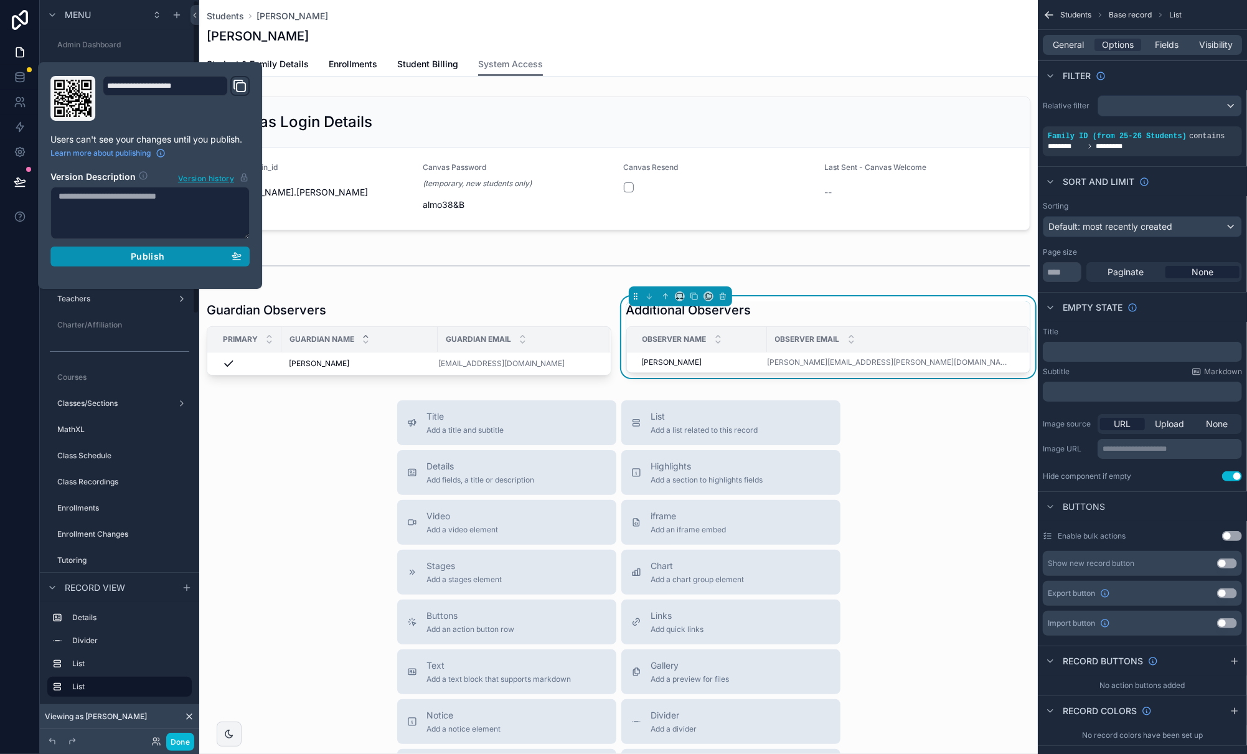
click at [135, 253] on span "Publish" at bounding box center [148, 256] width 34 height 11
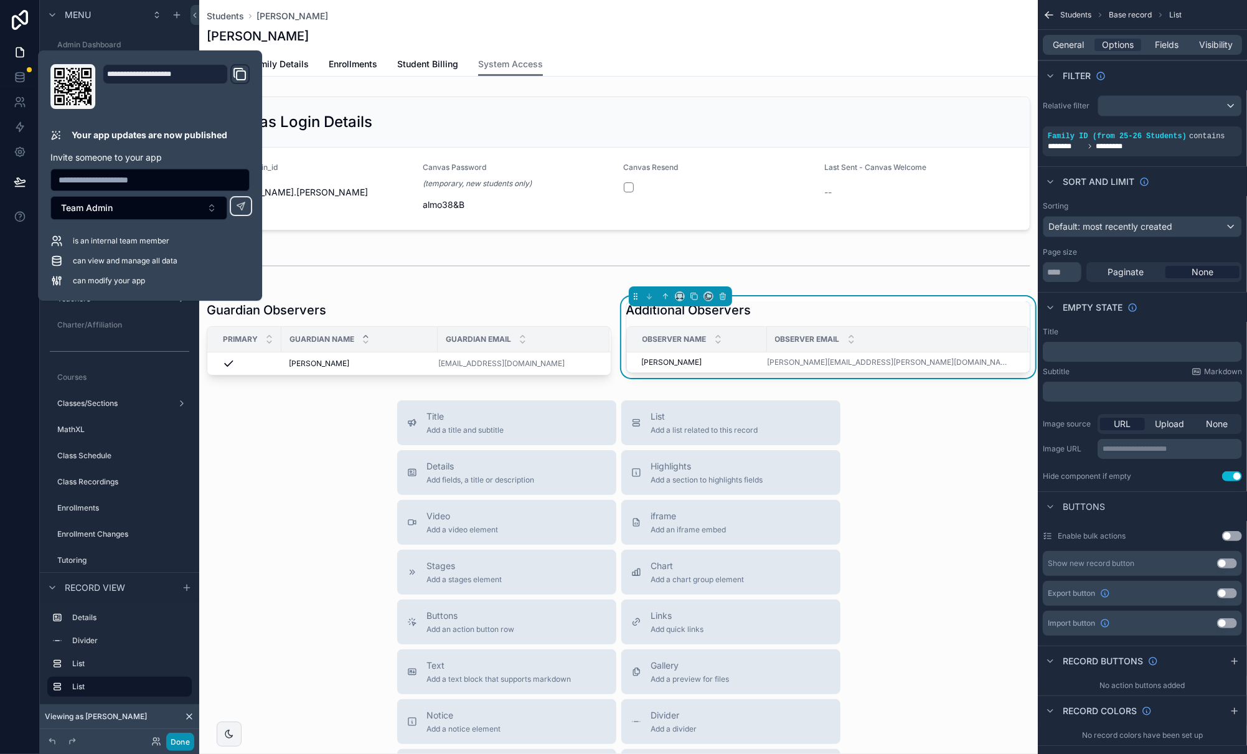
click at [177, 738] on button "Done" at bounding box center [180, 742] width 28 height 18
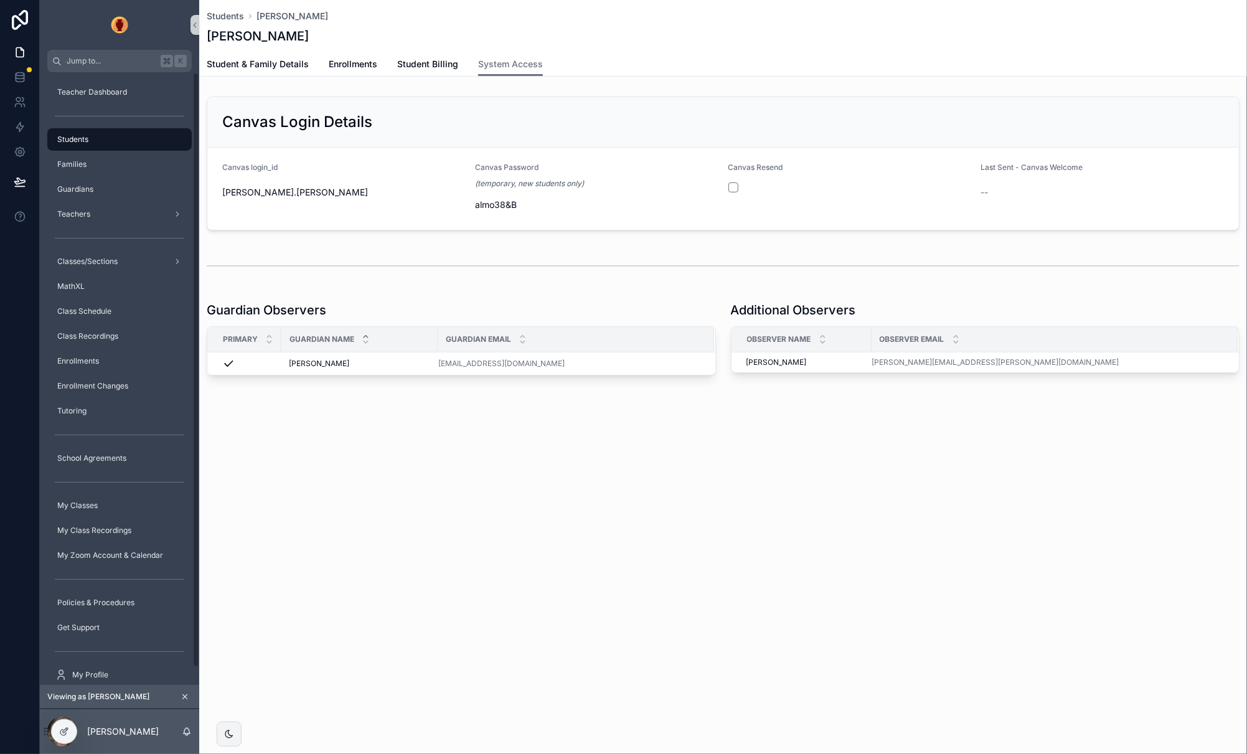
drag, startPoint x: 368, startPoint y: 421, endPoint x: 390, endPoint y: 424, distance: 22.0
click at [368, 421] on div "Students [PERSON_NAME] [PERSON_NAME] System Access Student & Family Details Enr…" at bounding box center [723, 230] width 1048 height 460
click at [548, 133] on div "Canvas Login Details" at bounding box center [722, 122] width 1031 height 50
click at [472, 133] on div "Canvas Login Details" at bounding box center [722, 122] width 1031 height 50
click at [67, 730] on icon at bounding box center [64, 731] width 10 height 10
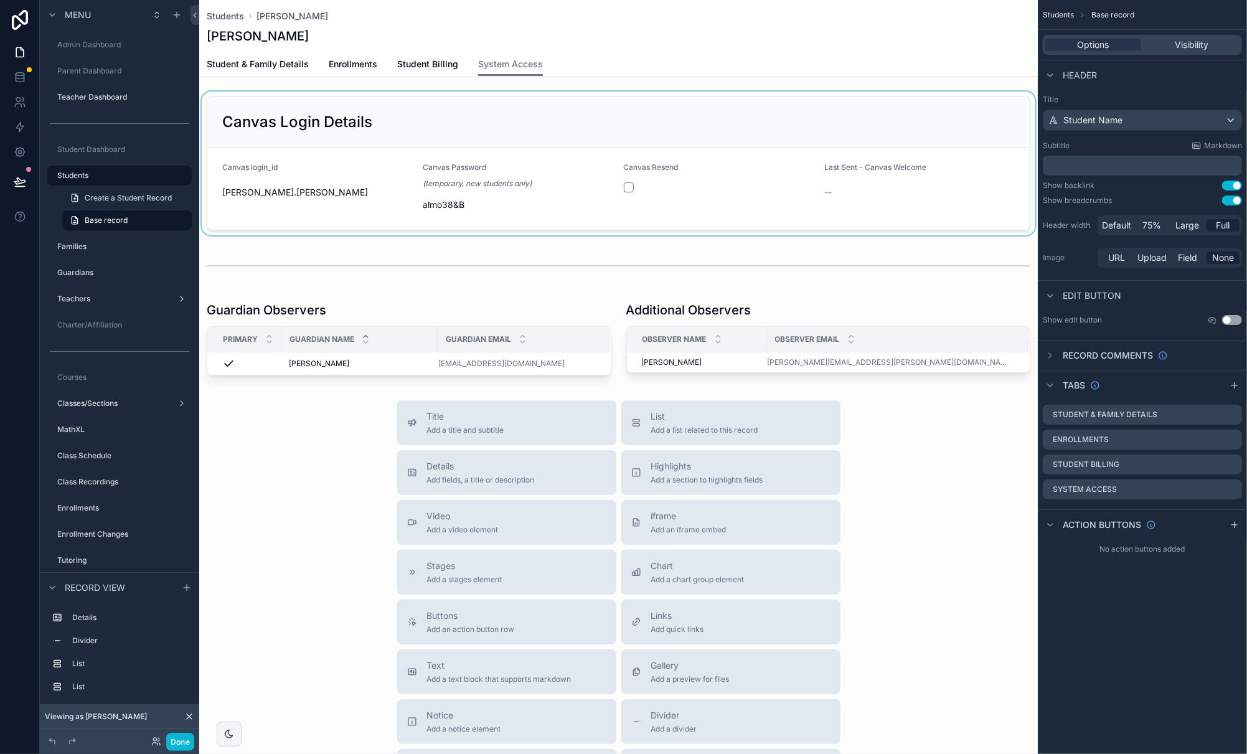
click at [700, 138] on div "scrollable content" at bounding box center [618, 163] width 838 height 144
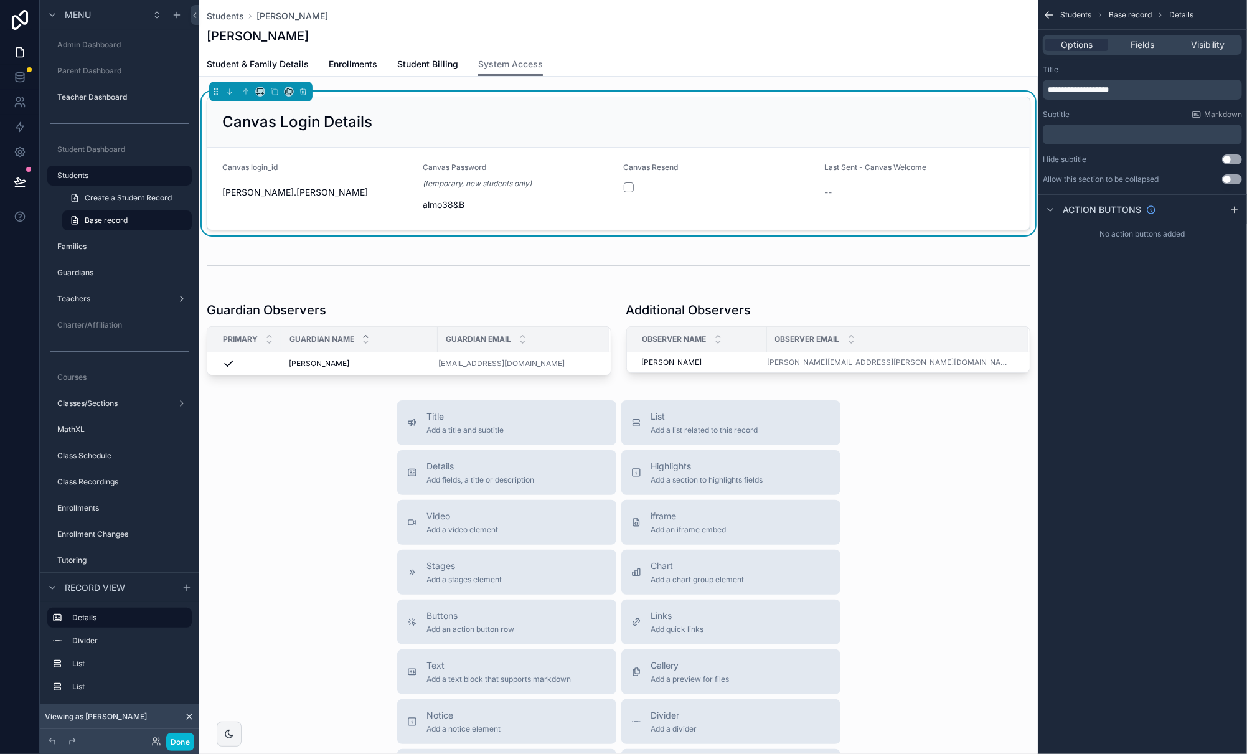
drag, startPoint x: 1144, startPoint y: 52, endPoint x: 1146, endPoint y: 85, distance: 33.1
click at [1094, 52] on div "Options Fields Visibility" at bounding box center [1142, 45] width 199 height 20
click at [1094, 45] on span "Fields" at bounding box center [1142, 45] width 24 height 12
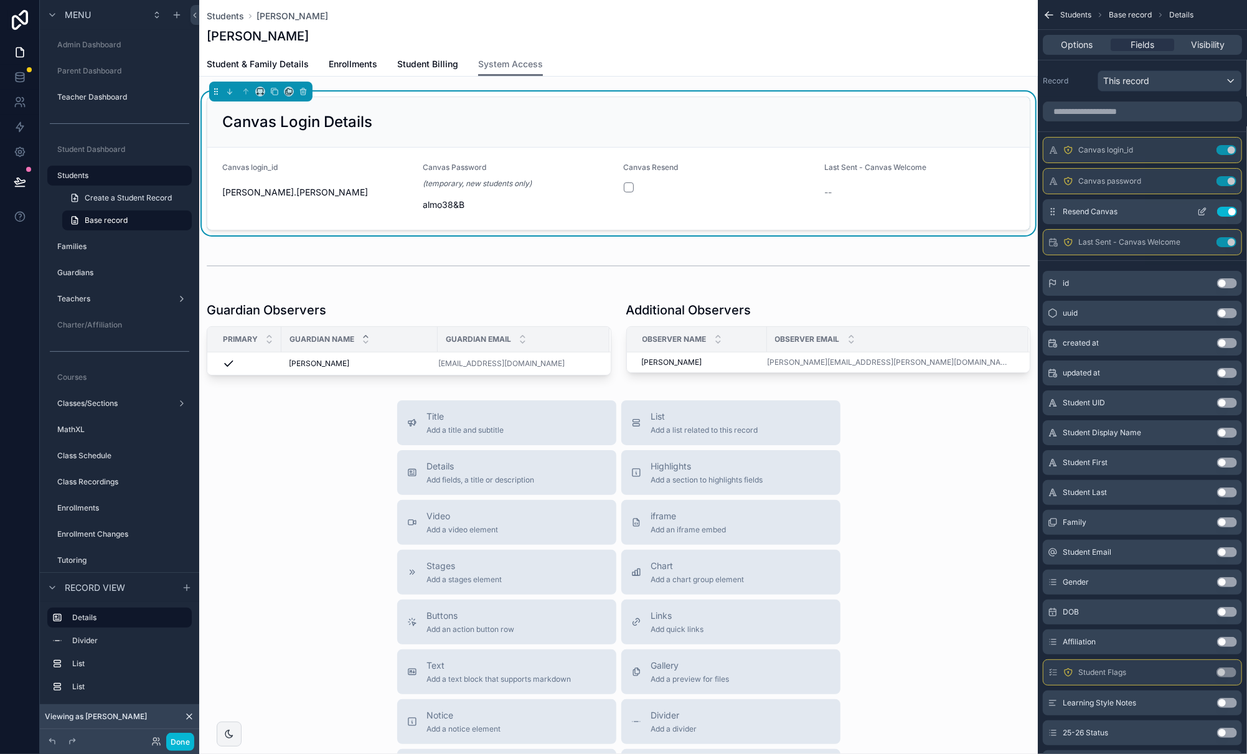
click at [1094, 209] on icon "scrollable content" at bounding box center [1203, 210] width 5 height 5
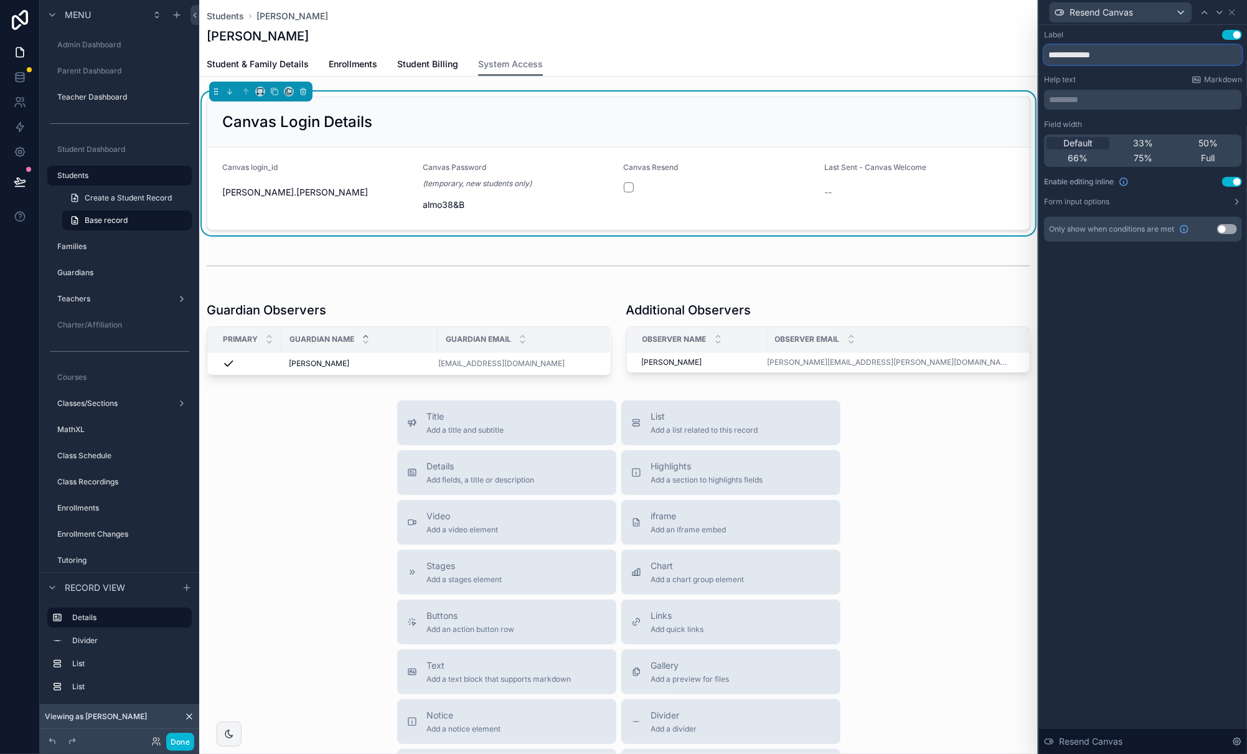
click at [1056, 58] on input "**********" at bounding box center [1143, 55] width 198 height 20
type input "**********"
click at [1094, 341] on div "**********" at bounding box center [1143, 389] width 208 height 729
click at [1094, 14] on icon at bounding box center [1232, 12] width 10 height 10
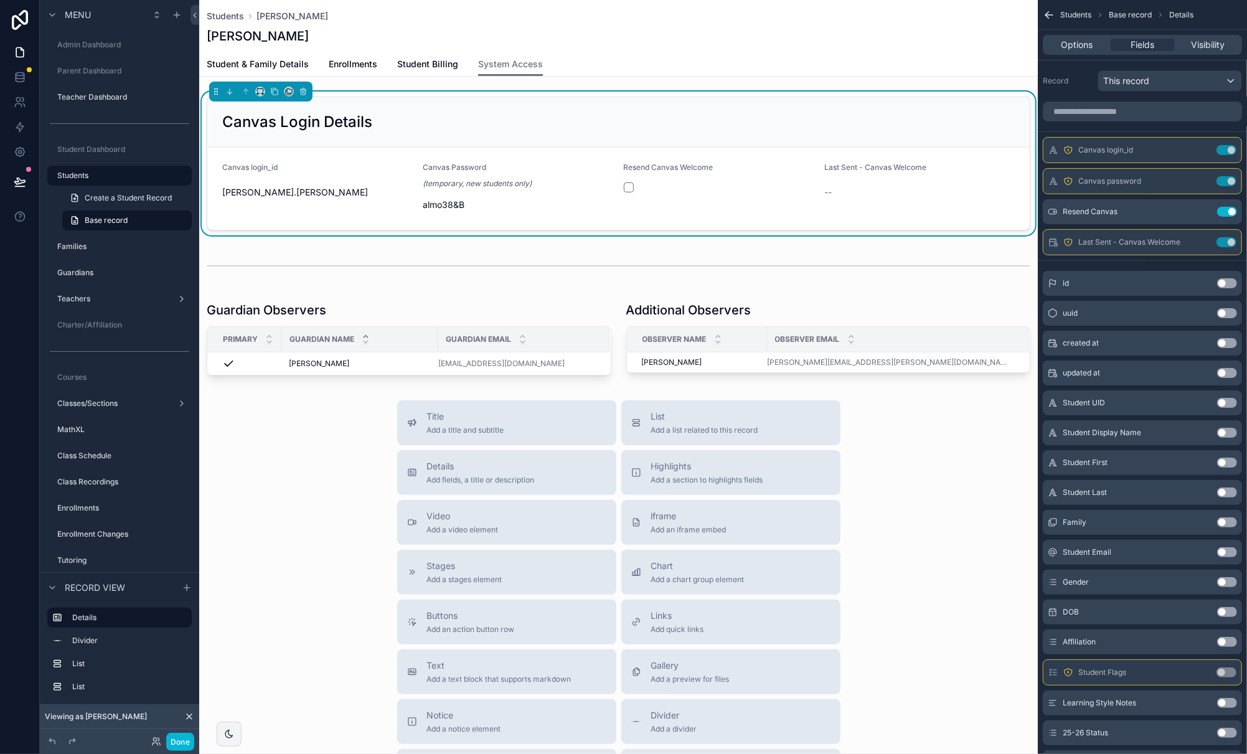
click at [352, 413] on div "Title Add a title and subtitle List Add a list related to this record Details A…" at bounding box center [618, 621] width 838 height 443
click at [325, 363] on div "scrollable content" at bounding box center [409, 338] width 420 height 84
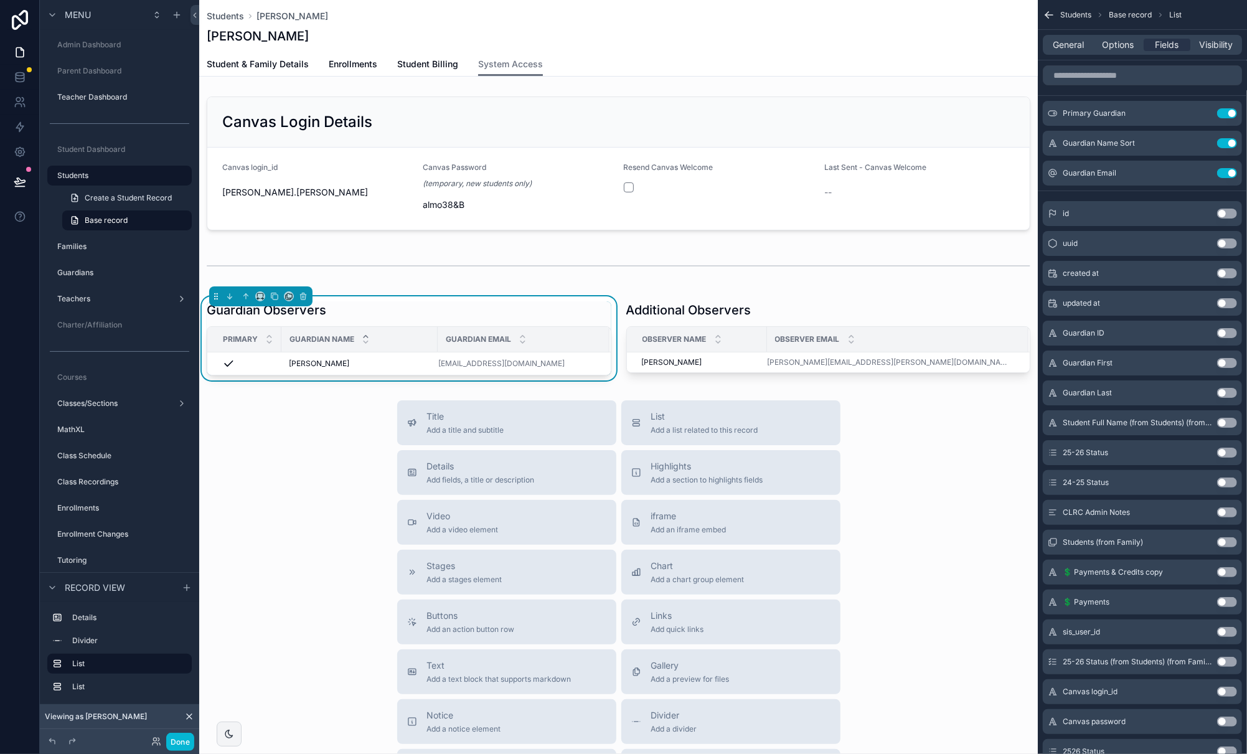
click at [348, 359] on div "[PERSON_NAME] [PERSON_NAME]" at bounding box center [359, 364] width 141 height 10
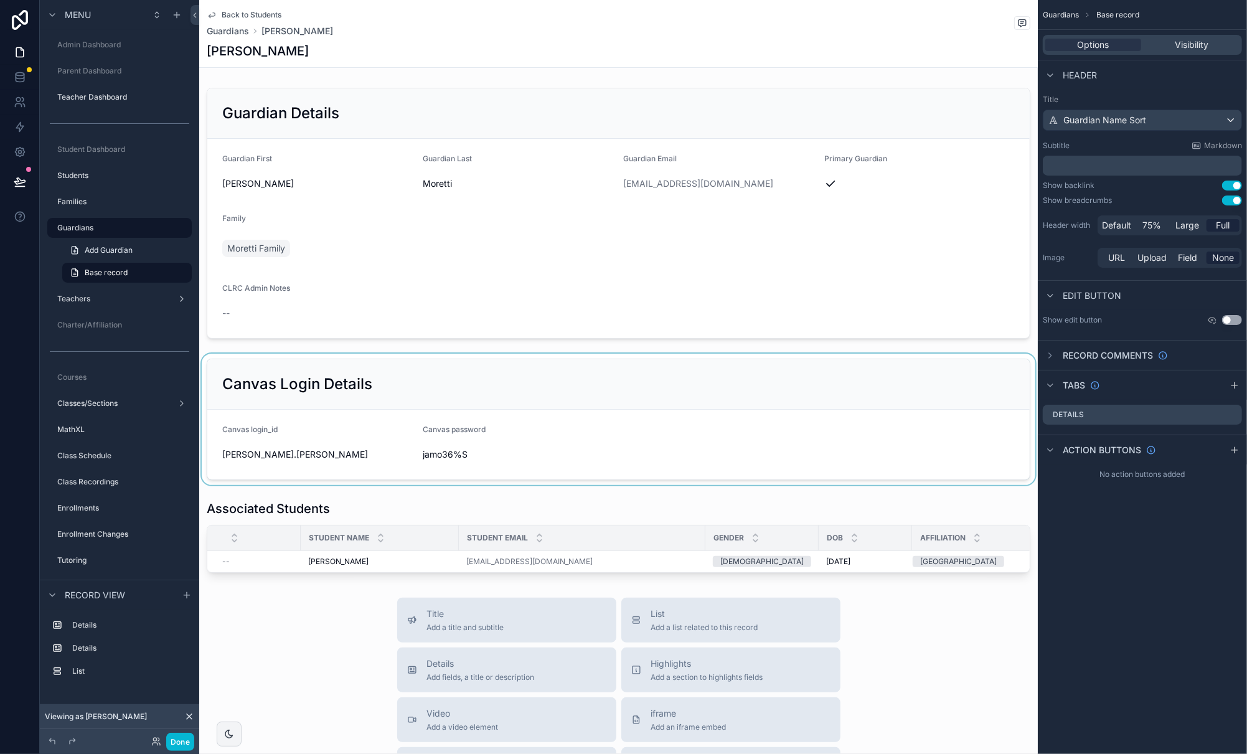
click at [601, 388] on div "scrollable content" at bounding box center [618, 419] width 838 height 131
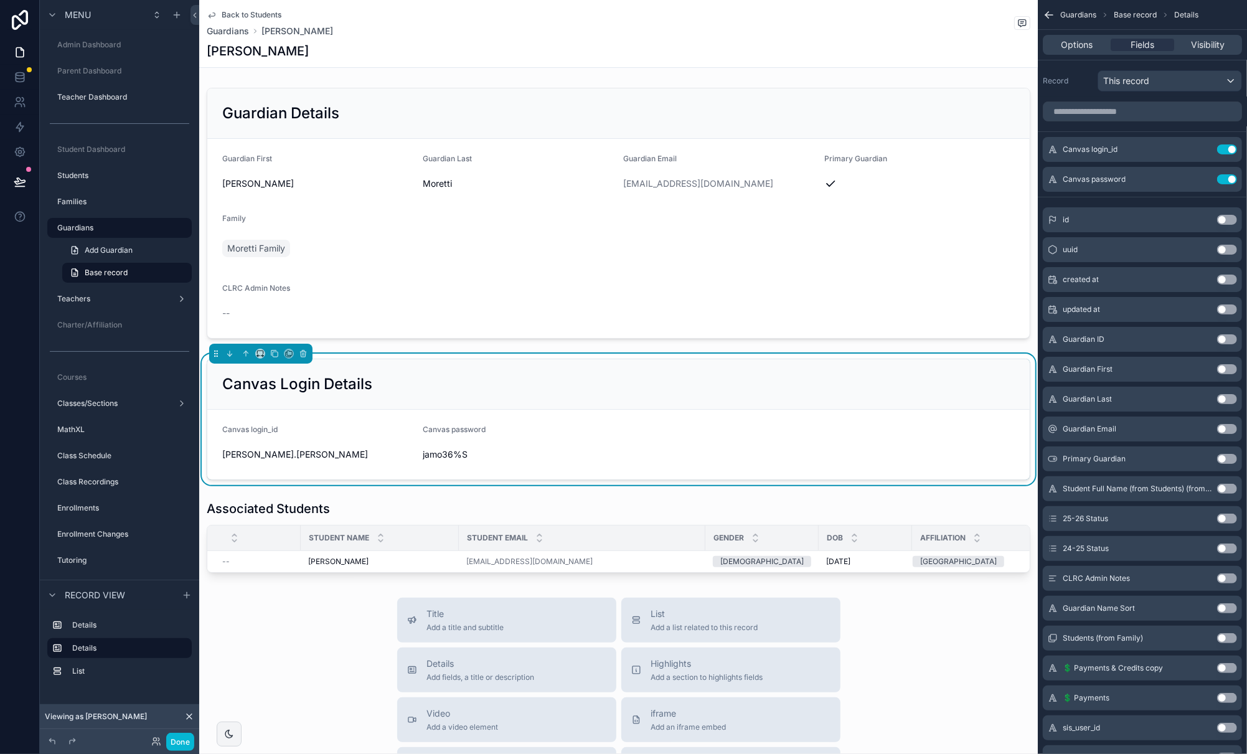
click at [480, 378] on div "Canvas Login Details" at bounding box center [618, 384] width 792 height 20
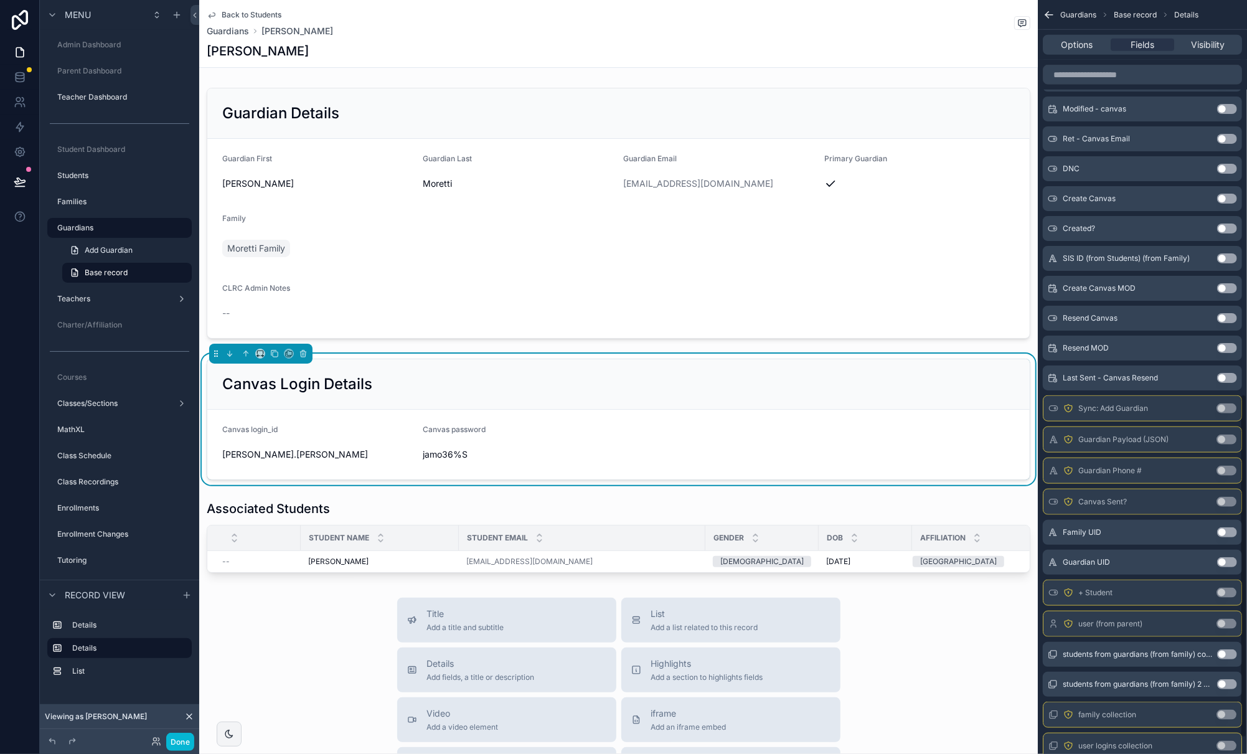
scroll to position [853, 0]
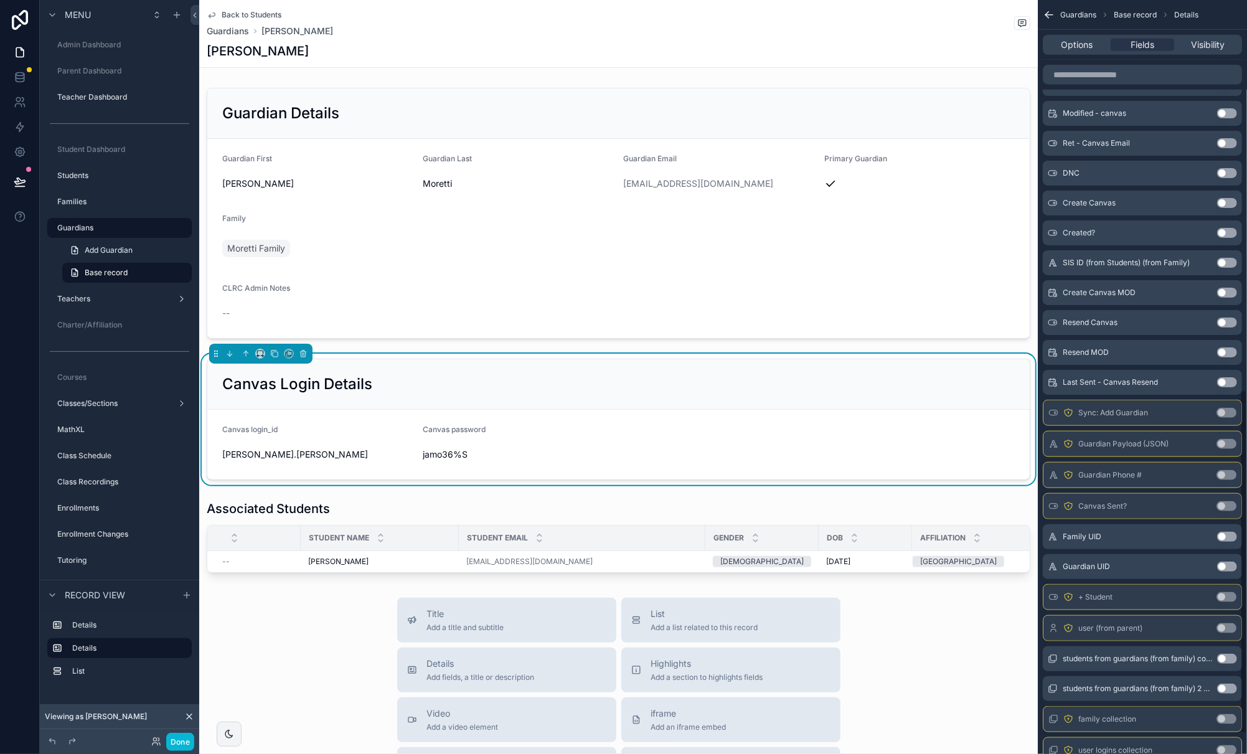
click at [1094, 321] on button "Use setting" at bounding box center [1227, 322] width 20 height 10
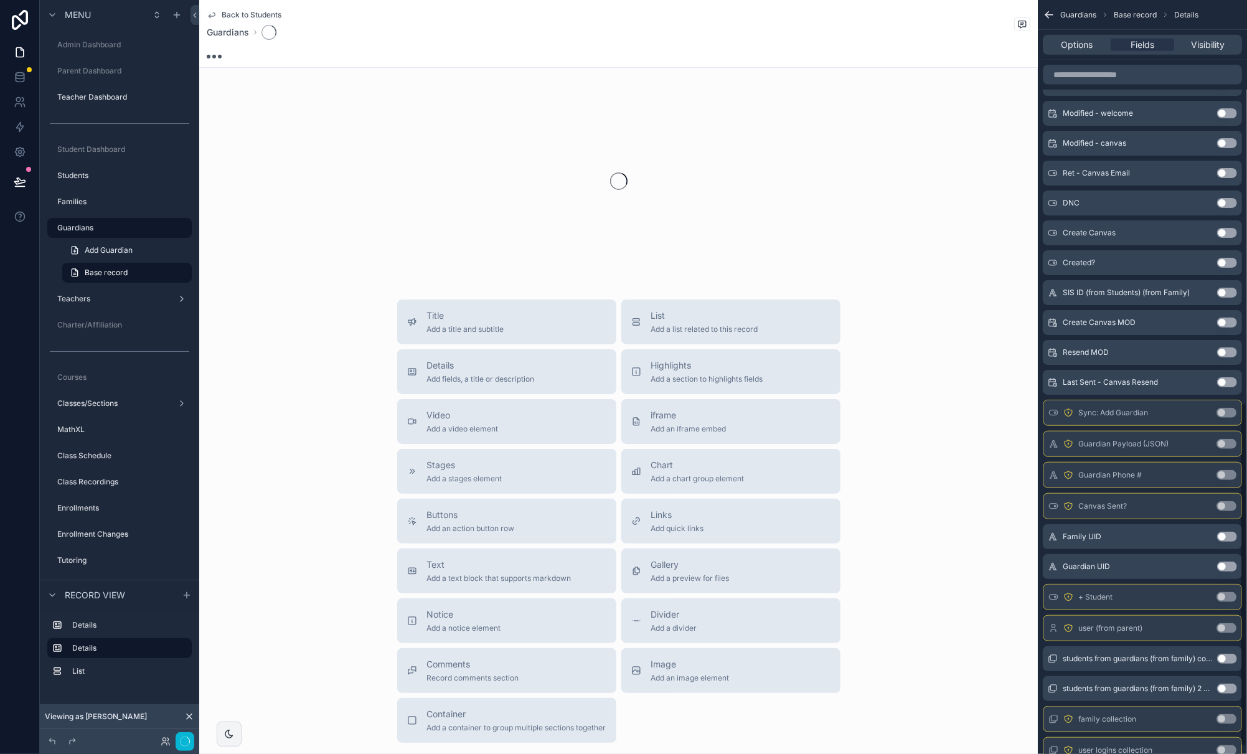
scroll to position [883, 0]
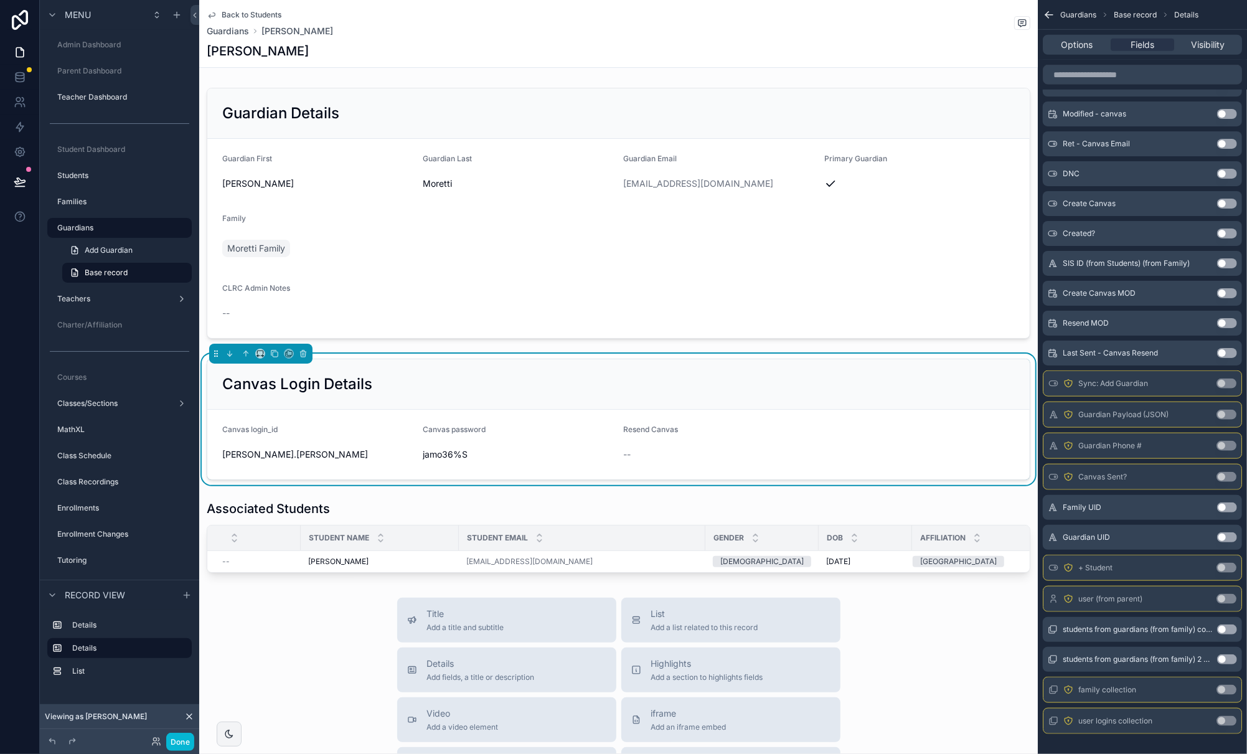
click at [1094, 352] on button "Use setting" at bounding box center [1227, 353] width 20 height 10
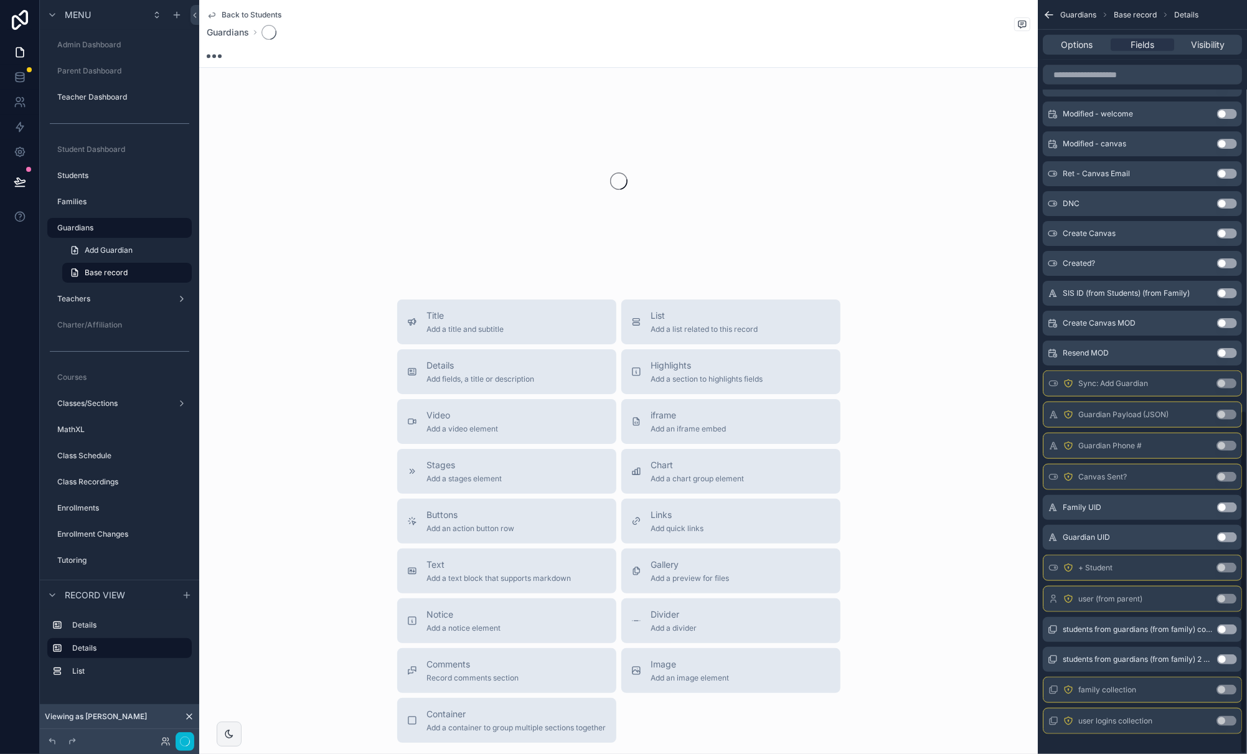
scroll to position [898, 0]
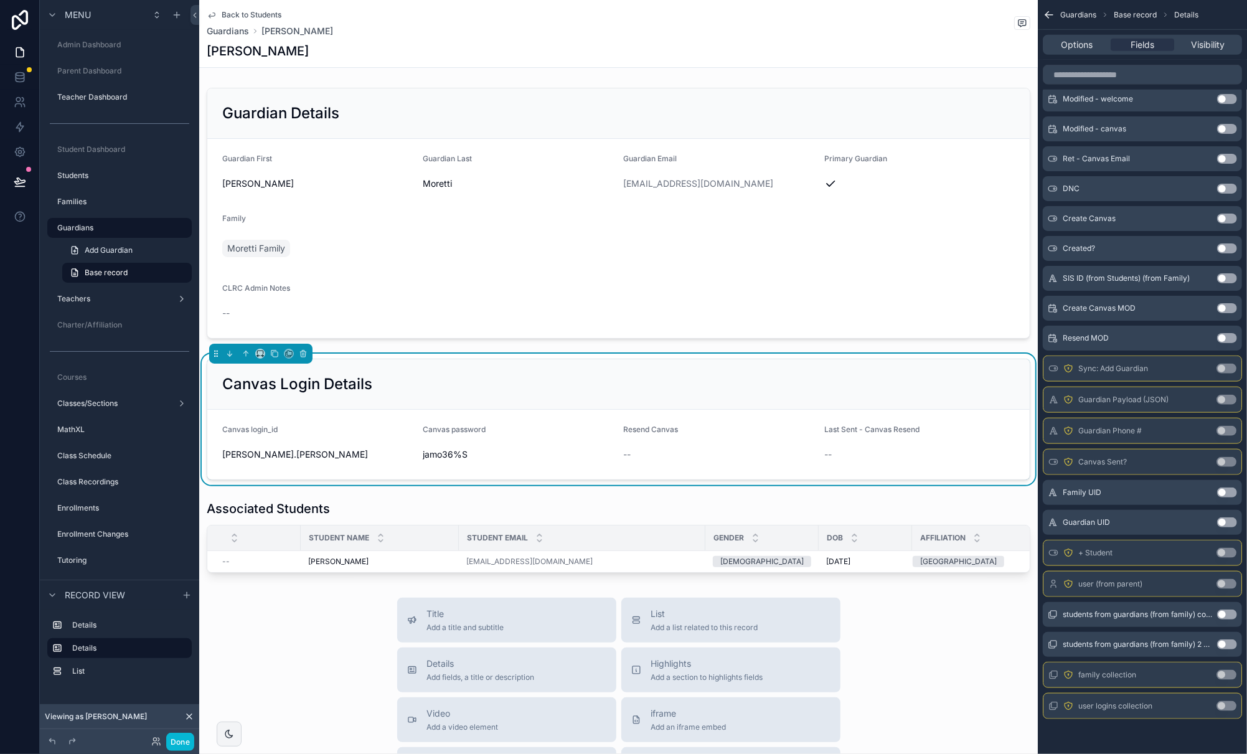
click at [798, 373] on div "Canvas Login Details" at bounding box center [618, 384] width 822 height 50
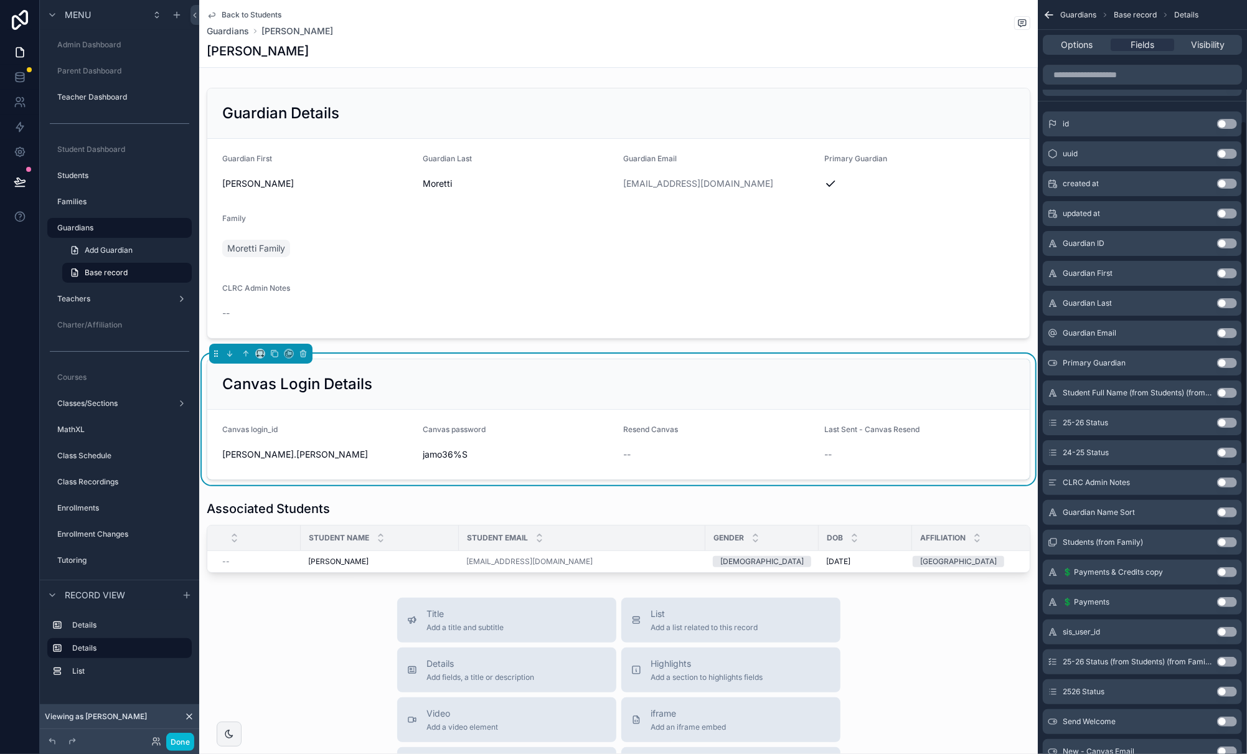
scroll to position [0, 0]
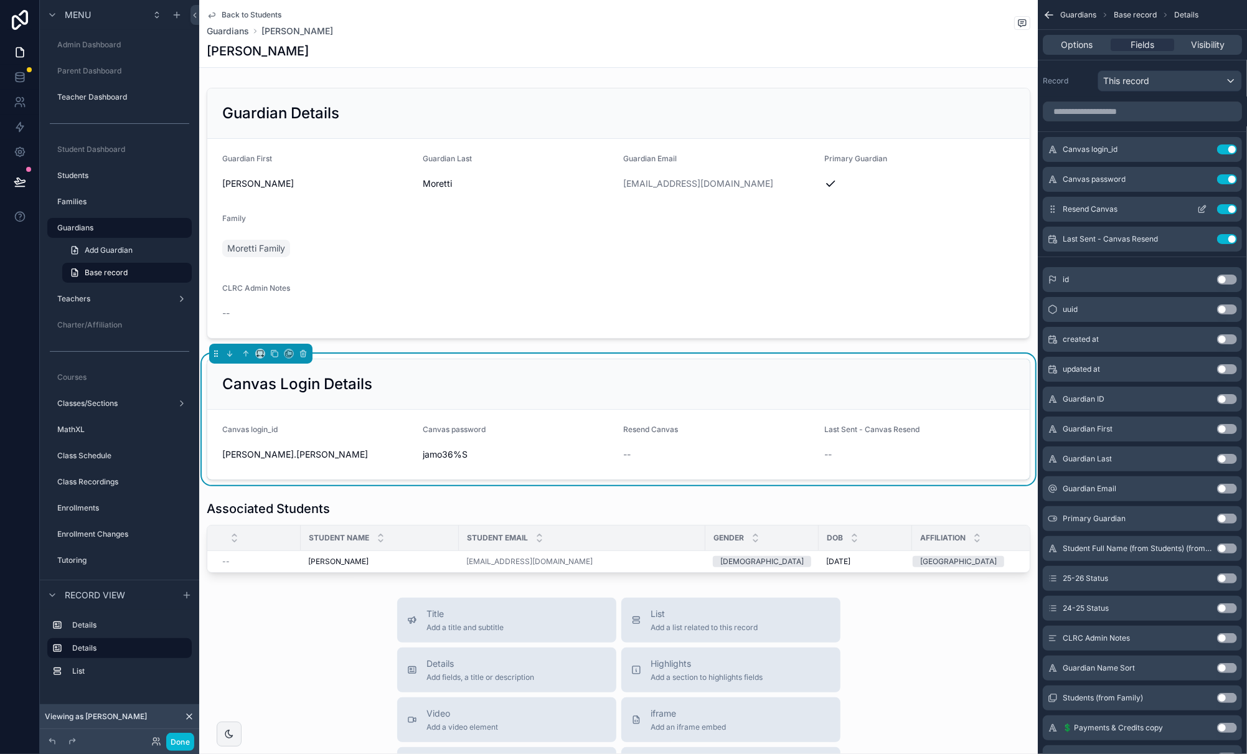
click at [1094, 208] on icon "scrollable content" at bounding box center [1202, 209] width 10 height 10
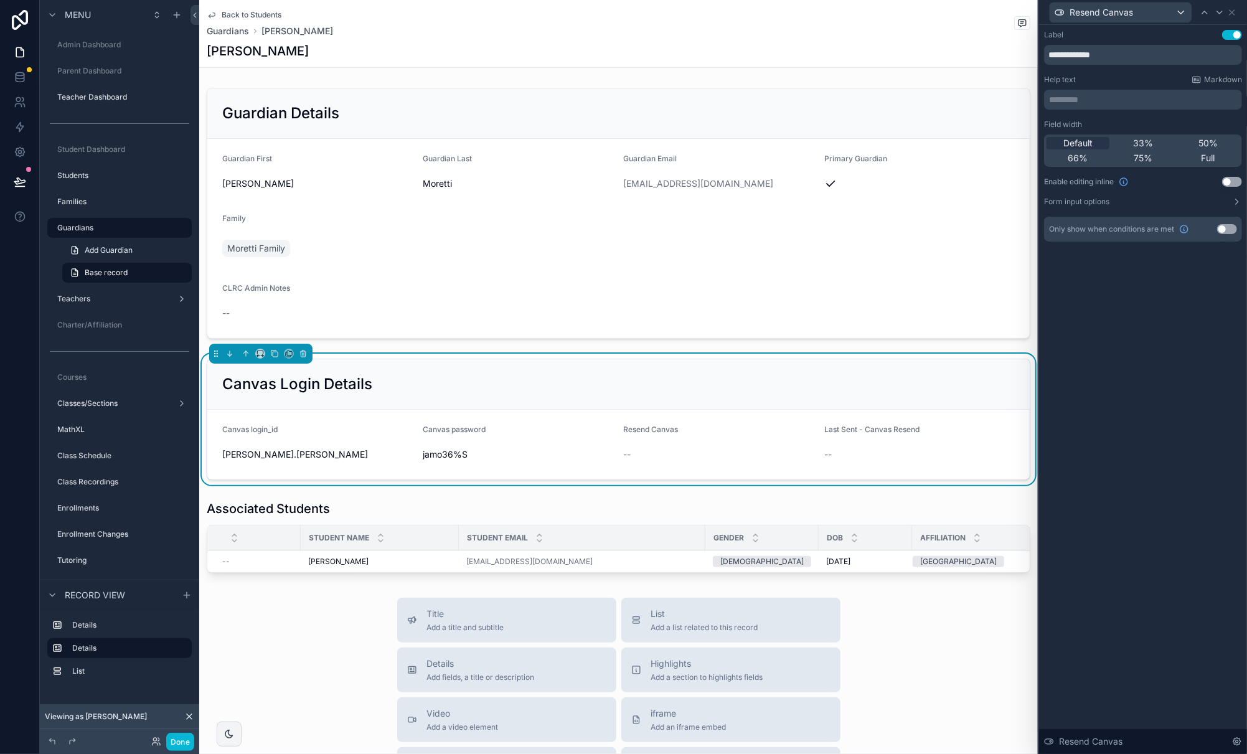
click at [1094, 180] on button "Use setting" at bounding box center [1232, 182] width 20 height 10
click at [1094, 54] on input "**********" at bounding box center [1143, 55] width 198 height 20
type input "**********"
click at [1094, 11] on icon at bounding box center [1231, 12] width 5 height 5
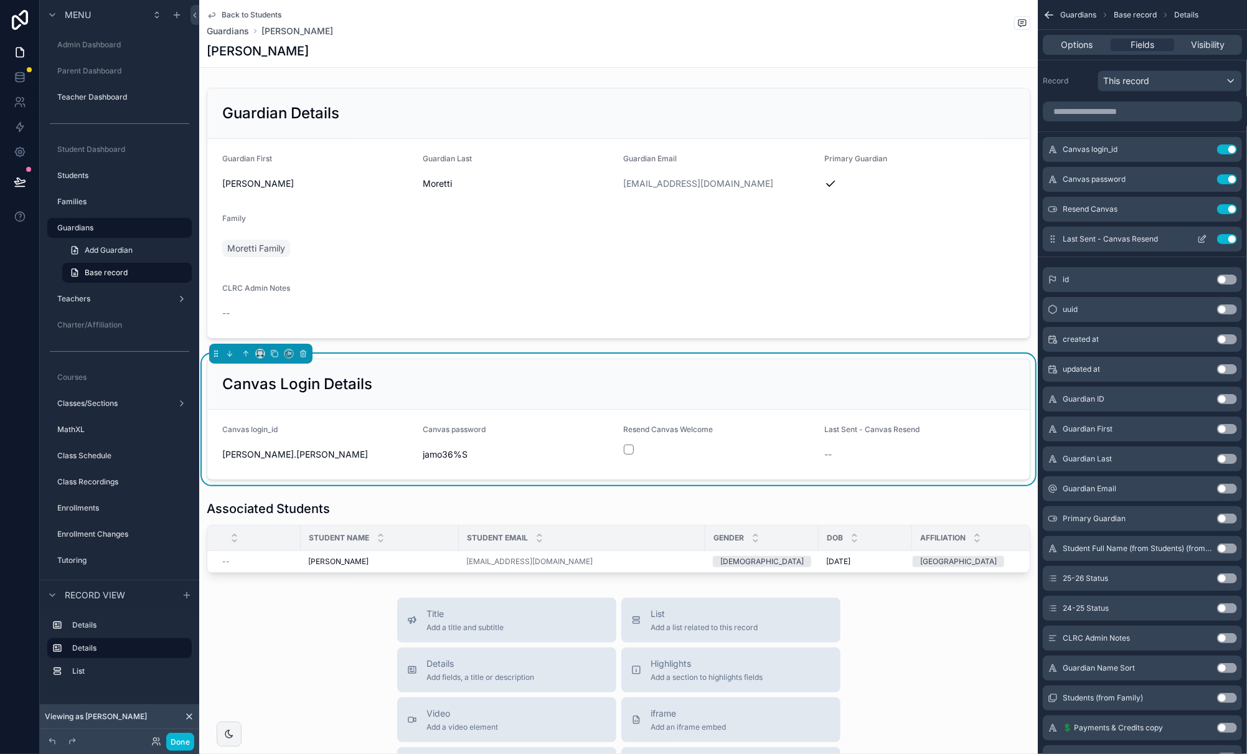
drag, startPoint x: 1204, startPoint y: 241, endPoint x: 1201, endPoint y: 232, distance: 9.8
click at [1094, 241] on icon "scrollable content" at bounding box center [1202, 240] width 6 height 6
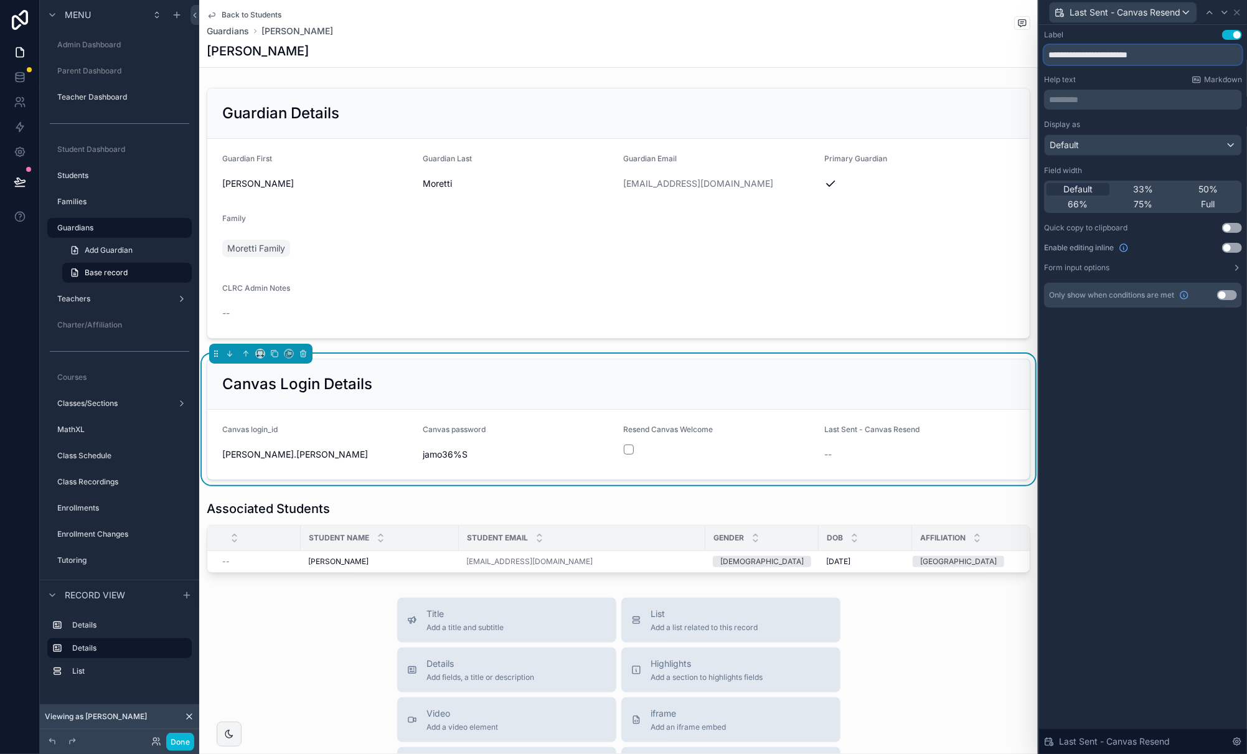
click at [1094, 57] on input "**********" at bounding box center [1143, 55] width 198 height 20
drag, startPoint x: 1146, startPoint y: 370, endPoint x: 1151, endPoint y: 362, distance: 9.8
click at [1094, 370] on div "**********" at bounding box center [1143, 389] width 208 height 729
type input "**********"
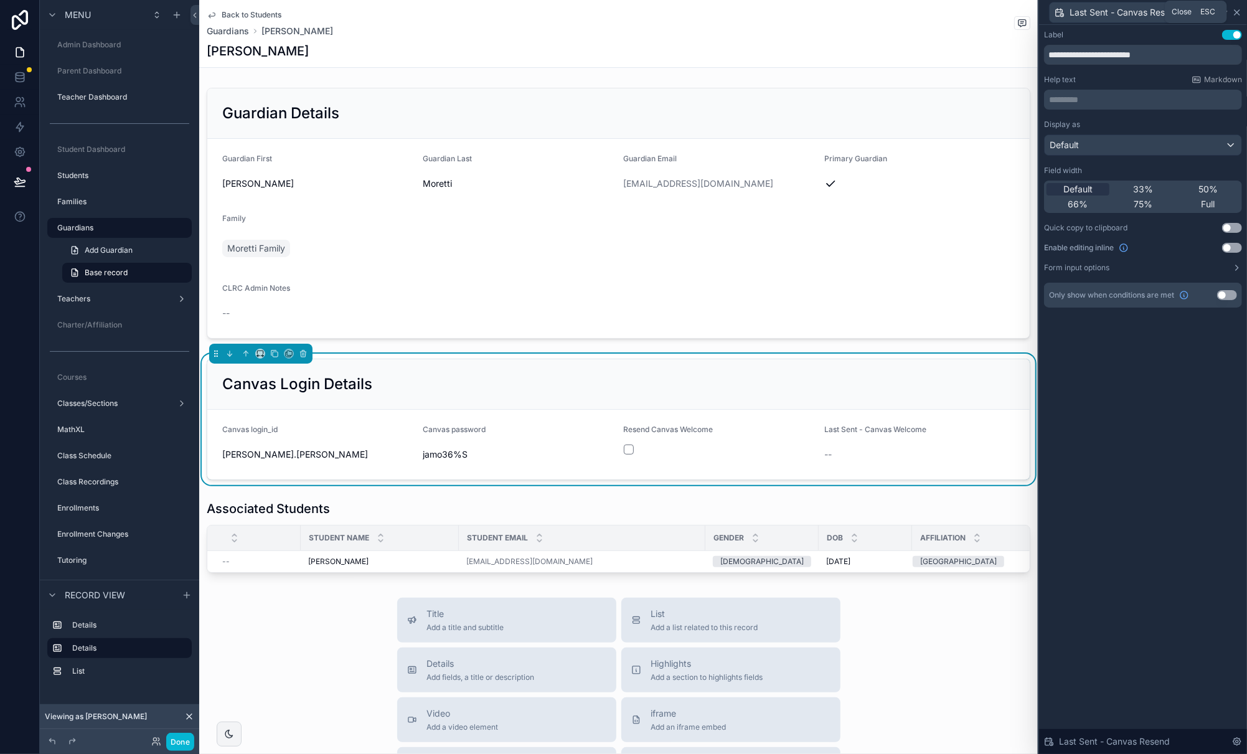
click at [1094, 10] on icon at bounding box center [1236, 12] width 5 height 5
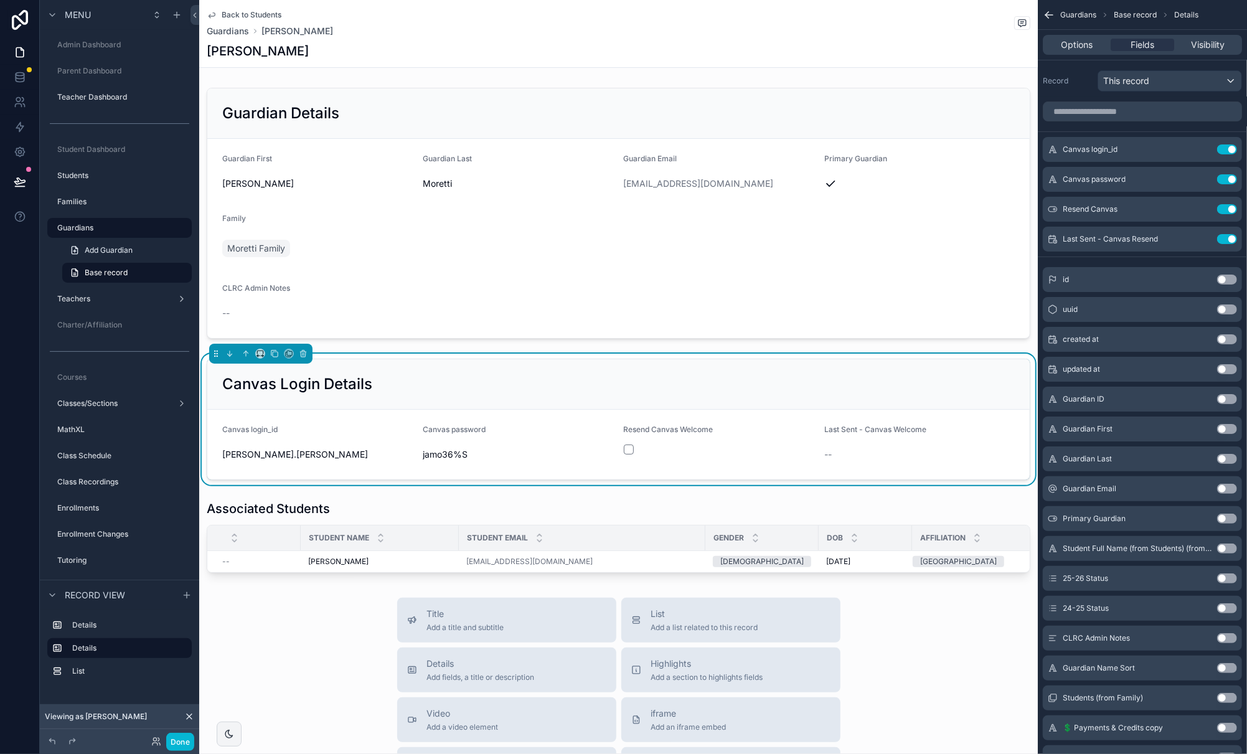
click at [83, 197] on label "Families" at bounding box center [112, 202] width 110 height 10
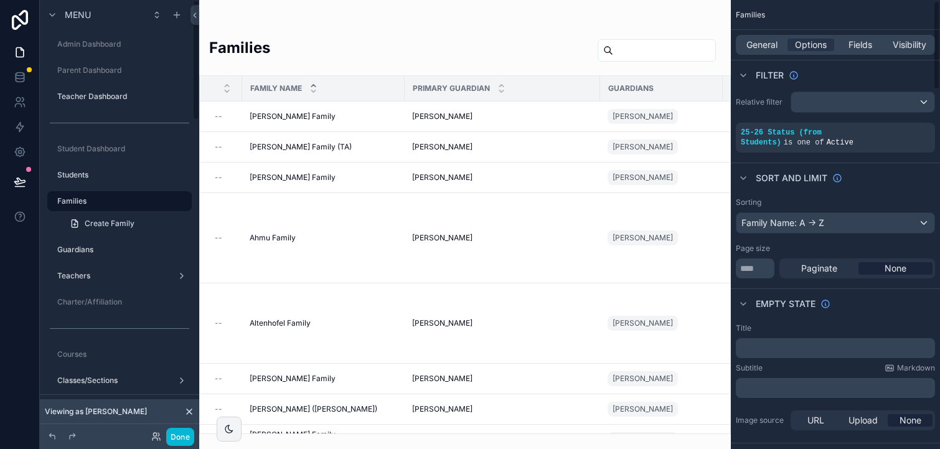
scroll to position [3, 0]
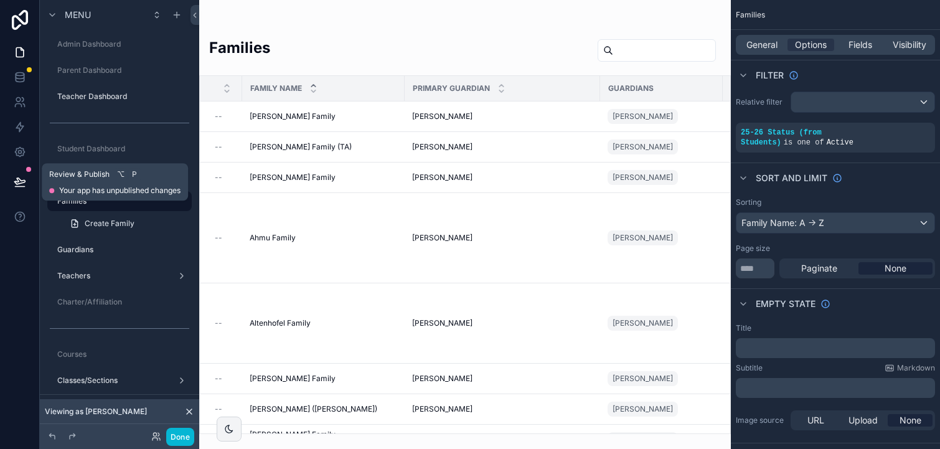
click at [14, 182] on icon at bounding box center [20, 182] width 12 height 12
click at [17, 178] on icon at bounding box center [19, 181] width 11 height 6
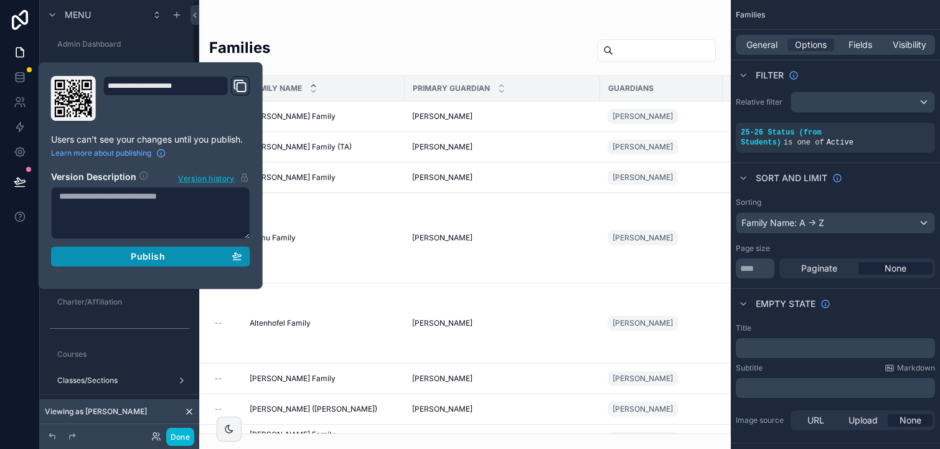
click at [177, 251] on div "Publish" at bounding box center [150, 256] width 183 height 11
